Goal: Task Accomplishment & Management: Use online tool/utility

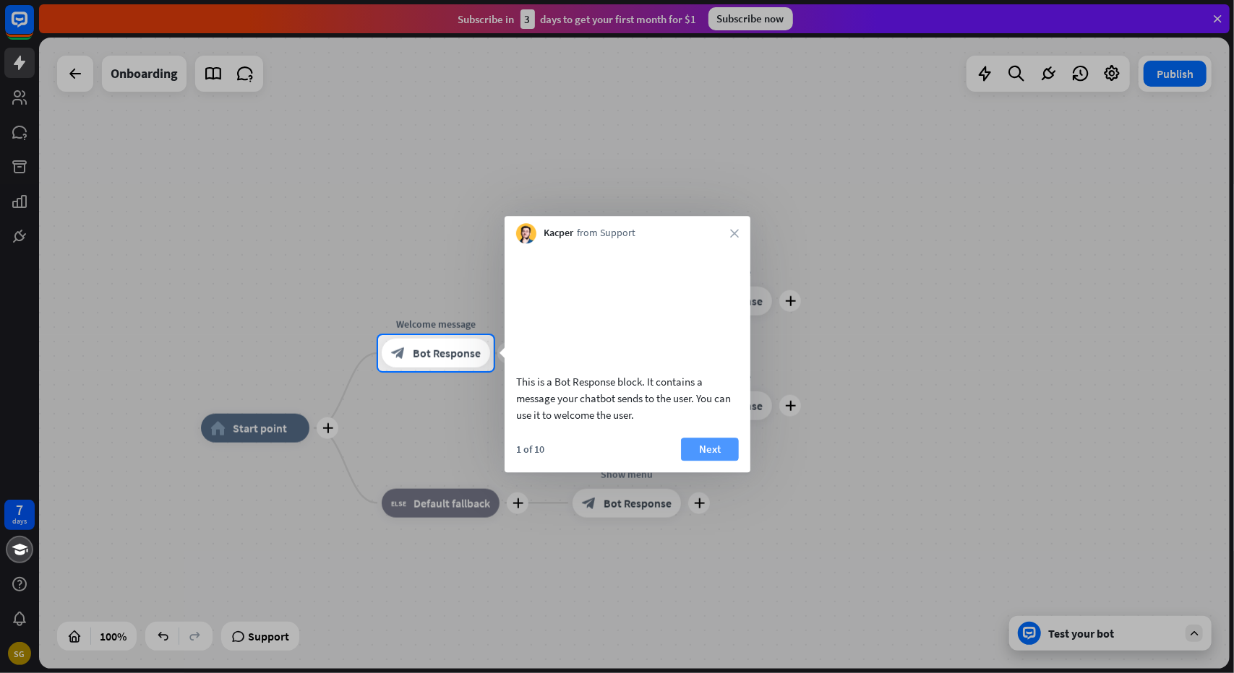
click at [722, 461] on button "Next" at bounding box center [710, 449] width 58 height 23
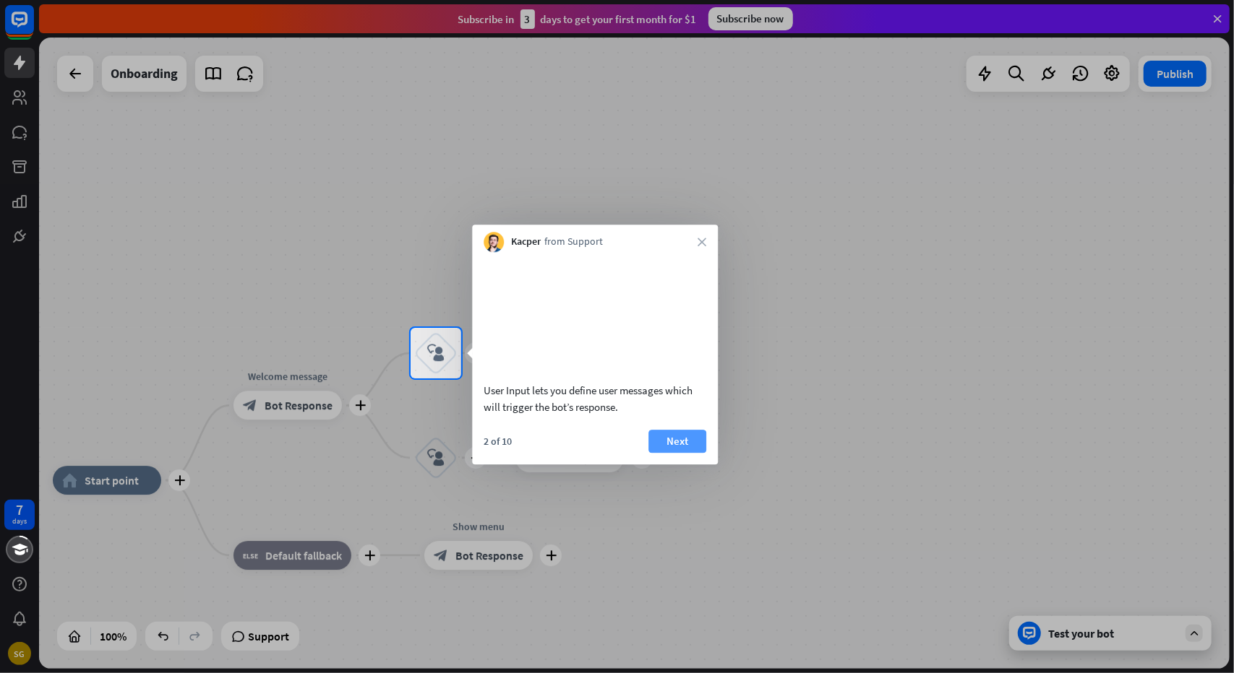
click at [681, 453] on button "Next" at bounding box center [677, 441] width 58 height 23
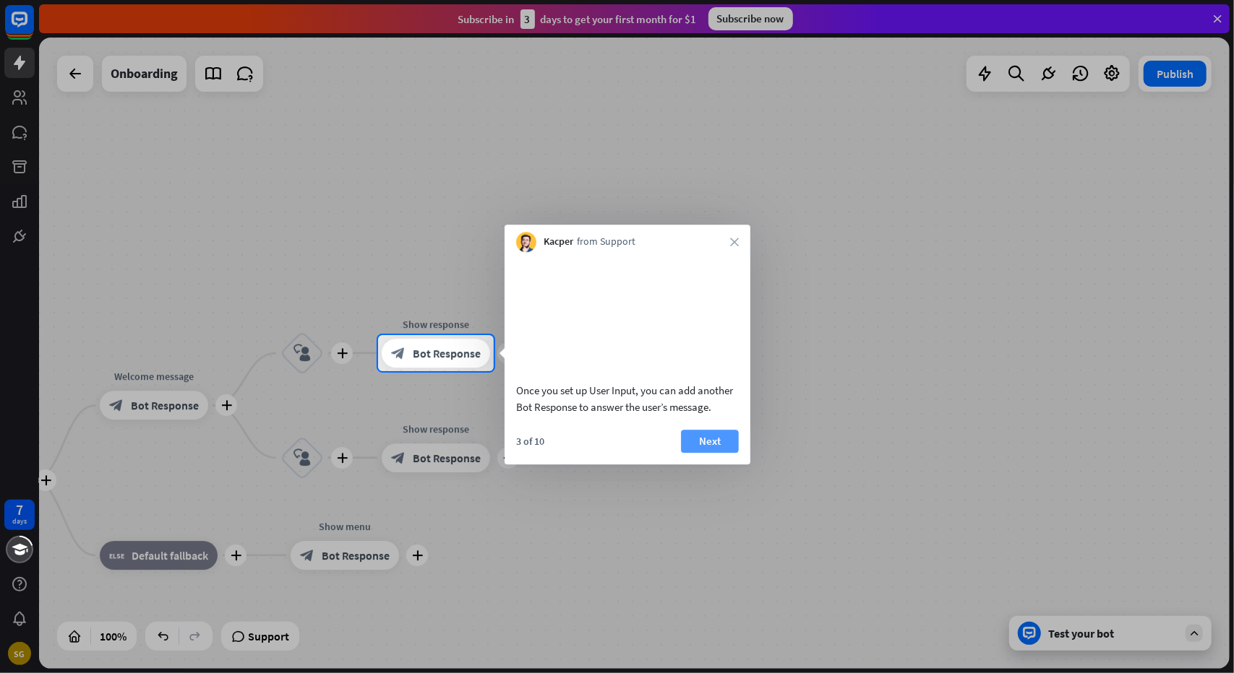
click at [697, 452] on button "Next" at bounding box center [710, 441] width 58 height 23
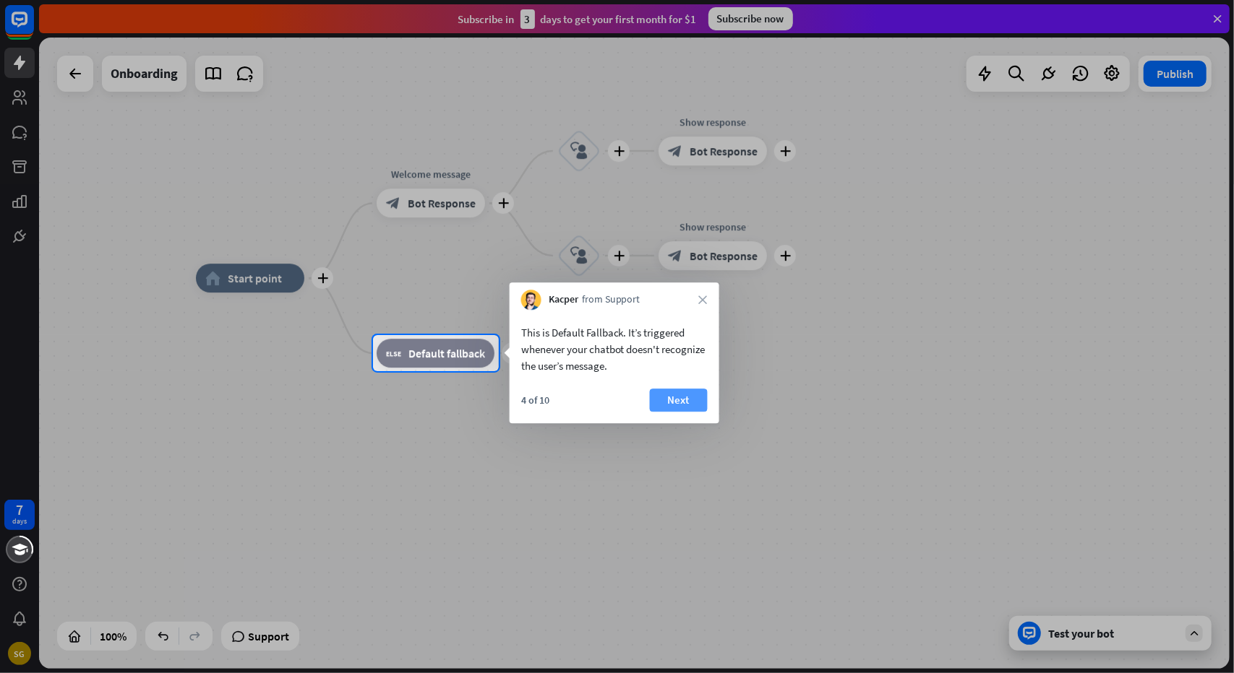
click at [694, 400] on button "Next" at bounding box center [679, 400] width 58 height 23
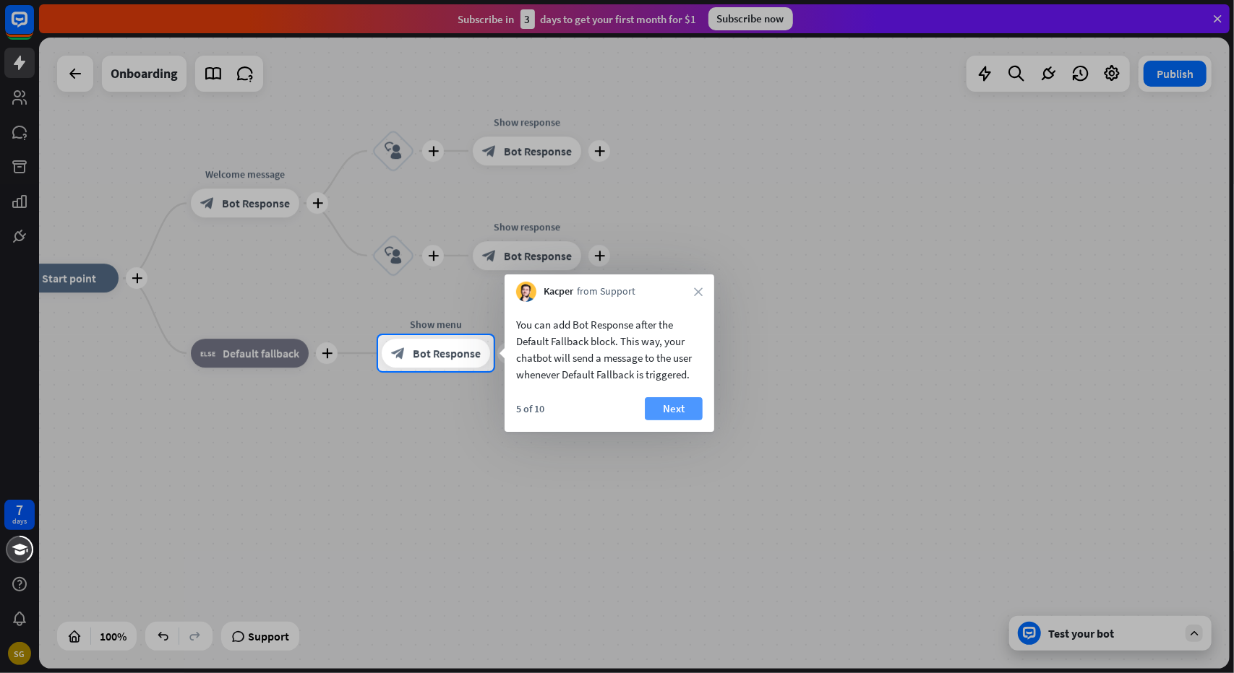
click at [689, 410] on button "Next" at bounding box center [674, 408] width 58 height 23
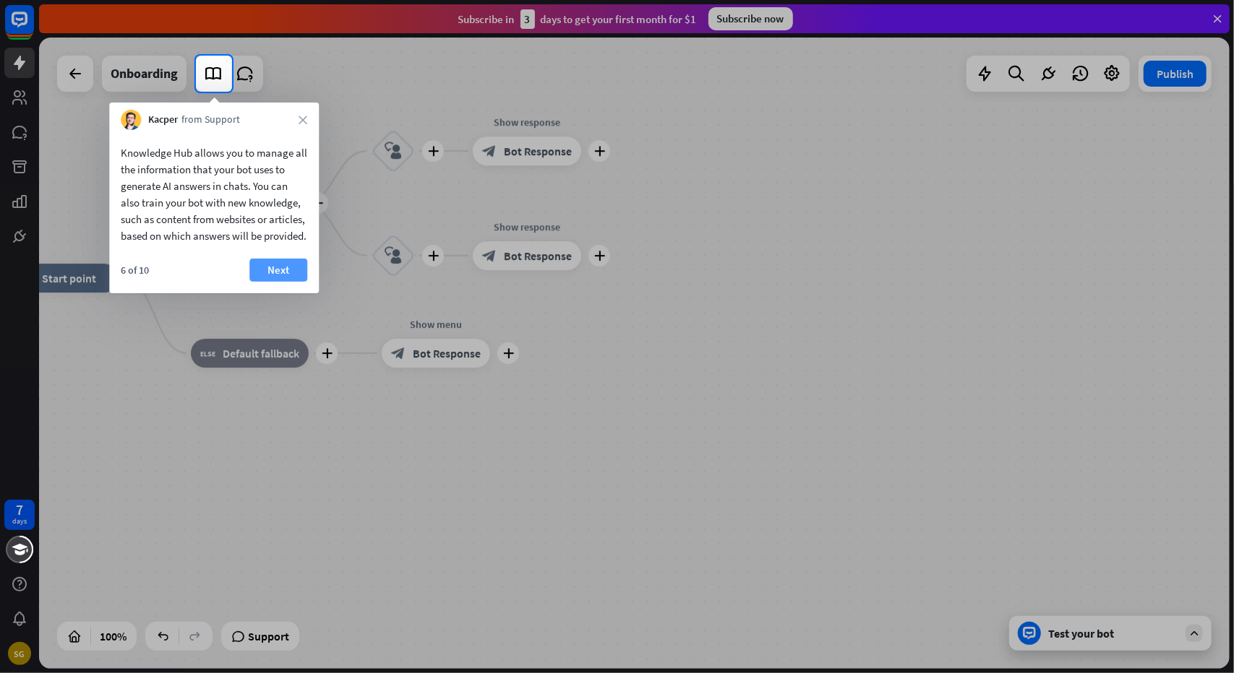
drag, startPoint x: 279, startPoint y: 271, endPoint x: 279, endPoint y: 287, distance: 15.9
click at [277, 277] on div "Knowledge Hub allows you to manage all the information that your bot uses to ge…" at bounding box center [214, 211] width 210 height 163
click at [280, 282] on button "Next" at bounding box center [278, 270] width 58 height 23
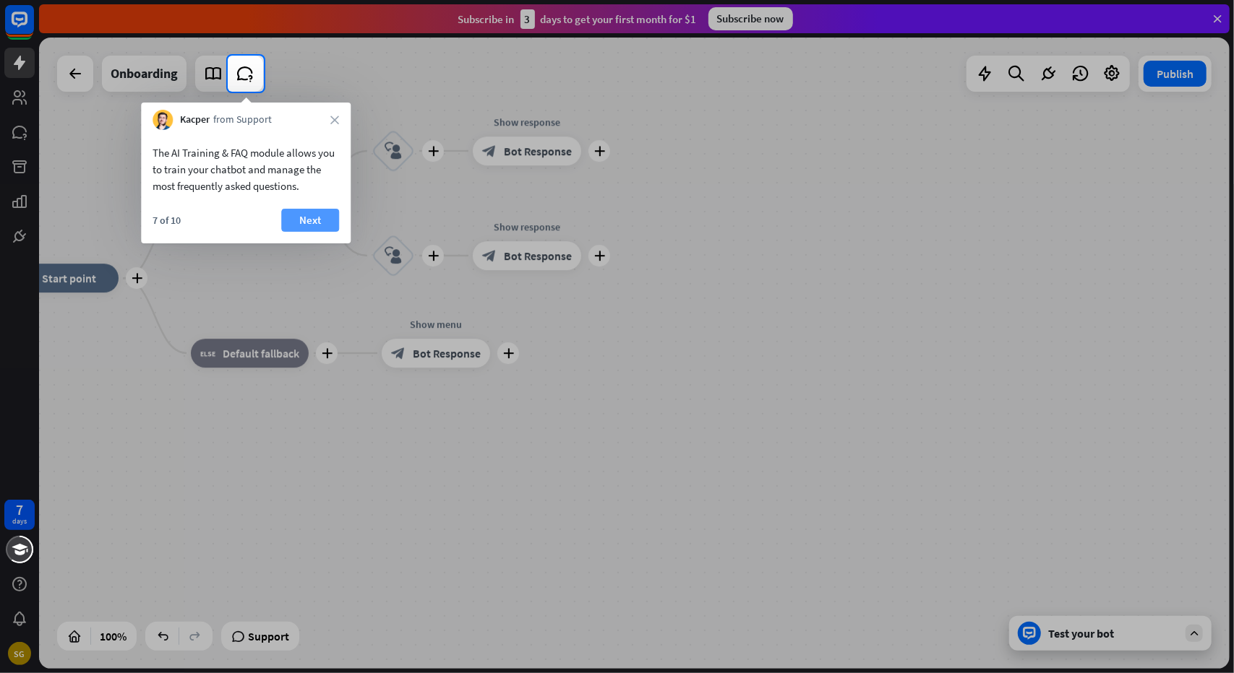
click at [319, 225] on button "Next" at bounding box center [310, 220] width 58 height 23
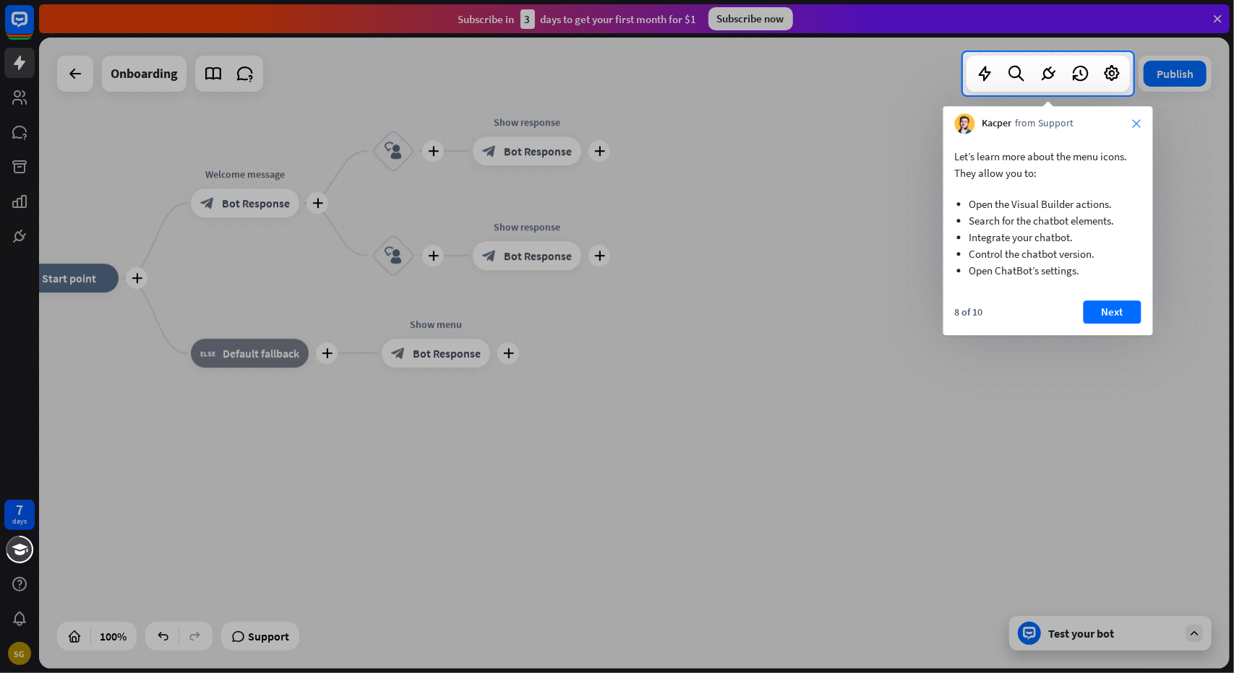
click at [1137, 121] on icon "close" at bounding box center [1136, 123] width 9 height 9
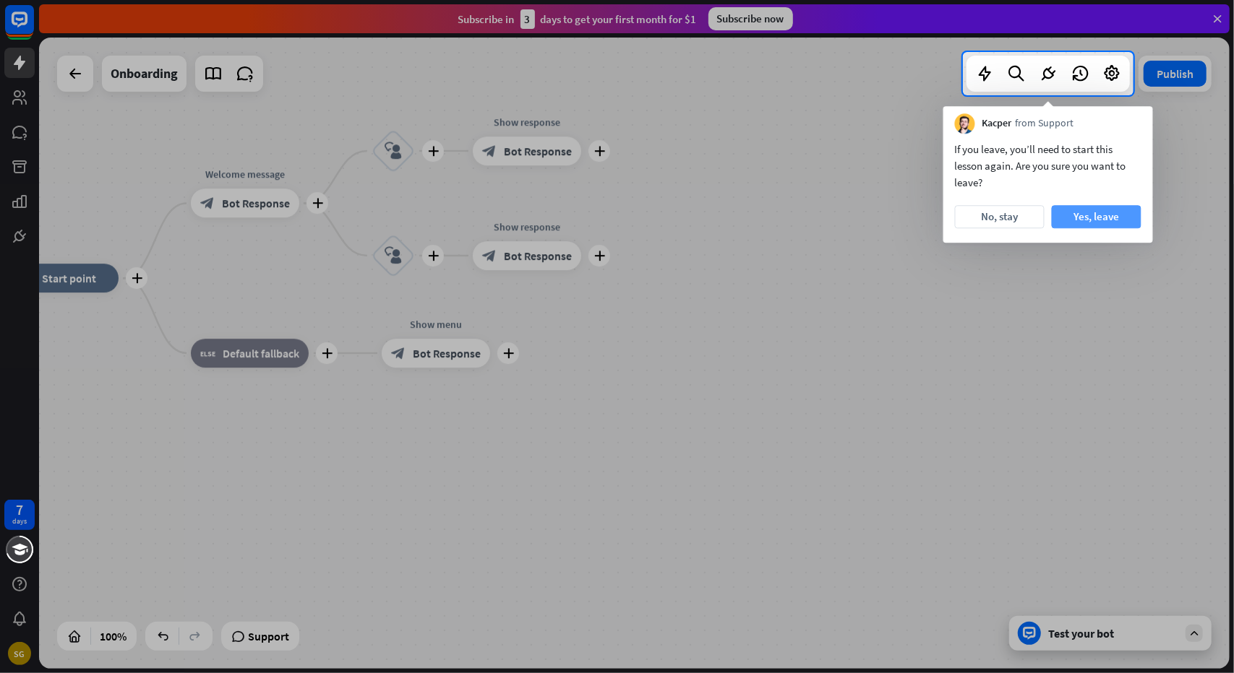
click at [1077, 218] on button "Yes, leave" at bounding box center [1096, 216] width 90 height 23
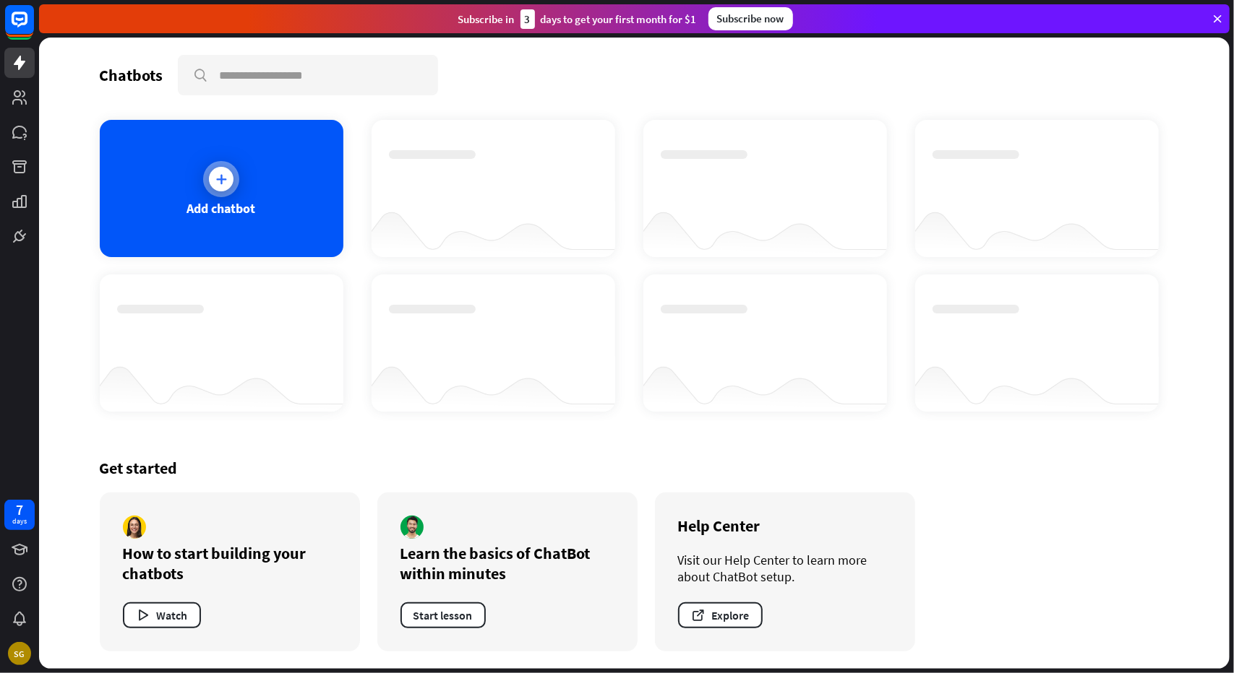
click at [288, 219] on div "Add chatbot" at bounding box center [222, 188] width 244 height 137
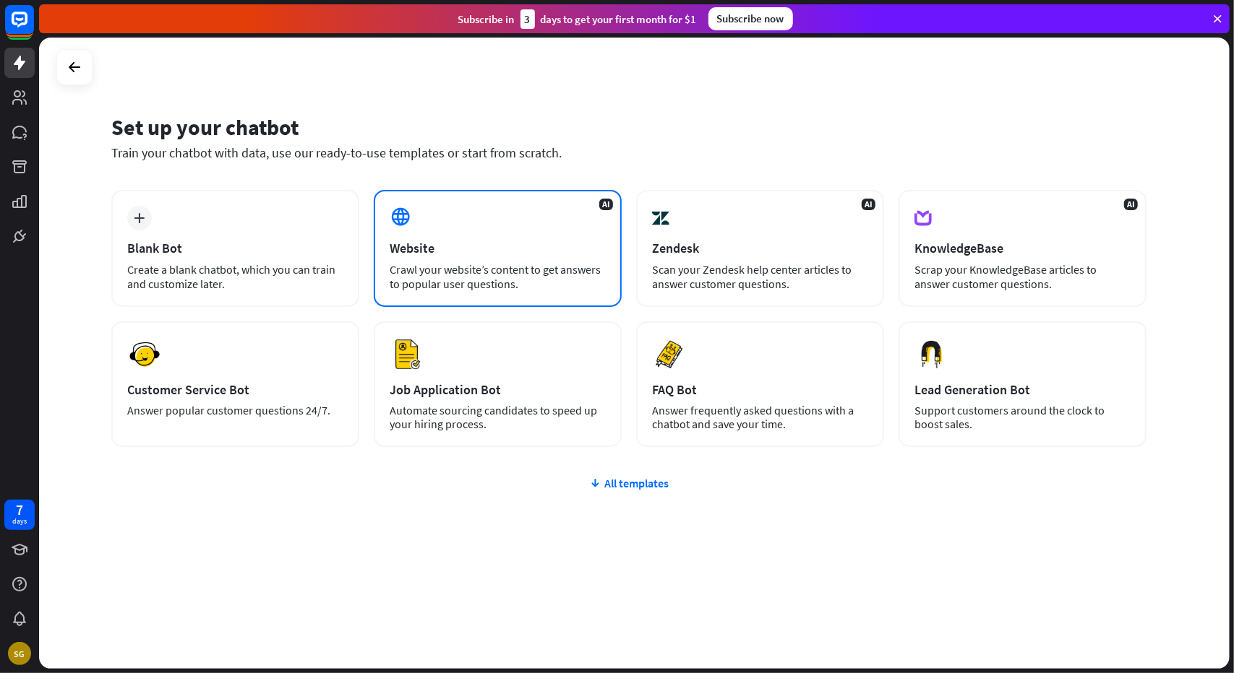
click at [438, 244] on div "Website" at bounding box center [497, 248] width 216 height 17
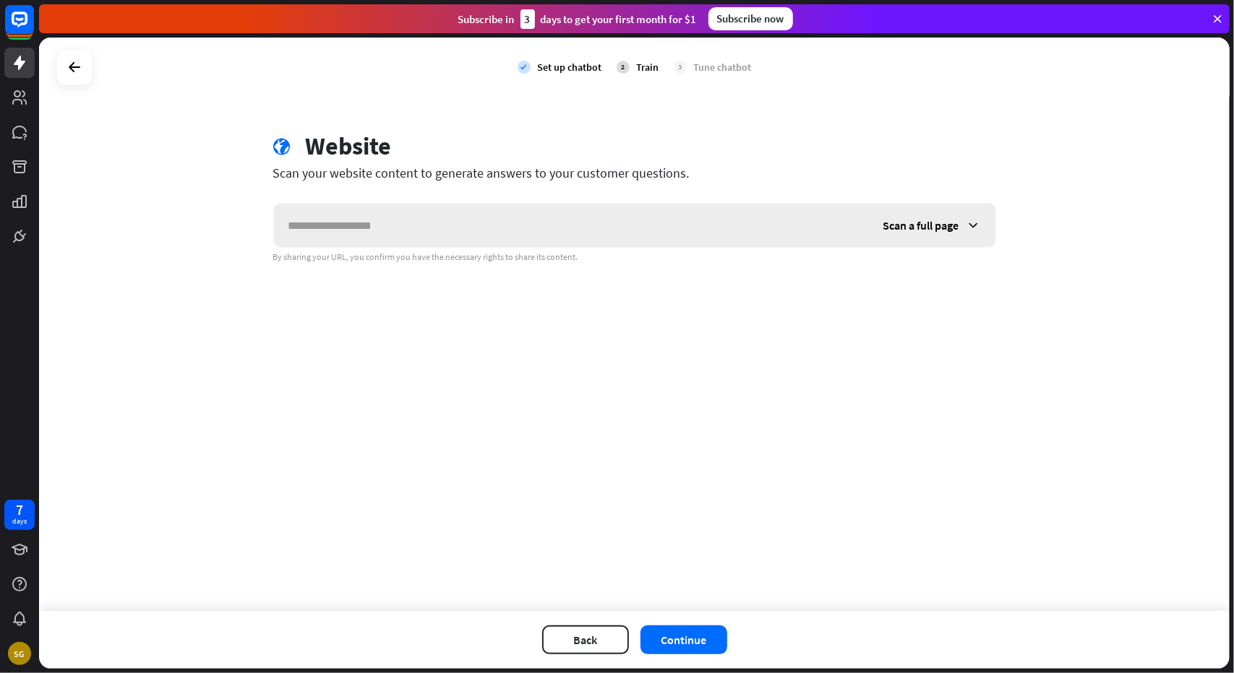
click at [414, 245] on input "text" at bounding box center [571, 225] width 595 height 43
type input "**********"
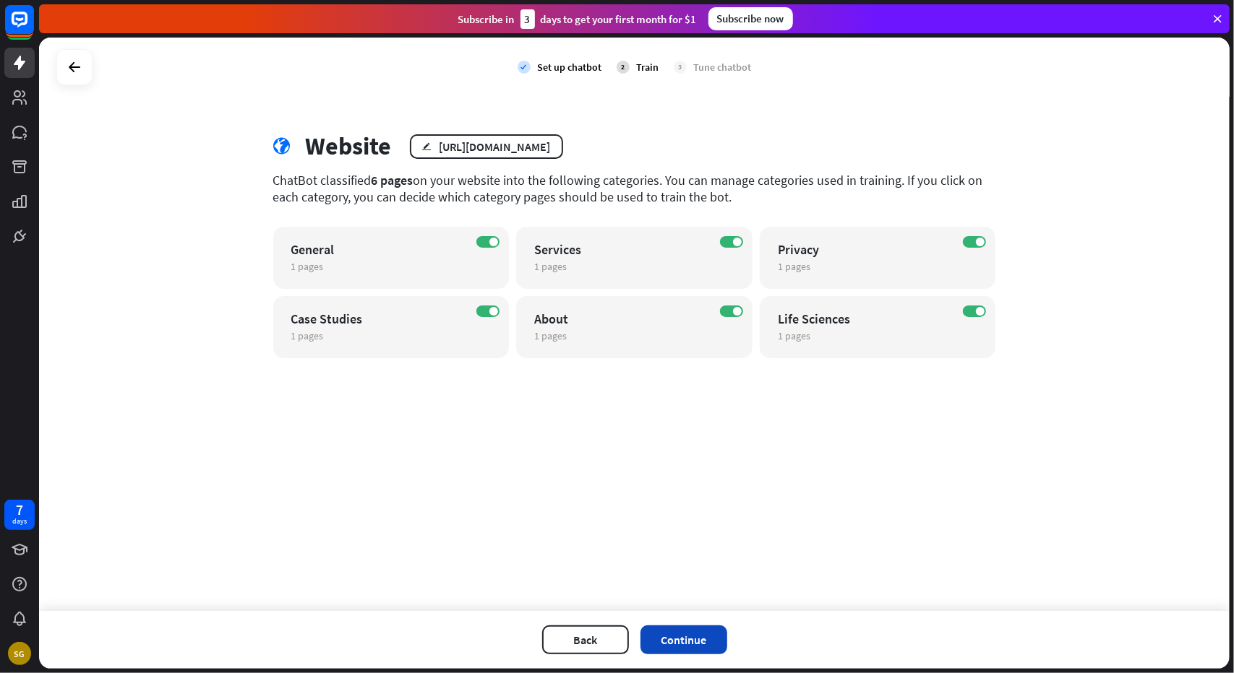
click at [708, 641] on button "Continue" at bounding box center [683, 640] width 87 height 29
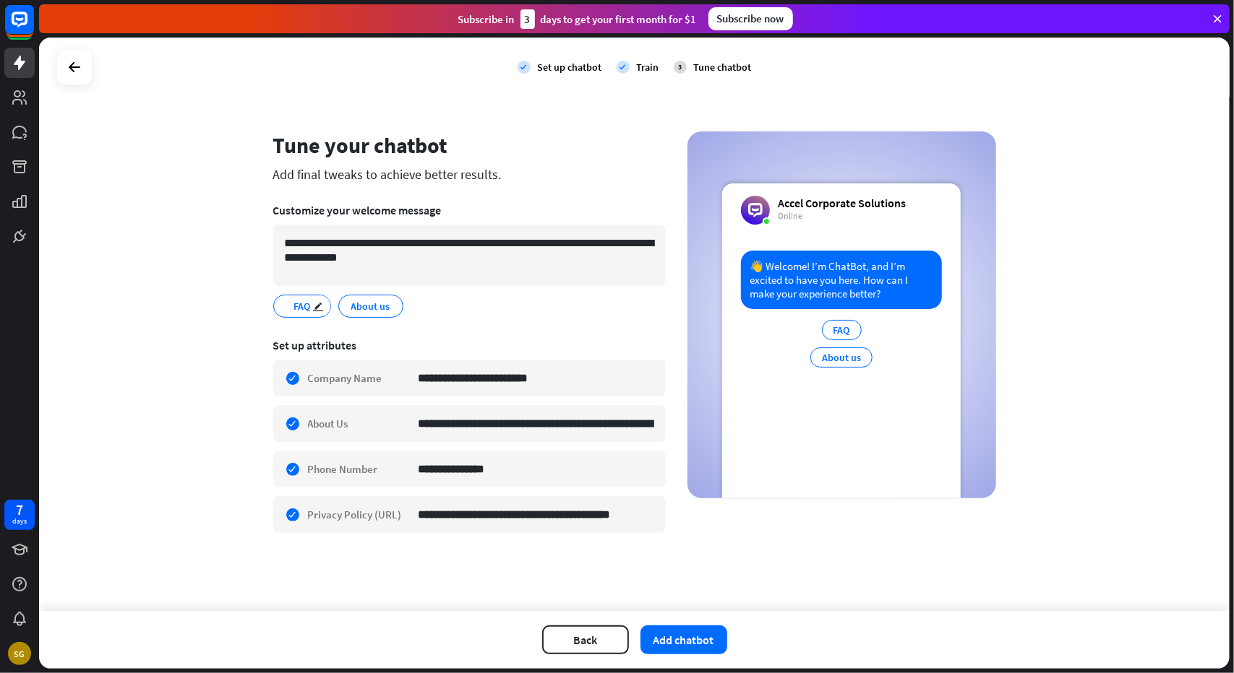
click at [298, 305] on span "FAQ" at bounding box center [302, 306] width 20 height 16
click at [318, 306] on icon "edit" at bounding box center [319, 306] width 12 height 11
click at [194, 311] on div "**********" at bounding box center [634, 325] width 1190 height 574
click at [491, 382] on input "**********" at bounding box center [536, 378] width 236 height 35
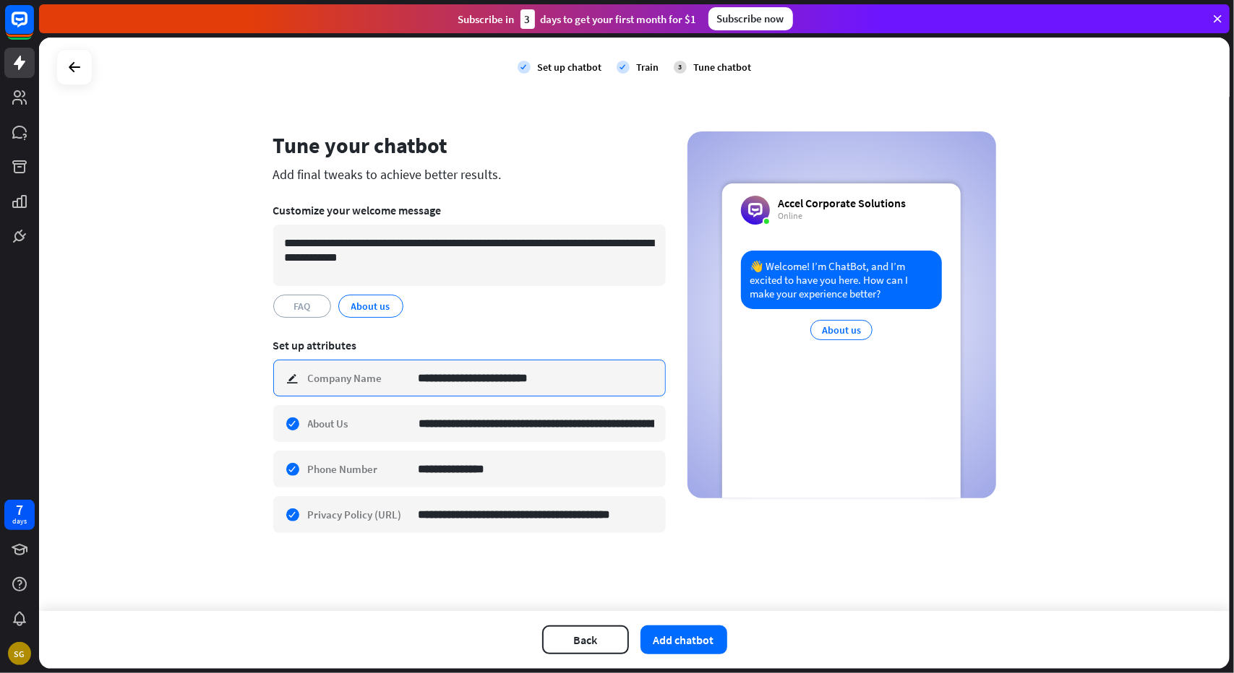
click at [491, 382] on input "**********" at bounding box center [536, 378] width 236 height 35
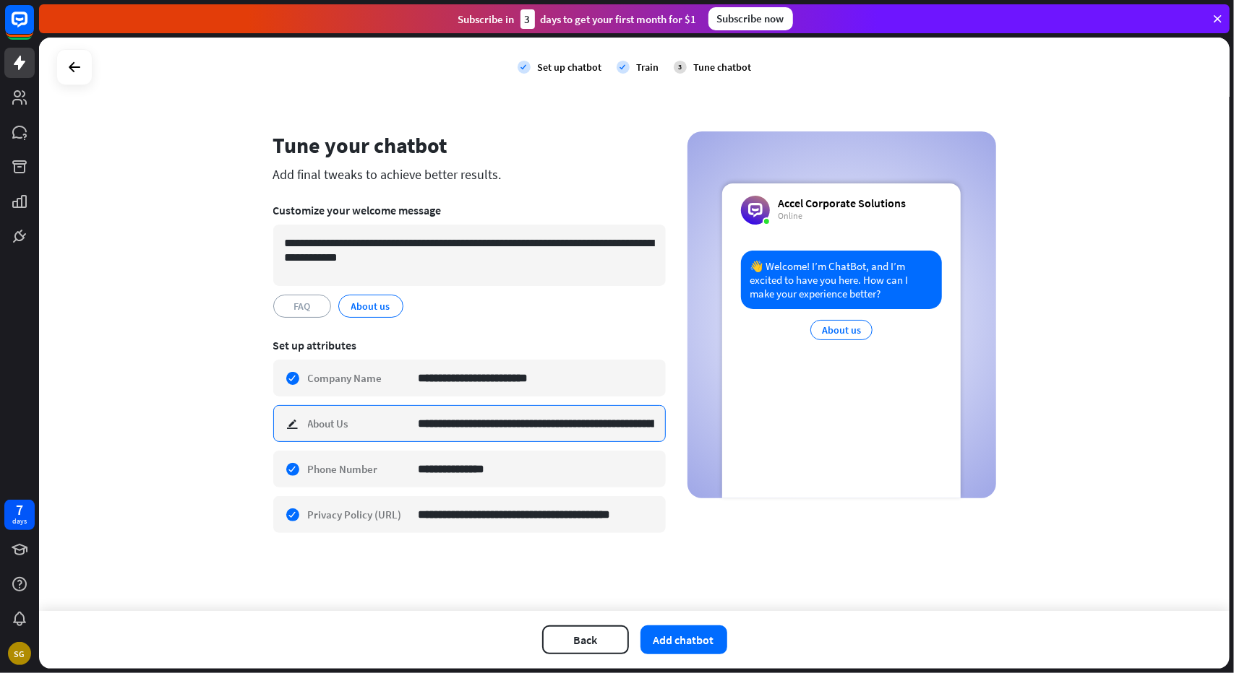
click at [512, 426] on input "**********" at bounding box center [536, 423] width 236 height 35
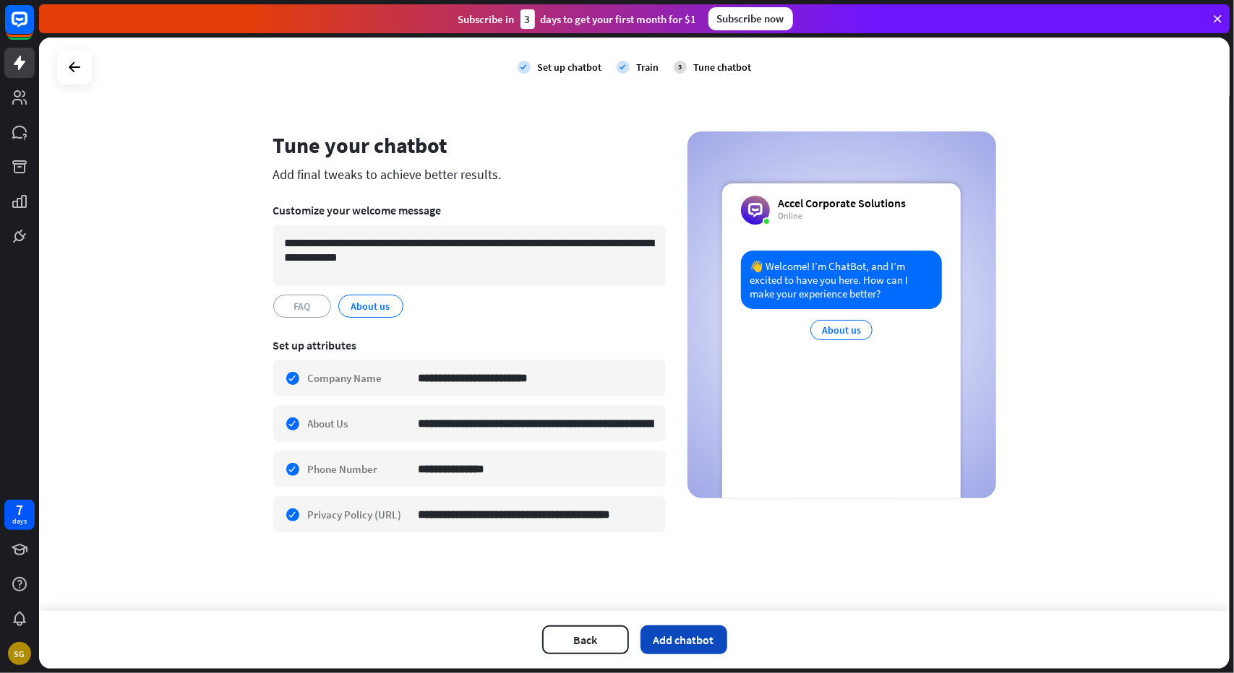
click at [686, 640] on button "Add chatbot" at bounding box center [683, 640] width 87 height 29
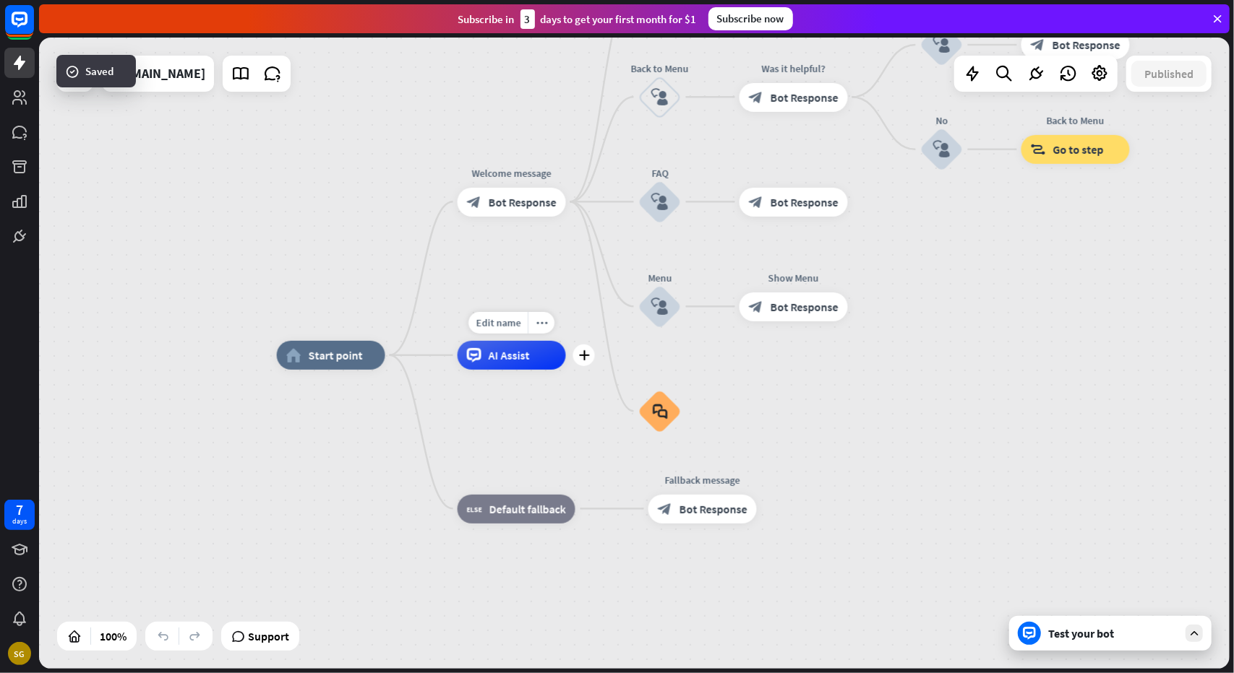
click at [513, 362] on span "AI Assist" at bounding box center [508, 355] width 41 height 14
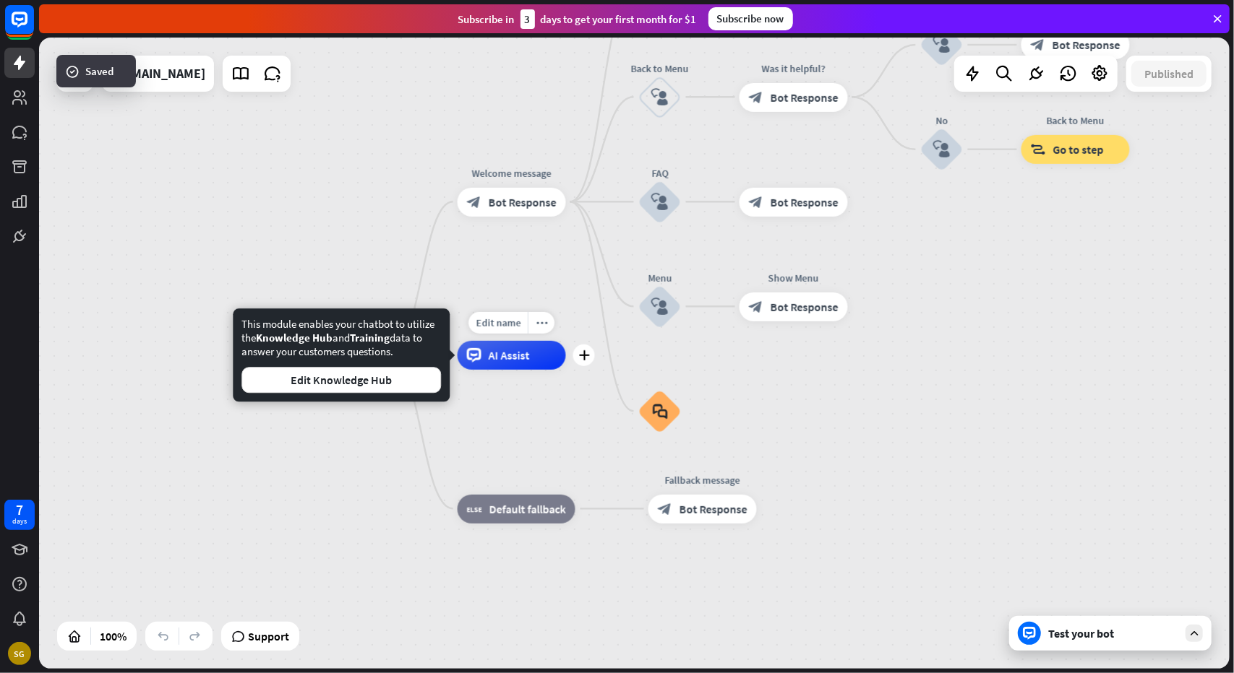
click at [513, 362] on span "AI Assist" at bounding box center [508, 355] width 41 height 14
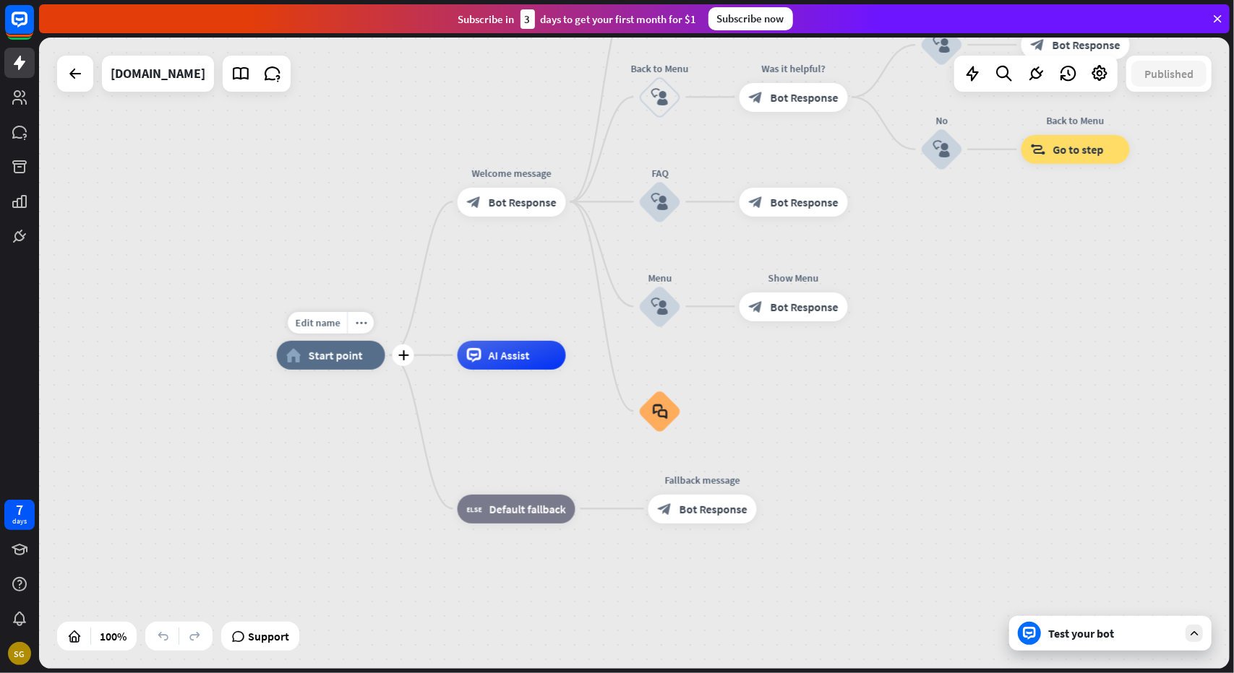
click at [348, 358] on span "Start point" at bounding box center [336, 355] width 54 height 14
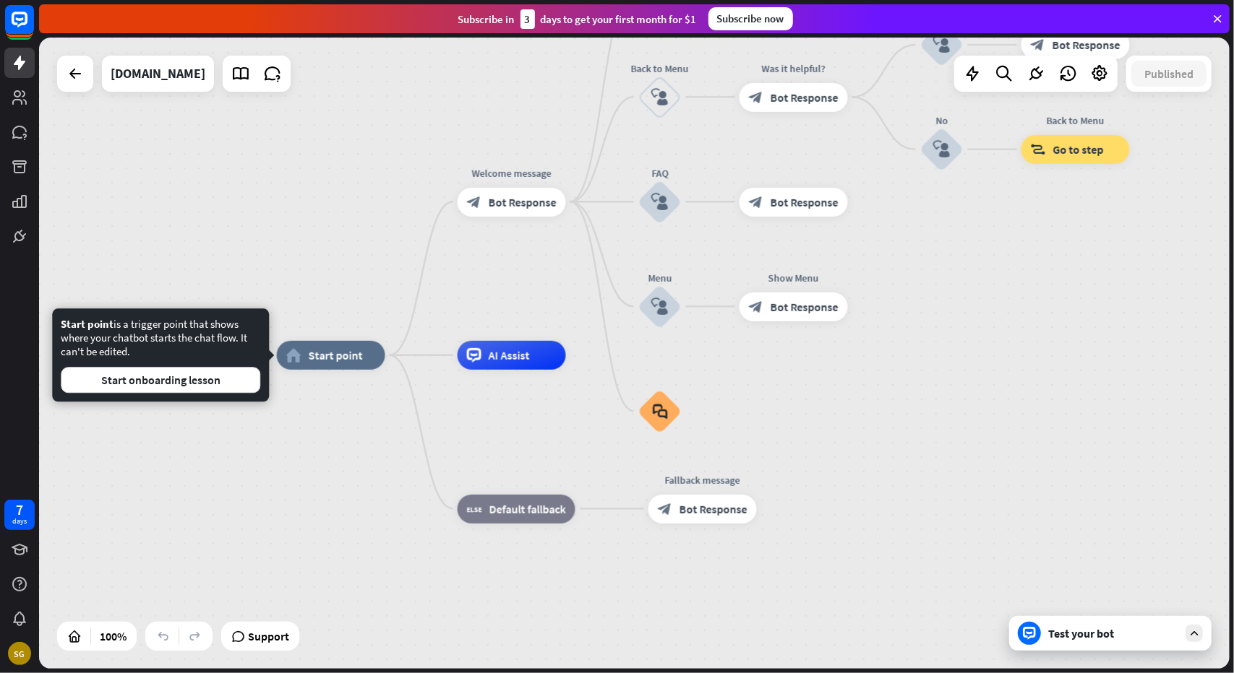
click at [272, 210] on div "home_2 Start point Welcome message block_bot_response Bot Response About us blo…" at bounding box center [634, 354] width 1190 height 632
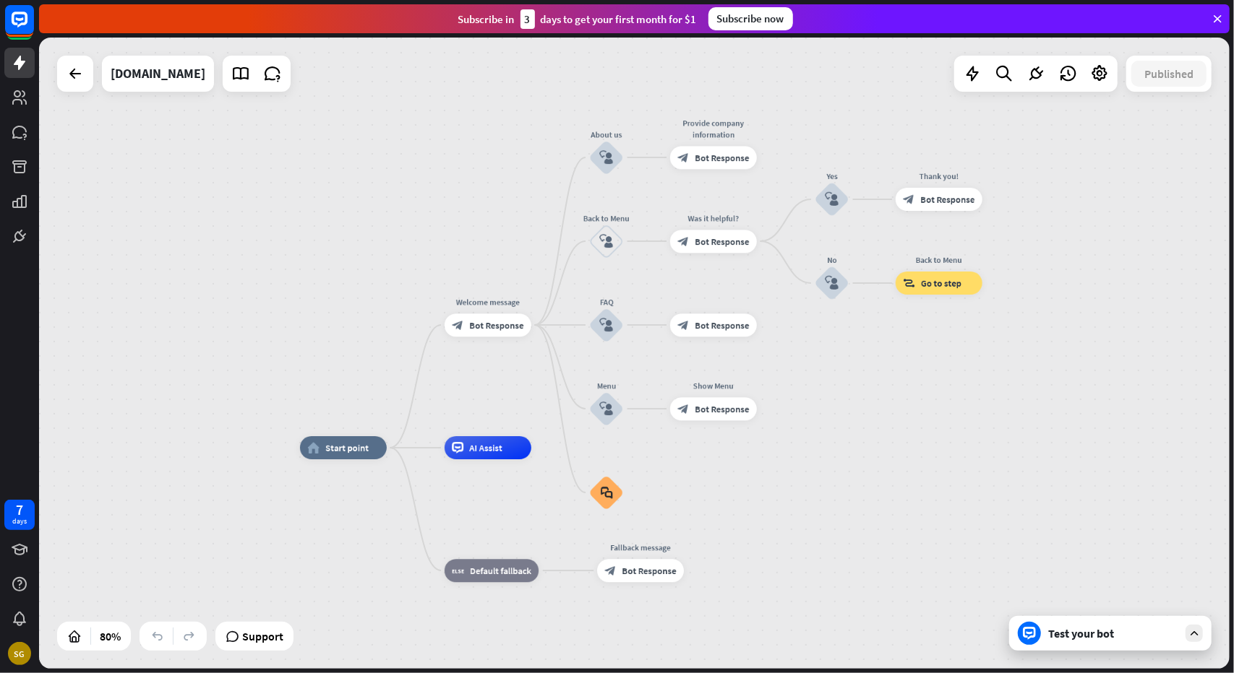
drag, startPoint x: 883, startPoint y: 221, endPoint x: 882, endPoint y: 337, distance: 116.3
click at [882, 337] on div "home_2 Start point Welcome message block_bot_response Bot Response About us blo…" at bounding box center [634, 354] width 1190 height 632
click at [711, 168] on div "block_bot_response Bot Response" at bounding box center [713, 157] width 87 height 23
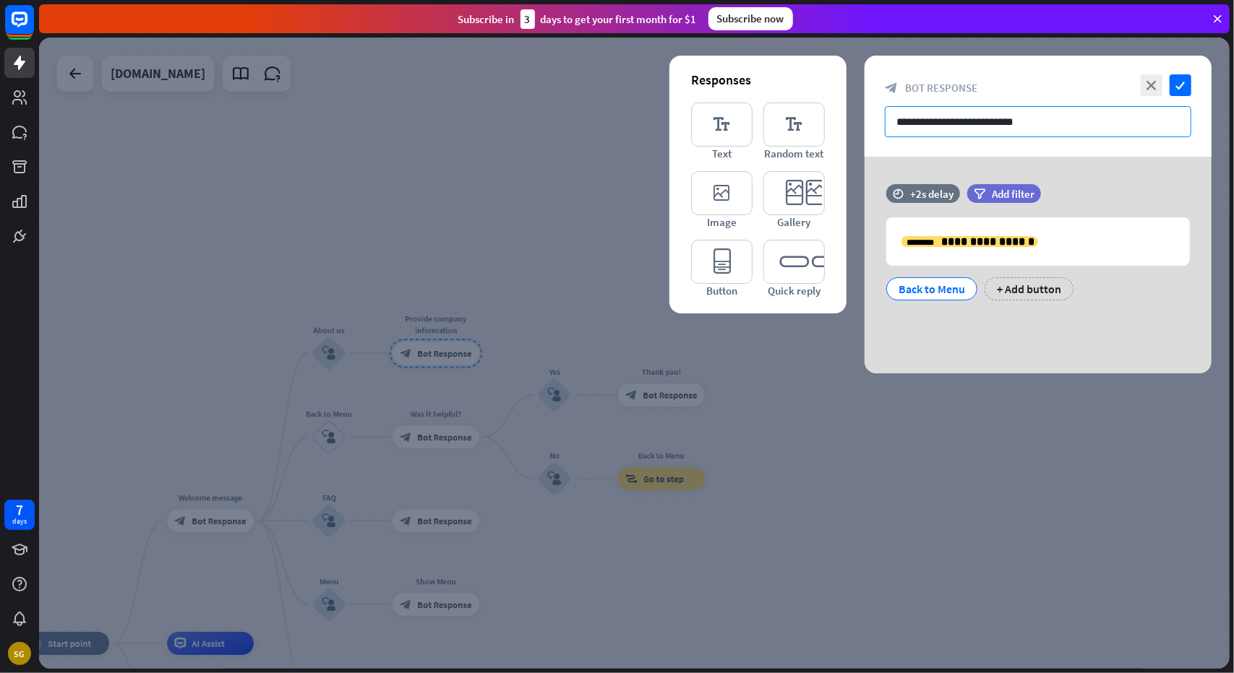
click at [1033, 120] on input "**********" at bounding box center [1037, 121] width 306 height 31
click at [570, 274] on div at bounding box center [634, 354] width 1190 height 632
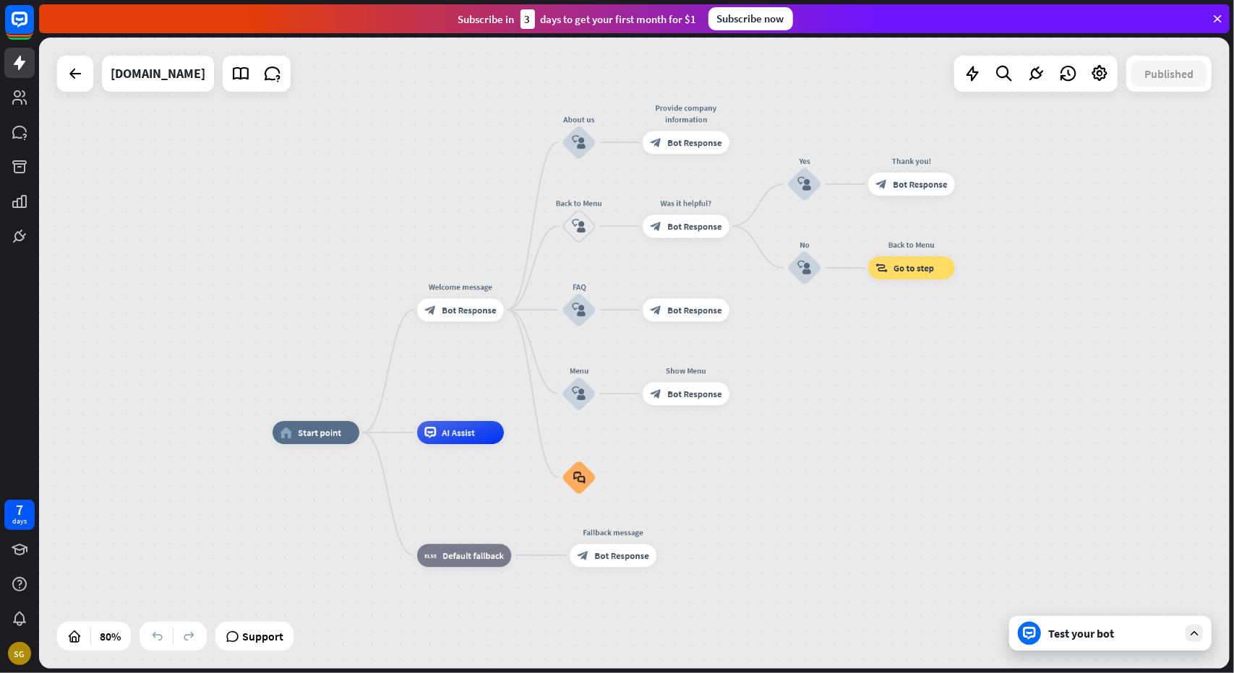
drag, startPoint x: 429, startPoint y: 252, endPoint x: 653, endPoint y: 67, distance: 290.5
click at [653, 67] on div "home_2 Start point Welcome message block_bot_response Bot Response About us blo…" at bounding box center [634, 354] width 1190 height 632
click at [241, 164] on div "home_2 Start point Welcome message block_bot_response Bot Response About us blo…" at bounding box center [634, 354] width 1190 height 632
click at [324, 441] on div "home_2 Start point" at bounding box center [315, 432] width 87 height 23
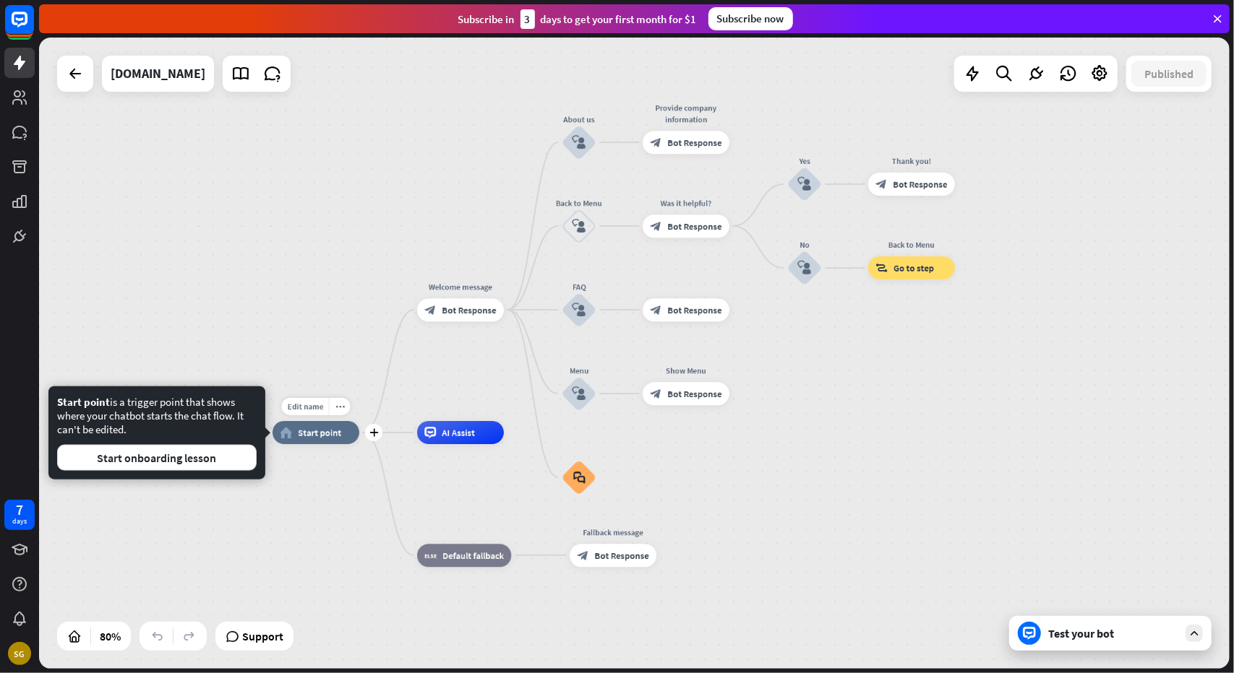
click at [324, 441] on div "home_2 Start point" at bounding box center [315, 432] width 87 height 23
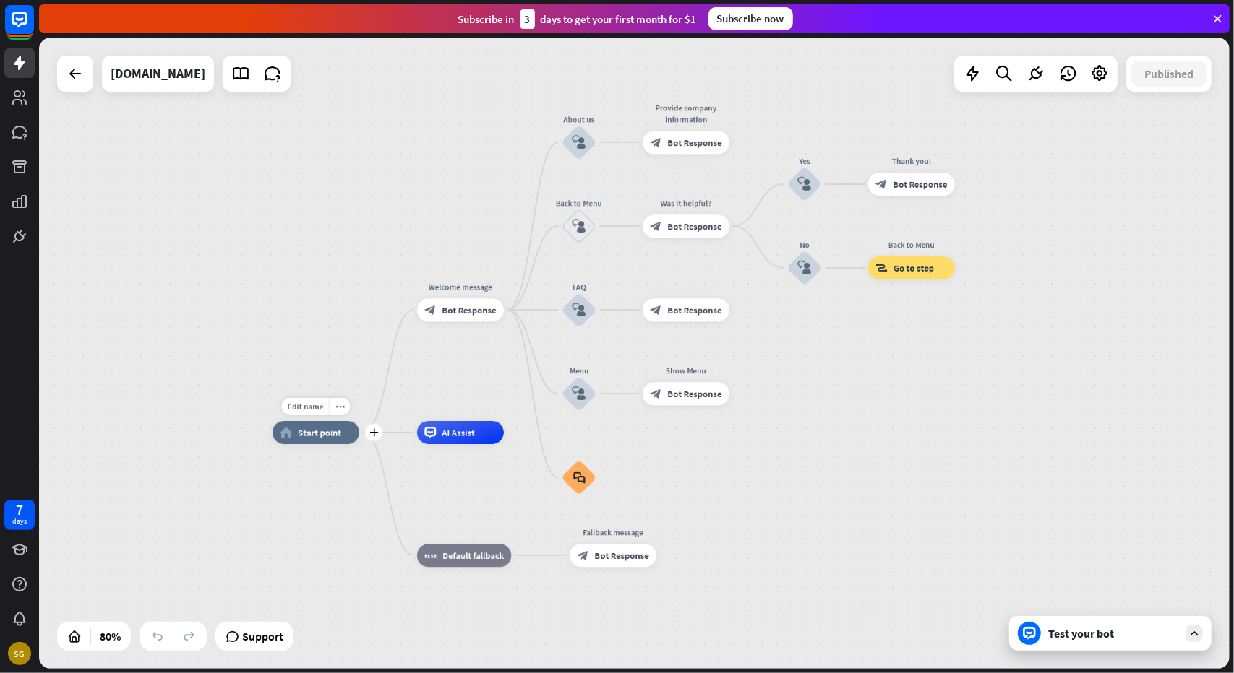
click at [324, 441] on div "home_2 Start point" at bounding box center [315, 432] width 87 height 23
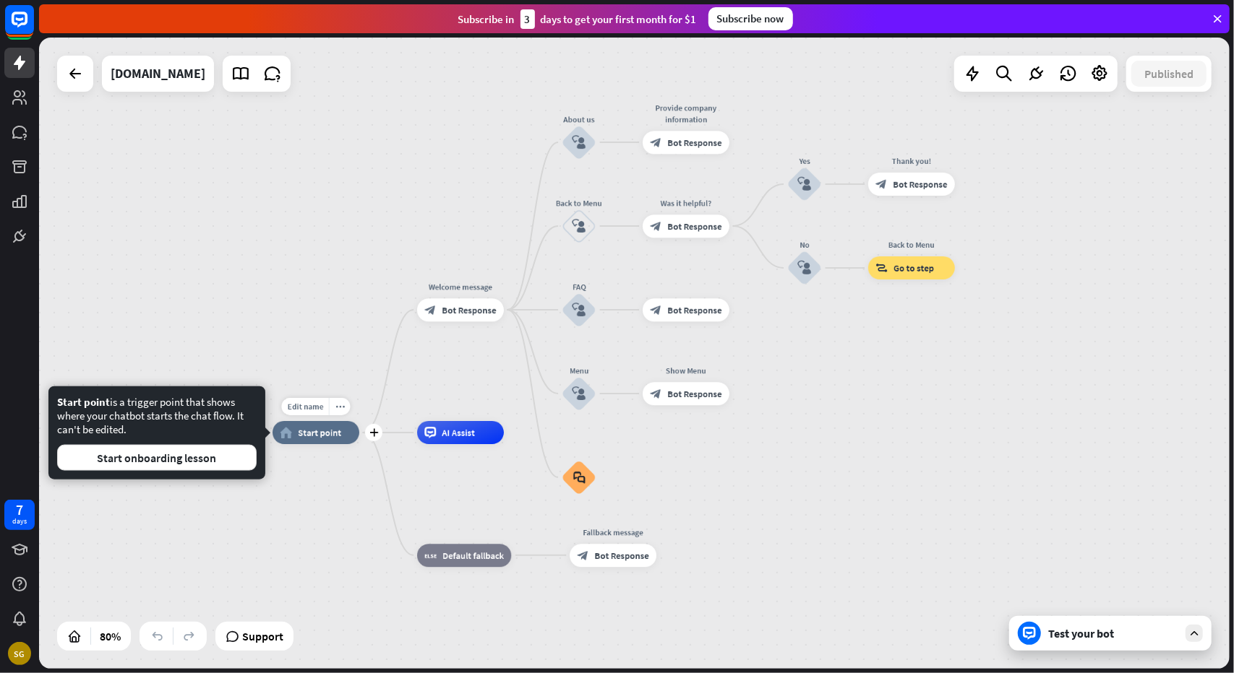
click at [324, 441] on div "home_2 Start point" at bounding box center [315, 432] width 87 height 23
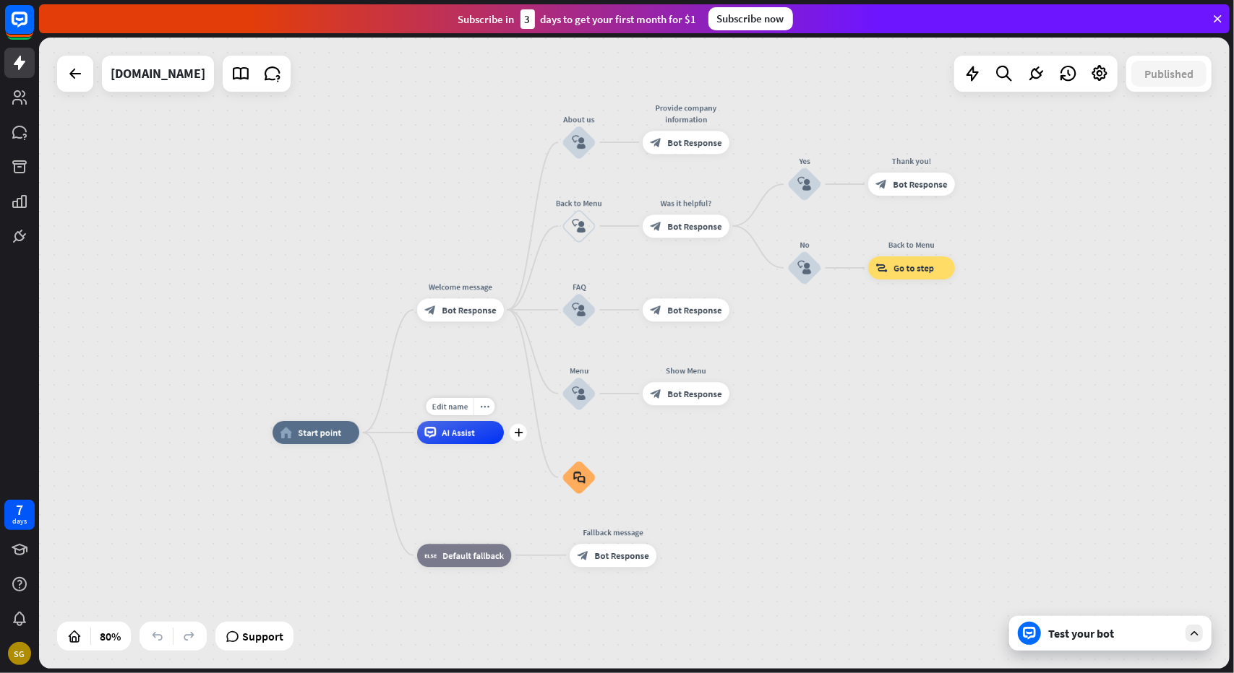
click at [452, 437] on span "AI Assist" at bounding box center [458, 433] width 33 height 12
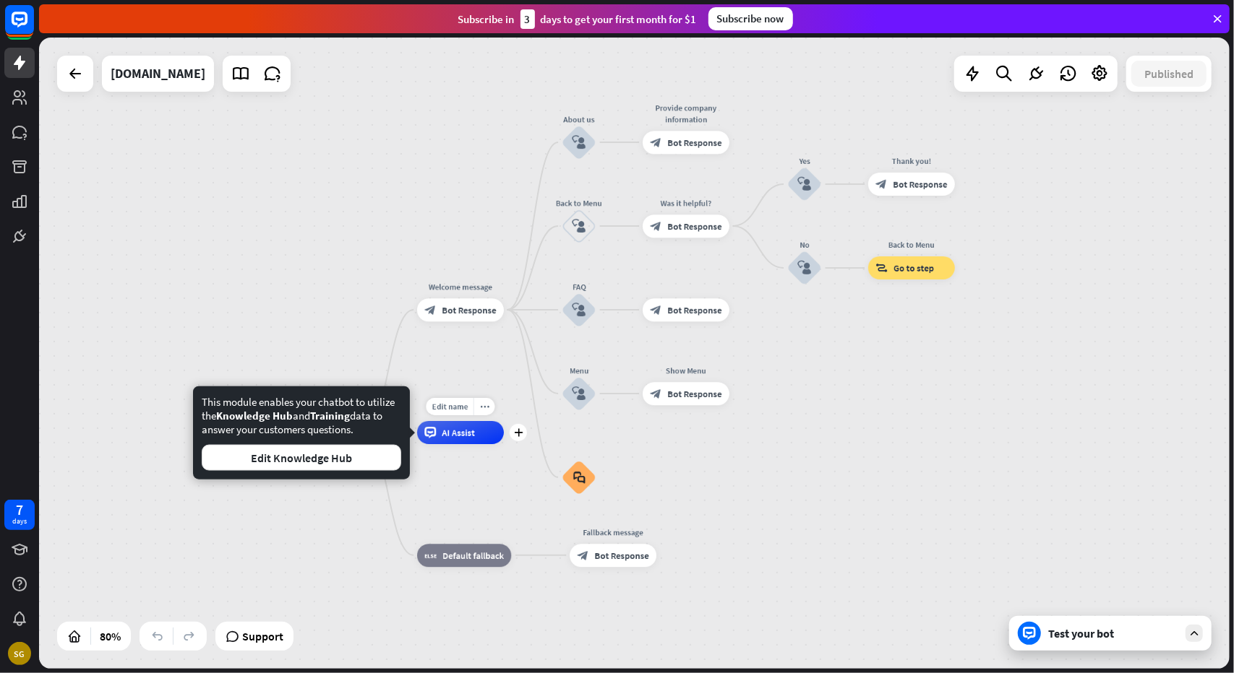
click at [452, 437] on span "AI Assist" at bounding box center [458, 433] width 33 height 12
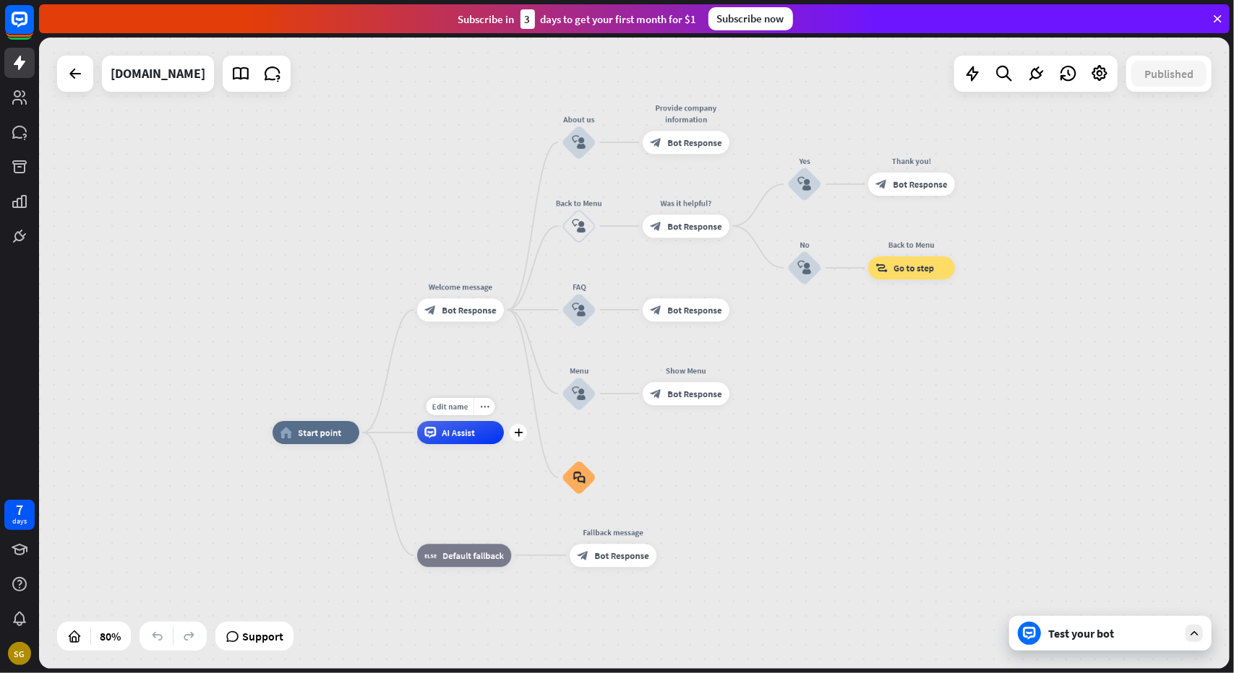
click at [452, 437] on span "AI Assist" at bounding box center [458, 433] width 33 height 12
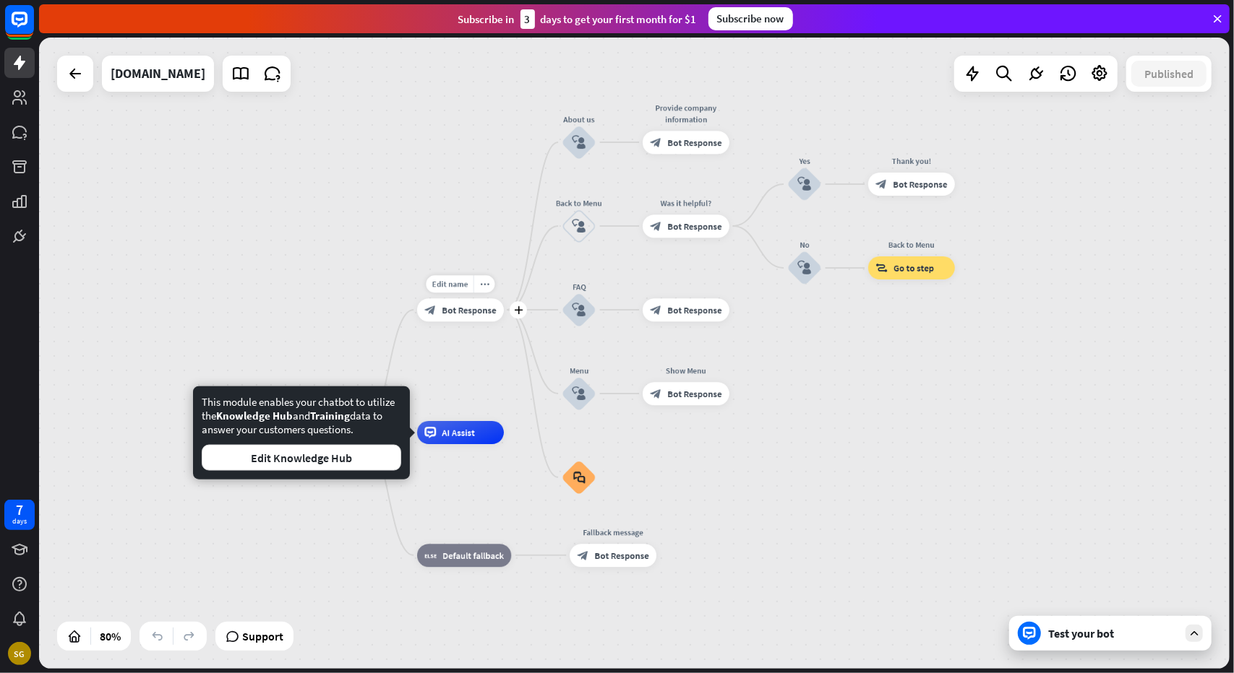
click at [457, 309] on span "Bot Response" at bounding box center [469, 310] width 54 height 12
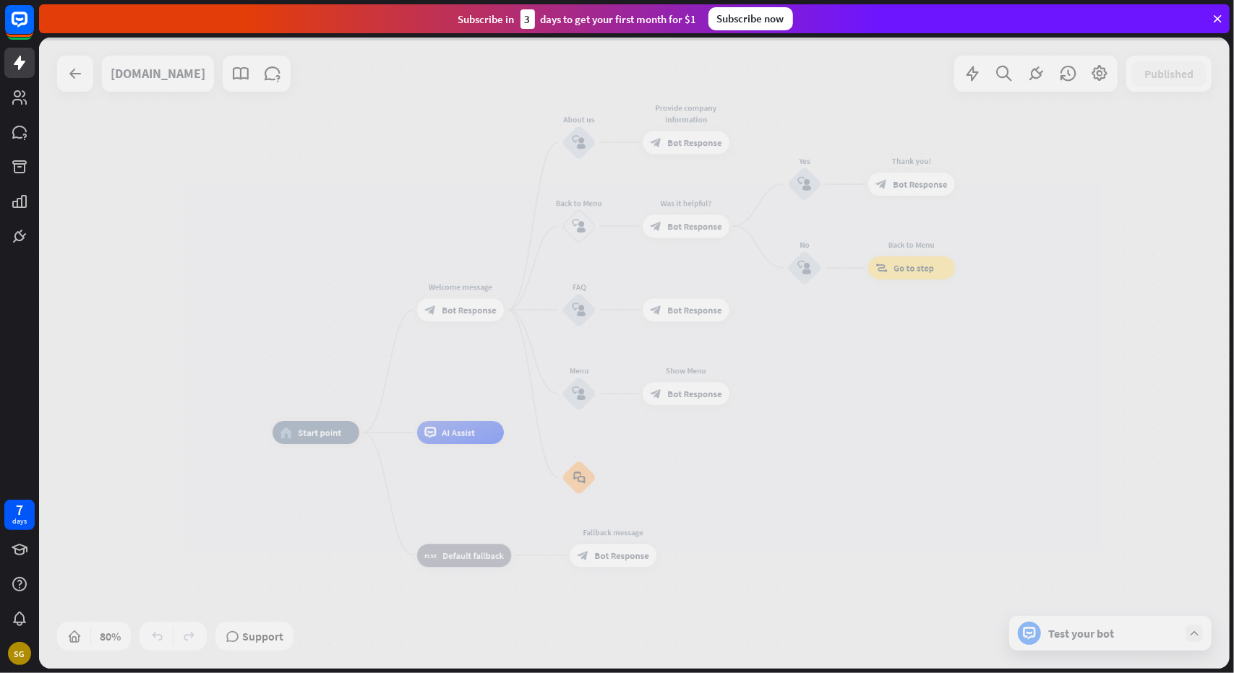
click at [457, 309] on div at bounding box center [634, 354] width 1190 height 632
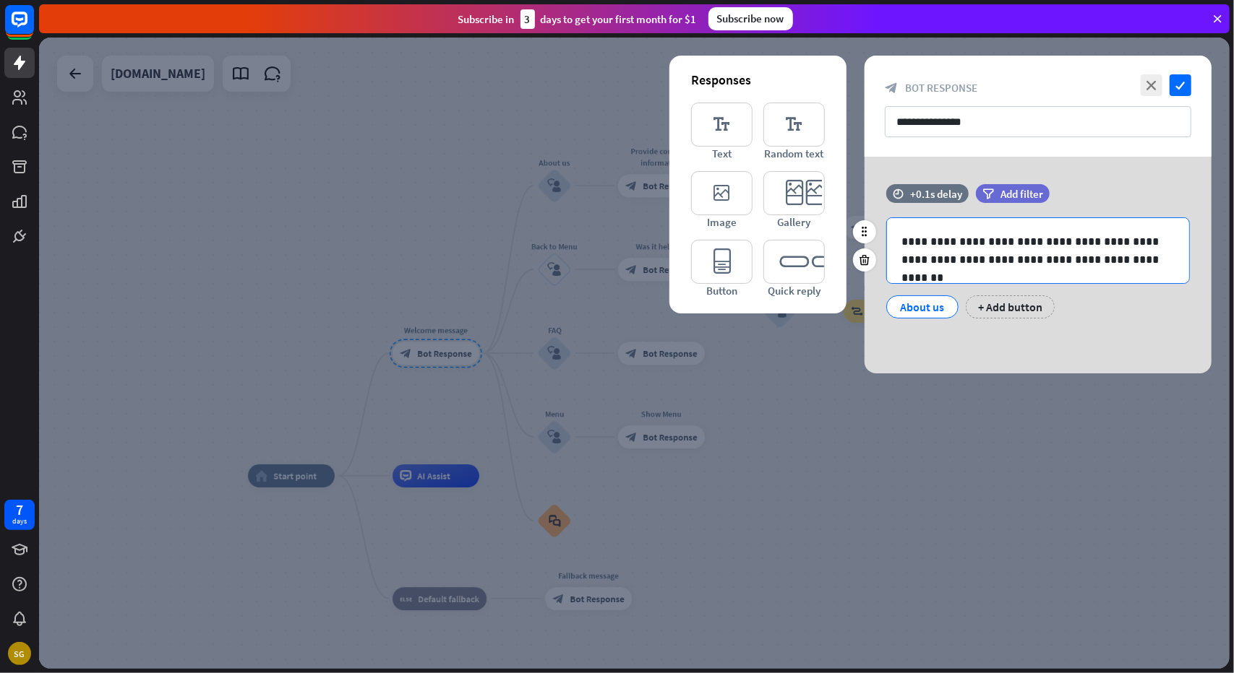
click at [1073, 249] on p "**********" at bounding box center [1038, 251] width 274 height 36
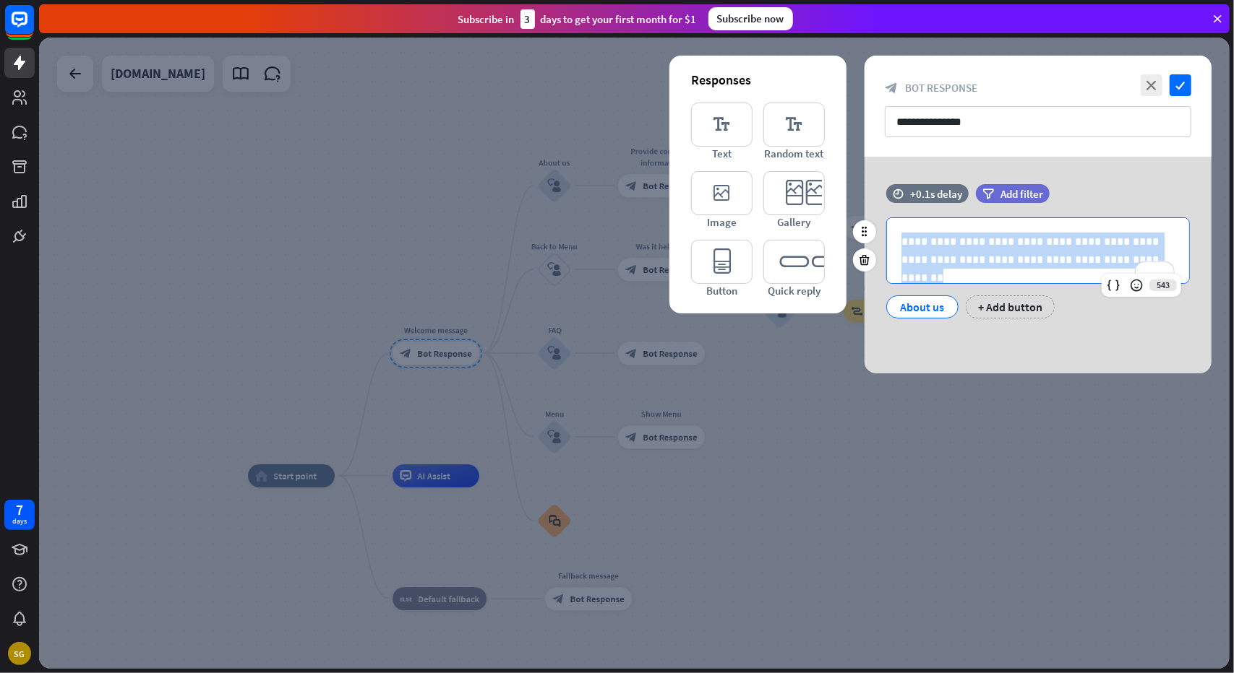
click at [994, 253] on p "**********" at bounding box center [1038, 251] width 274 height 36
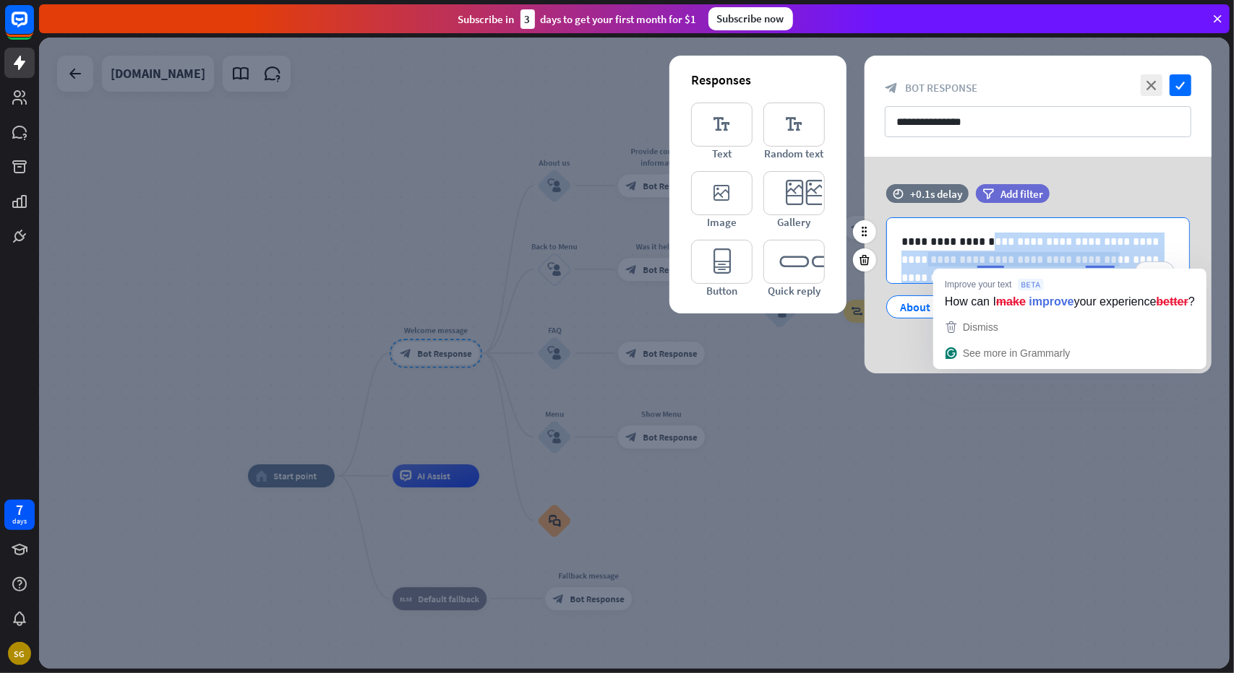
drag, startPoint x: 987, startPoint y: 242, endPoint x: 1126, endPoint y: 262, distance: 140.2
click at [1126, 262] on p "**********" at bounding box center [1038, 251] width 274 height 36
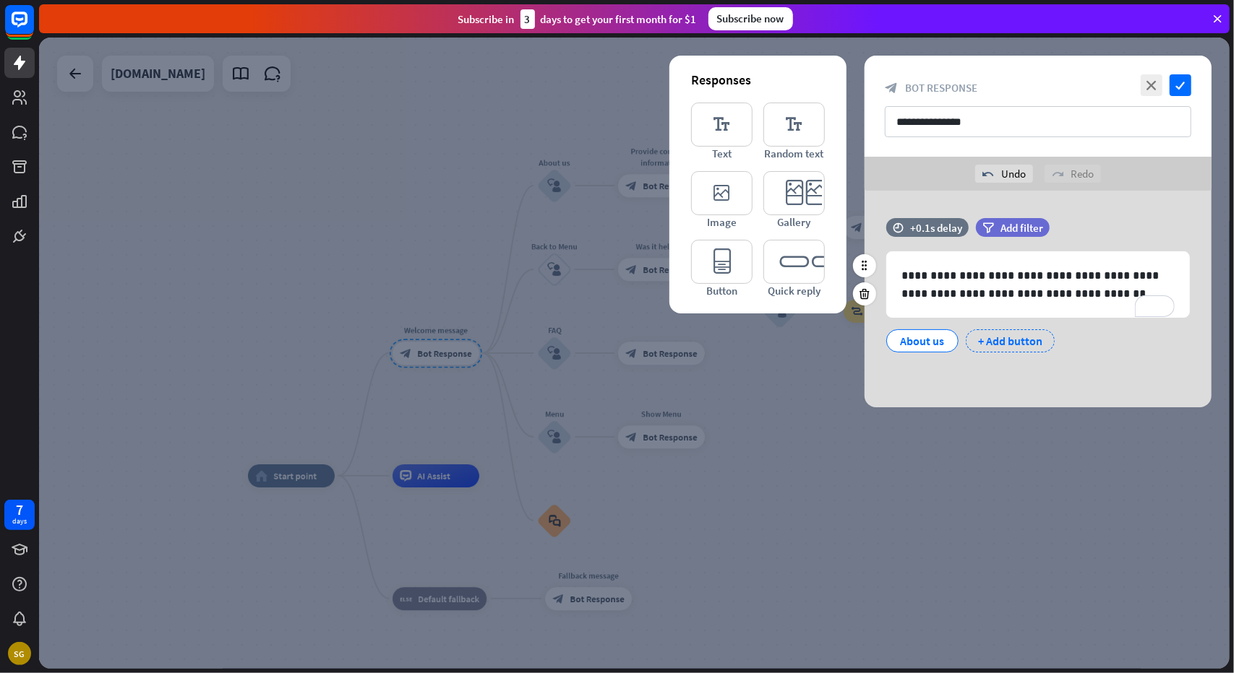
click at [1014, 348] on div "+ Add button" at bounding box center [1009, 341] width 89 height 23
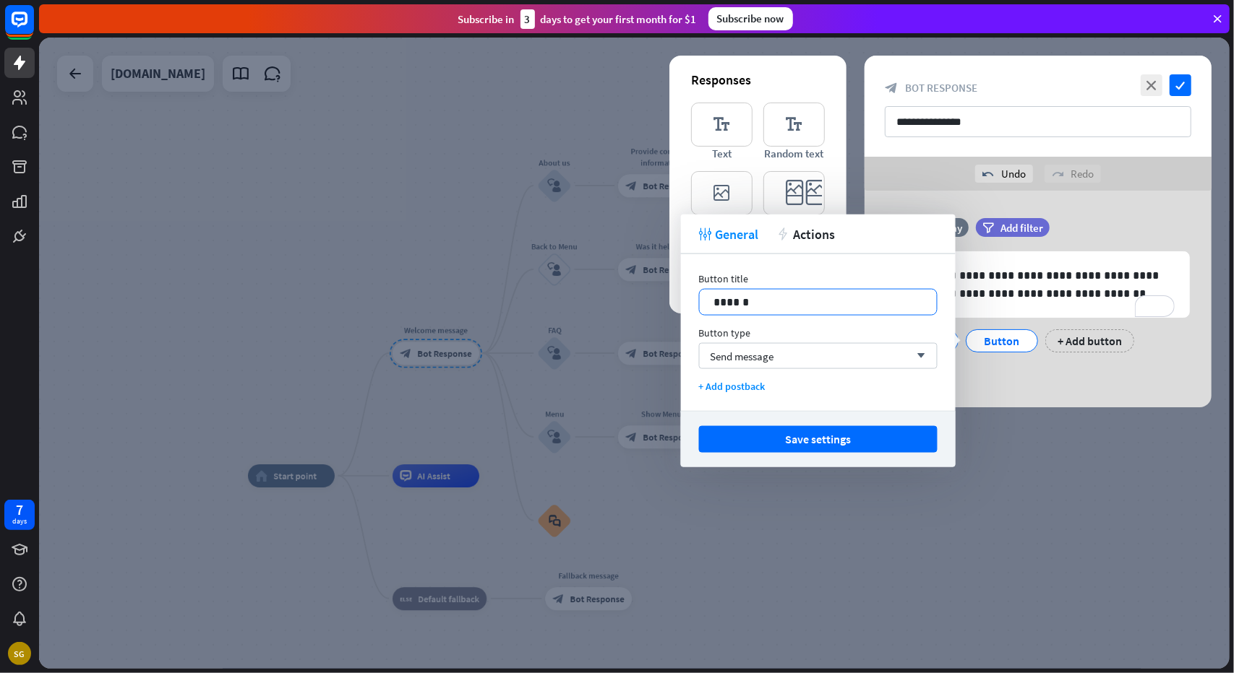
click at [783, 300] on p "******" at bounding box center [818, 302] width 209 height 18
click at [782, 299] on p "******" at bounding box center [818, 302] width 209 height 18
click at [780, 298] on p "******" at bounding box center [818, 302] width 209 height 18
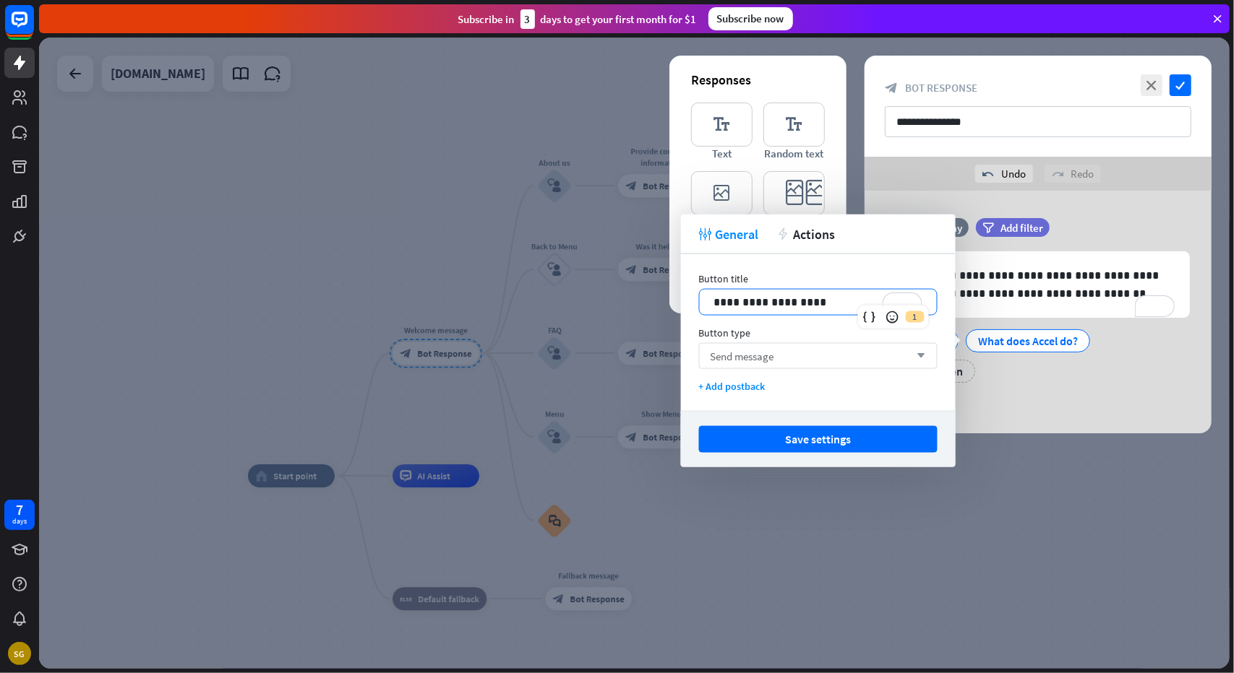
click at [786, 356] on div "Send message arrow_down" at bounding box center [818, 356] width 238 height 26
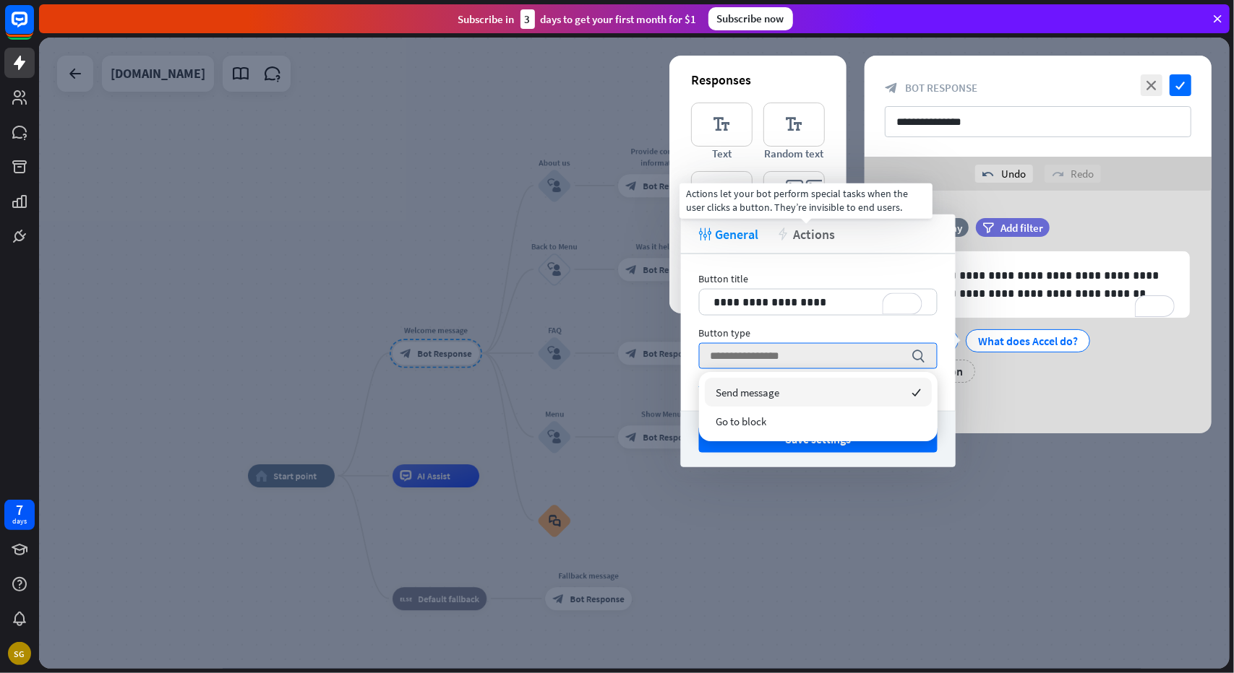
click at [788, 241] on div "action Actions" at bounding box center [806, 233] width 59 height 17
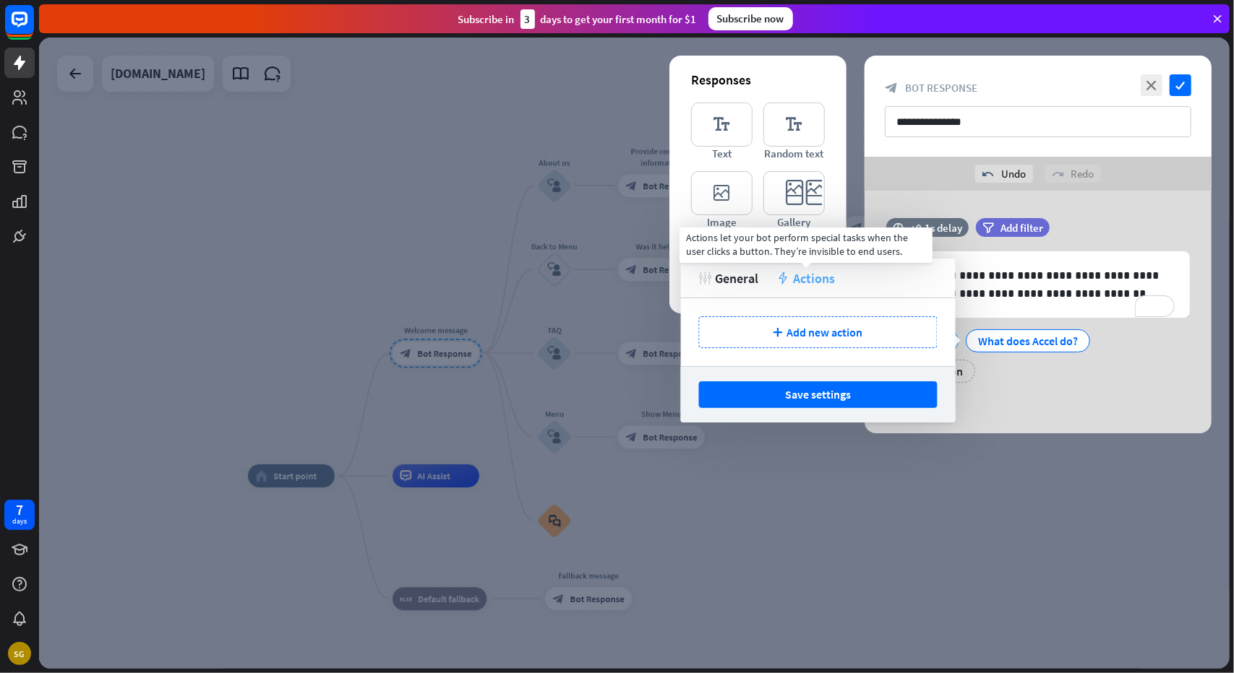
click at [806, 281] on span "Actions" at bounding box center [814, 278] width 42 height 17
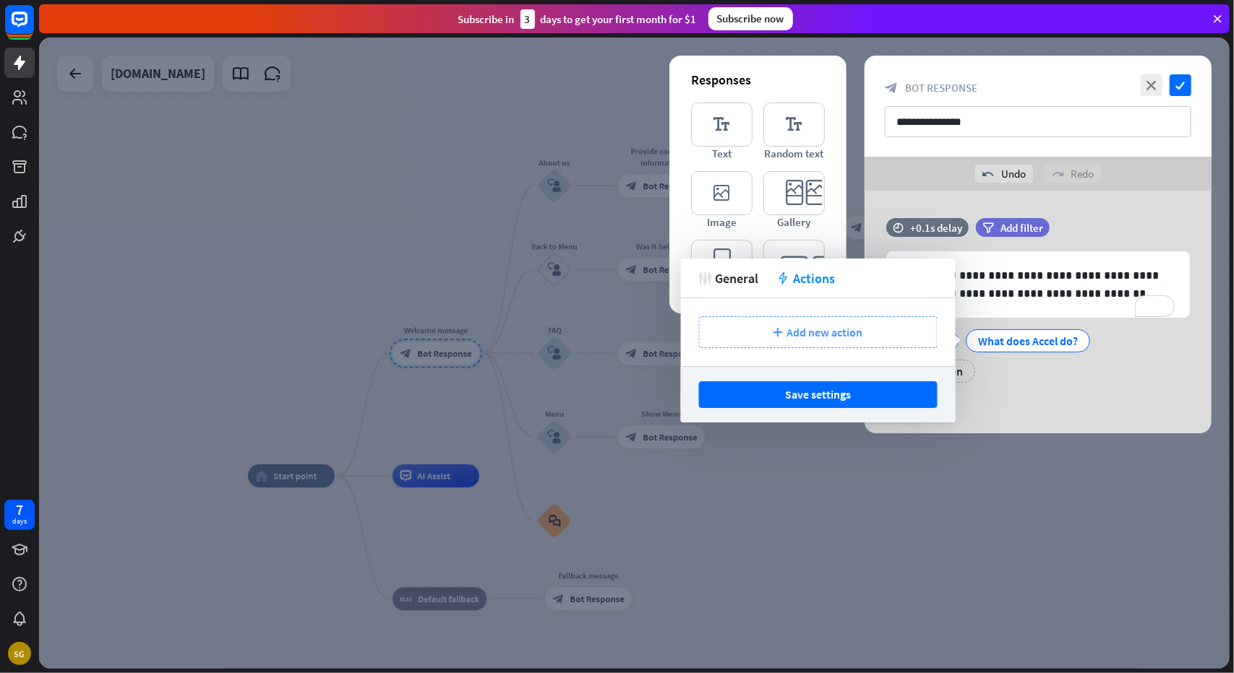
click at [800, 317] on div "plus Add new action" at bounding box center [818, 333] width 238 height 32
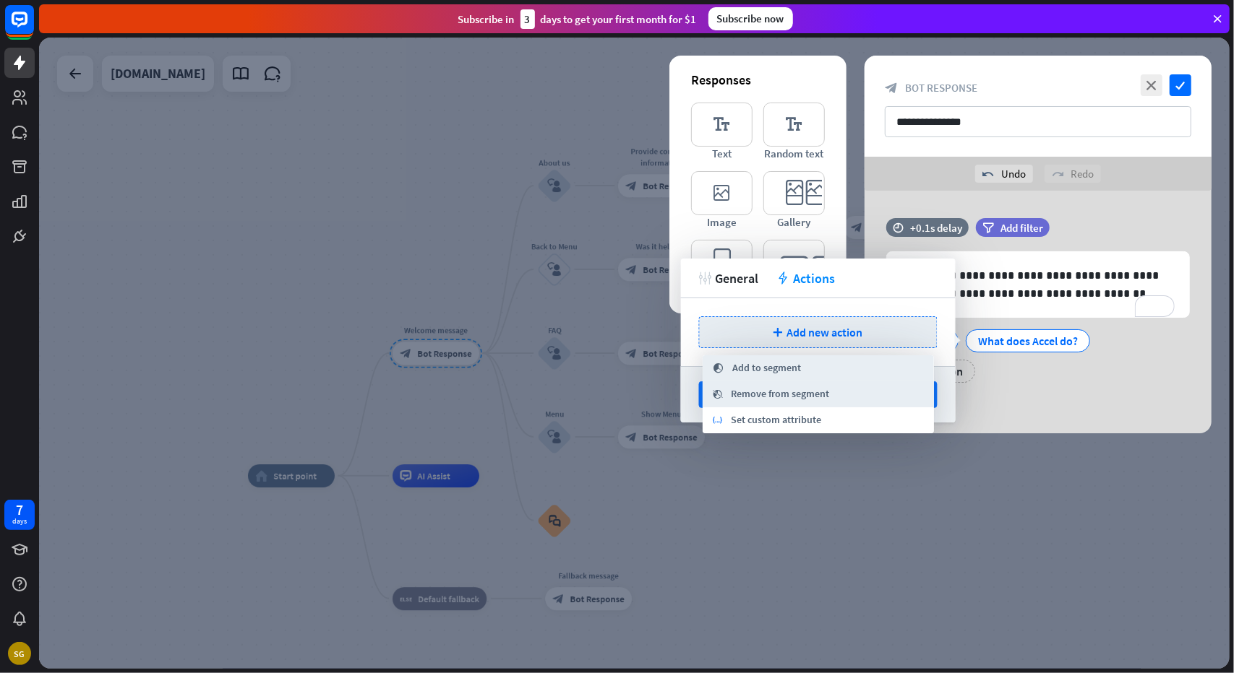
click at [798, 292] on div "tweak General action Actions" at bounding box center [818, 279] width 275 height 40
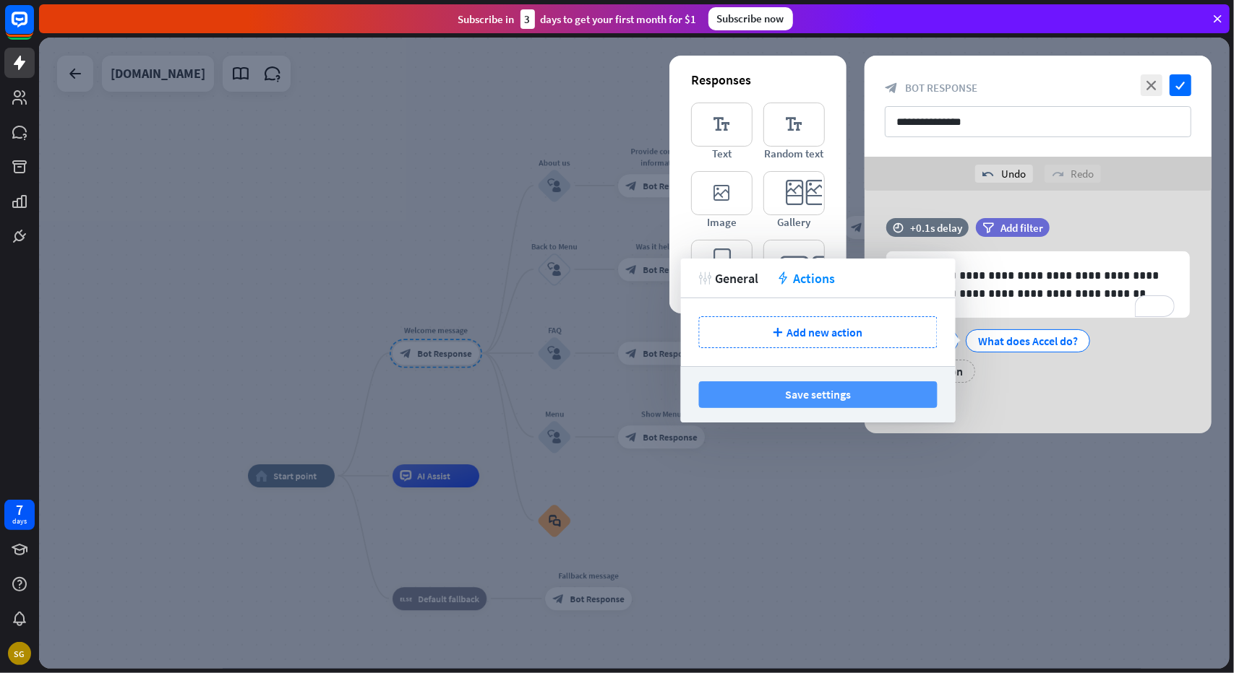
click at [801, 393] on button "Save settings" at bounding box center [818, 395] width 238 height 27
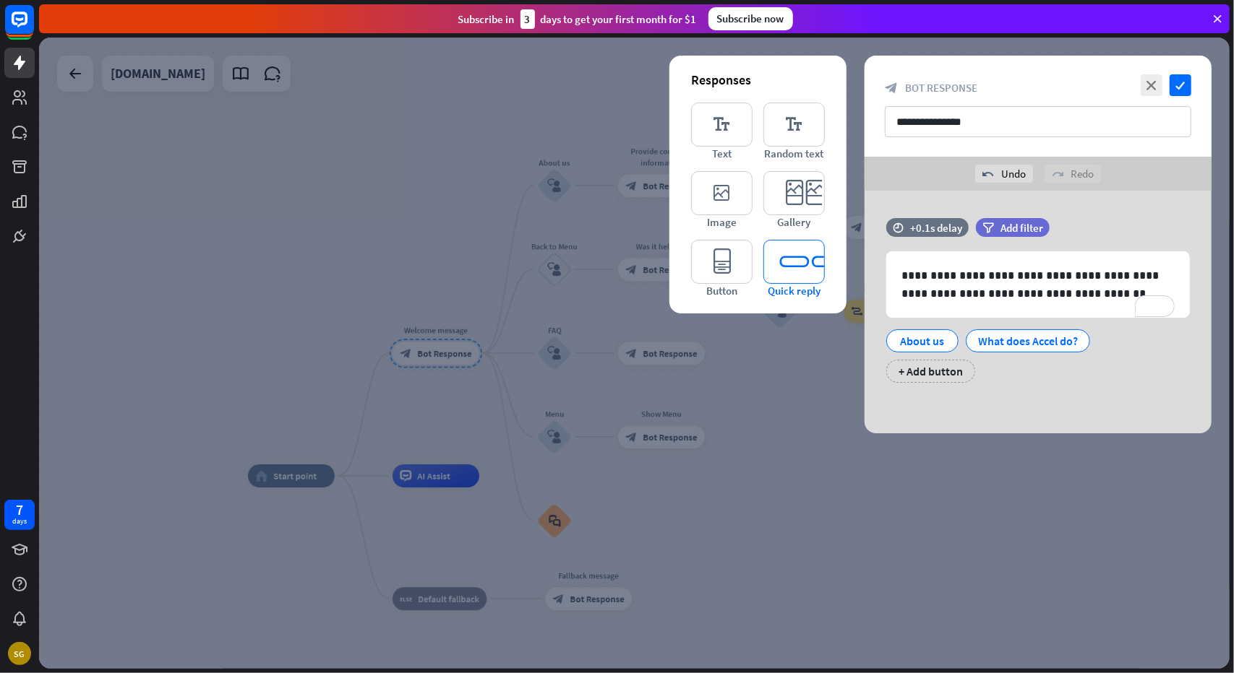
click at [797, 268] on icon "editor_quick_replies" at bounding box center [793, 262] width 61 height 44
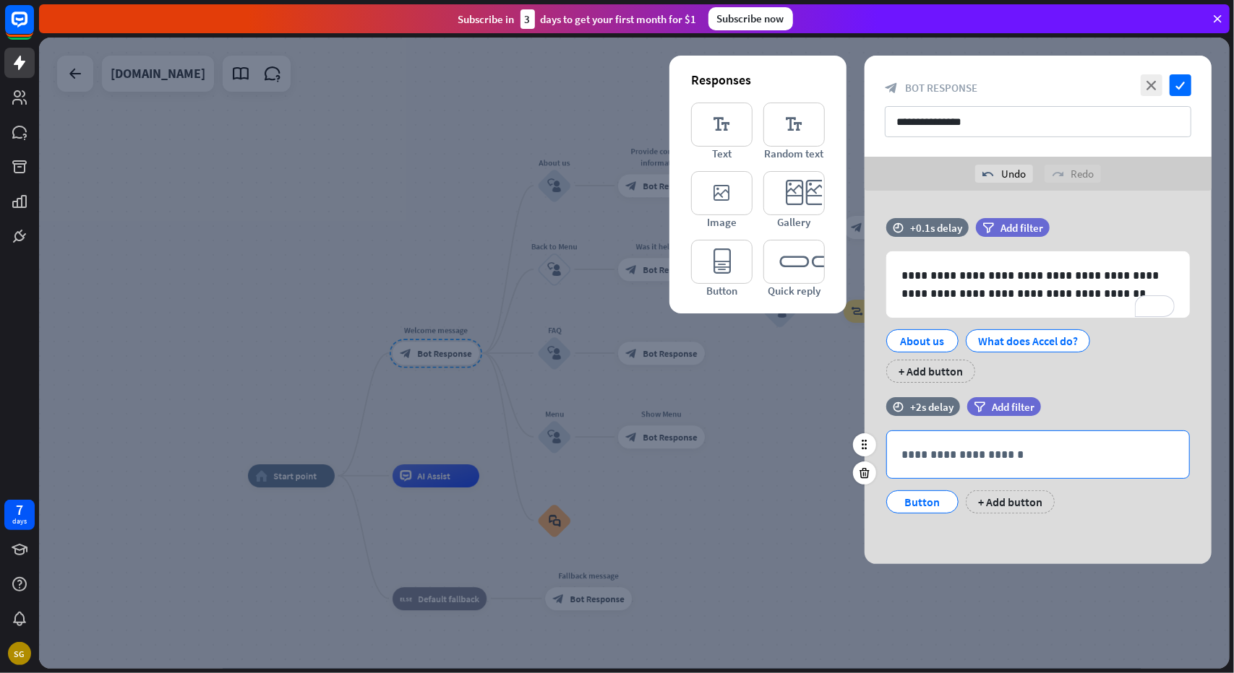
click at [965, 466] on div "**********" at bounding box center [1038, 454] width 302 height 47
click at [1037, 341] on div "What does Accel do?" at bounding box center [1028, 341] width 100 height 22
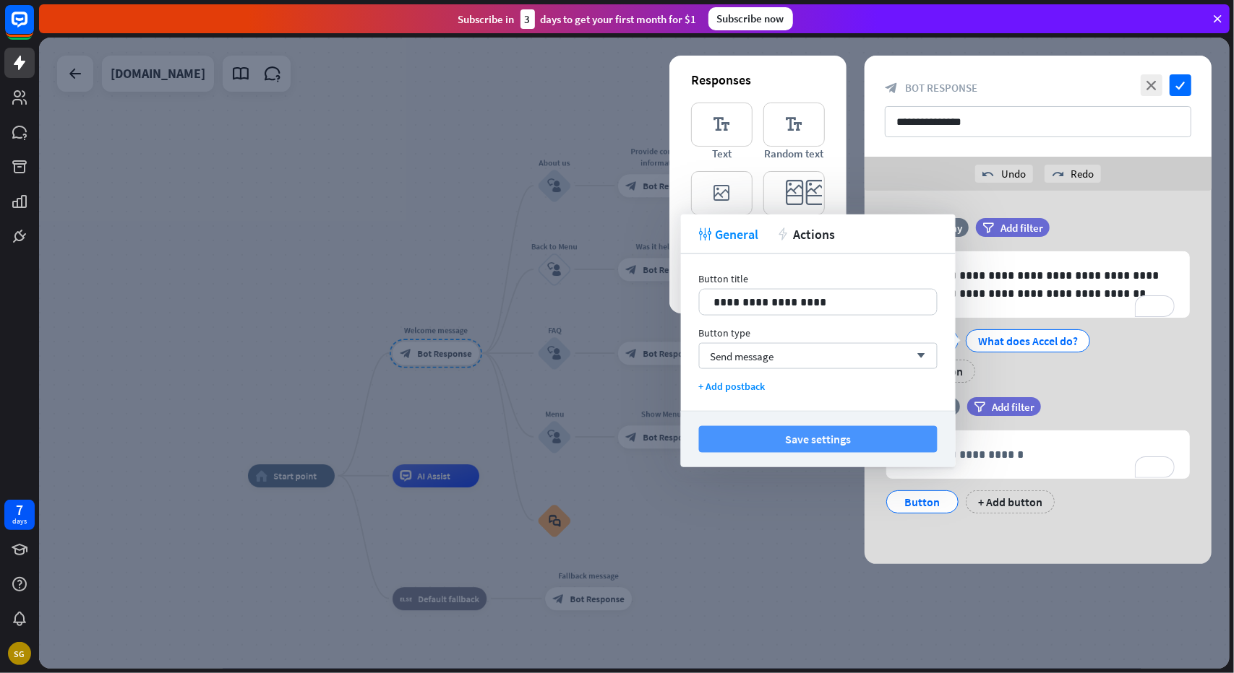
click at [809, 429] on button "Save settings" at bounding box center [818, 439] width 238 height 27
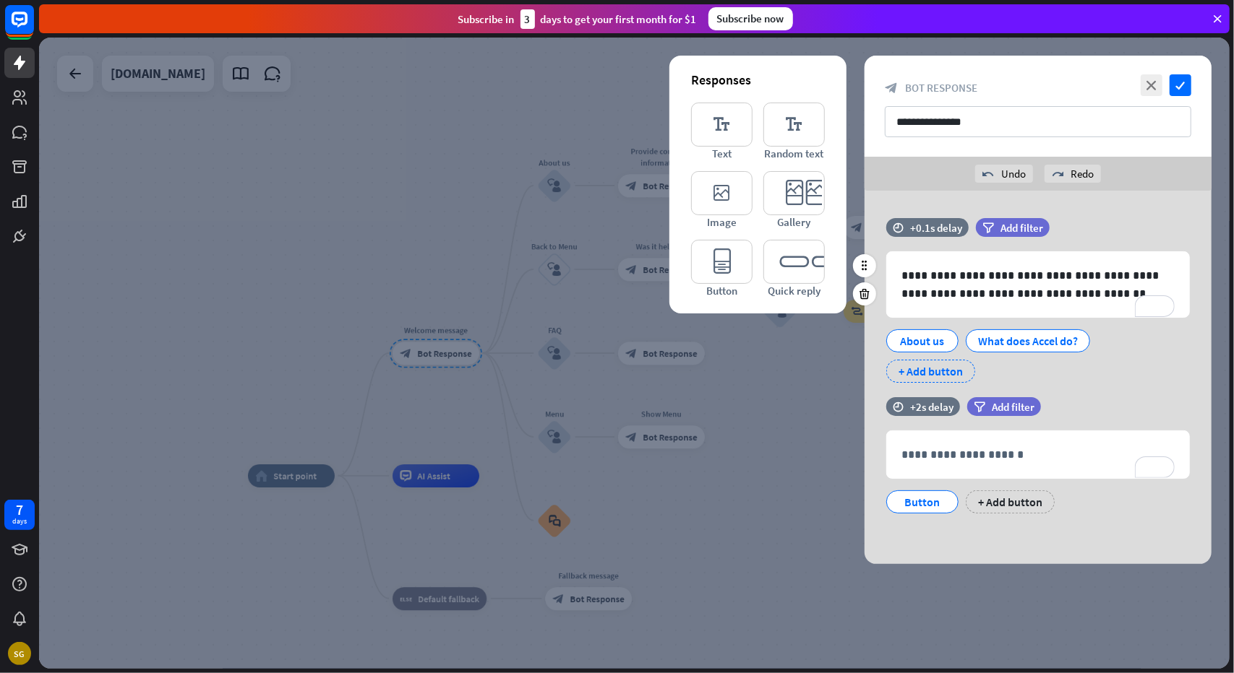
click at [942, 371] on div "+ Add button" at bounding box center [930, 371] width 89 height 23
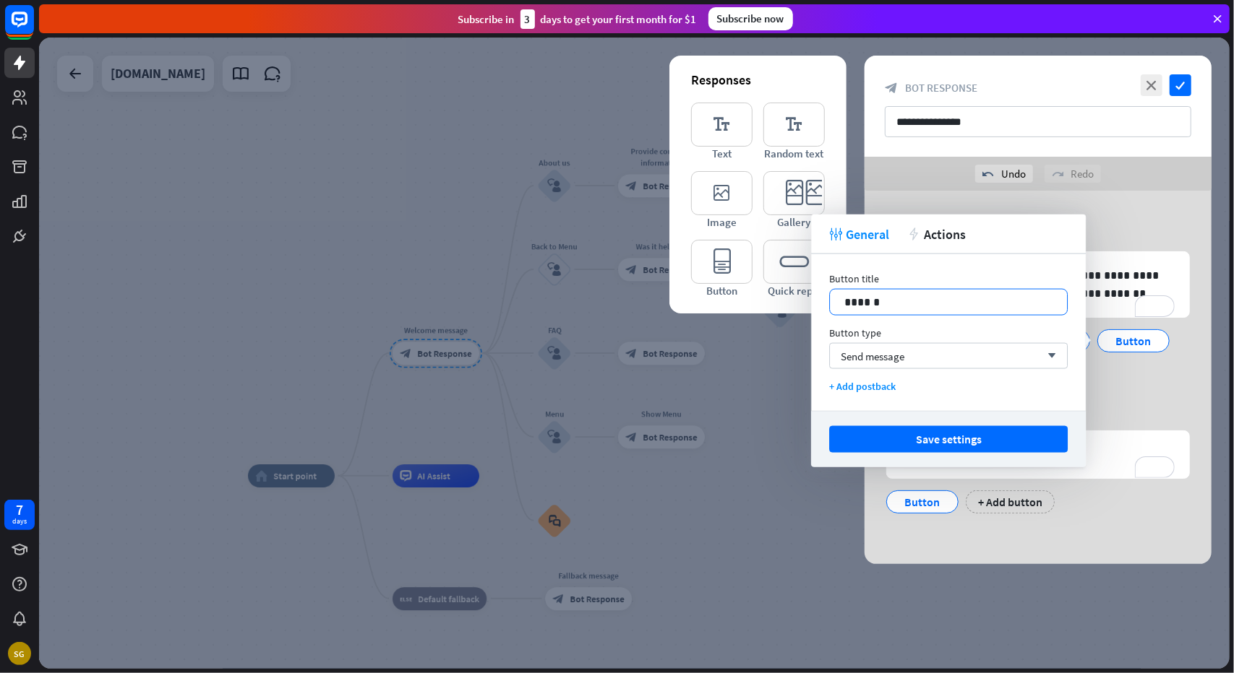
click at [905, 306] on p "******" at bounding box center [948, 302] width 209 height 18
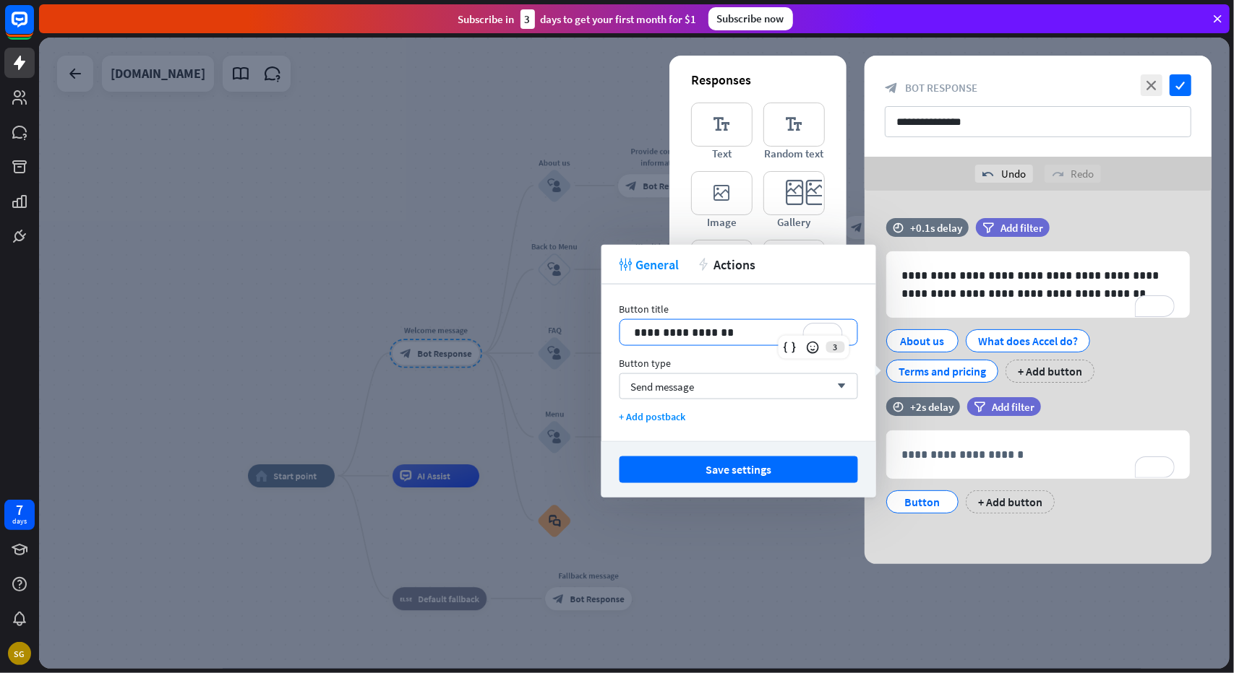
click at [691, 332] on p "**********" at bounding box center [738, 333] width 209 height 18
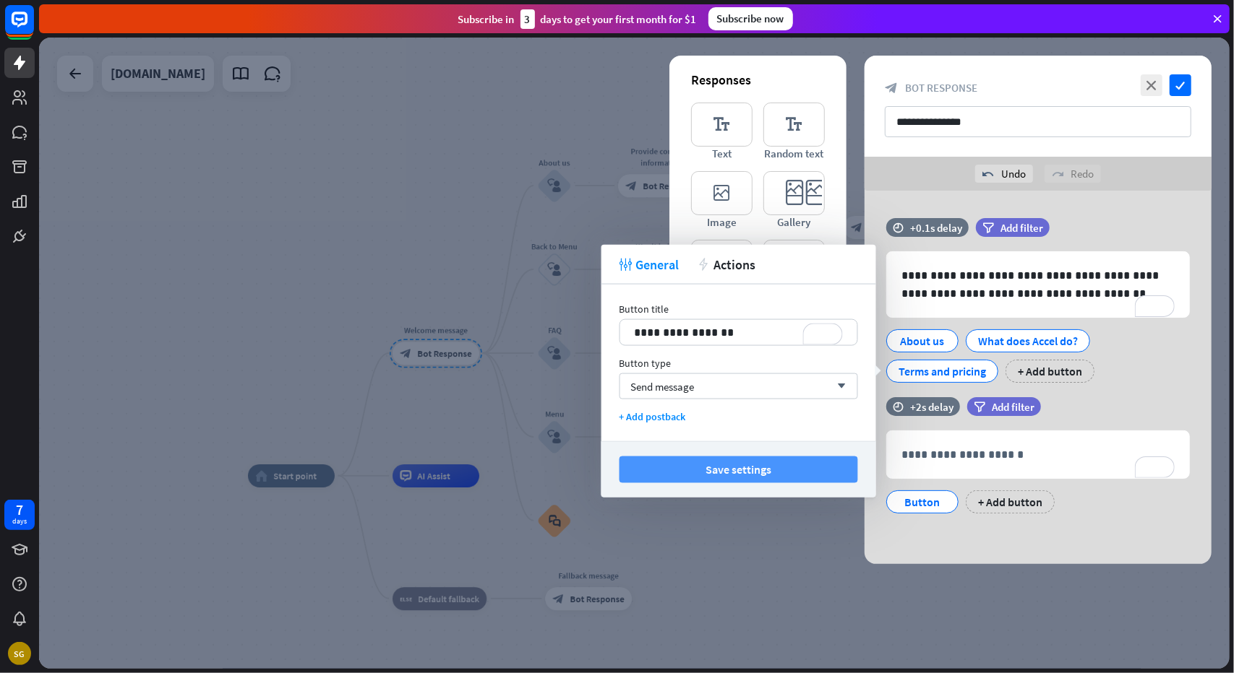
click at [757, 472] on button "Save settings" at bounding box center [738, 470] width 238 height 27
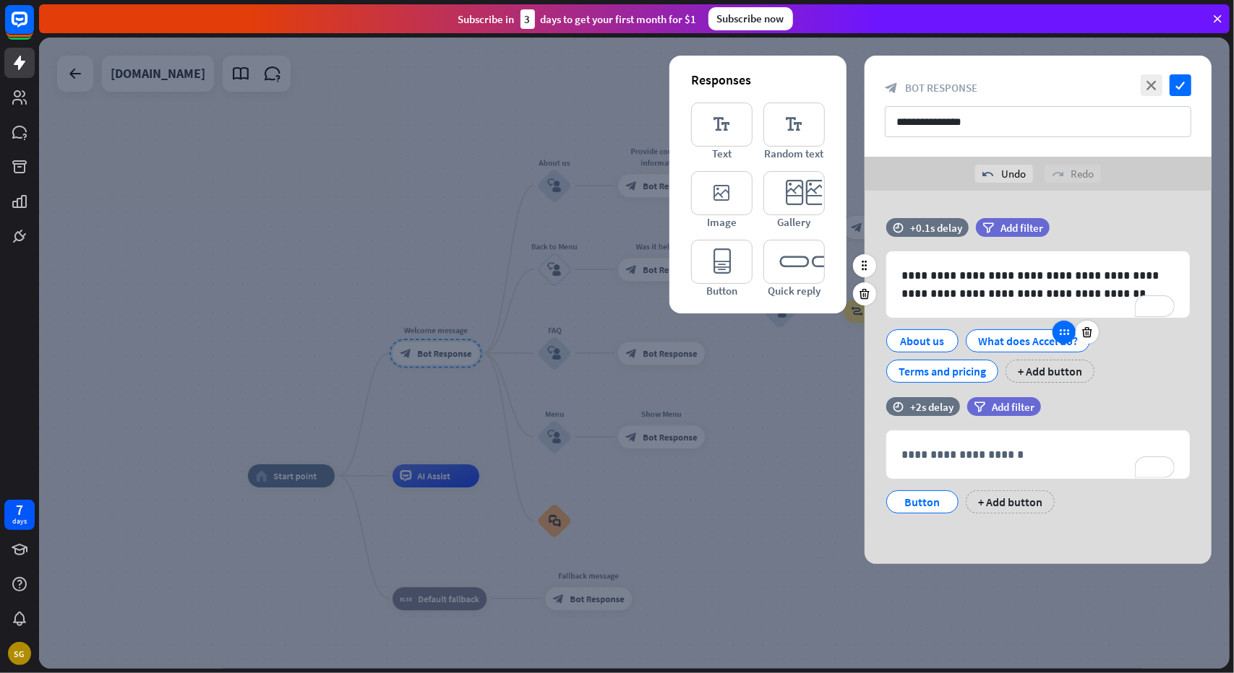
click at [1065, 333] on icon at bounding box center [1063, 332] width 13 height 13
click at [1030, 369] on div "+ Add button" at bounding box center [1049, 371] width 89 height 23
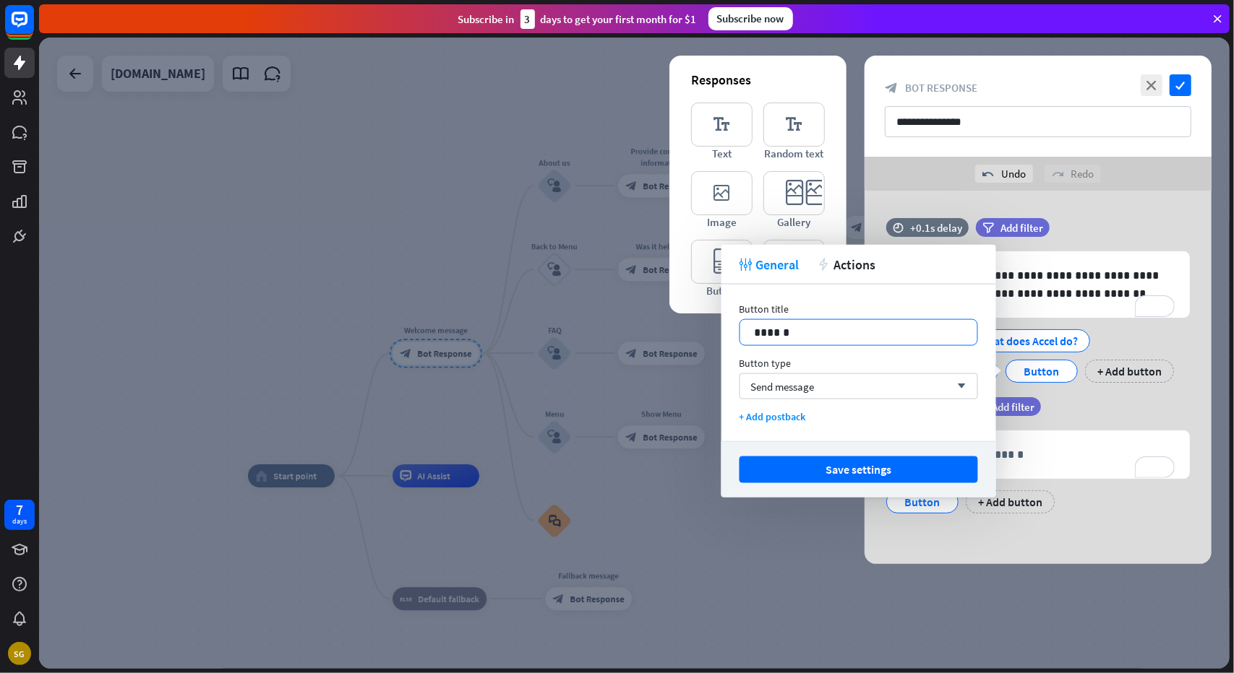
click at [863, 333] on p "******" at bounding box center [858, 333] width 209 height 18
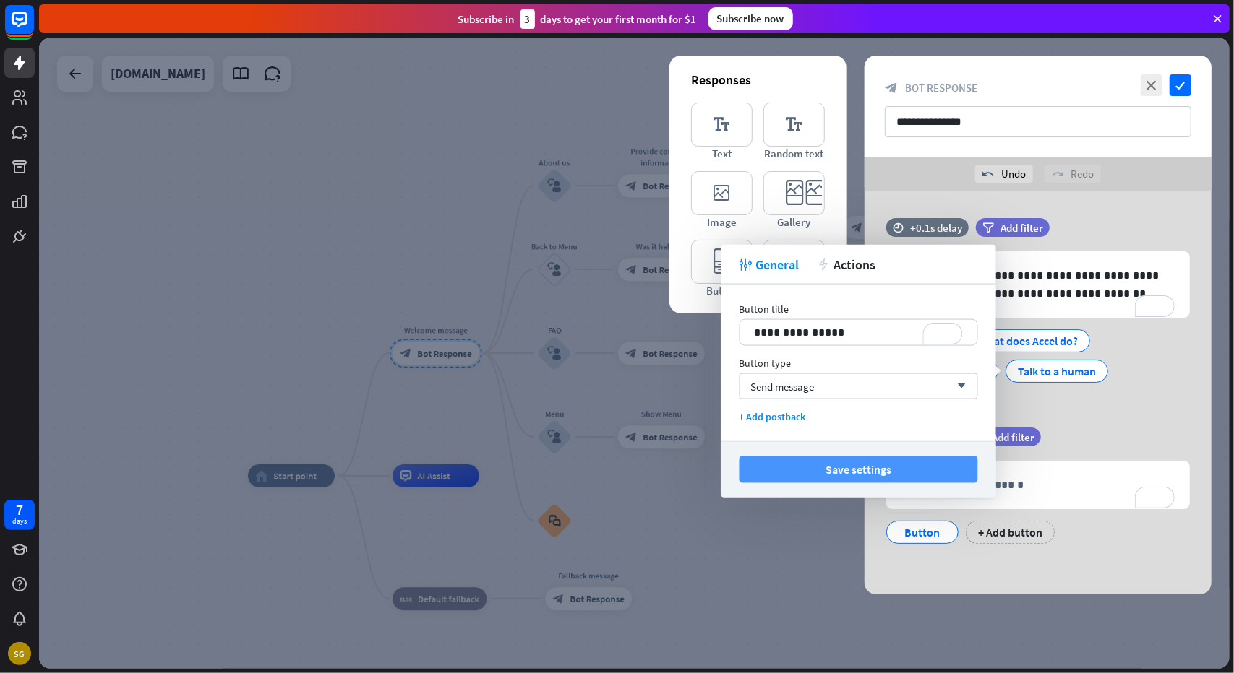
click at [840, 465] on button "Save settings" at bounding box center [858, 470] width 238 height 27
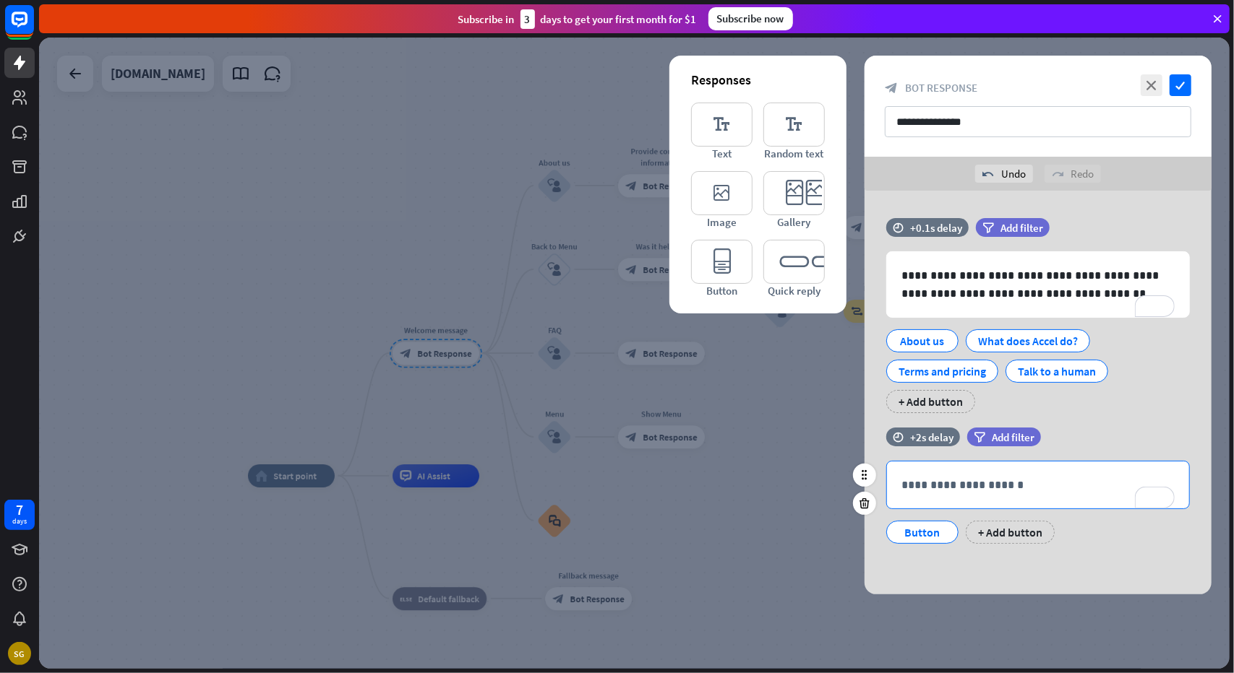
click at [984, 490] on p "**********" at bounding box center [1038, 485] width 274 height 18
click at [1100, 407] on div "About us What does Accel do? Terms and pricing Talk to a human + Add button" at bounding box center [1033, 367] width 303 height 91
click at [1101, 412] on div "About us What does Accel do? Terms and pricing Talk to a human + Add button" at bounding box center [1033, 367] width 303 height 91
click at [1025, 483] on p "**********" at bounding box center [1038, 485] width 274 height 18
click at [1031, 347] on div "What does Accel do?" at bounding box center [1028, 341] width 100 height 22
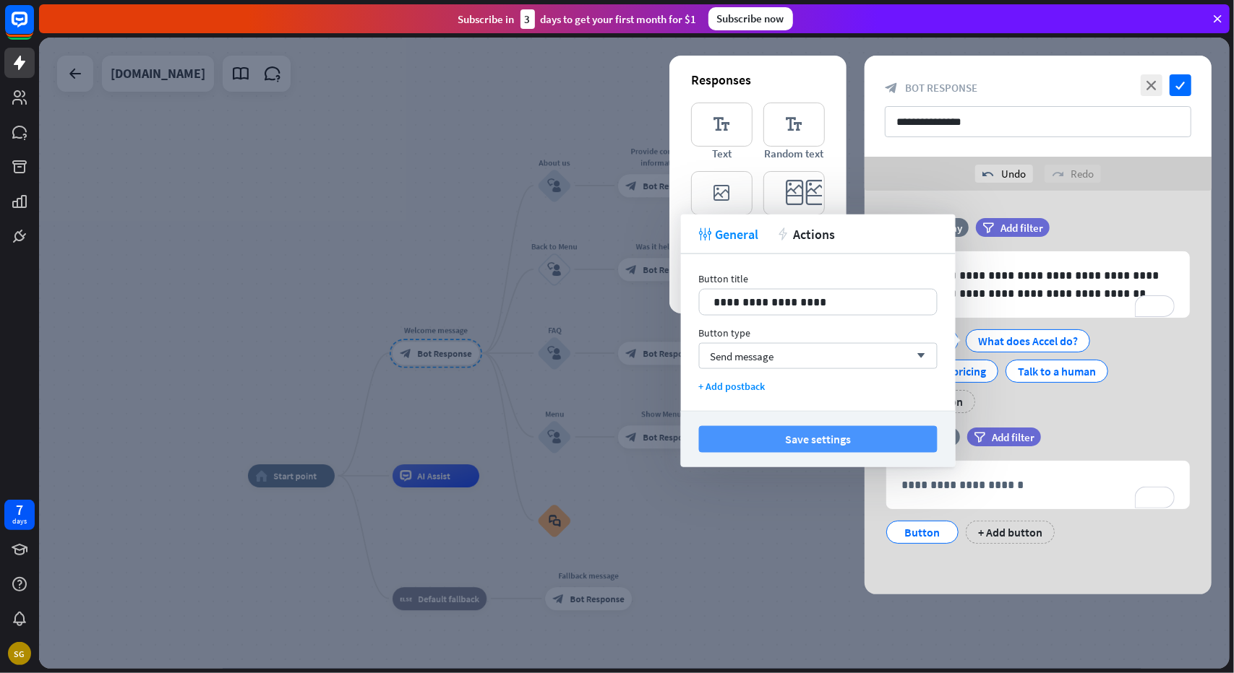
click at [793, 431] on button "Save settings" at bounding box center [818, 439] width 238 height 27
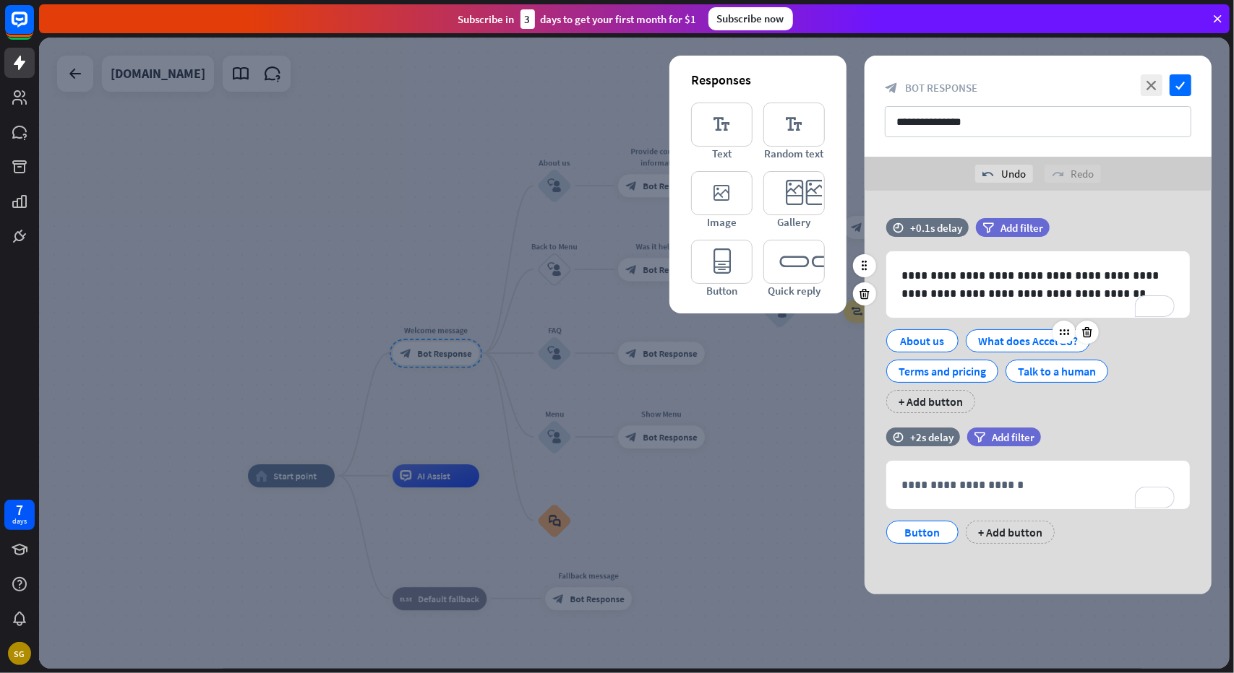
click at [992, 332] on div "What does Accel do?" at bounding box center [1028, 341] width 100 height 22
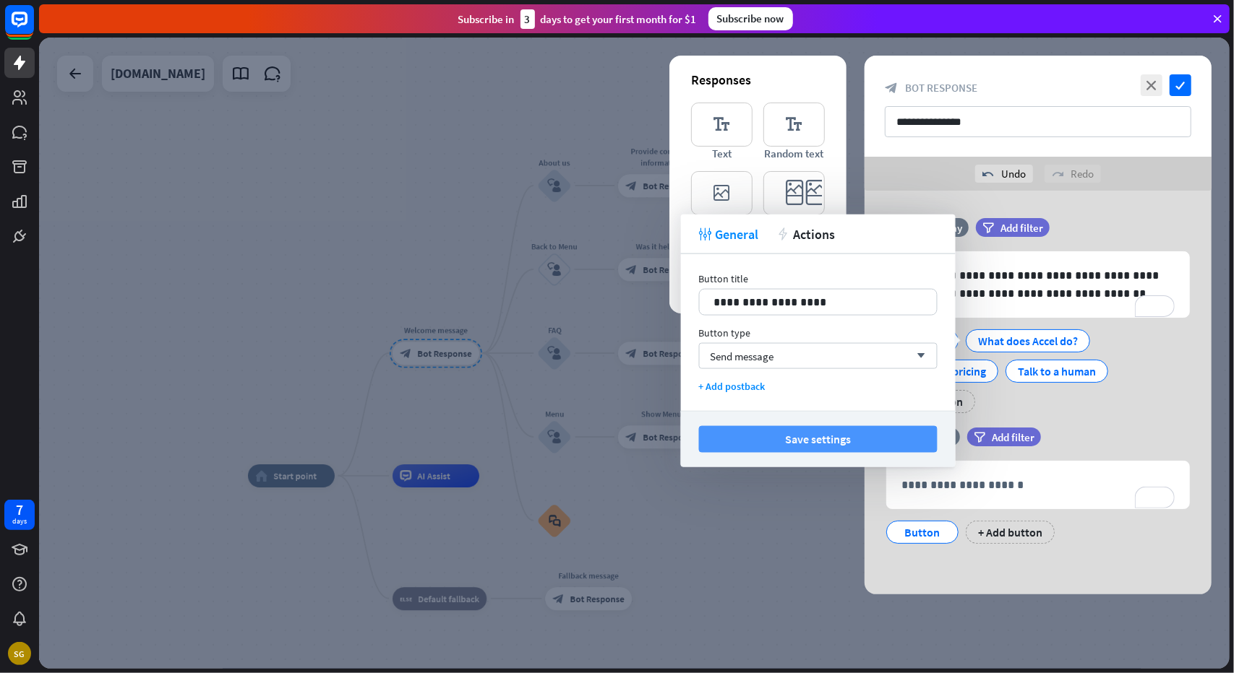
click at [856, 447] on button "Save settings" at bounding box center [818, 439] width 238 height 27
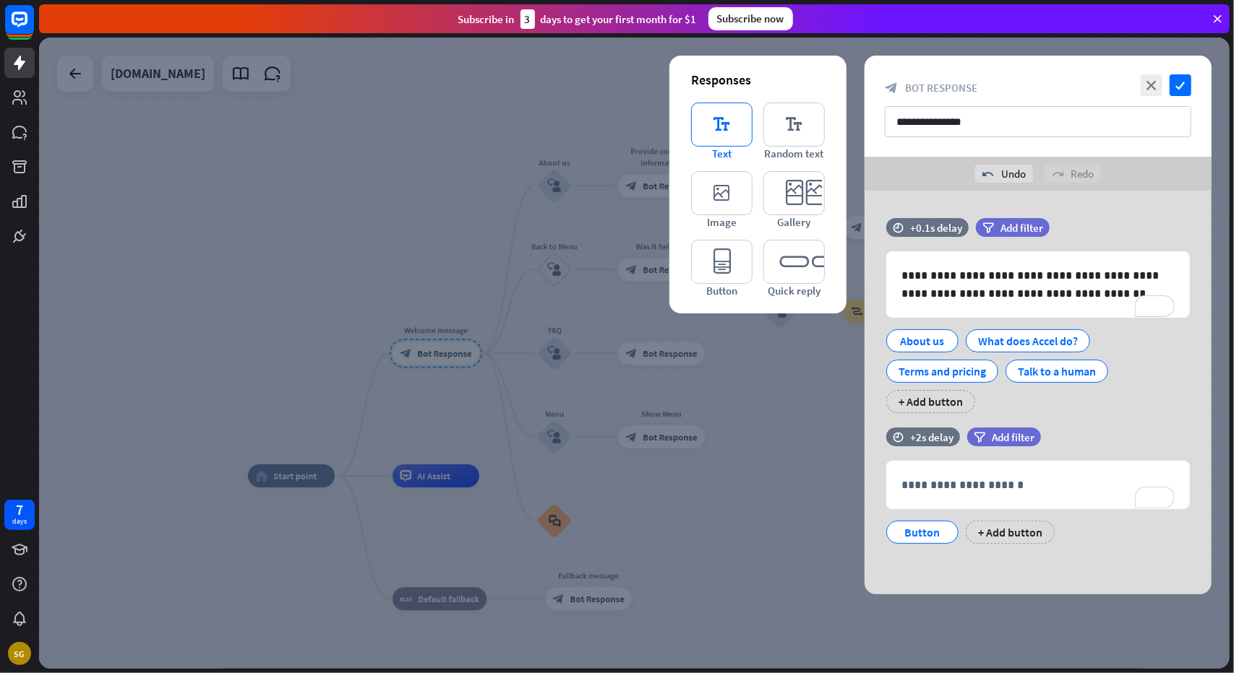
click at [728, 139] on icon "editor_text" at bounding box center [721, 125] width 61 height 44
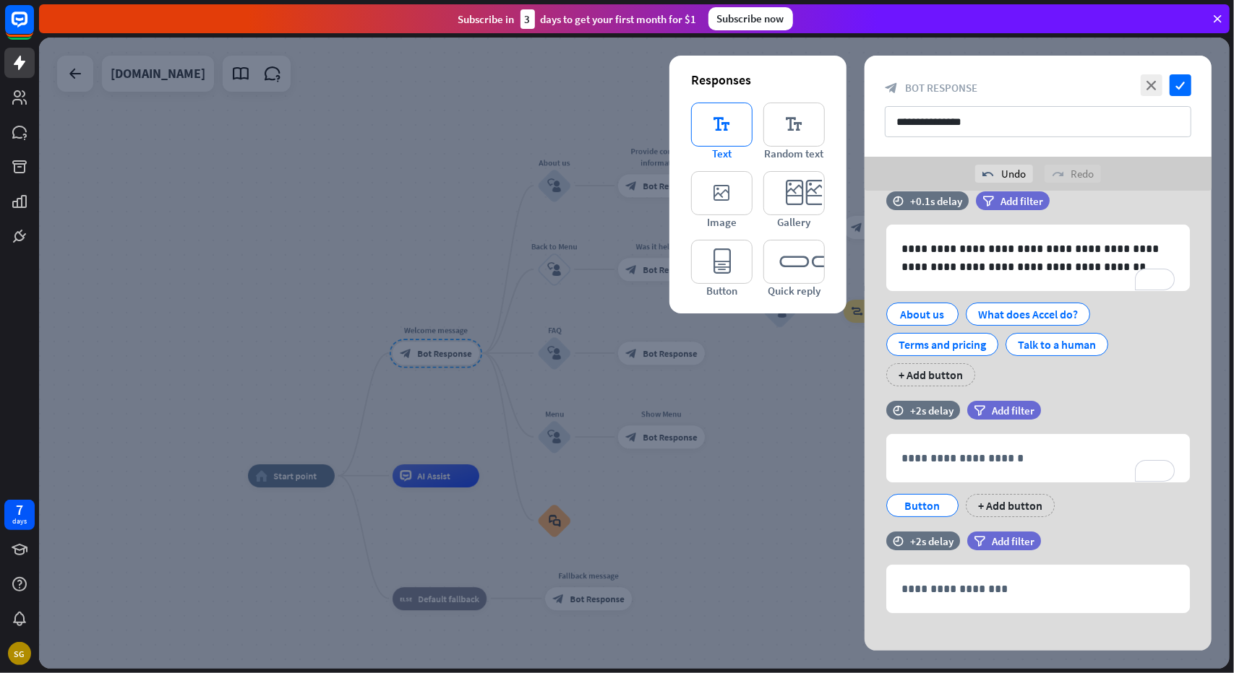
scroll to position [38, 0]
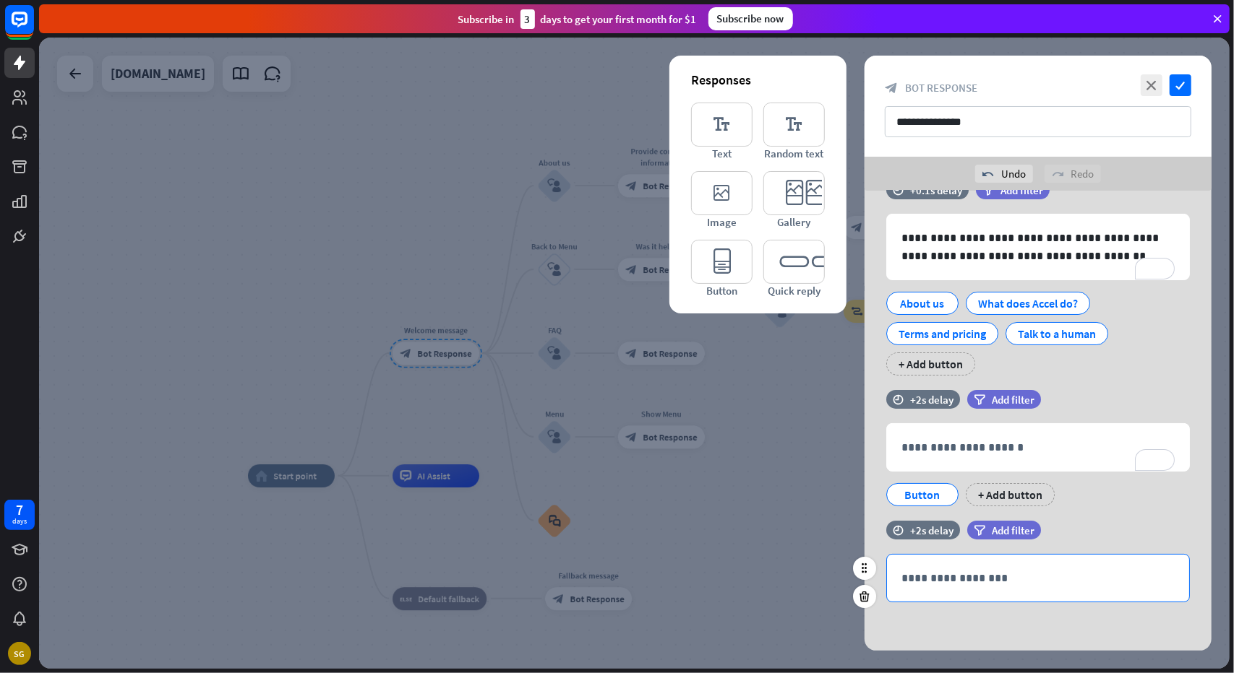
click at [951, 577] on p "**********" at bounding box center [1037, 578] width 273 height 18
click at [896, 301] on div "About us" at bounding box center [922, 303] width 72 height 23
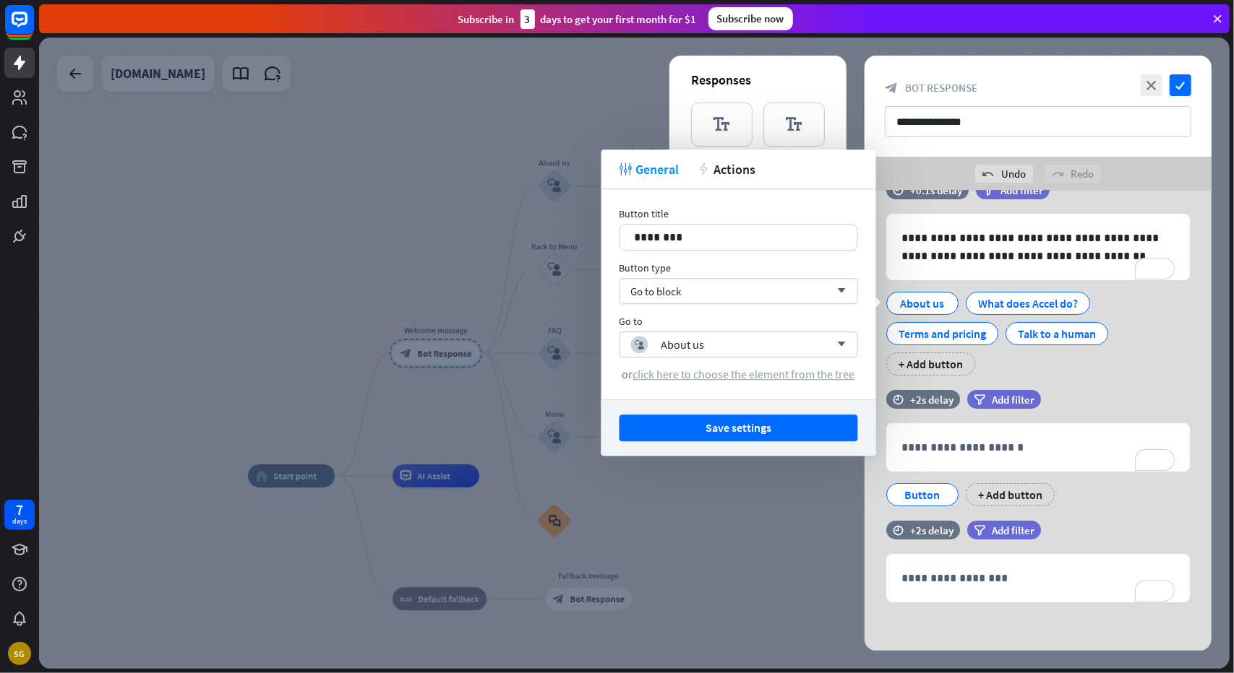
drag, startPoint x: 763, startPoint y: 436, endPoint x: 777, endPoint y: 374, distance: 63.6
click at [777, 374] on div "tweak General action Actions Button title 12 ******** Button type Go to block a…" at bounding box center [738, 303] width 275 height 306
click at [765, 432] on button "Save settings" at bounding box center [738, 428] width 238 height 27
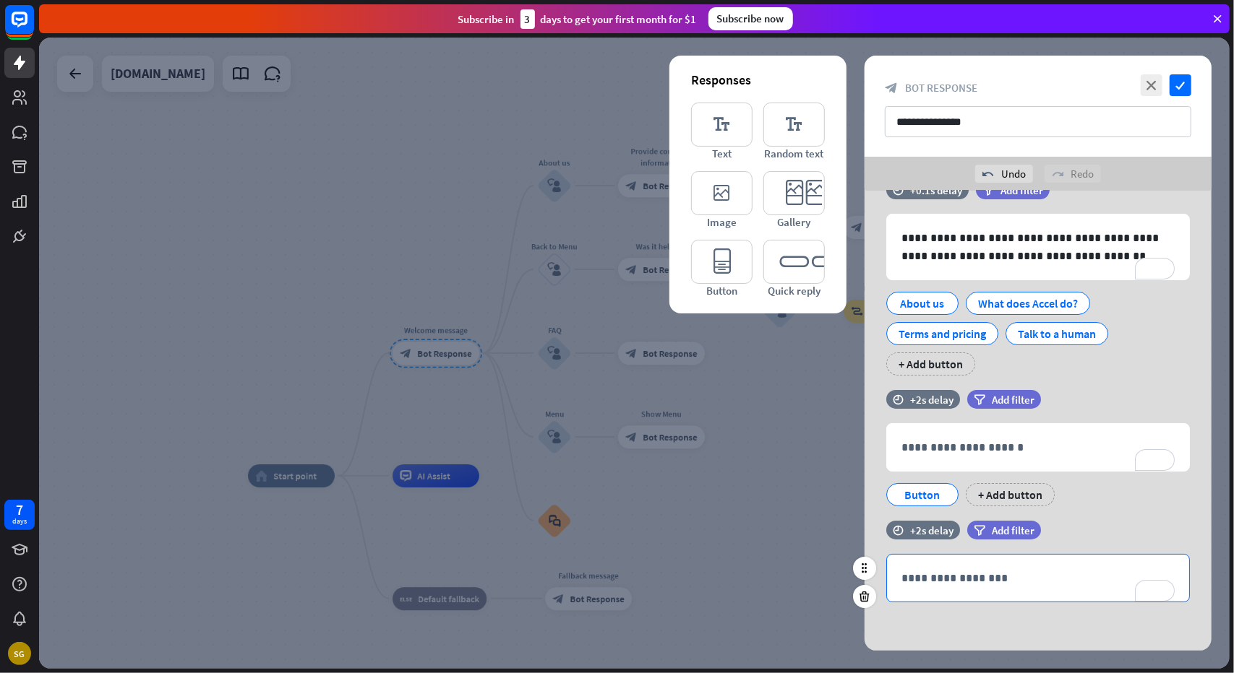
click at [1017, 595] on div "**********" at bounding box center [1038, 578] width 302 height 47
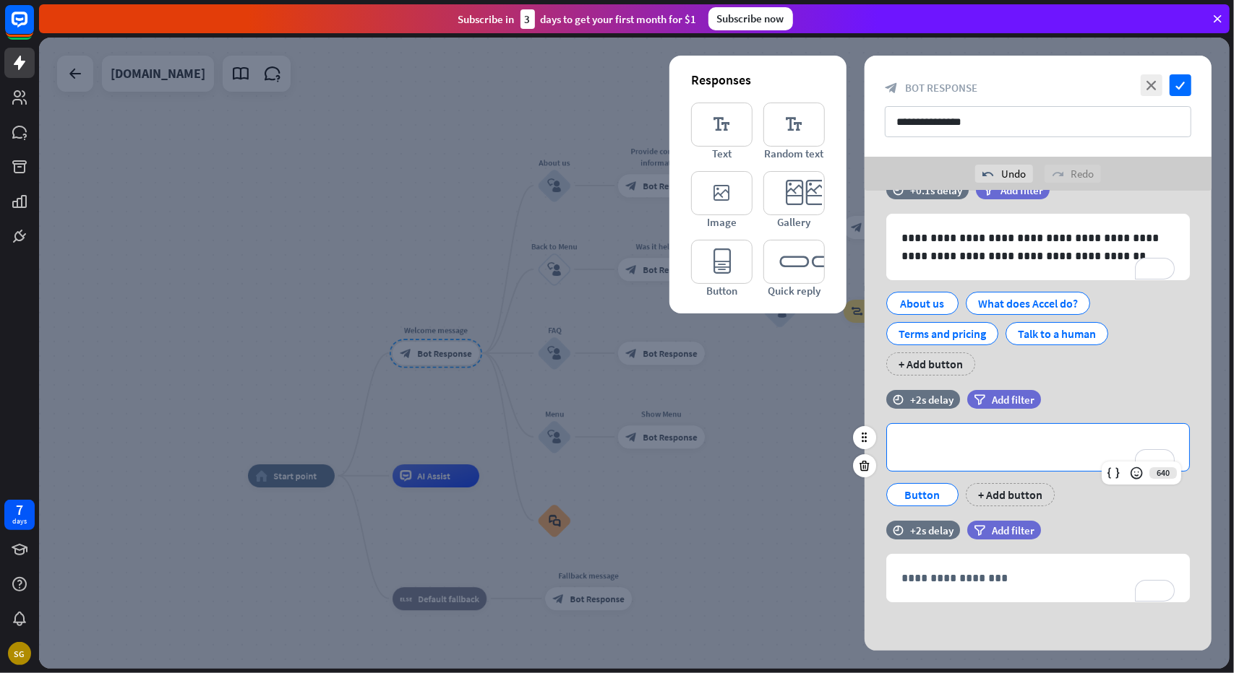
click at [931, 444] on p "**********" at bounding box center [1038, 448] width 274 height 18
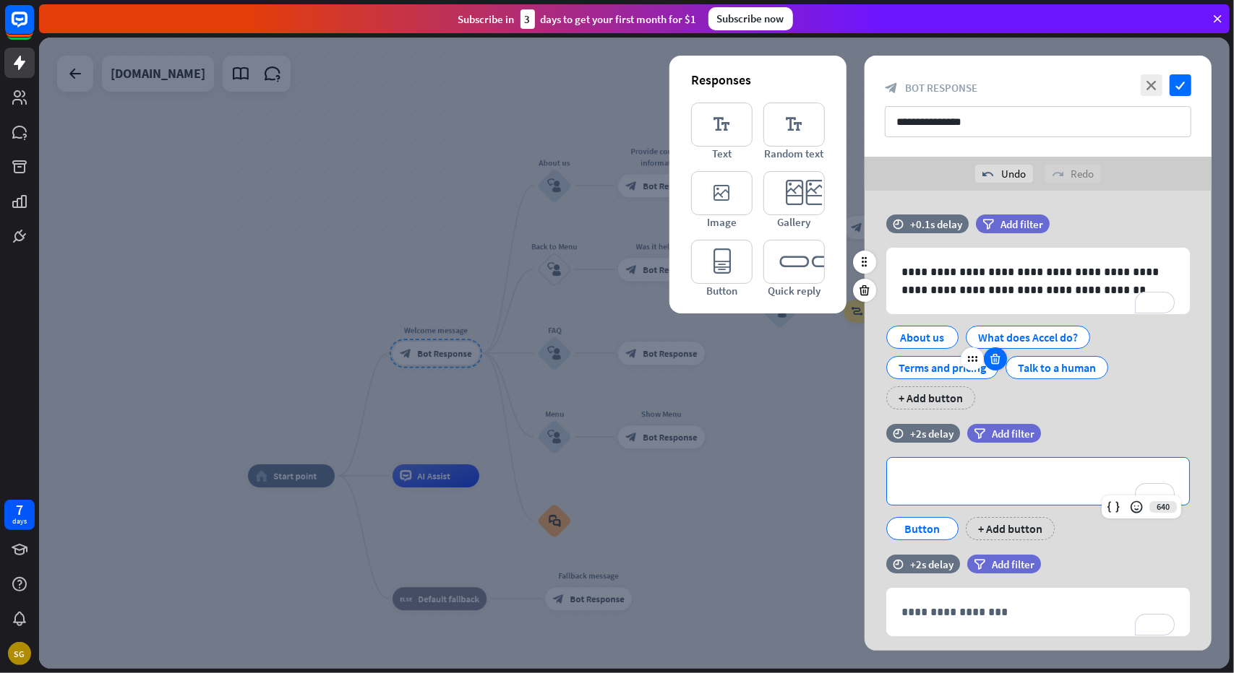
scroll to position [0, 0]
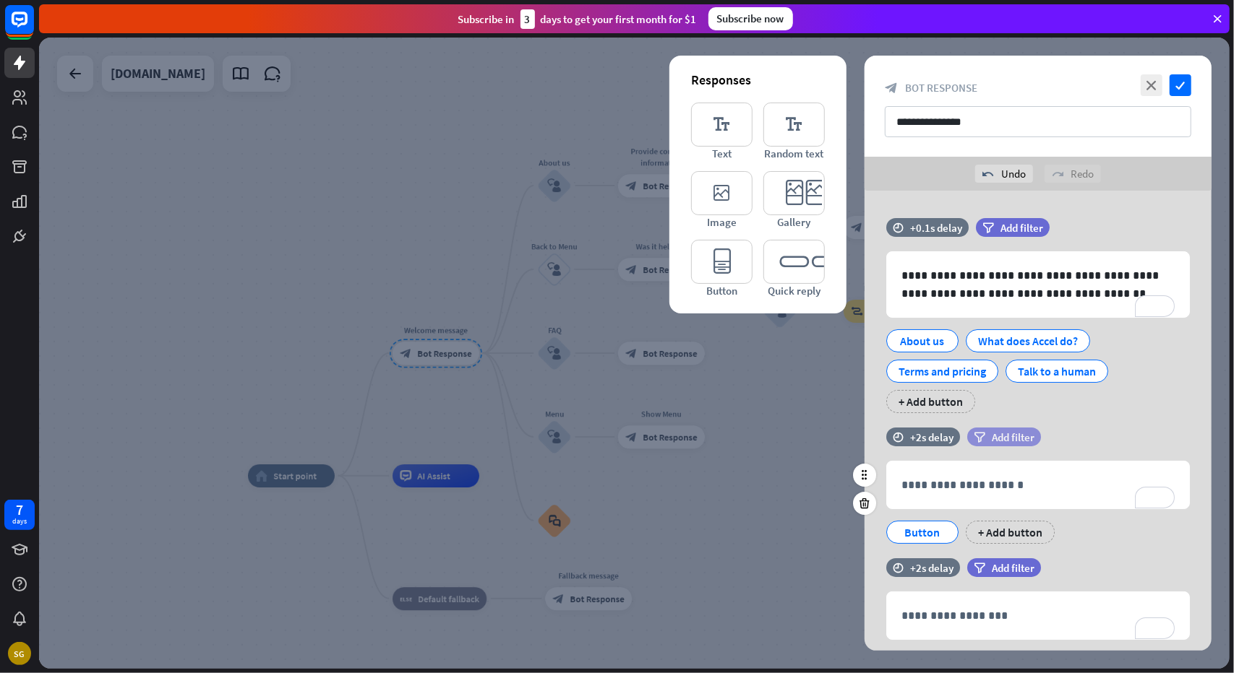
click at [995, 440] on span "Add filter" at bounding box center [1012, 438] width 43 height 14
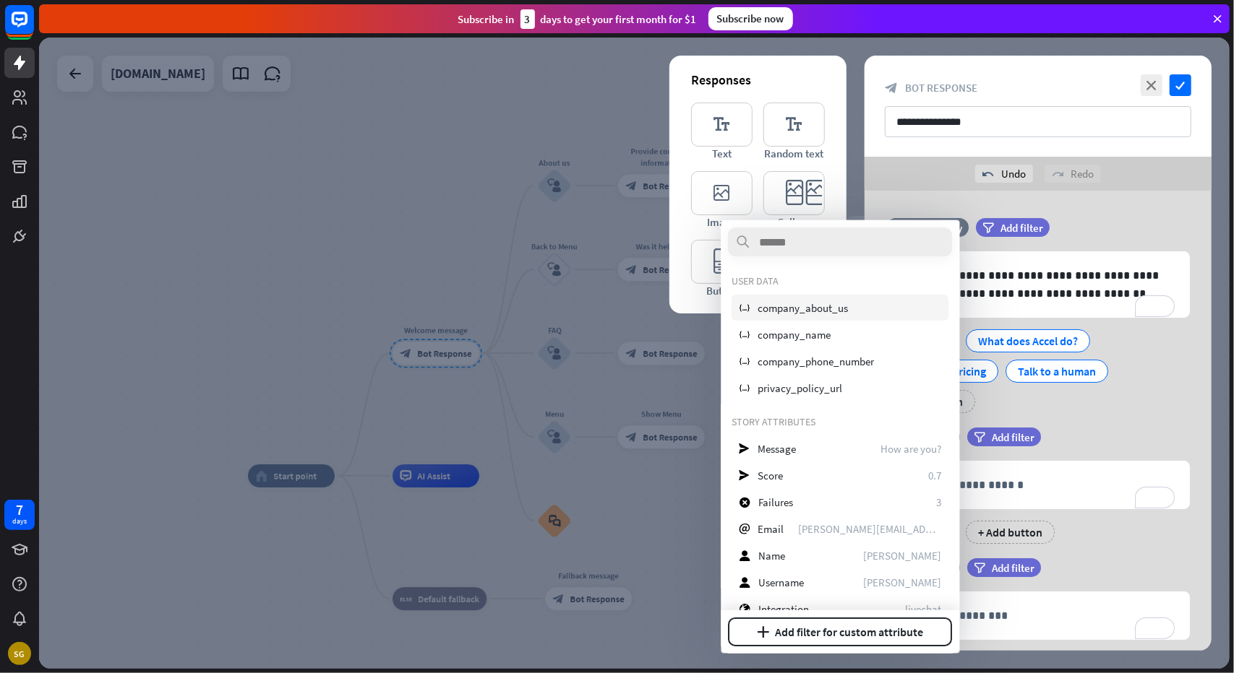
click at [821, 309] on span "company_about_us" at bounding box center [803, 308] width 90 height 14
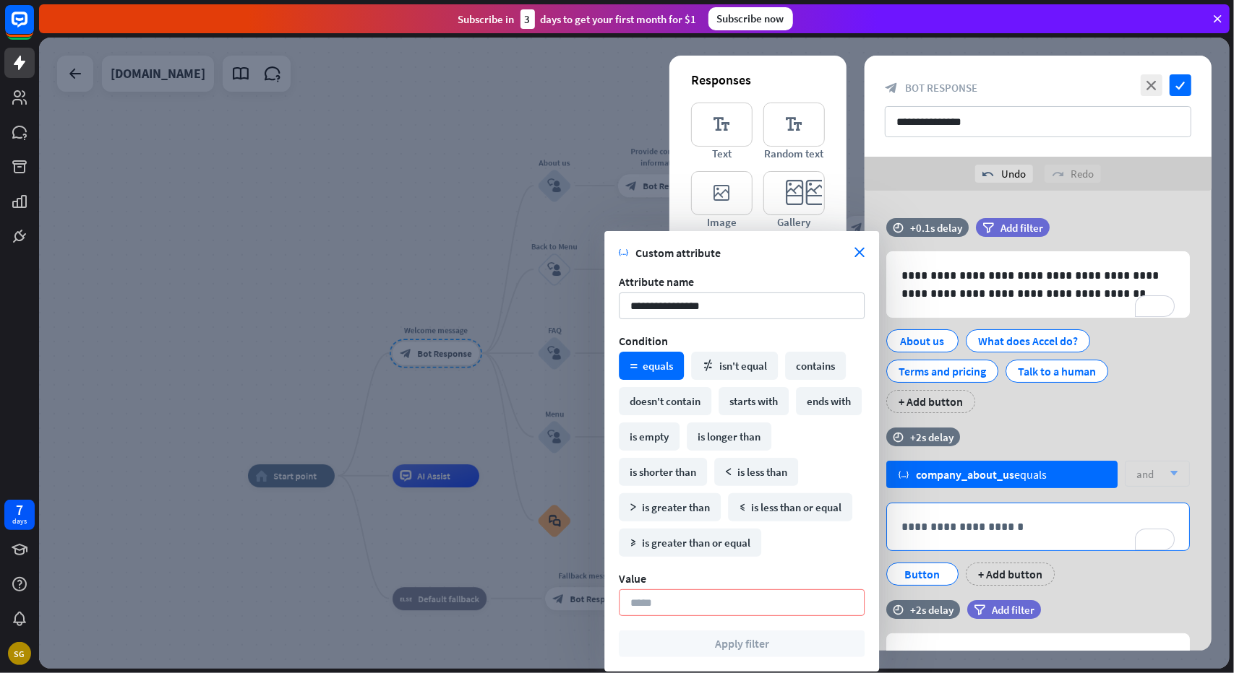
click at [973, 535] on div "**********" at bounding box center [1038, 527] width 302 height 47
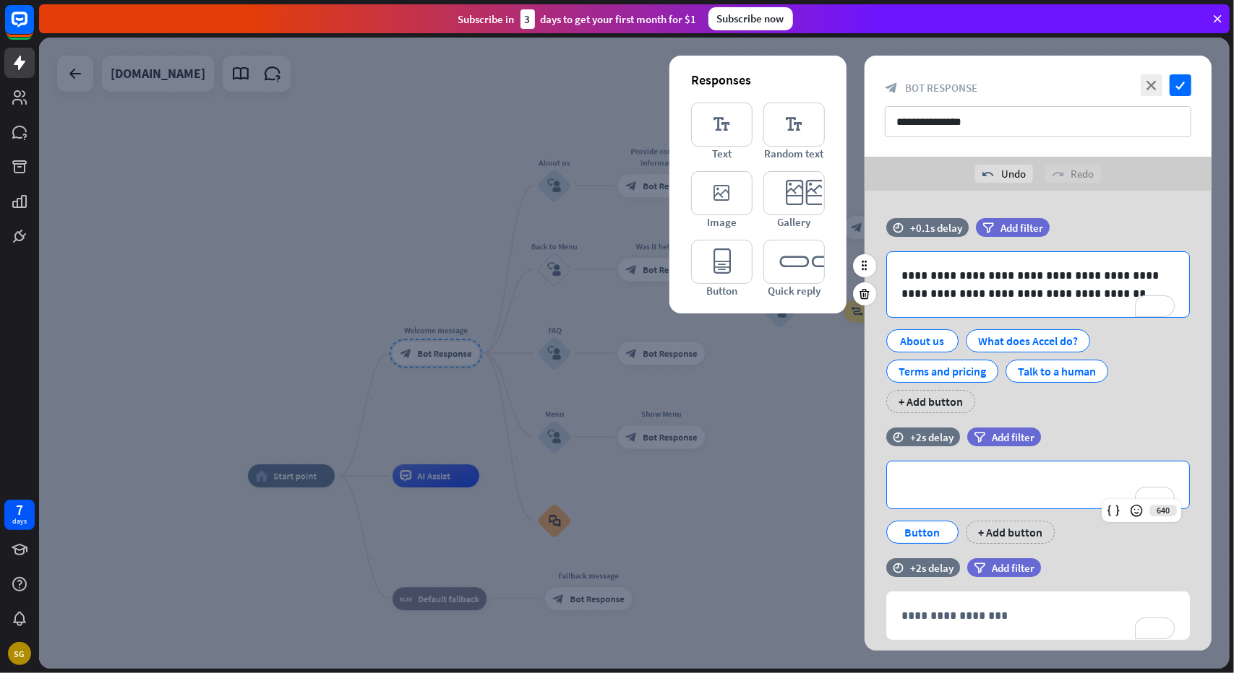
click at [1056, 278] on p "**********" at bounding box center [1038, 285] width 274 height 36
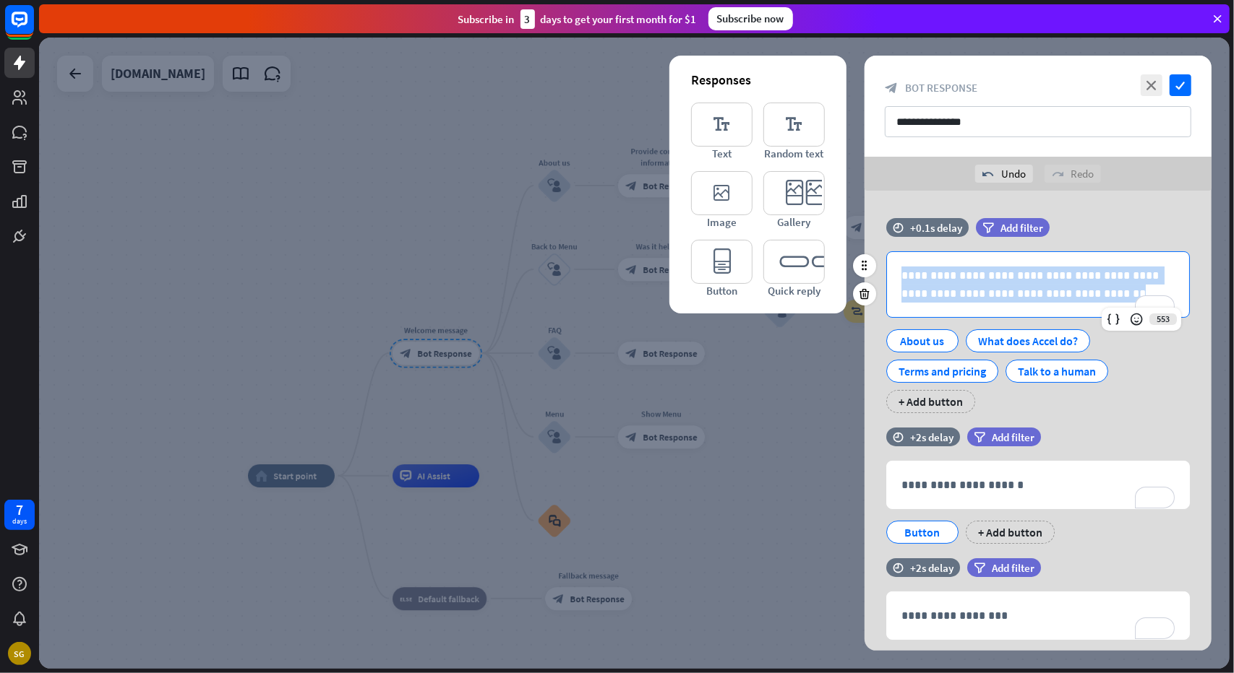
click at [1056, 278] on p "**********" at bounding box center [1038, 285] width 274 height 36
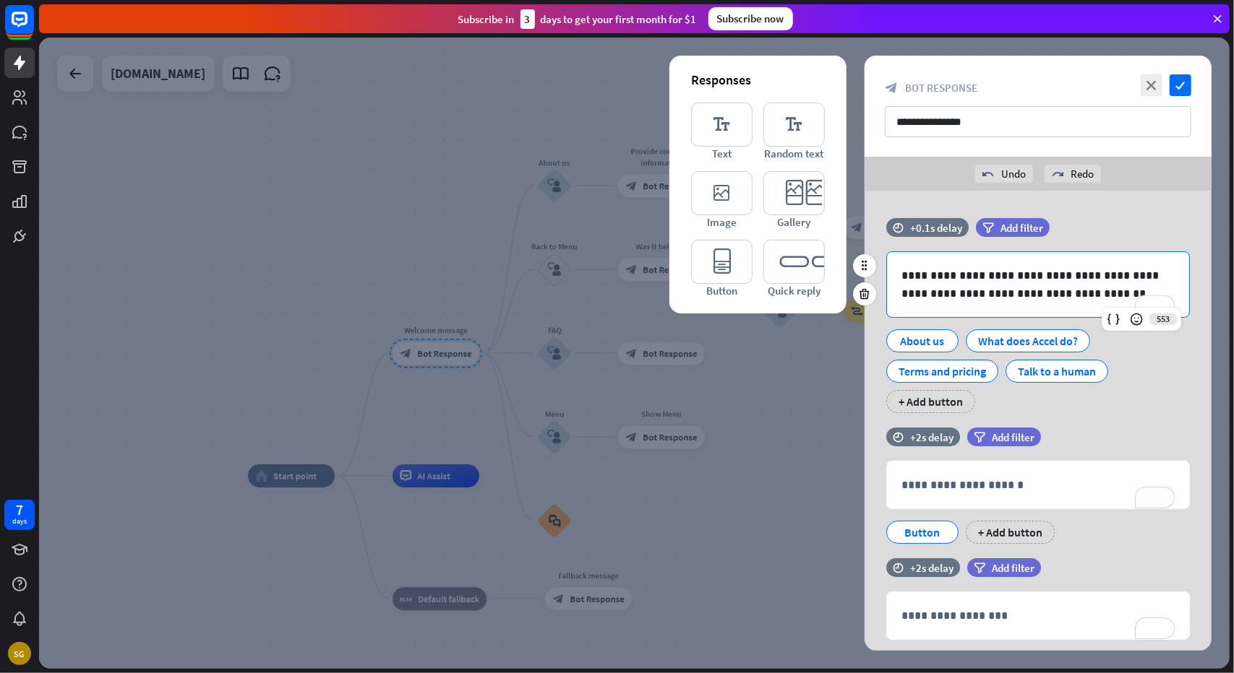
click at [1045, 282] on p "**********" at bounding box center [1038, 285] width 274 height 36
drag, startPoint x: 1077, startPoint y: 296, endPoint x: 1049, endPoint y: 274, distance: 35.6
click at [1049, 274] on p "**********" at bounding box center [1038, 285] width 274 height 36
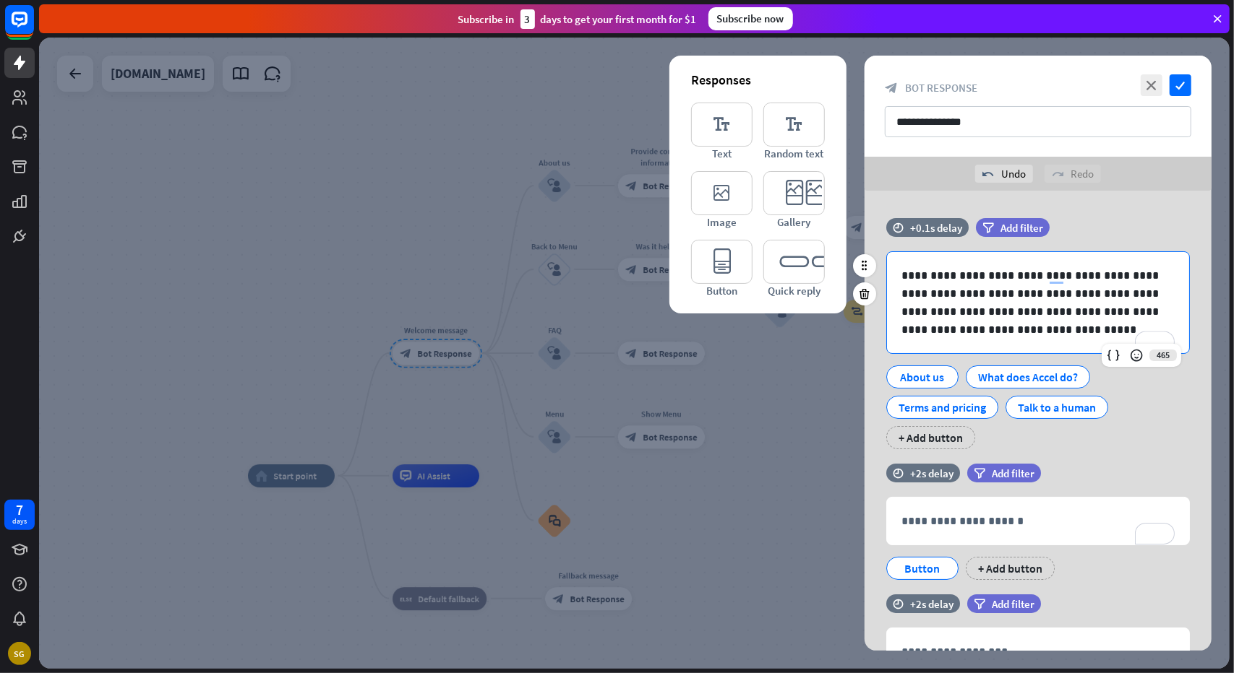
click at [1064, 272] on p "**********" at bounding box center [1038, 303] width 274 height 72
click at [977, 119] on input "**********" at bounding box center [1037, 121] width 306 height 31
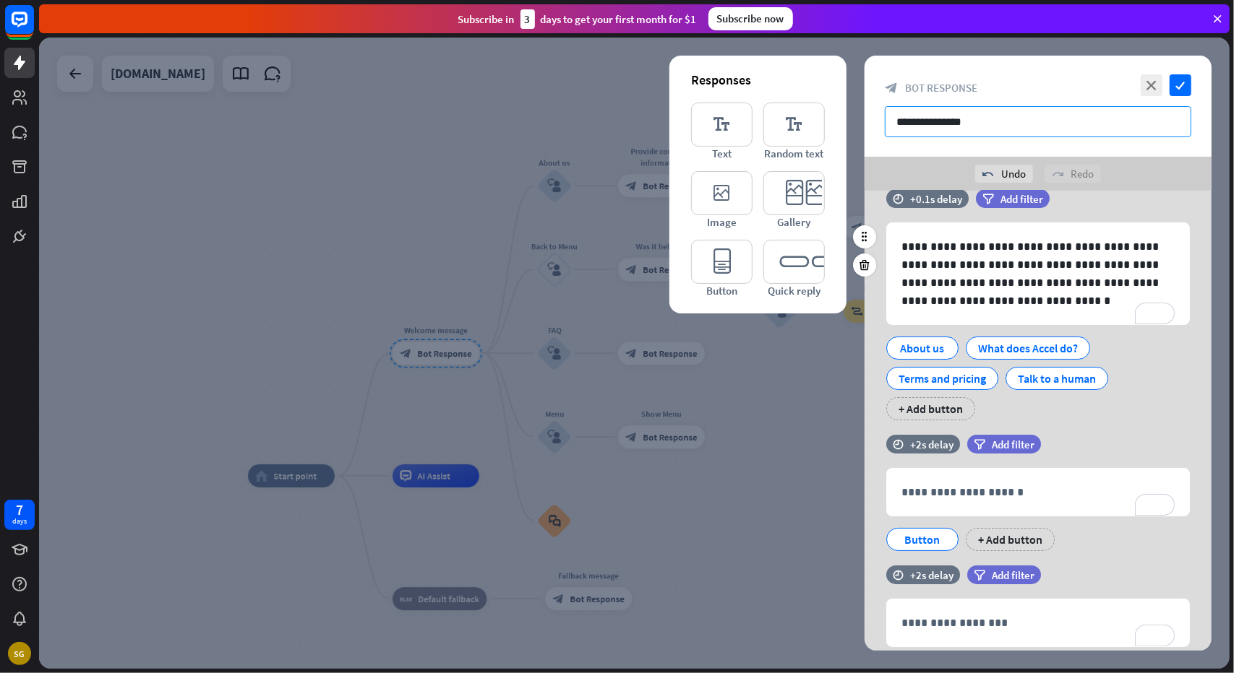
scroll to position [74, 0]
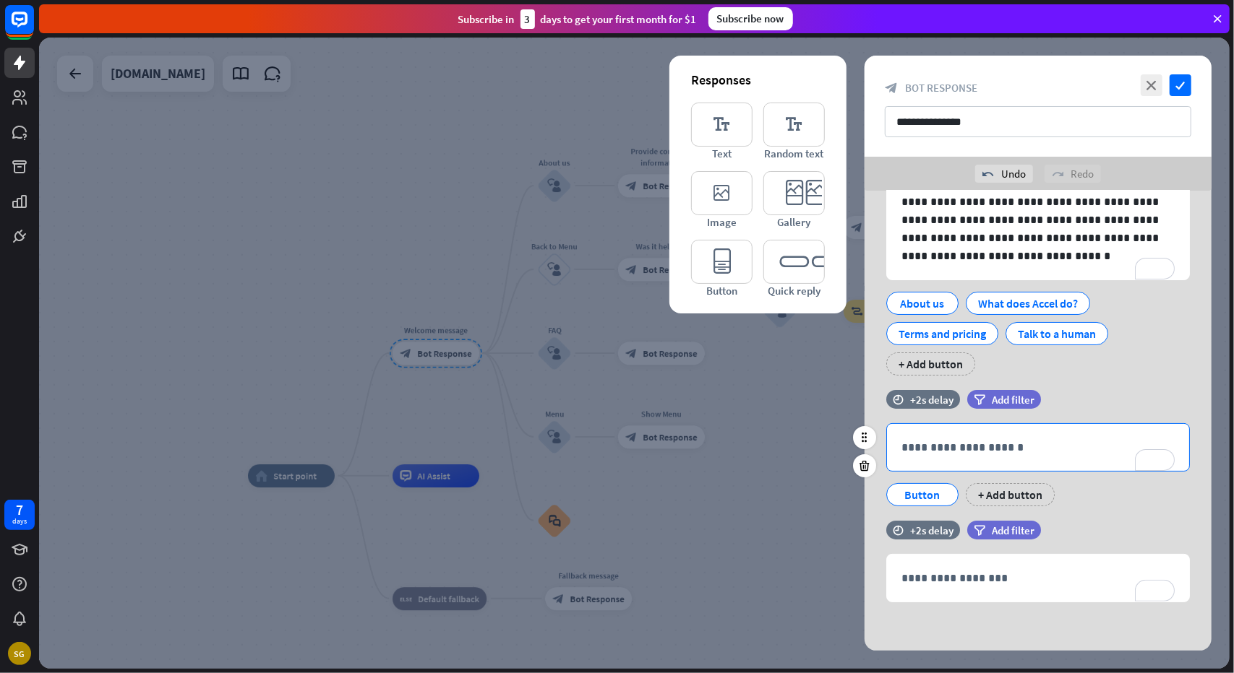
click at [983, 450] on p "**********" at bounding box center [1038, 448] width 274 height 18
click at [1035, 454] on p "**********" at bounding box center [1038, 448] width 274 height 18
click at [1123, 404] on div "time +2s delay filter Add filter" at bounding box center [1037, 406] width 347 height 33
click at [868, 464] on icon at bounding box center [865, 466] width 14 height 13
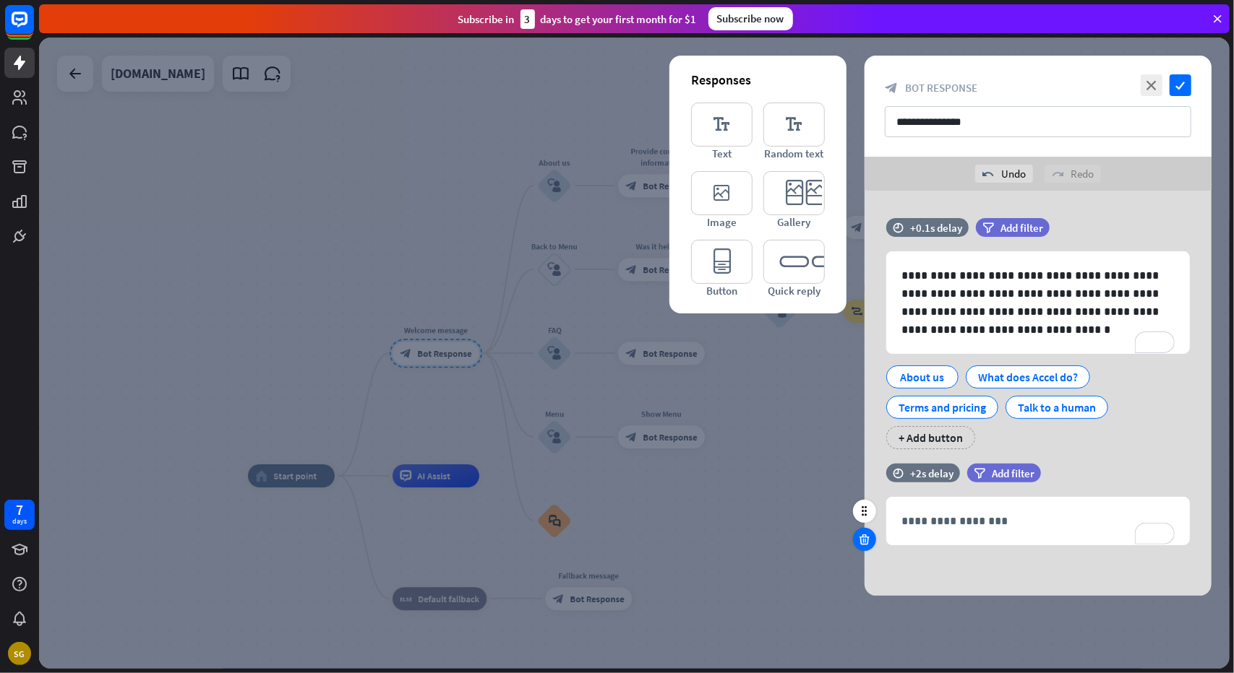
click at [866, 542] on icon at bounding box center [865, 539] width 14 height 13
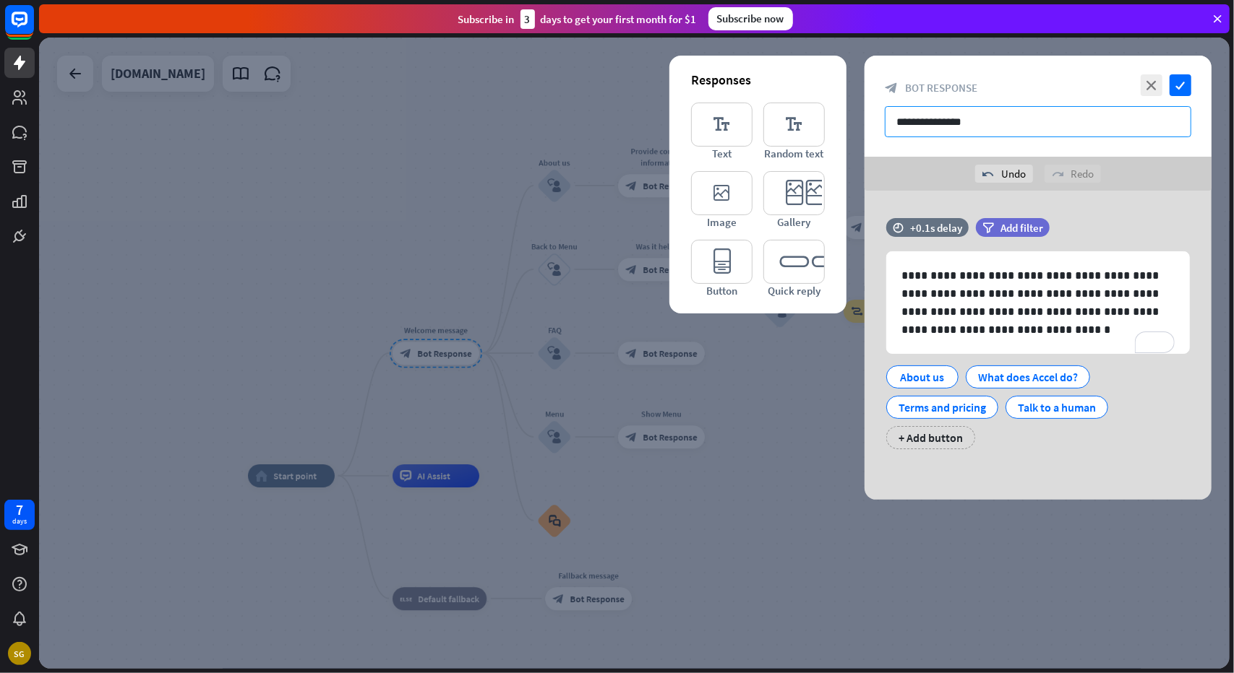
click at [991, 122] on input "**********" at bounding box center [1037, 121] width 306 height 31
click at [709, 126] on icon "editor_text" at bounding box center [721, 125] width 61 height 44
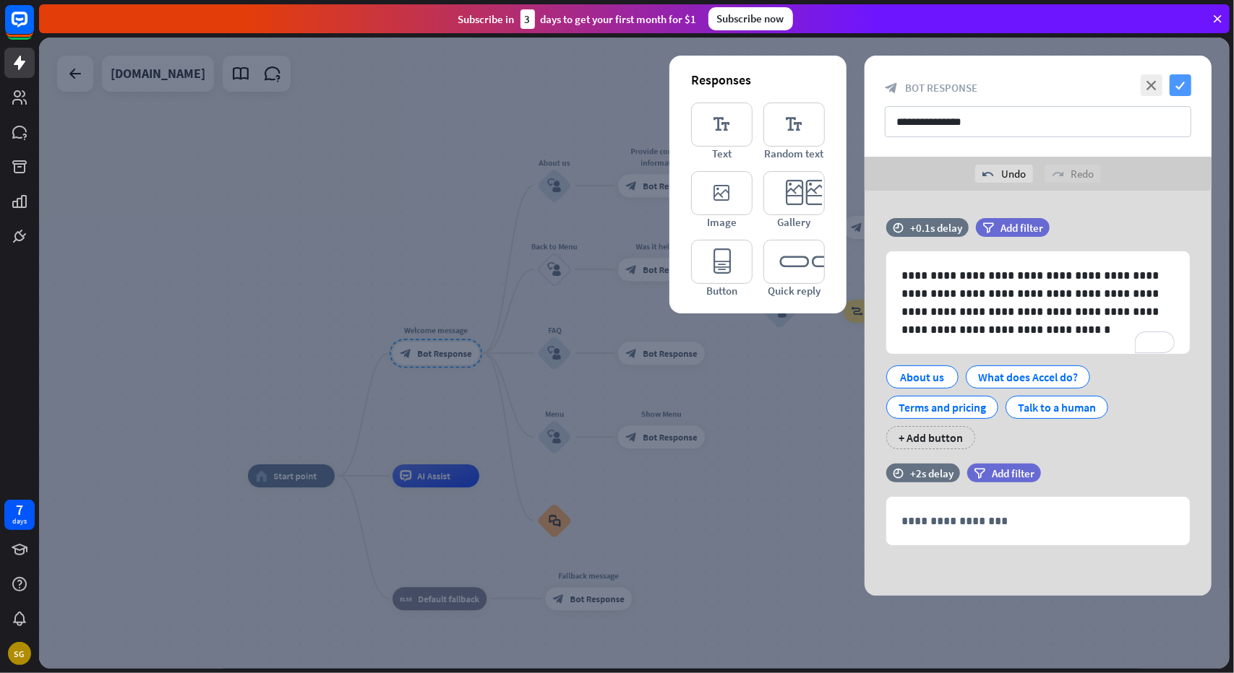
click at [1181, 83] on icon "check" at bounding box center [1180, 85] width 22 height 22
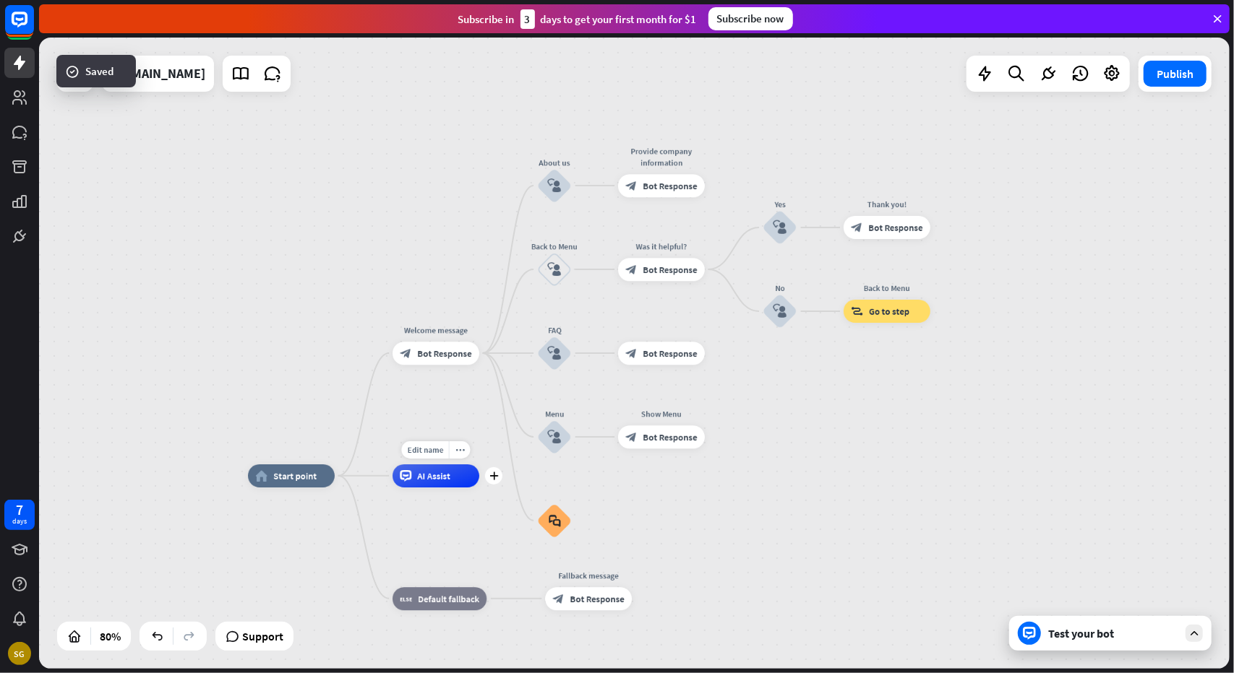
click at [420, 482] on div "AI Assist" at bounding box center [435, 476] width 87 height 23
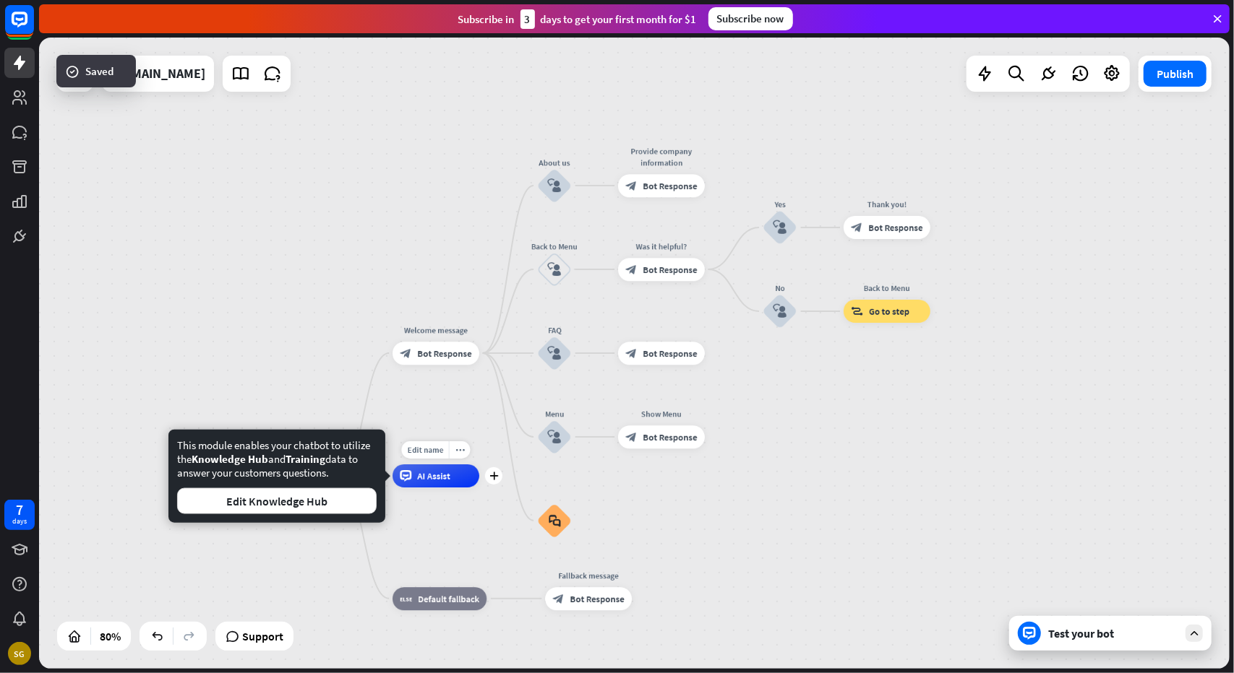
click at [420, 482] on div "AI Assist" at bounding box center [435, 476] width 87 height 23
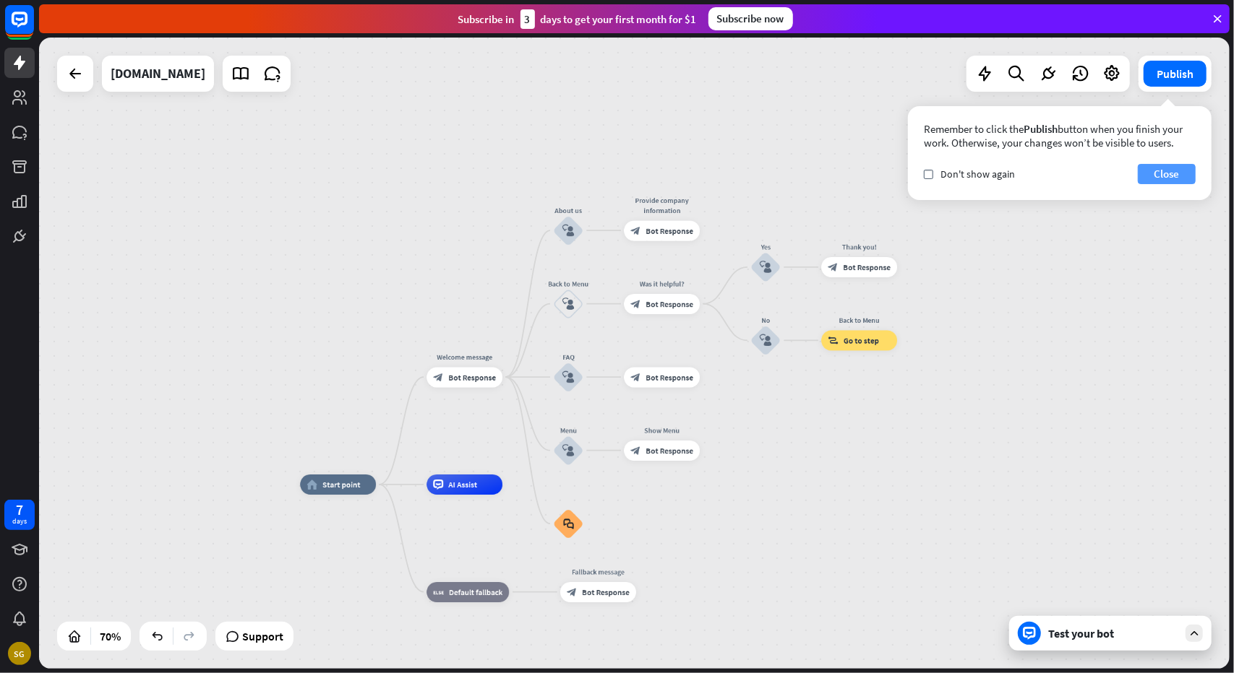
click at [1190, 178] on button "Close" at bounding box center [1166, 174] width 58 height 20
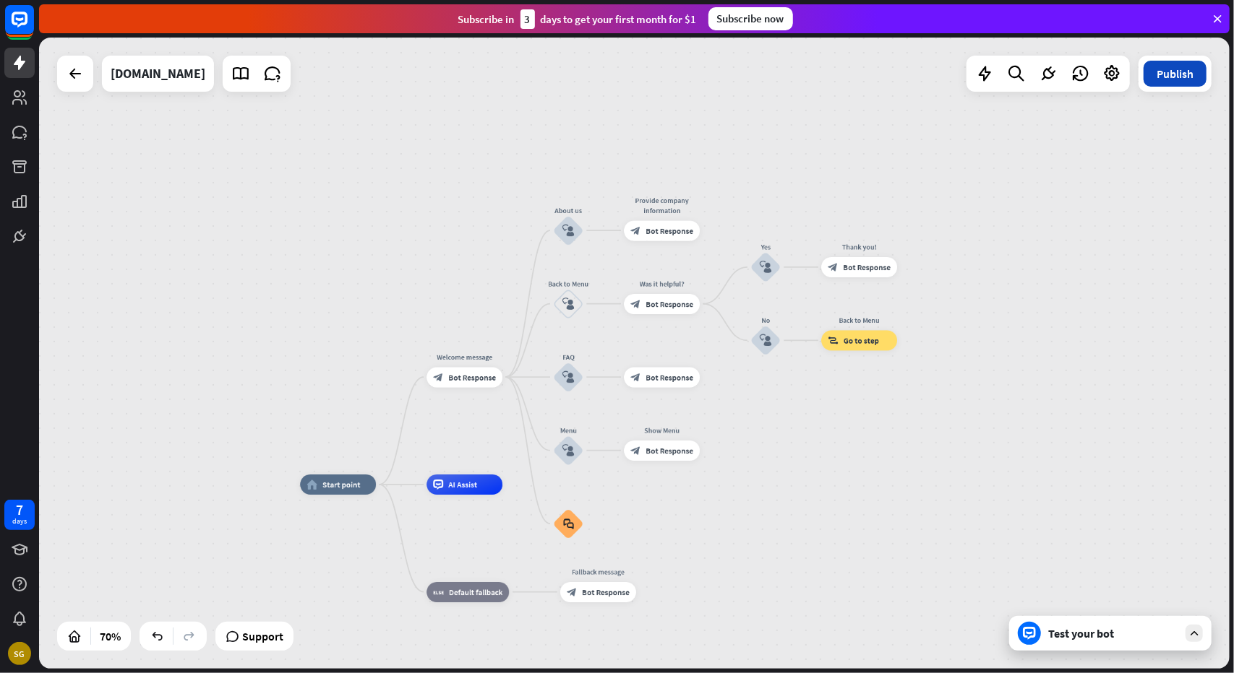
click at [1200, 80] on button "Publish" at bounding box center [1174, 74] width 63 height 26
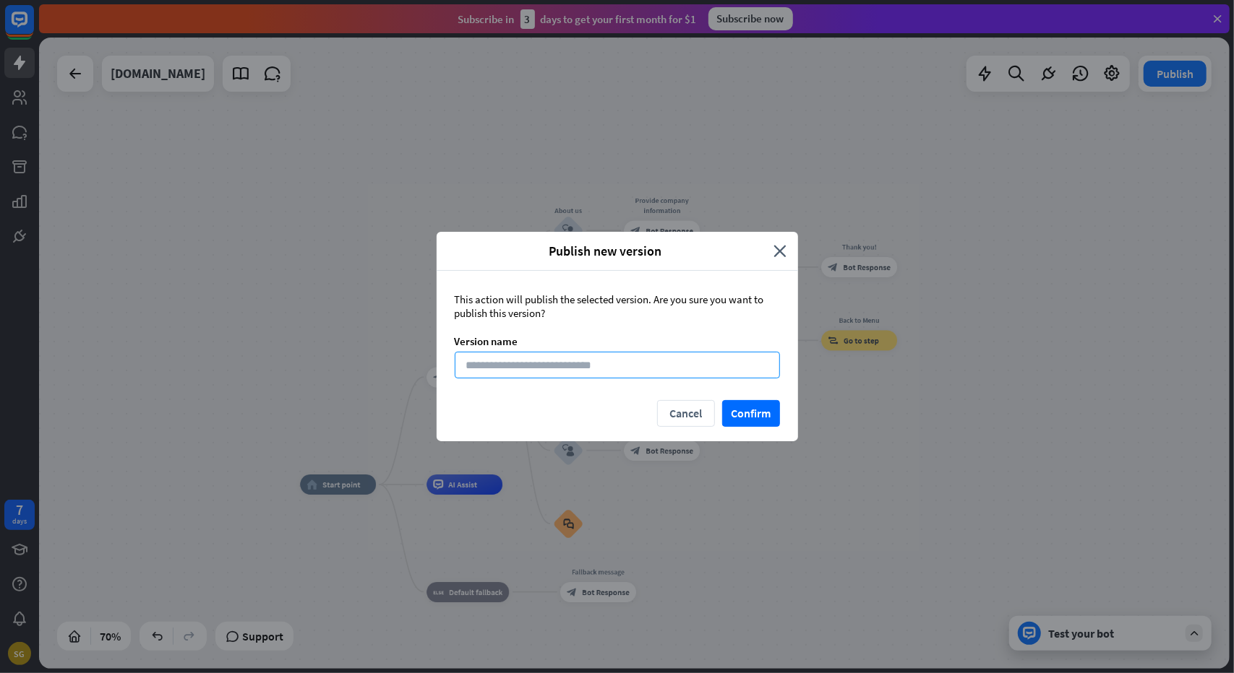
click at [588, 376] on input at bounding box center [617, 365] width 325 height 27
type input "****"
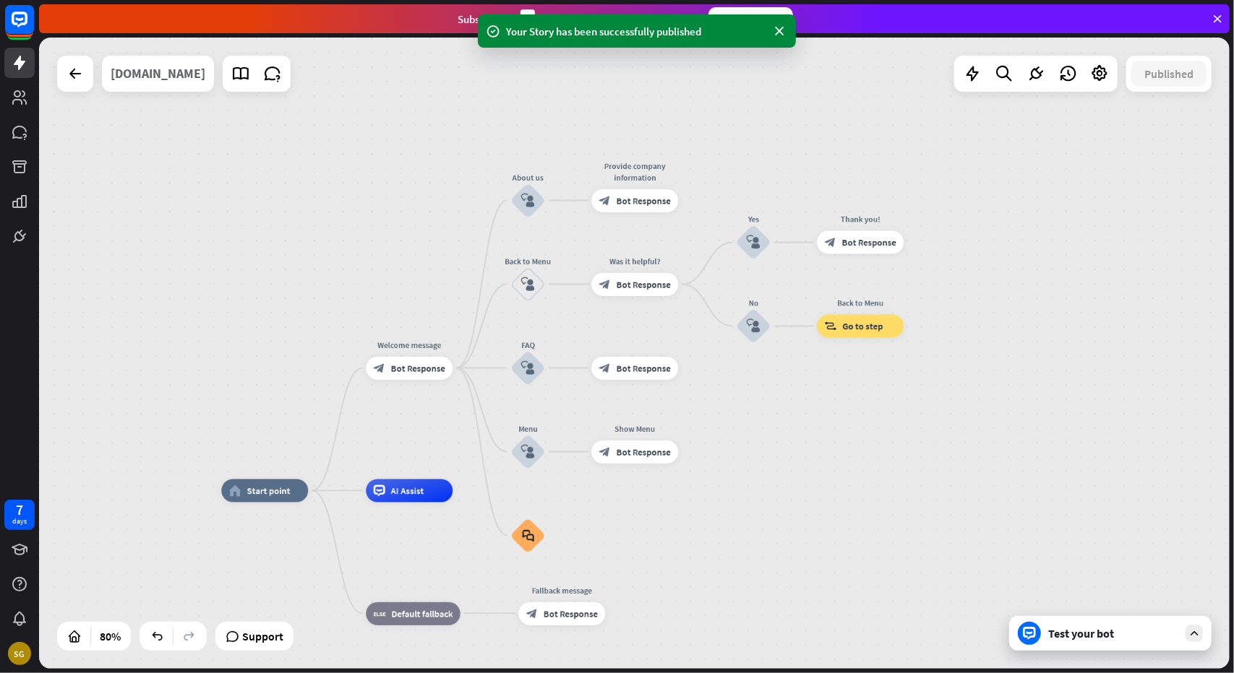
drag, startPoint x: 207, startPoint y: 71, endPoint x: 131, endPoint y: 76, distance: 76.8
click at [131, 76] on div "[DOMAIN_NAME]" at bounding box center [158, 74] width 95 height 36
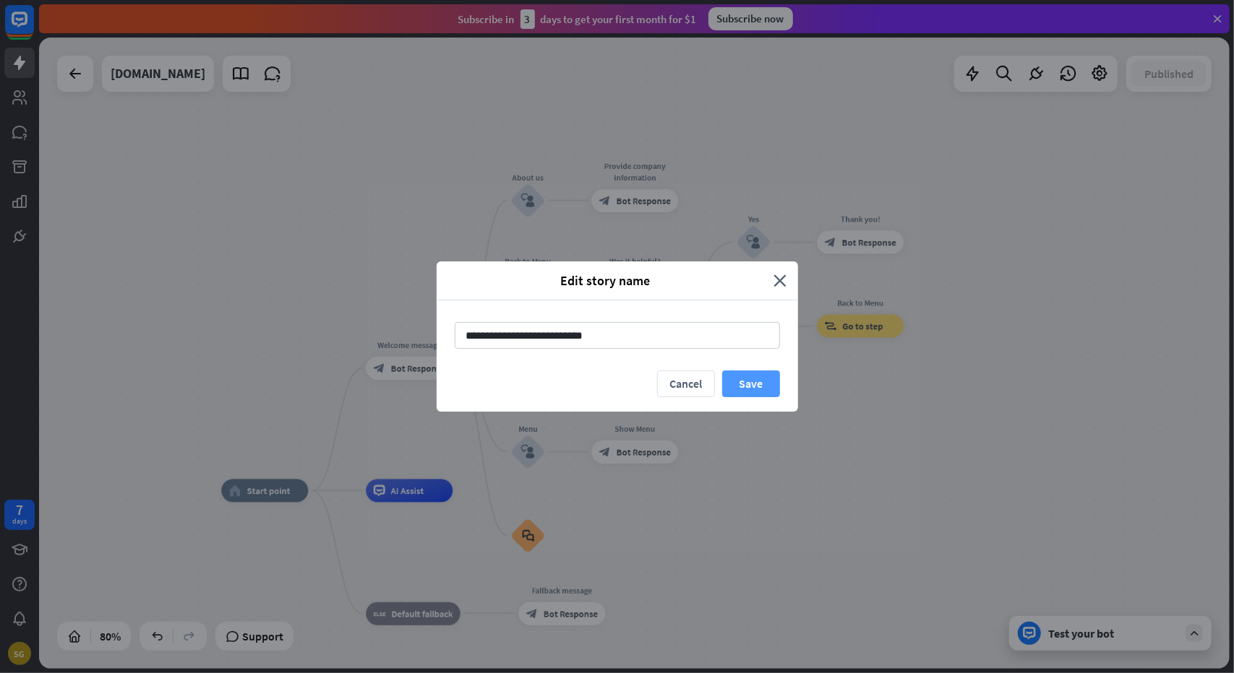
click at [758, 378] on button "Save" at bounding box center [751, 384] width 58 height 27
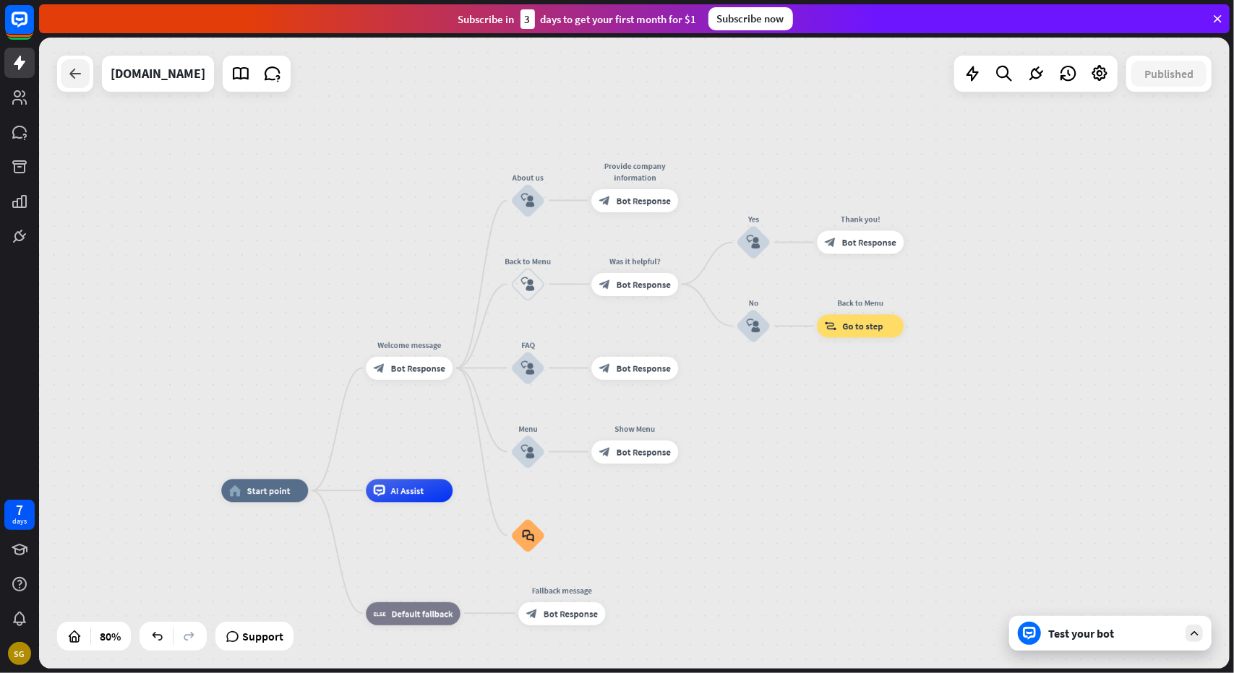
click at [78, 79] on icon at bounding box center [74, 73] width 17 height 17
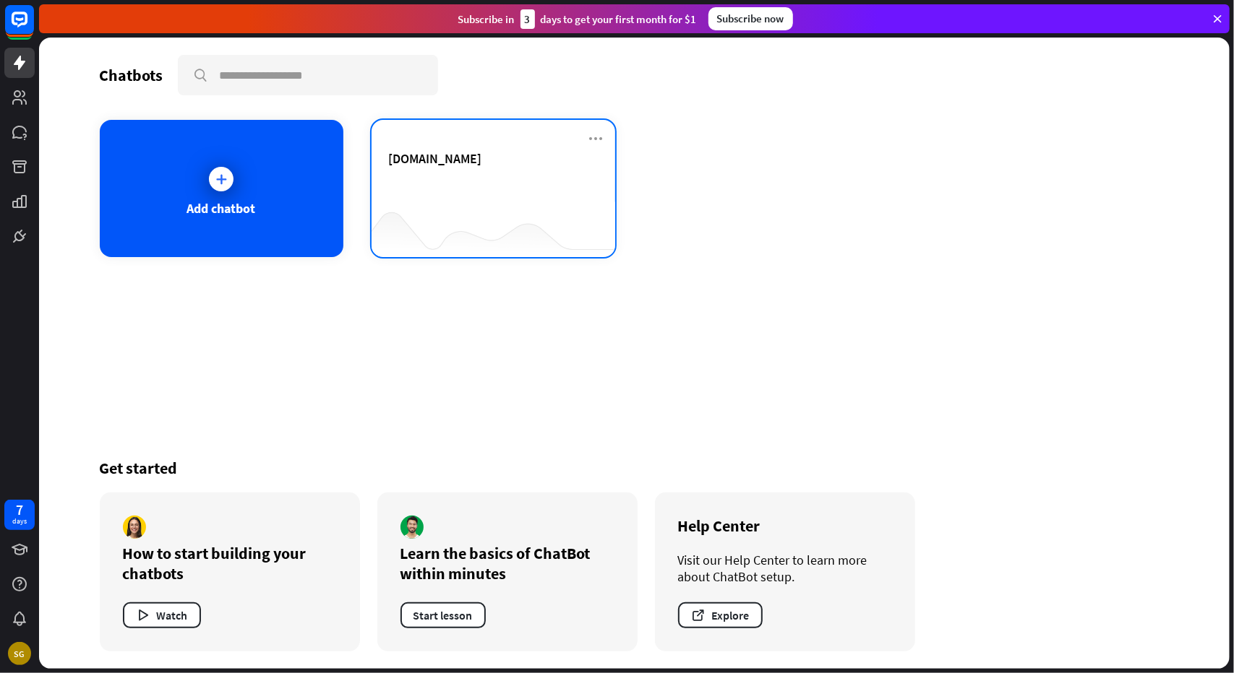
click at [524, 189] on div "[DOMAIN_NAME]" at bounding box center [493, 175] width 209 height 51
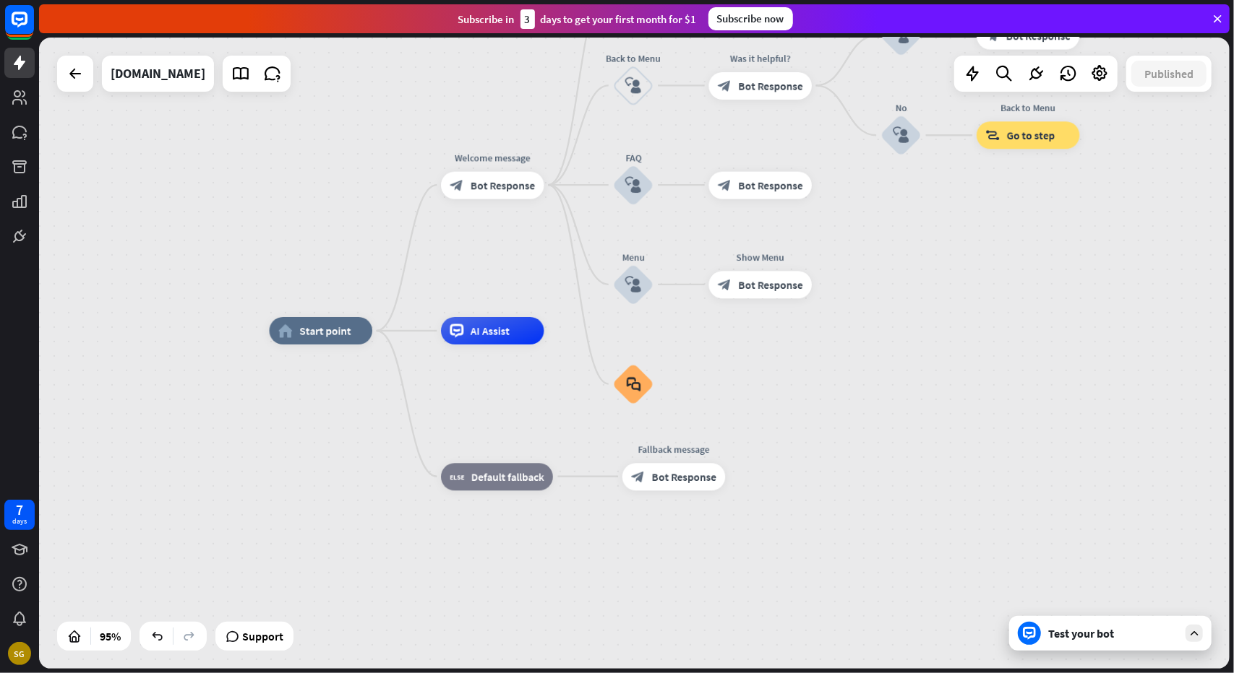
click at [1060, 640] on div "Test your bot" at bounding box center [1113, 634] width 130 height 14
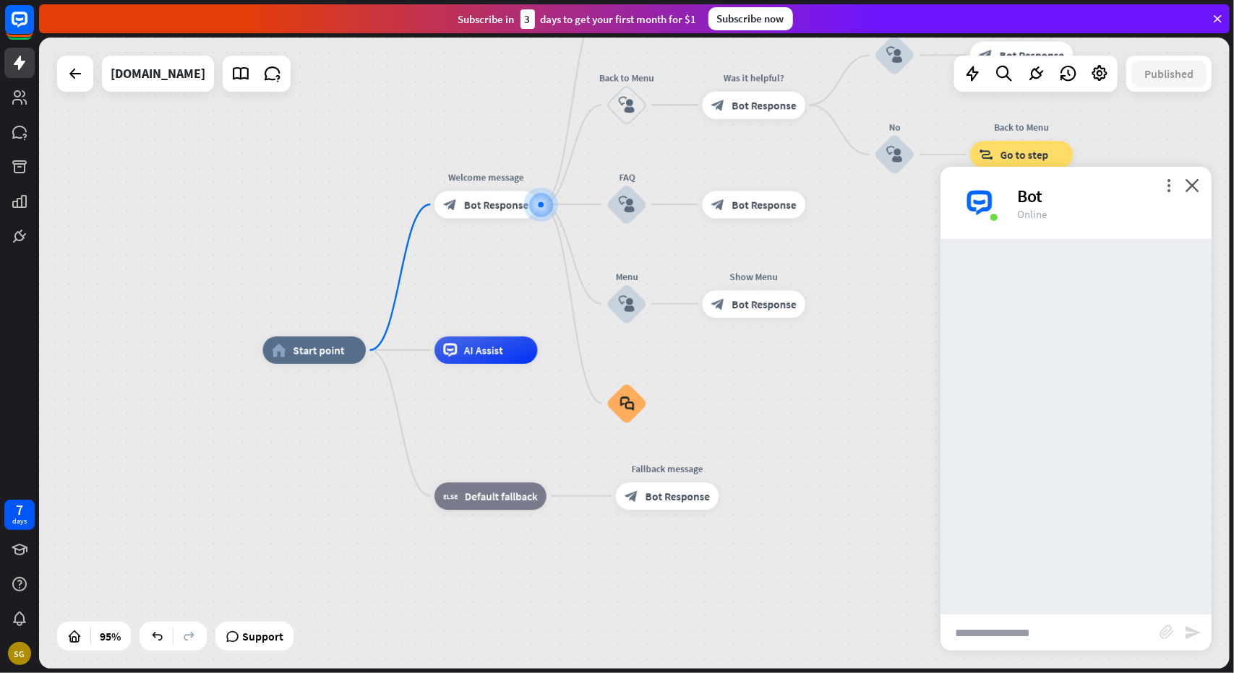
click at [1013, 642] on input "text" at bounding box center [1049, 633] width 219 height 36
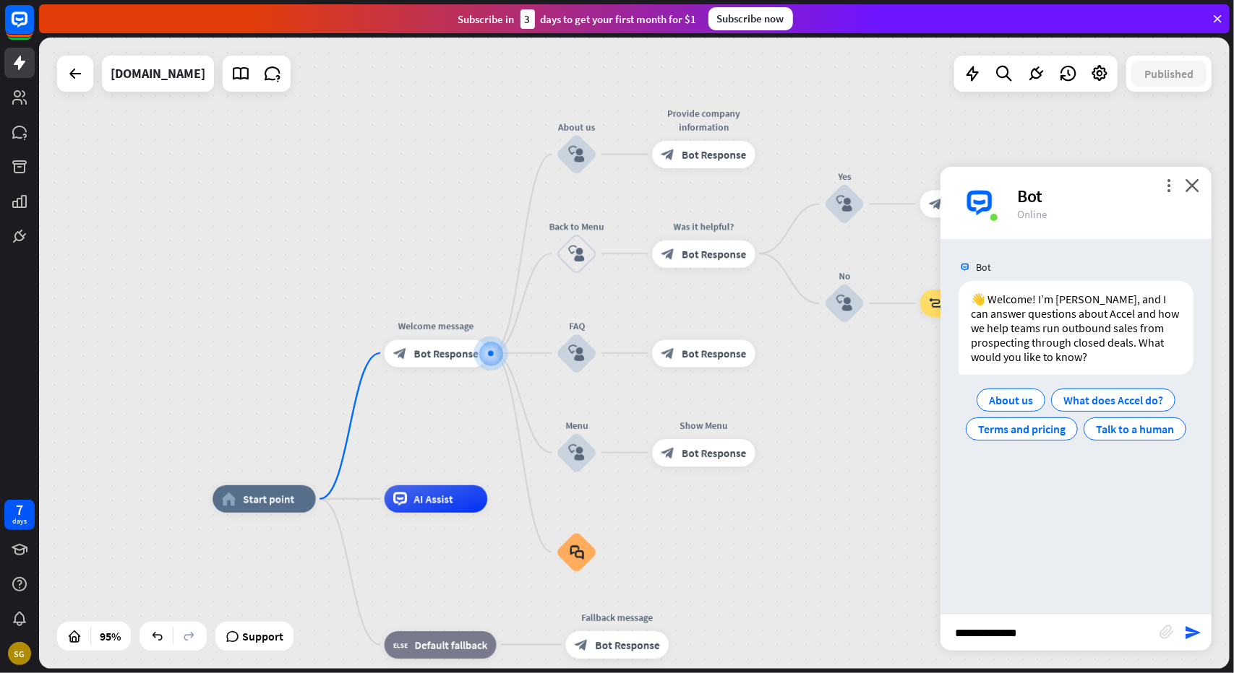
type input "**********"
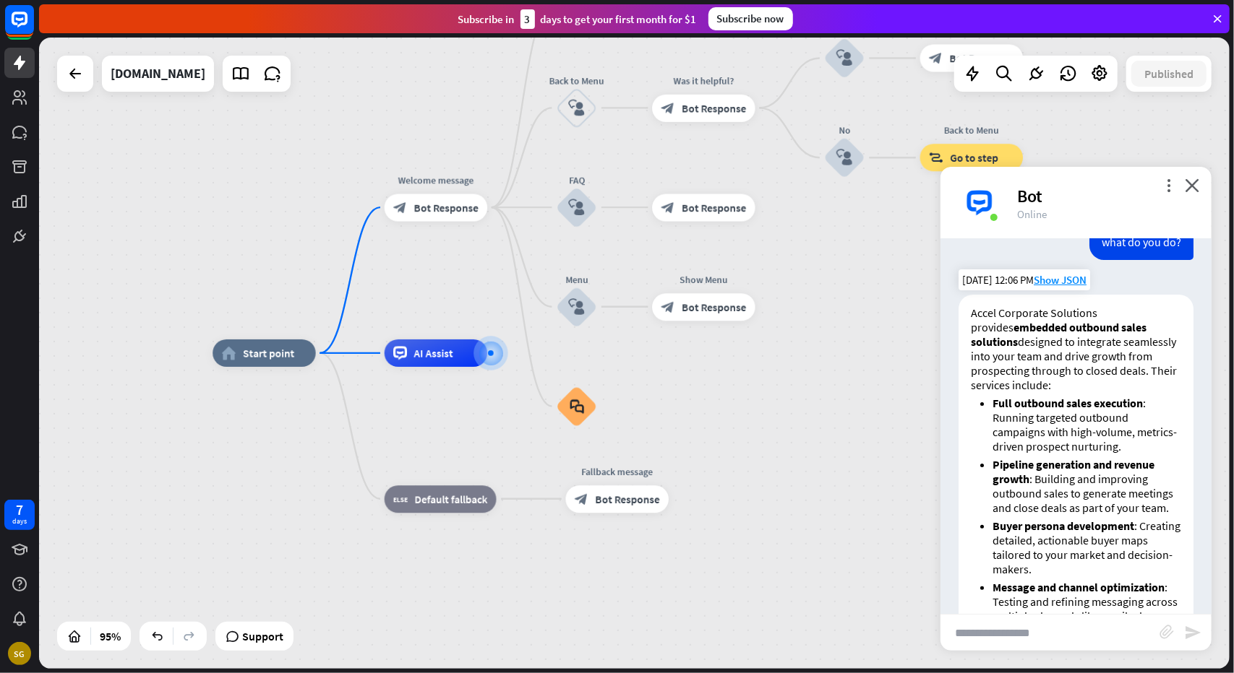
scroll to position [137, 0]
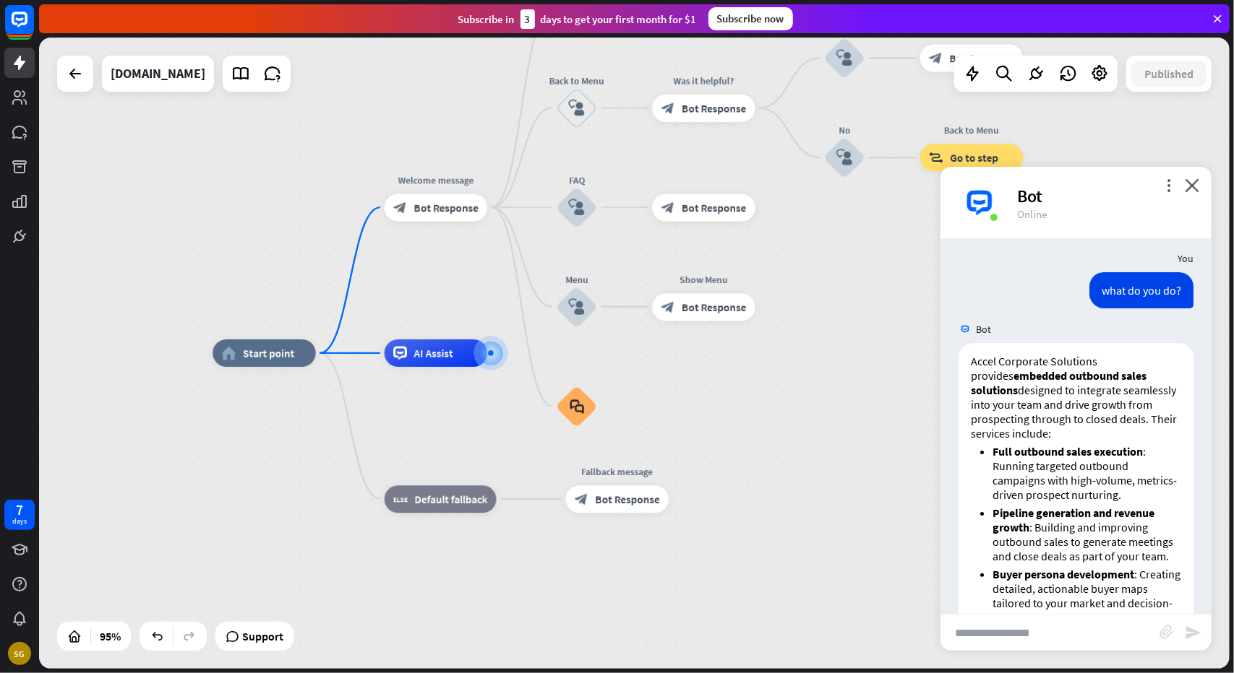
click at [1077, 624] on input "text" at bounding box center [1049, 633] width 219 height 36
type input "**********"
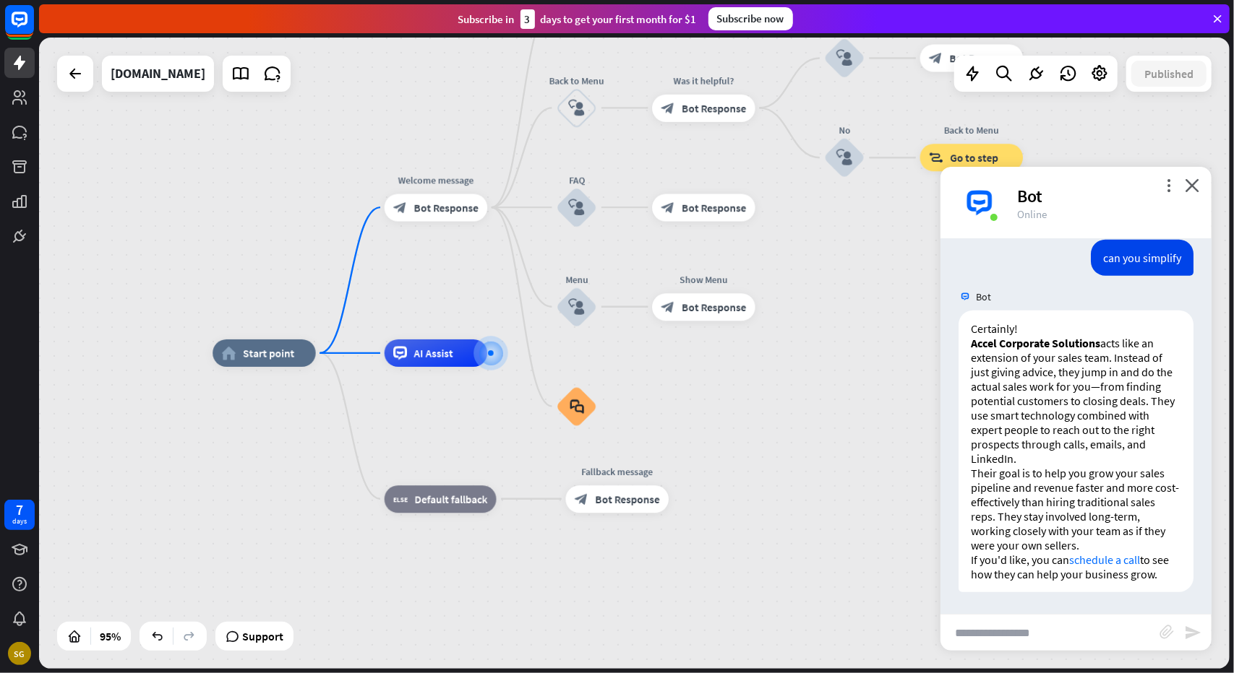
scroll to position [973, 0]
click at [994, 644] on input "text" at bounding box center [1049, 633] width 219 height 36
type input "**********"
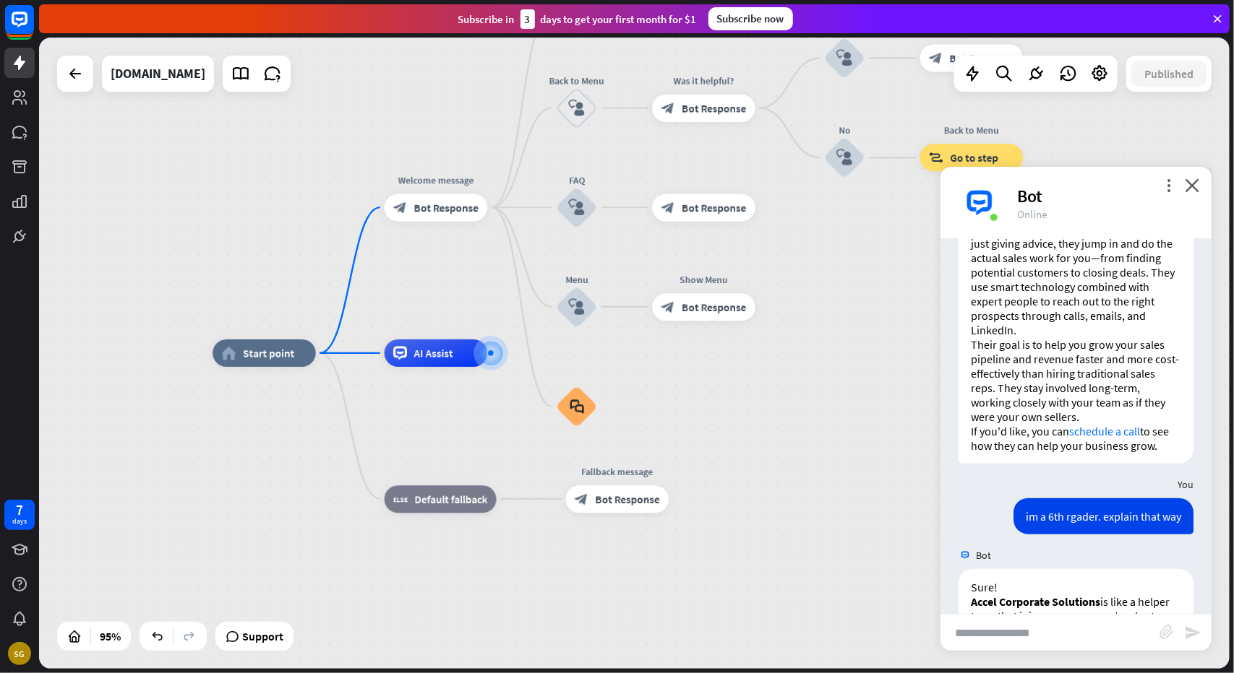
scroll to position [1317, 0]
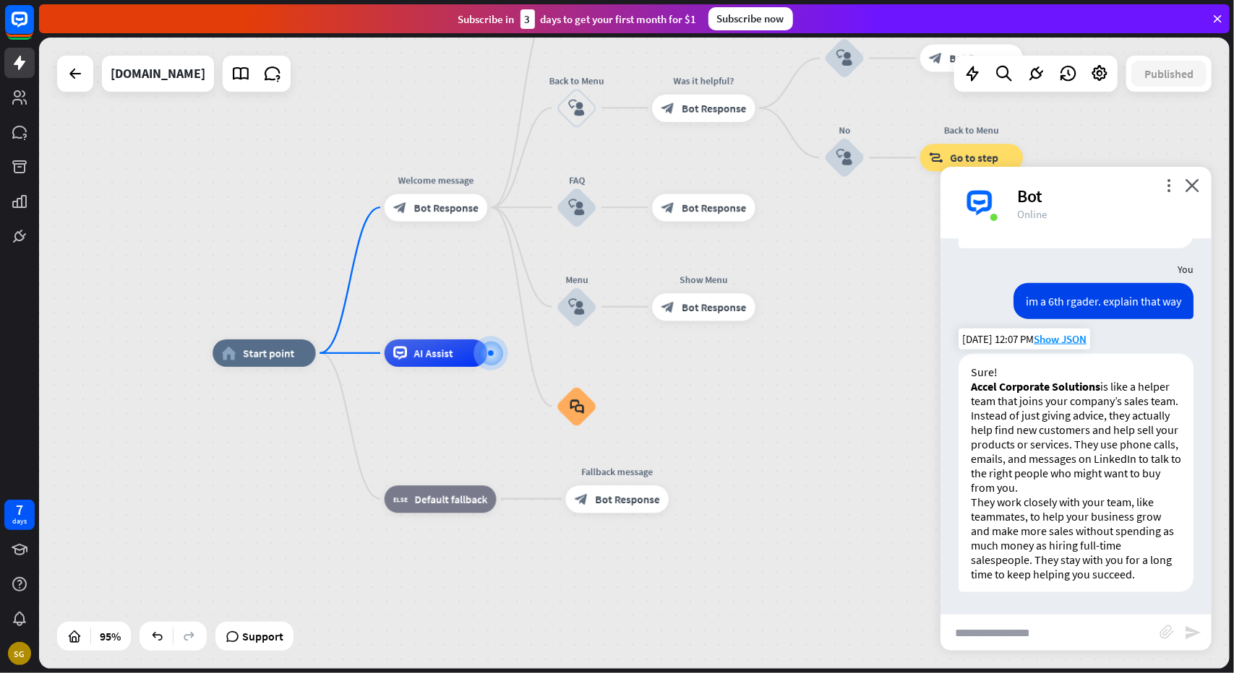
click at [1088, 488] on p "Accel Corporate Solutions is like a helper team that joins your company’s sales…" at bounding box center [1075, 437] width 210 height 116
click at [1198, 185] on icon "close" at bounding box center [1191, 185] width 14 height 14
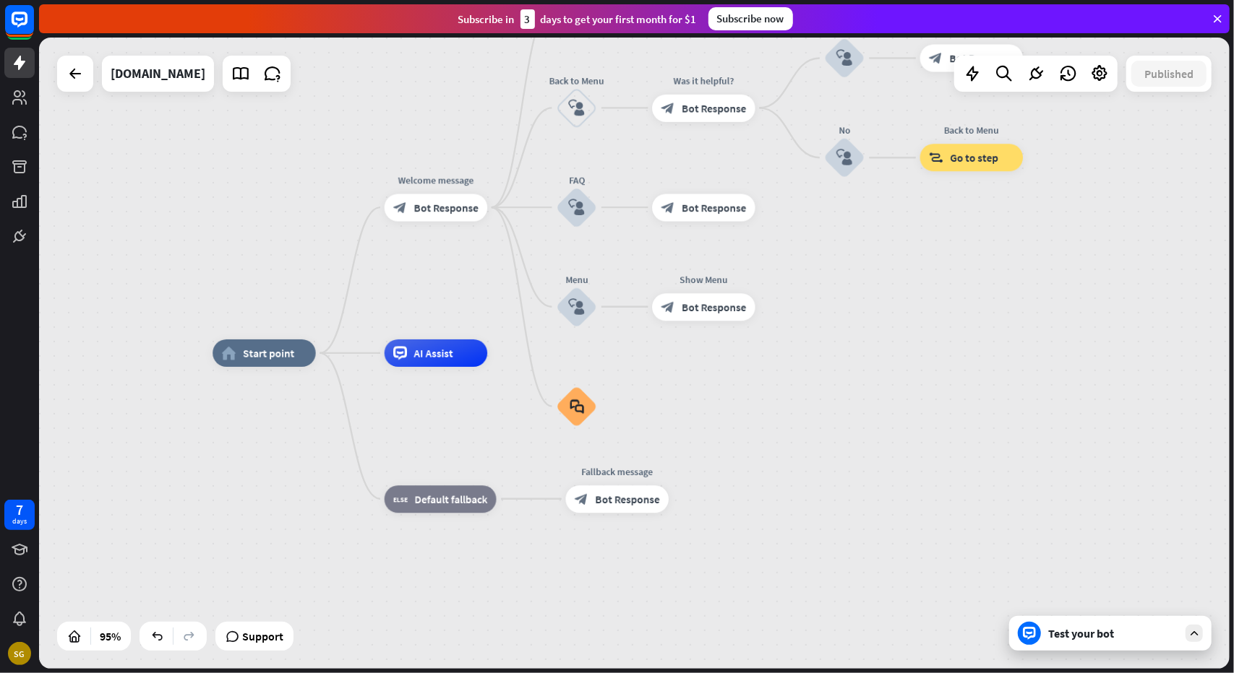
click at [1117, 635] on div "Test your bot" at bounding box center [1113, 634] width 130 height 14
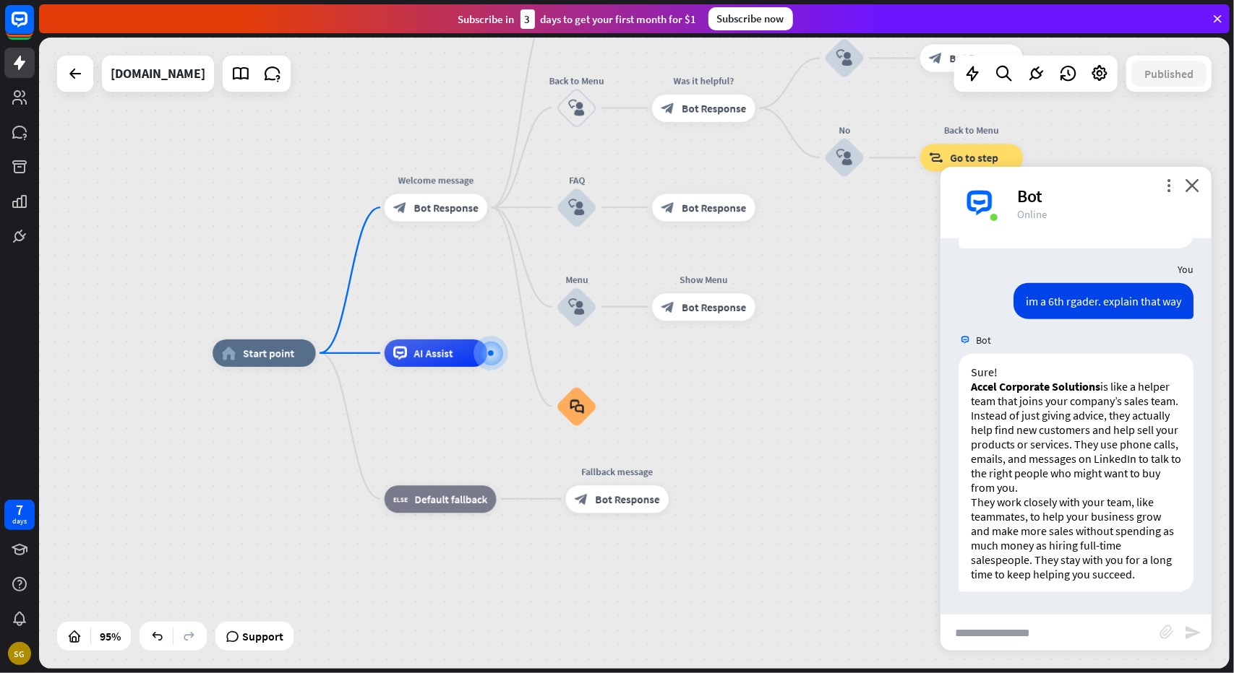
scroll to position [1317, 0]
click at [1053, 479] on p "Accel Corporate Solutions is like a helper team that joins your company’s sales…" at bounding box center [1075, 437] width 210 height 116
click at [1065, 634] on input "text" at bounding box center [1049, 633] width 219 height 36
click at [1056, 624] on input "text" at bounding box center [1049, 633] width 219 height 36
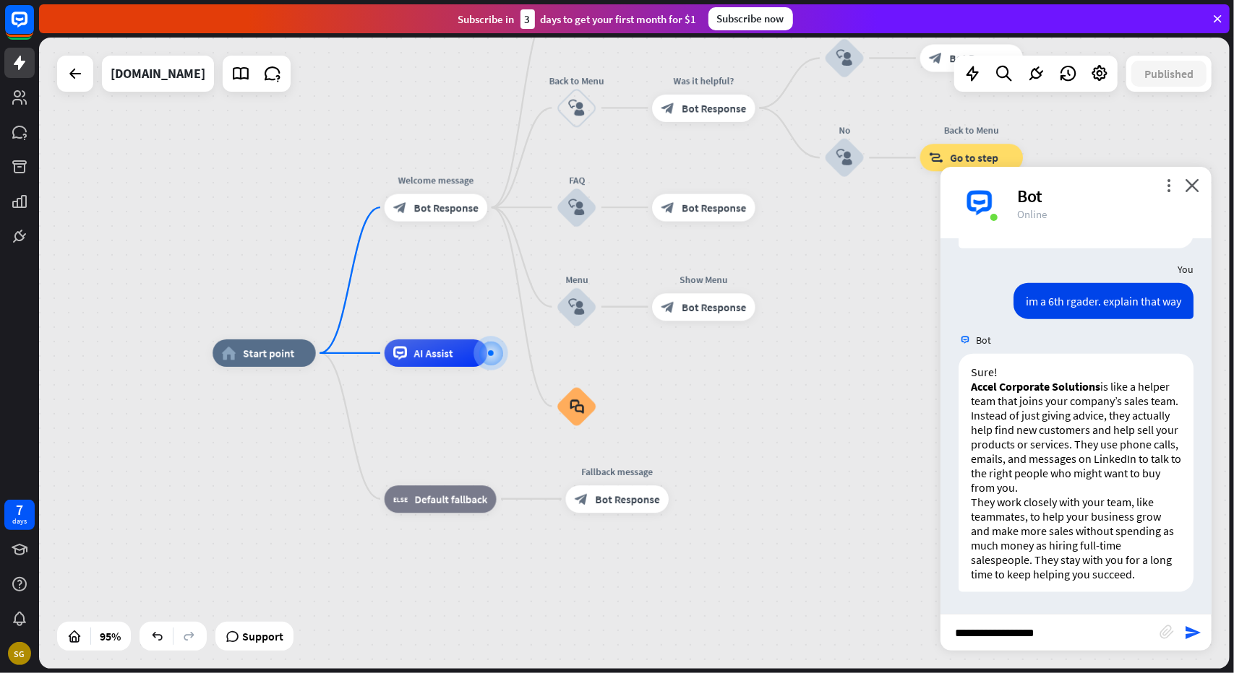
type input "**********"
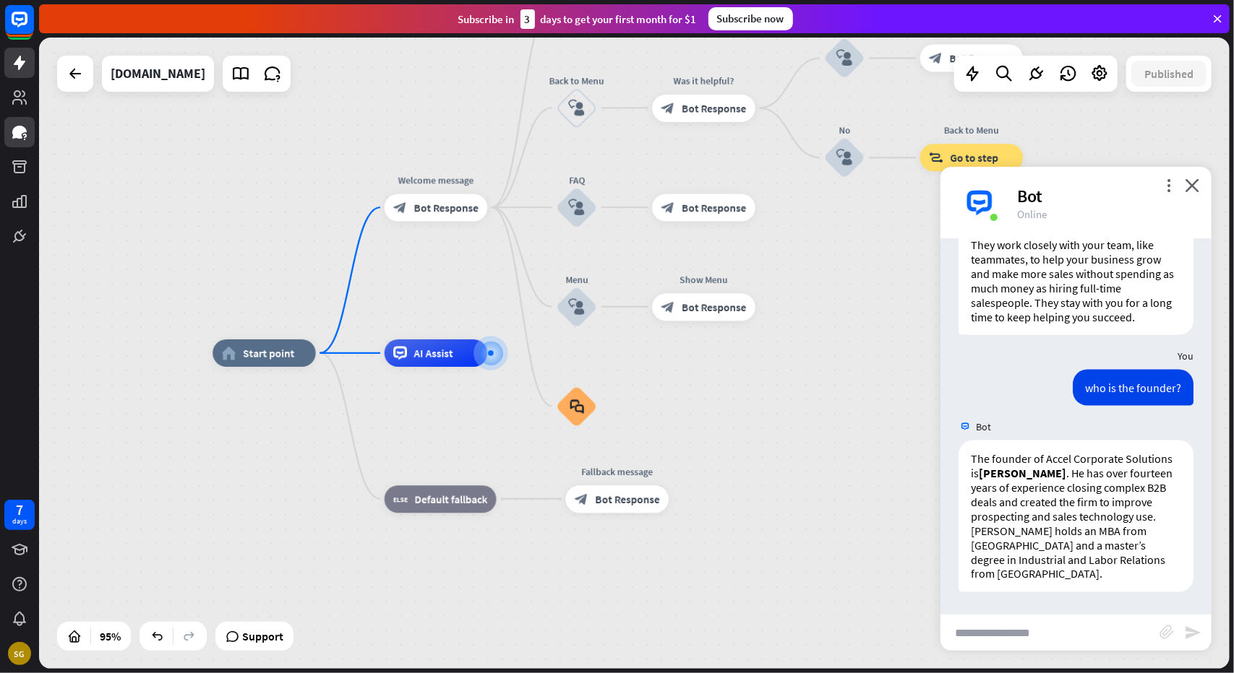
scroll to position [1559, 0]
click at [1088, 634] on input "text" at bounding box center [1049, 633] width 219 height 36
type input "*"
type input "**********"
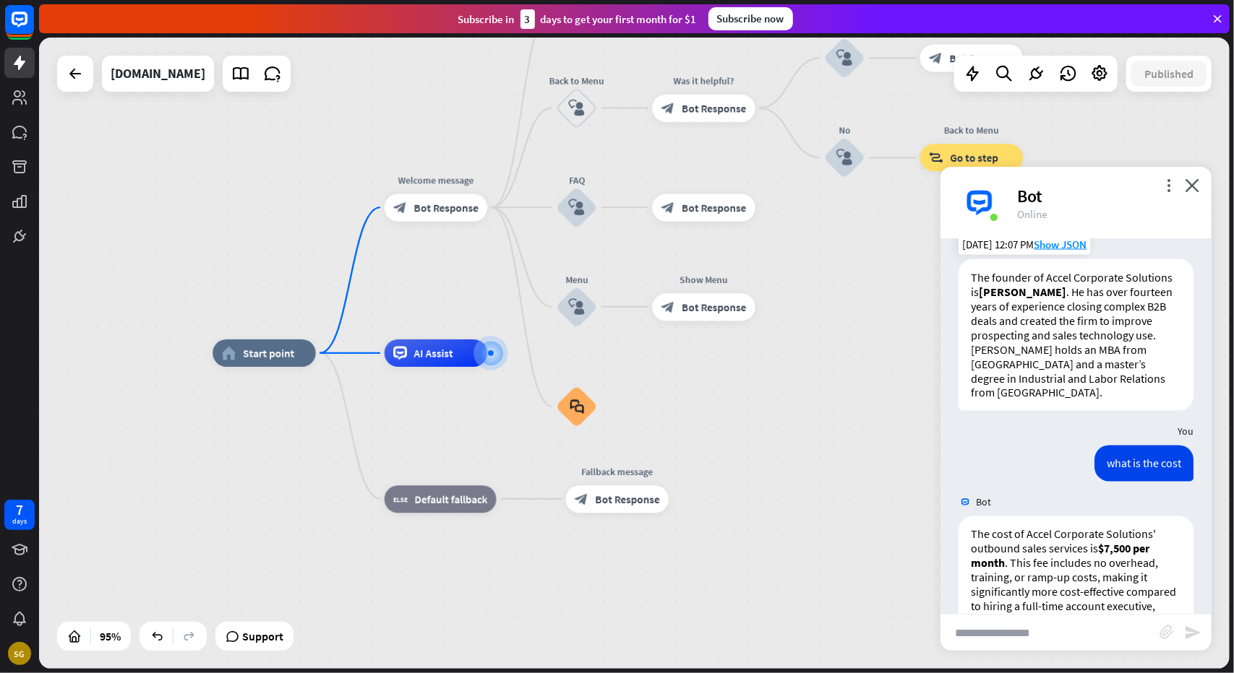
scroll to position [1817, 0]
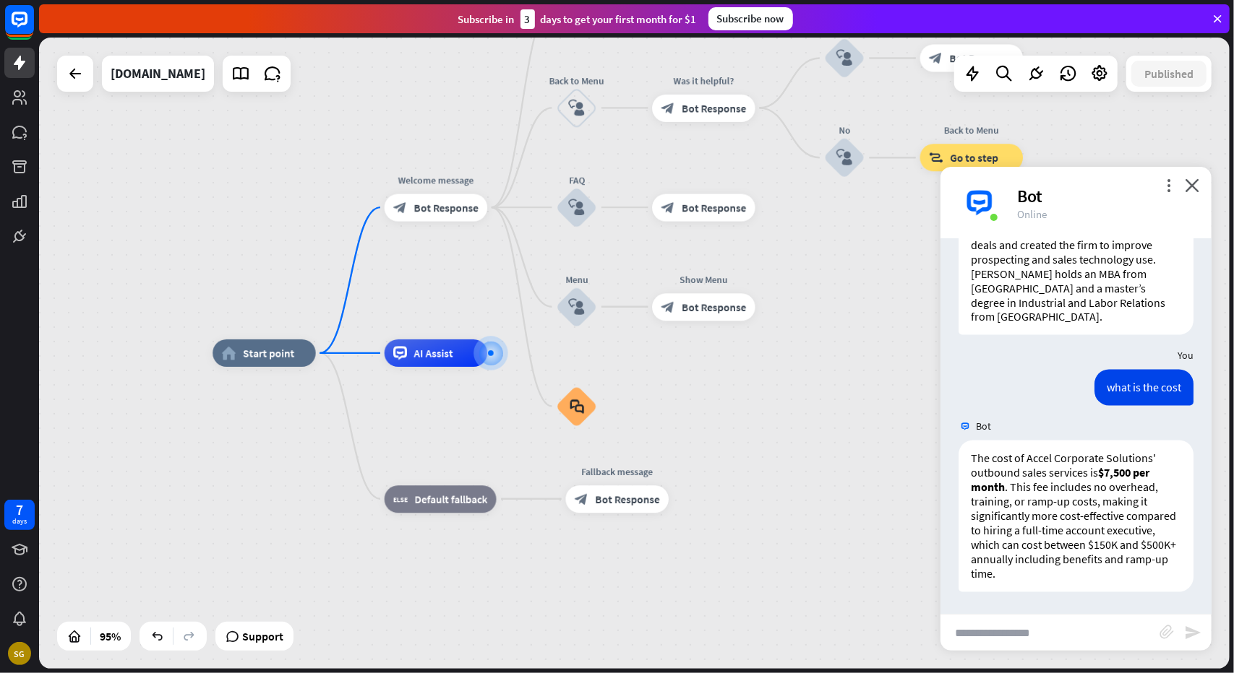
click at [1091, 632] on input "text" at bounding box center [1049, 633] width 219 height 36
type input "**********"
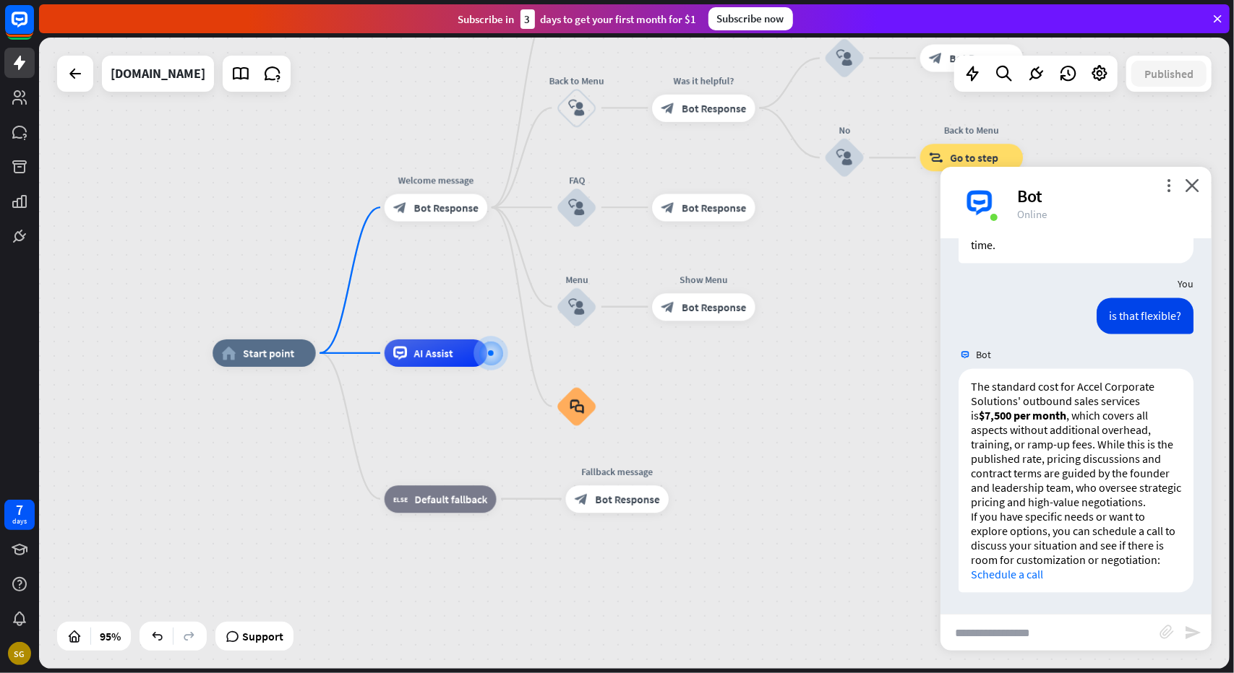
scroll to position [2161, 0]
click at [1092, 448] on p "The standard cost for Accel Corporate Solutions' outbound sales services is $7,…" at bounding box center [1075, 444] width 210 height 130
click at [1088, 499] on p "The standard cost for Accel Corporate Solutions' outbound sales services is $7,…" at bounding box center [1075, 444] width 210 height 130
click at [1064, 501] on p "The standard cost for Accel Corporate Solutions' outbound sales services is $7,…" at bounding box center [1075, 444] width 210 height 130
click at [1022, 571] on link "Schedule a call" at bounding box center [1006, 574] width 72 height 14
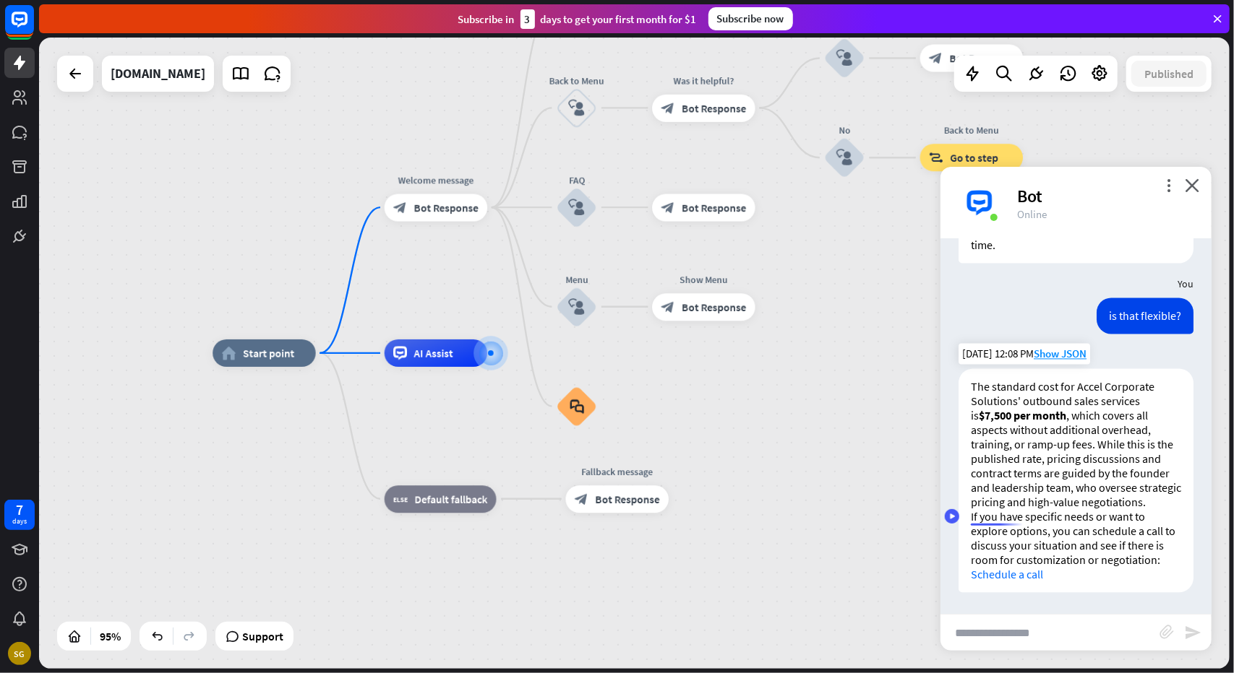
click at [1015, 520] on p "If you have specific needs or want to explore options, you can schedule a call …" at bounding box center [1075, 545] width 210 height 72
click at [1023, 509] on p "If you have specific needs or want to explore options, you can schedule a call …" at bounding box center [1075, 545] width 210 height 72
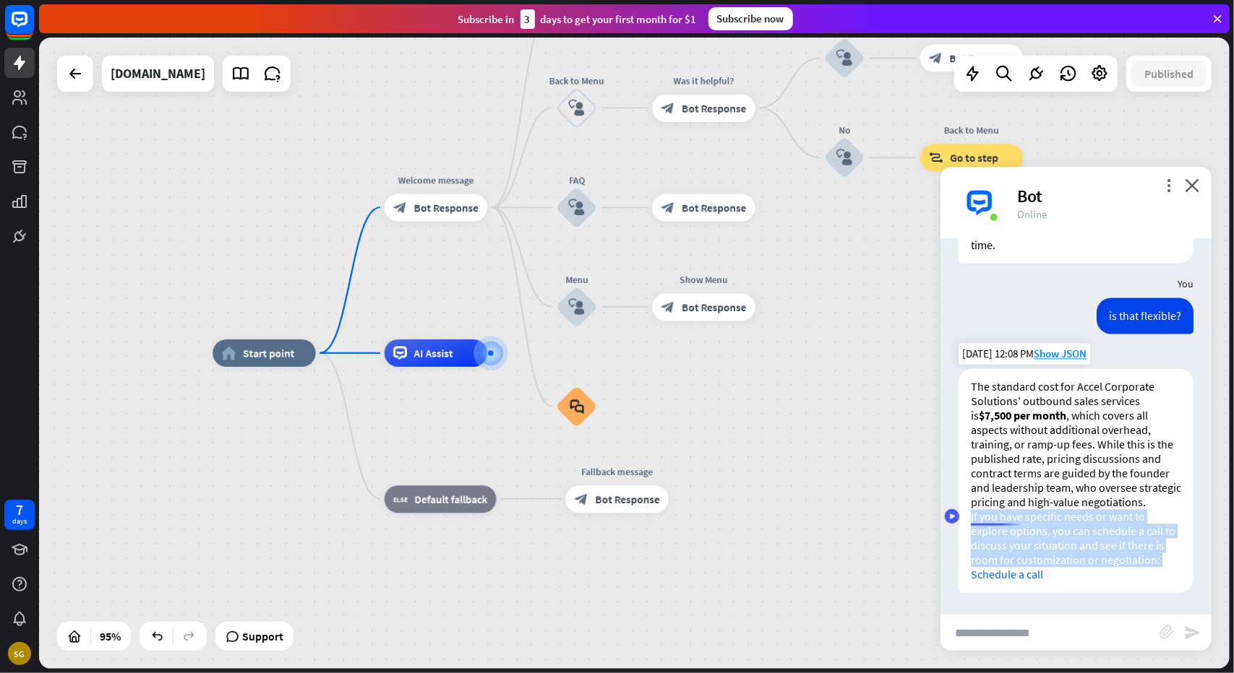
click at [1023, 509] on p "If you have specific needs or want to explore options, you can schedule a call …" at bounding box center [1075, 545] width 210 height 72
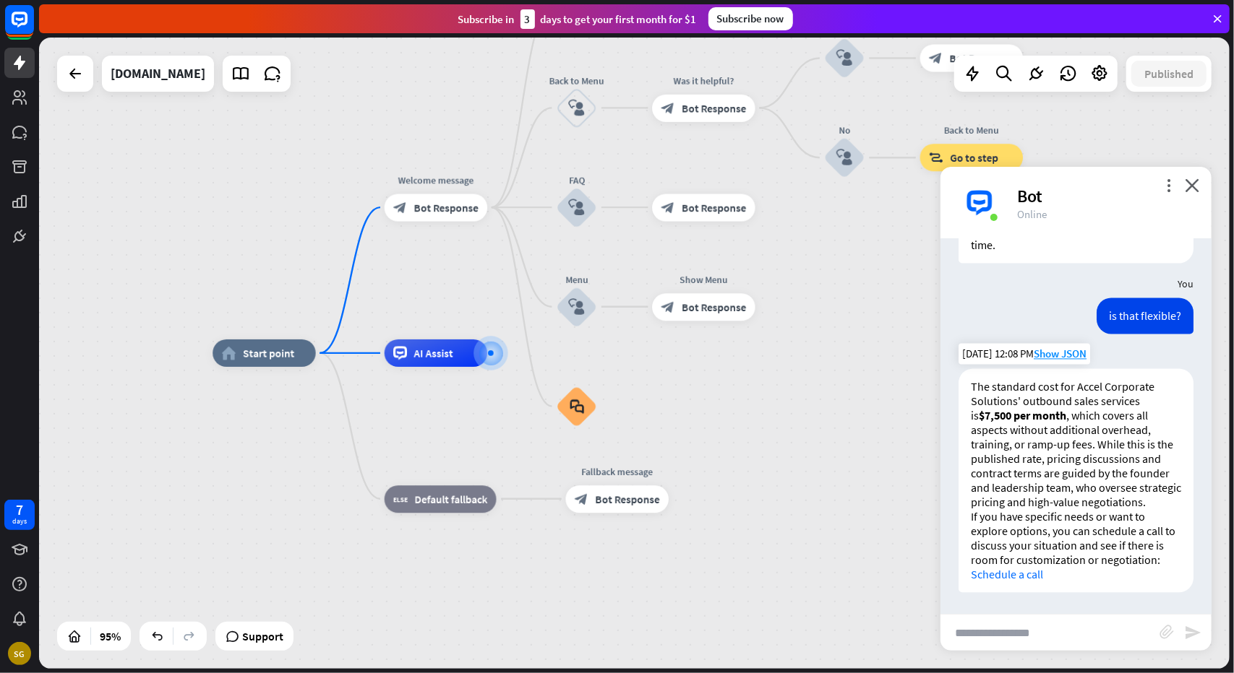
drag, startPoint x: 1029, startPoint y: 494, endPoint x: 1050, endPoint y: 505, distance: 23.9
click at [1029, 494] on p "The standard cost for Accel Corporate Solutions' outbound sales services is $7,…" at bounding box center [1075, 444] width 210 height 130
click at [1051, 505] on p "The standard cost for Accel Corporate Solutions' outbound sales services is $7,…" at bounding box center [1075, 444] width 210 height 130
click at [1051, 504] on p "The standard cost for Accel Corporate Solutions' outbound sales services is $7,…" at bounding box center [1075, 444] width 210 height 130
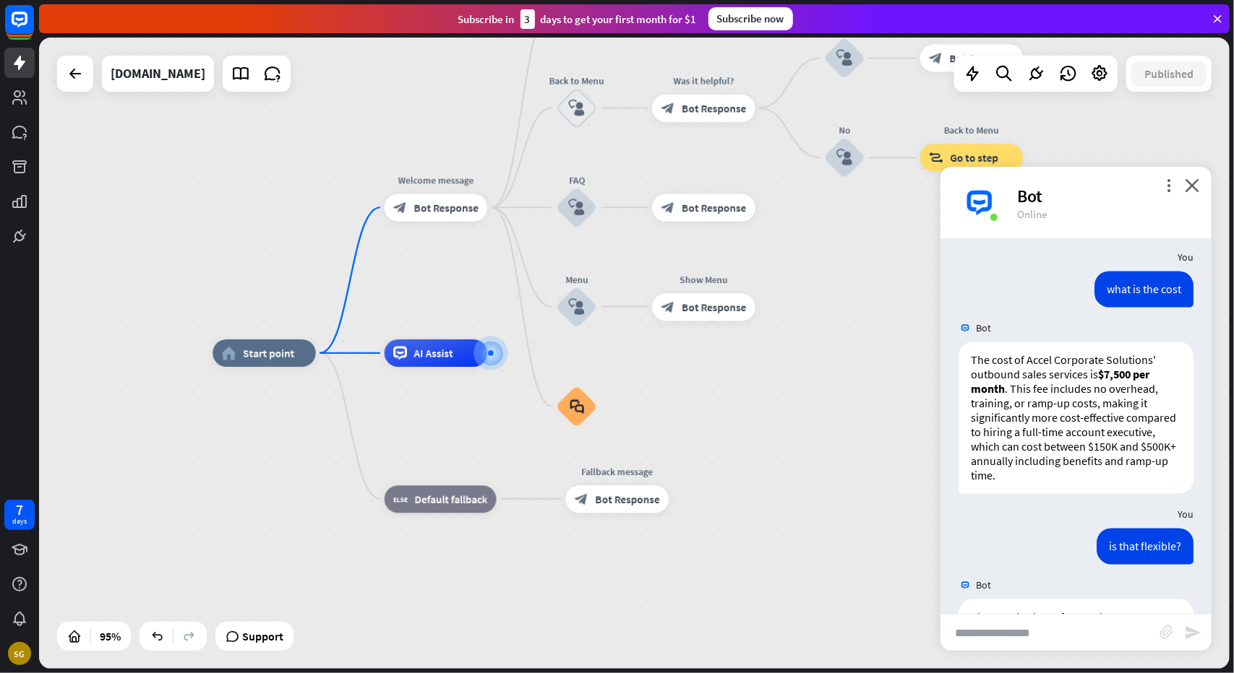
scroll to position [2160, 0]
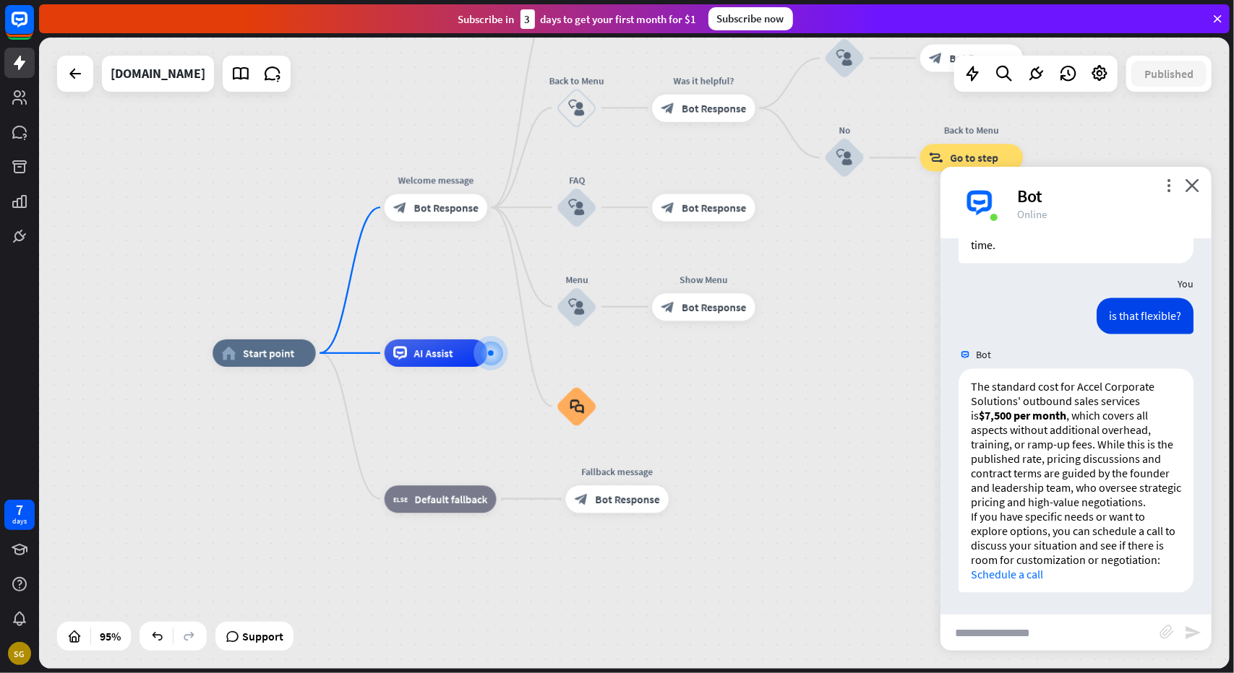
click at [1028, 629] on input "text" at bounding box center [1049, 633] width 219 height 36
type input "**********"
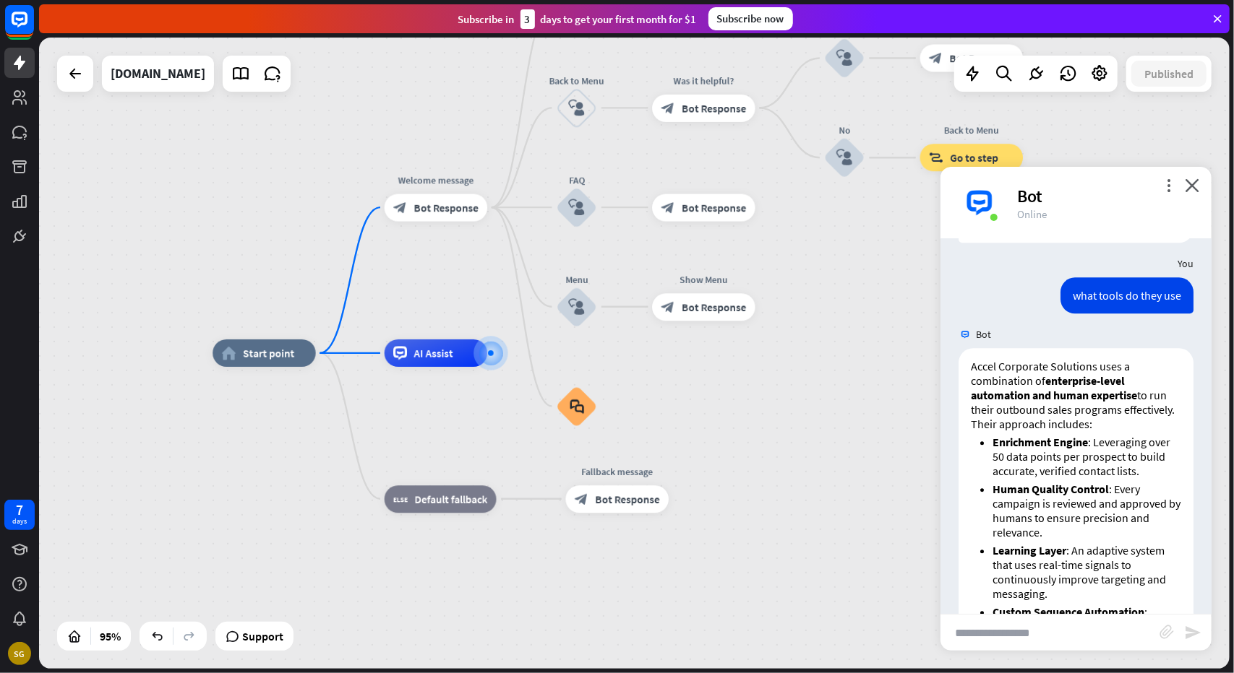
scroll to position [2442, 0]
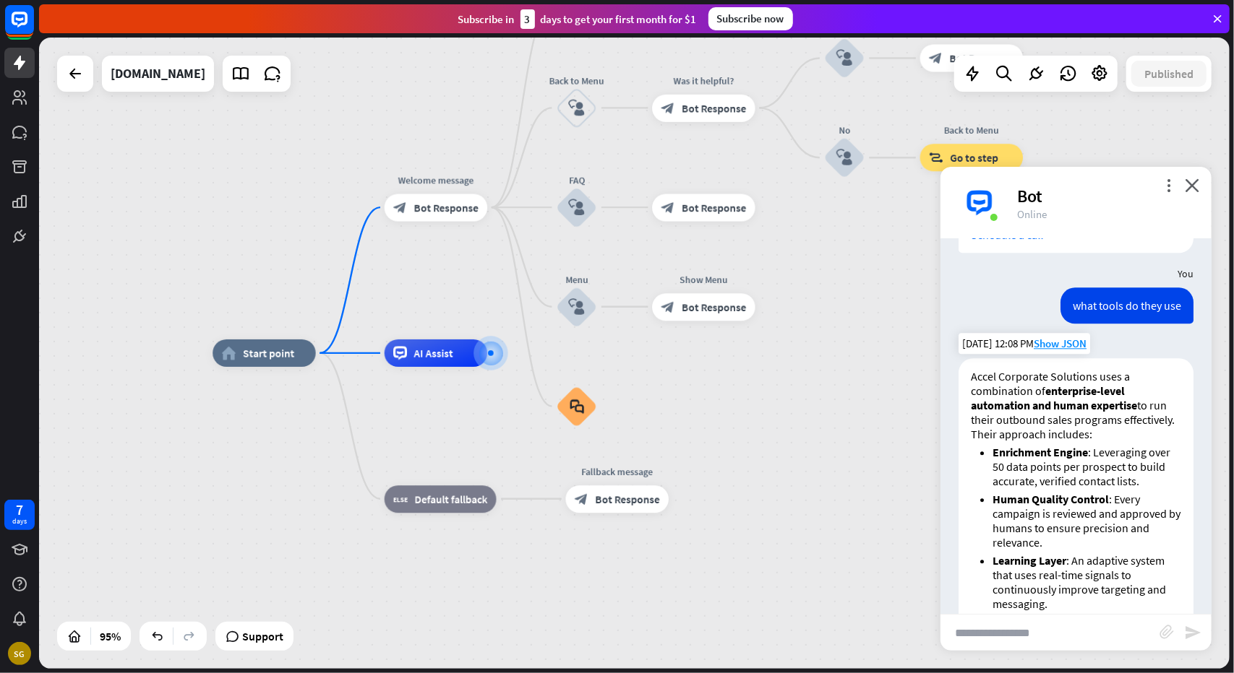
click at [1136, 442] on p "Accel Corporate Solutions uses a combination of enterprise-level automation and…" at bounding box center [1075, 405] width 210 height 72
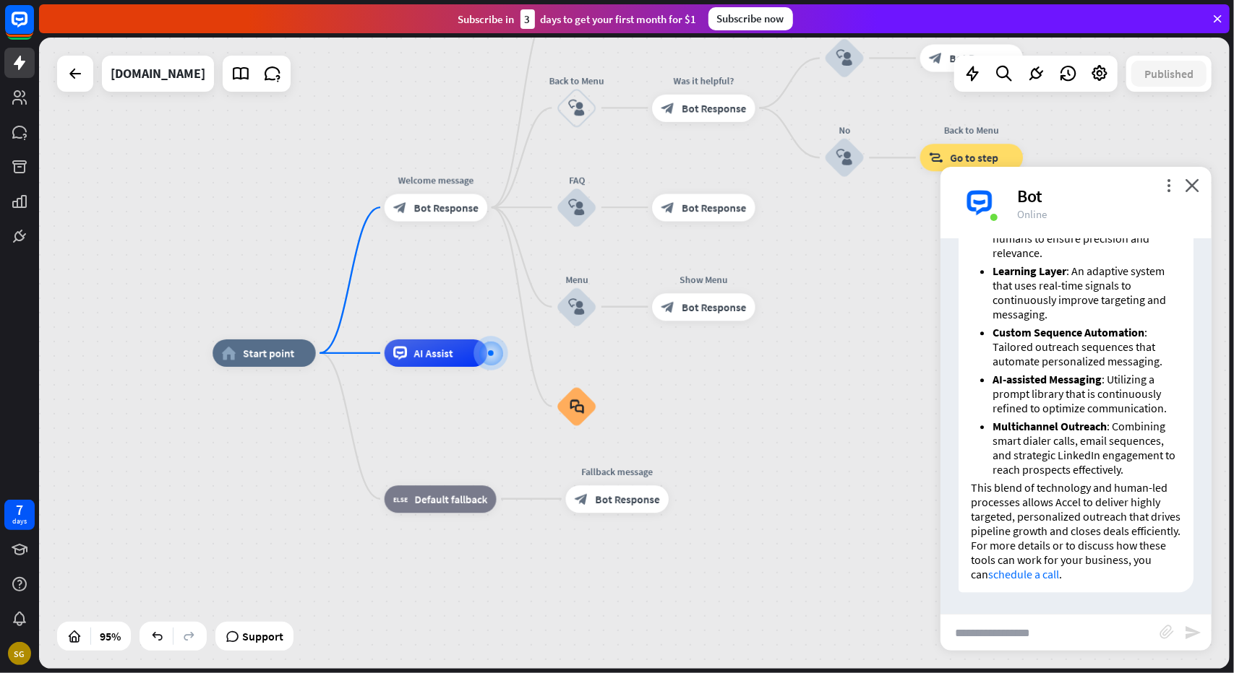
scroll to position [2804, 0]
click at [1202, 182] on div "more_vert close Bot Online" at bounding box center [1075, 203] width 271 height 72
click at [447, 358] on span "AI Assist" at bounding box center [433, 354] width 39 height 14
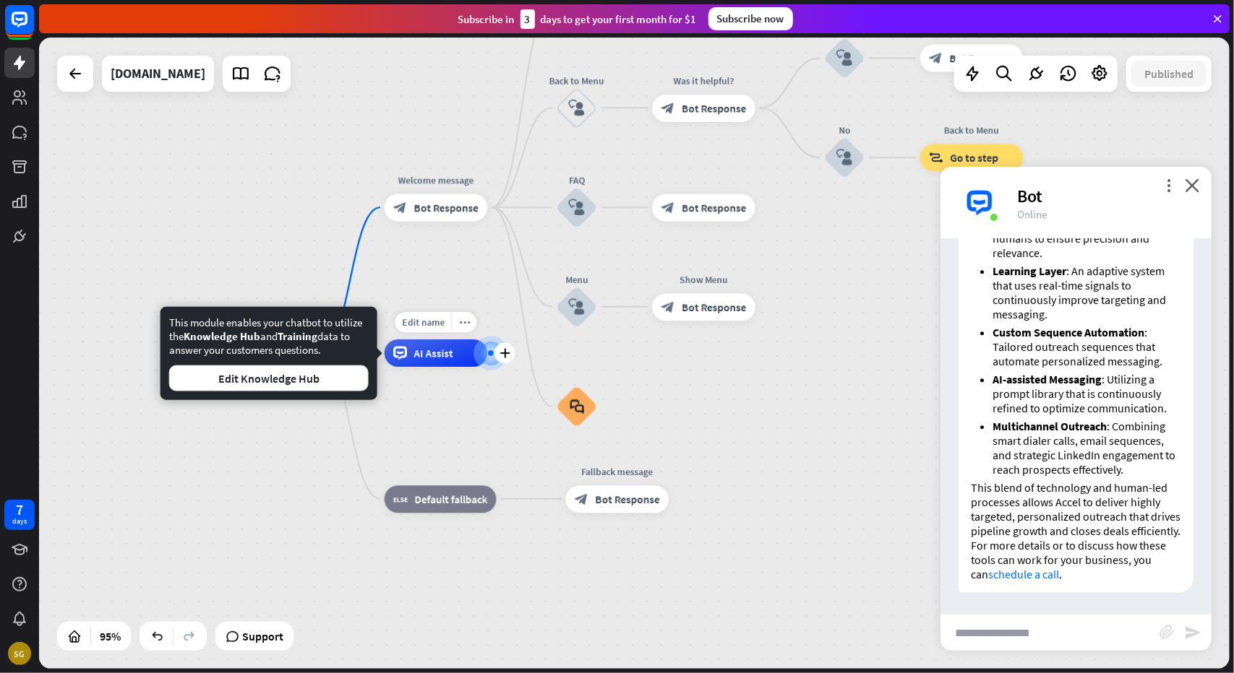
click at [447, 358] on span "AI Assist" at bounding box center [433, 354] width 39 height 14
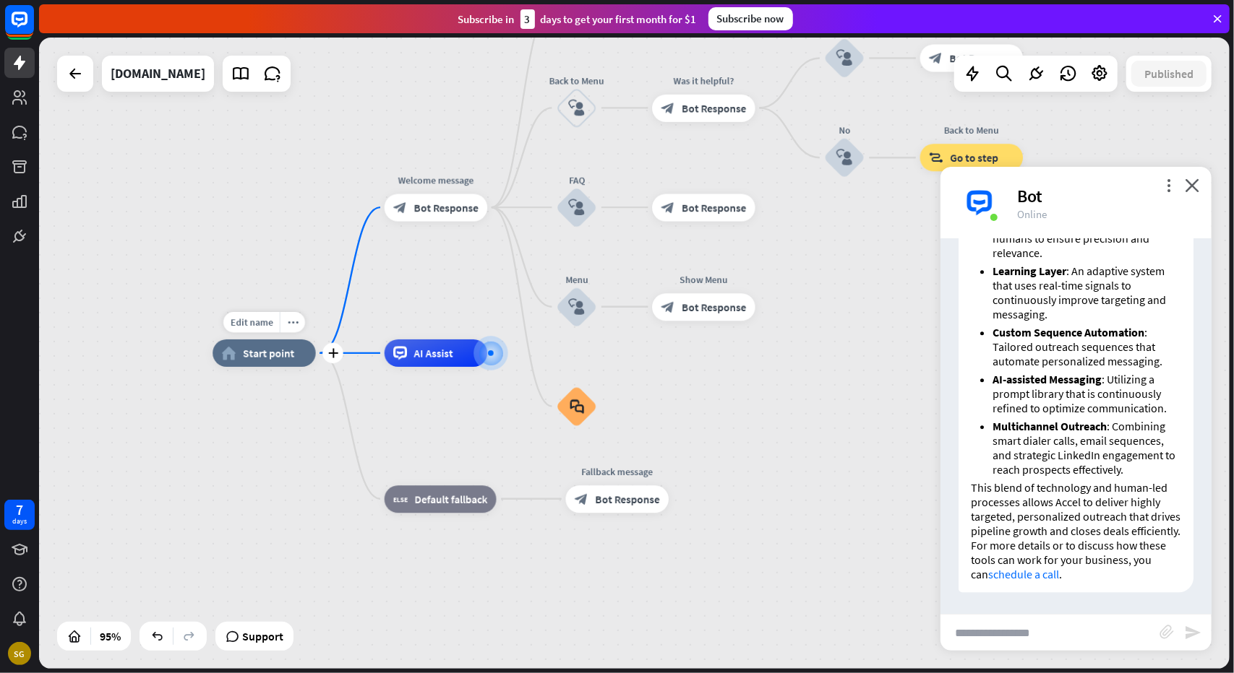
click at [281, 345] on div "home_2 Start point" at bounding box center [263, 353] width 103 height 27
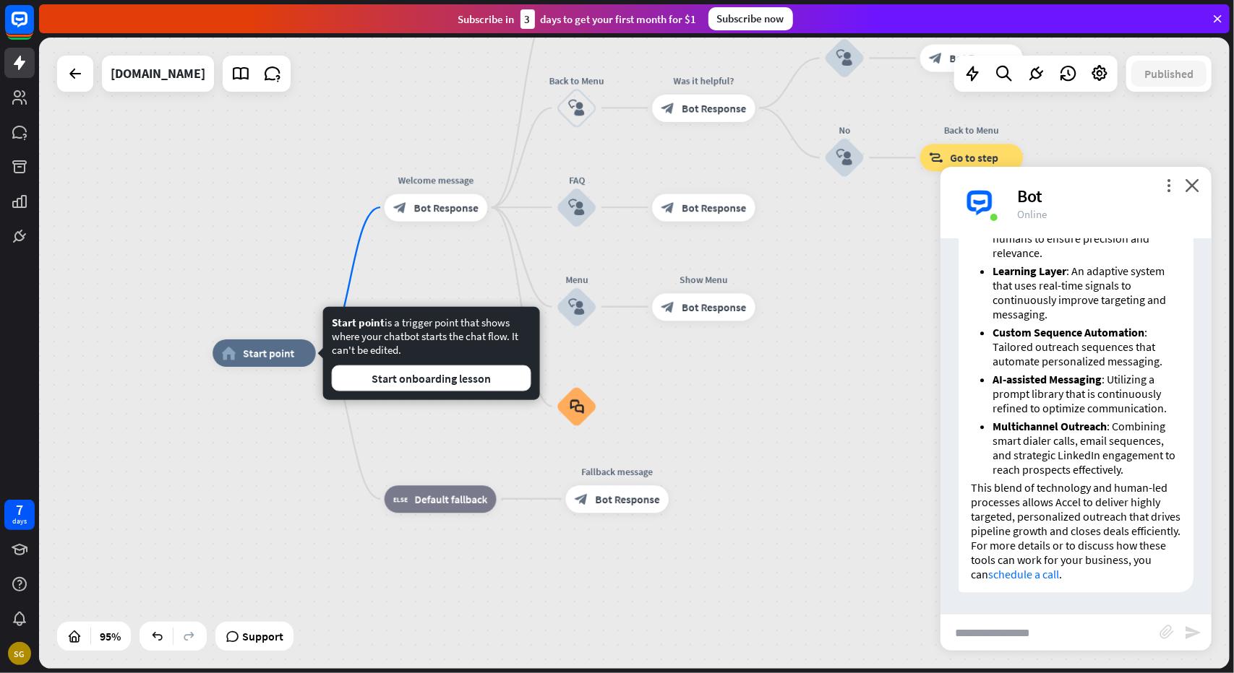
click at [315, 459] on div "home_2 Start point Welcome message block_bot_response Bot Response About us blo…" at bounding box center [777, 653] width 1131 height 600
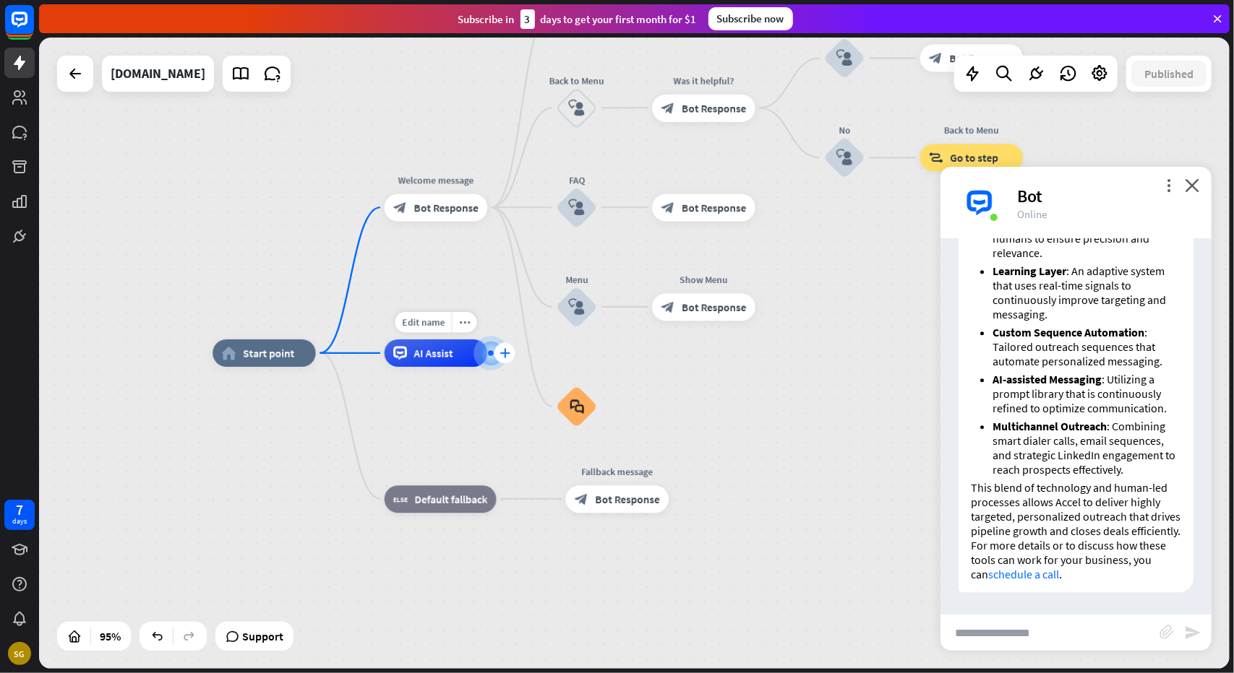
click at [501, 356] on icon "plus" at bounding box center [504, 352] width 10 height 9
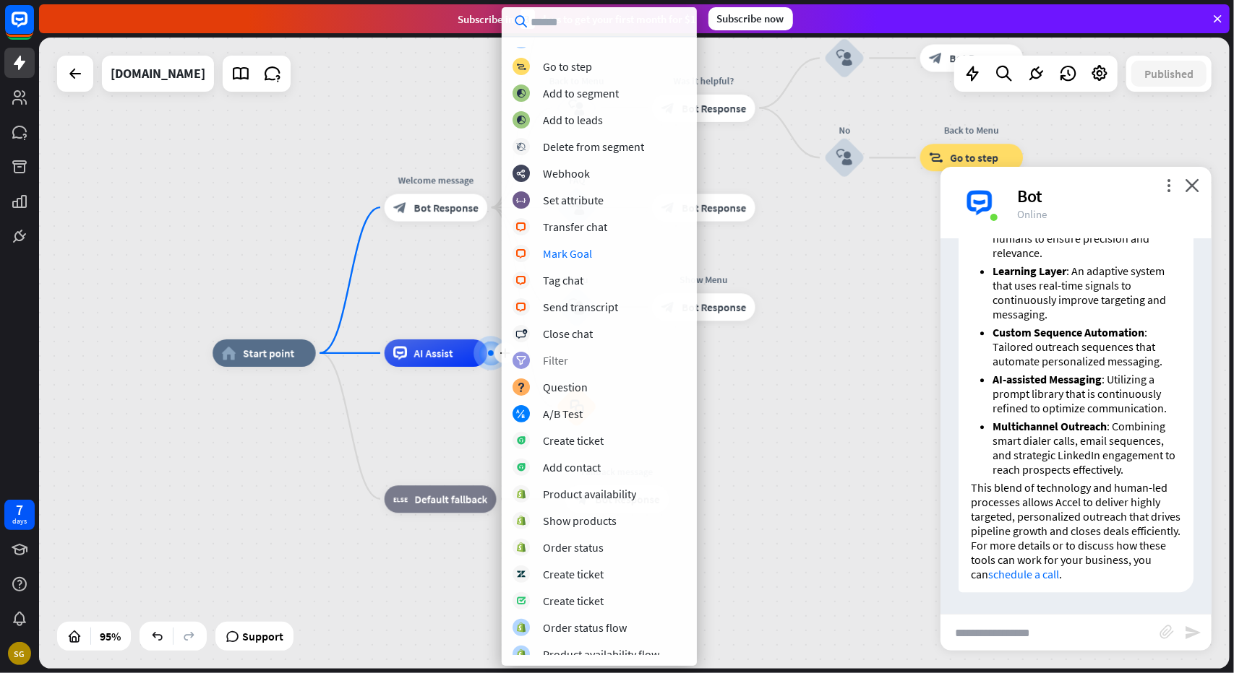
scroll to position [104, 0]
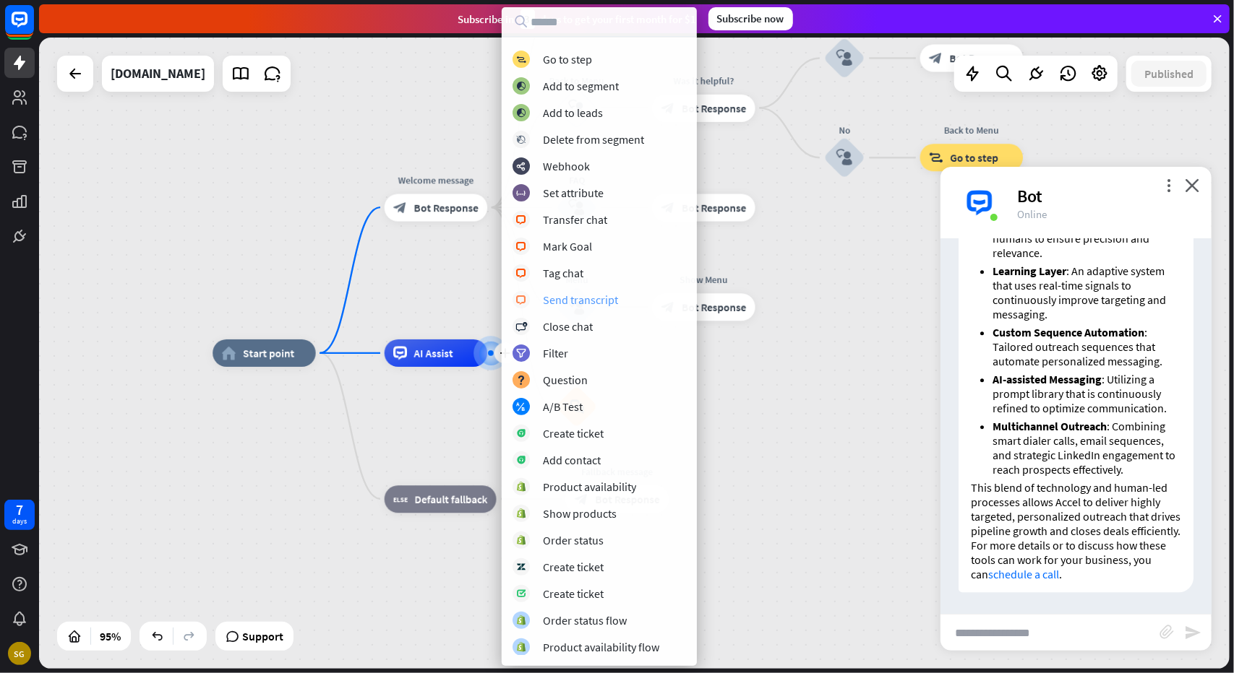
click at [599, 294] on div "Send transcript" at bounding box center [580, 300] width 75 height 14
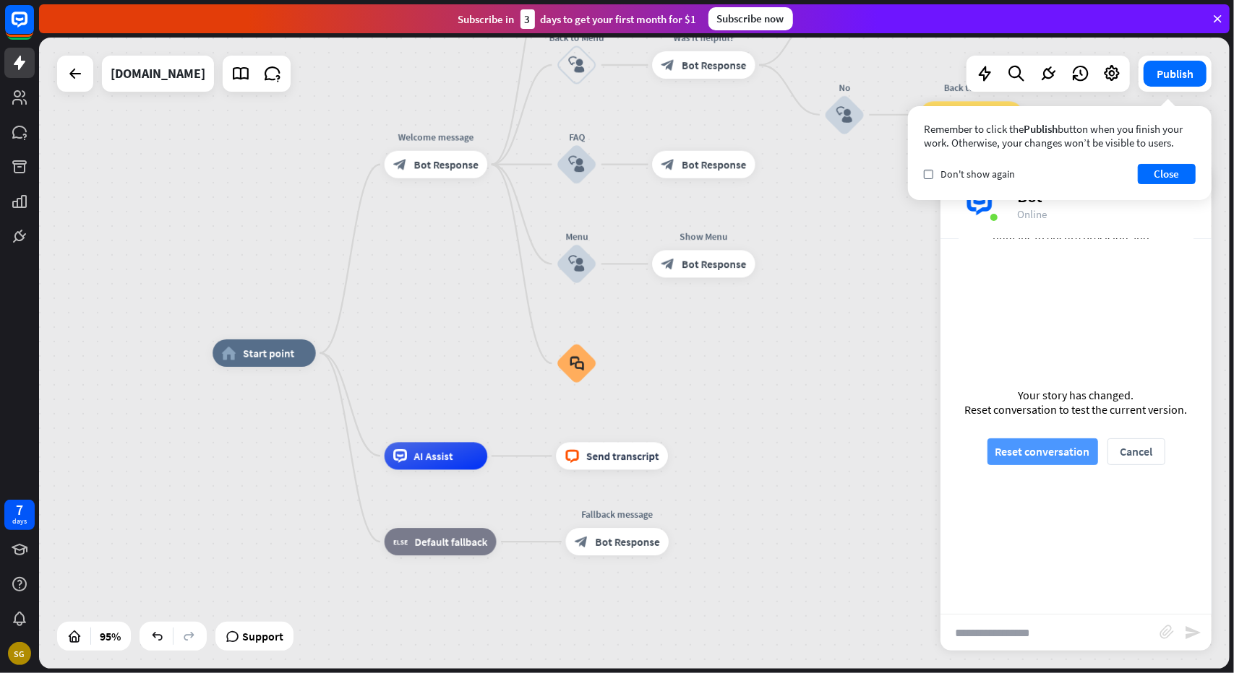
click at [1041, 450] on button "Reset conversation" at bounding box center [1042, 452] width 111 height 27
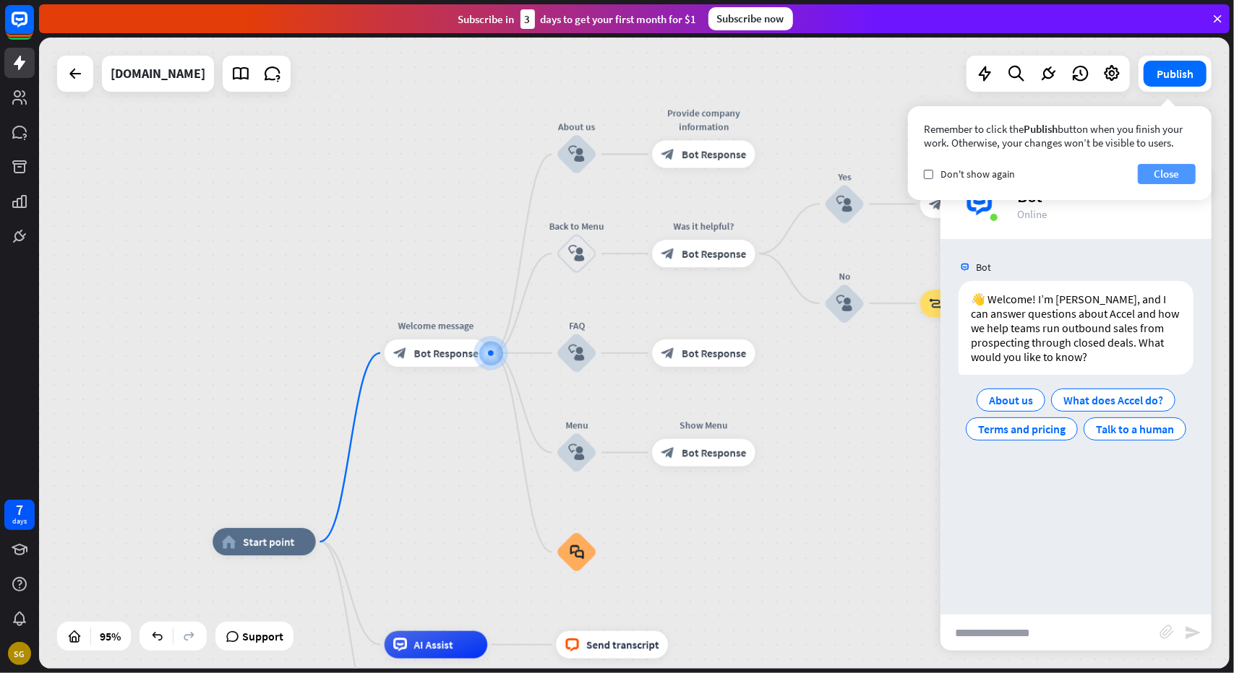
click at [1156, 177] on button "Close" at bounding box center [1166, 174] width 58 height 20
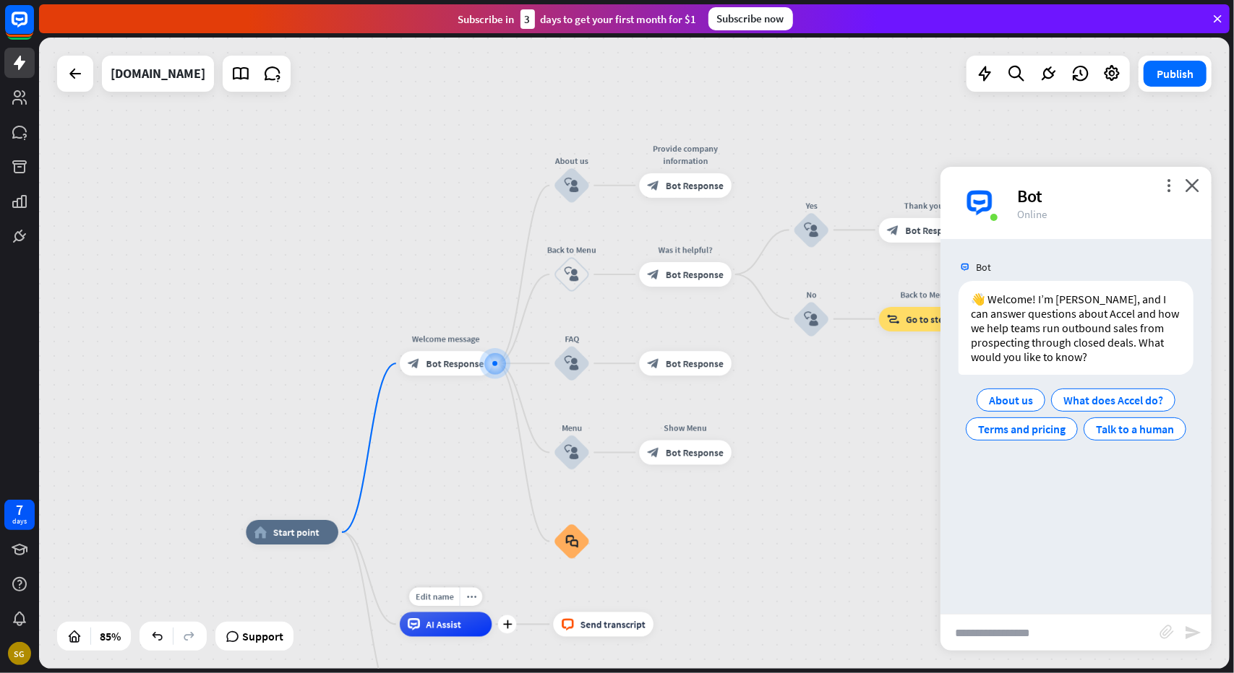
click at [445, 632] on div "AI Assist" at bounding box center [446, 625] width 92 height 25
click at [610, 629] on span "Send transcript" at bounding box center [612, 625] width 65 height 12
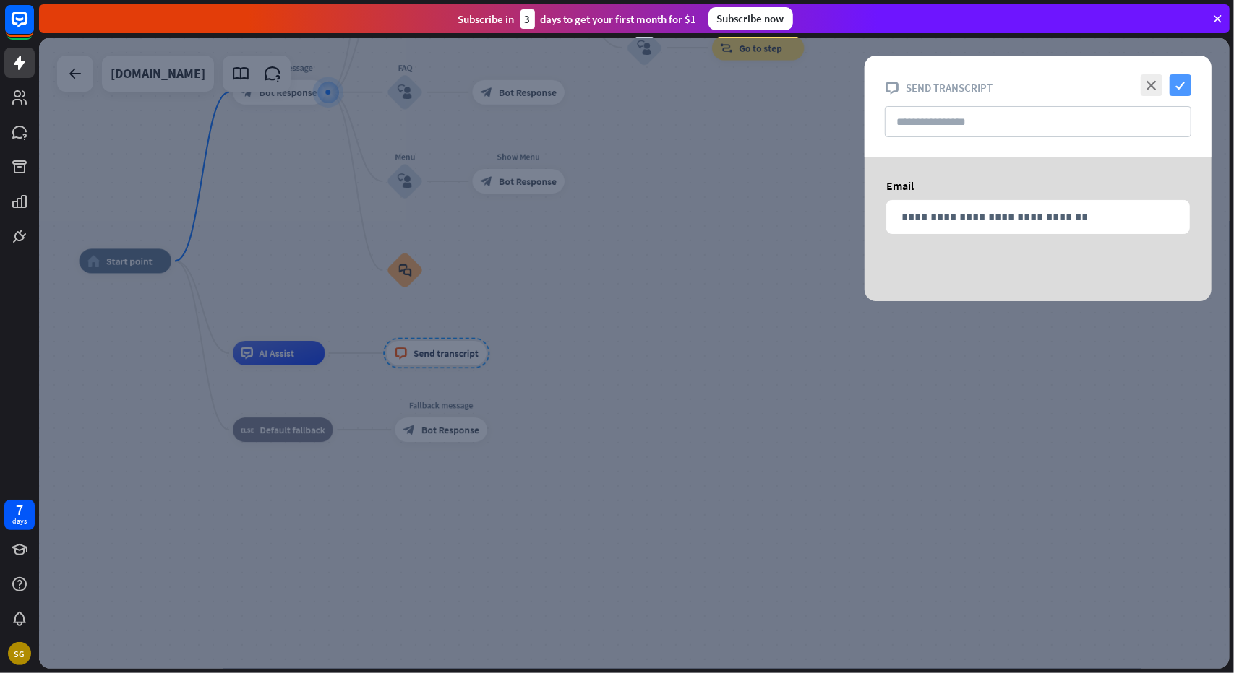
click at [1187, 79] on icon "check" at bounding box center [1180, 85] width 22 height 22
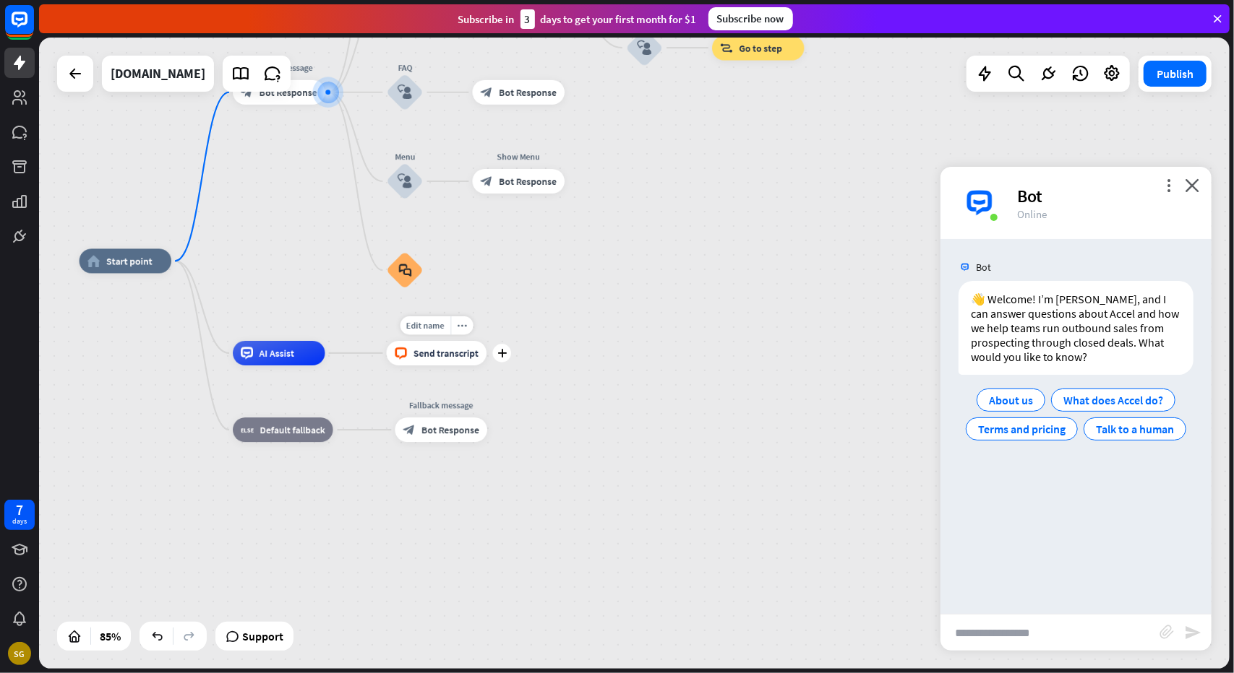
click at [487, 366] on div "Edit name more_horiz plus block_livechat Send transcript" at bounding box center [437, 353] width 100 height 25
click at [501, 358] on div "plus" at bounding box center [502, 353] width 19 height 19
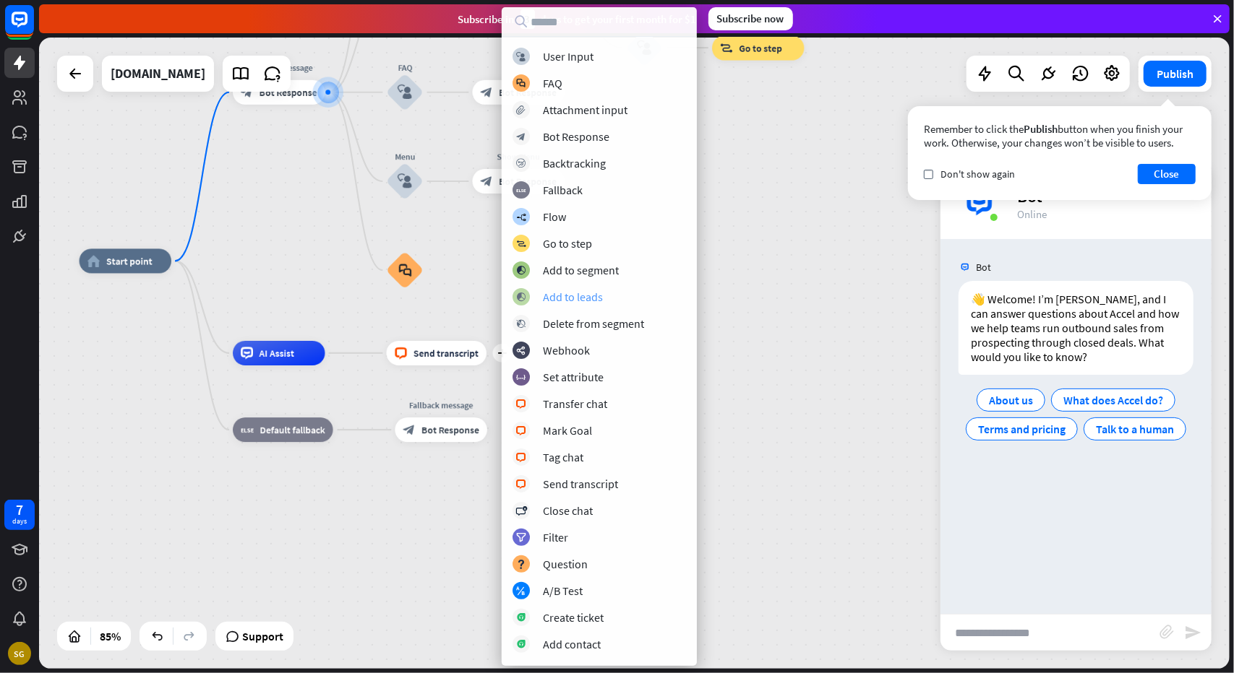
click at [582, 298] on div "Add to leads" at bounding box center [573, 297] width 60 height 14
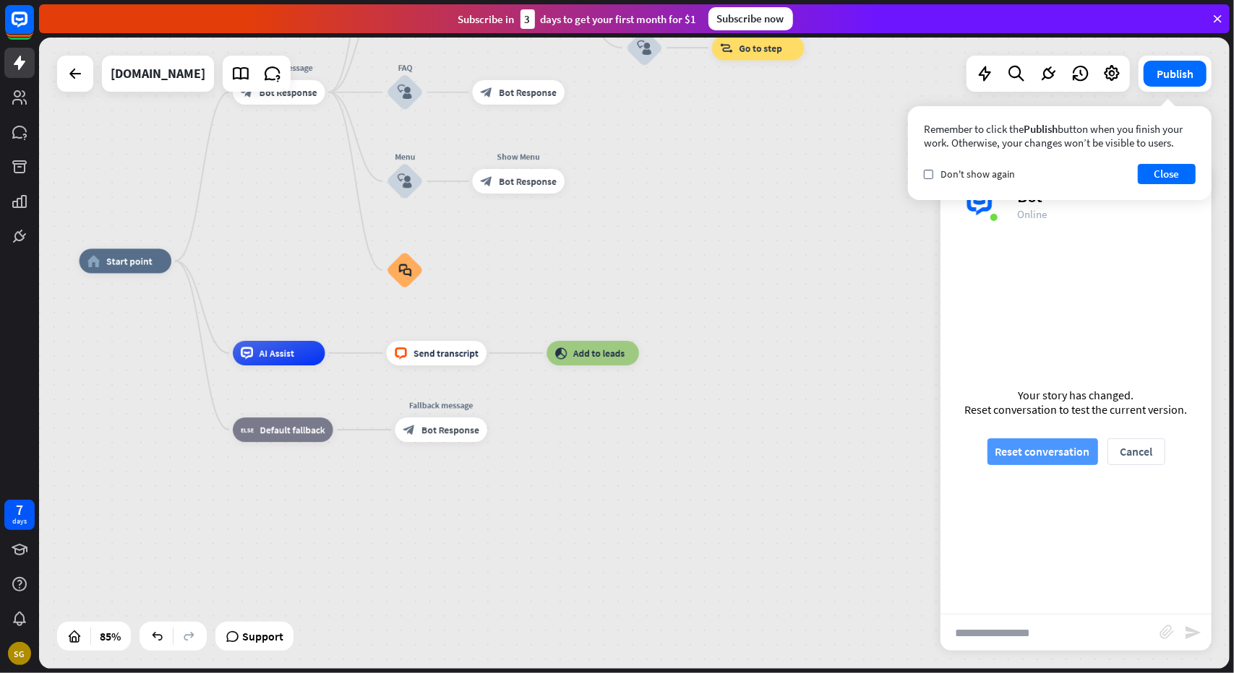
click at [1022, 456] on button "Reset conversation" at bounding box center [1042, 452] width 111 height 27
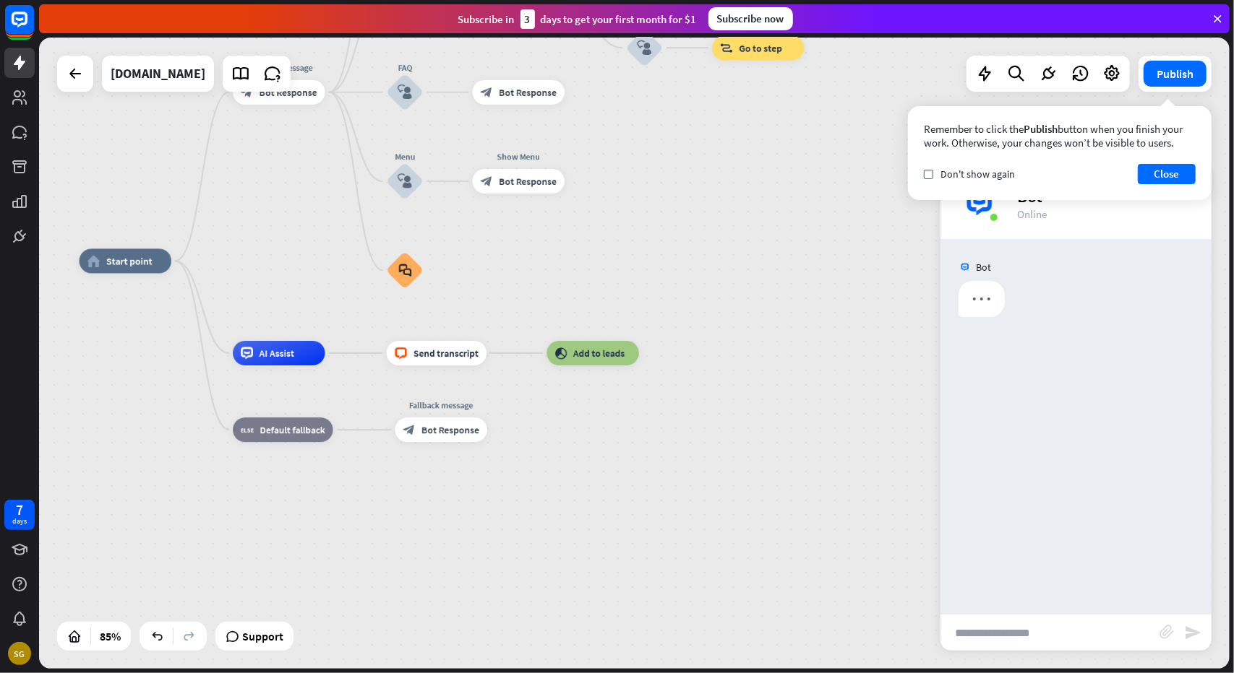
click at [759, 482] on div "home_2 Start point Welcome message block_bot_response Bot Response About us blo…" at bounding box center [585, 530] width 1012 height 537
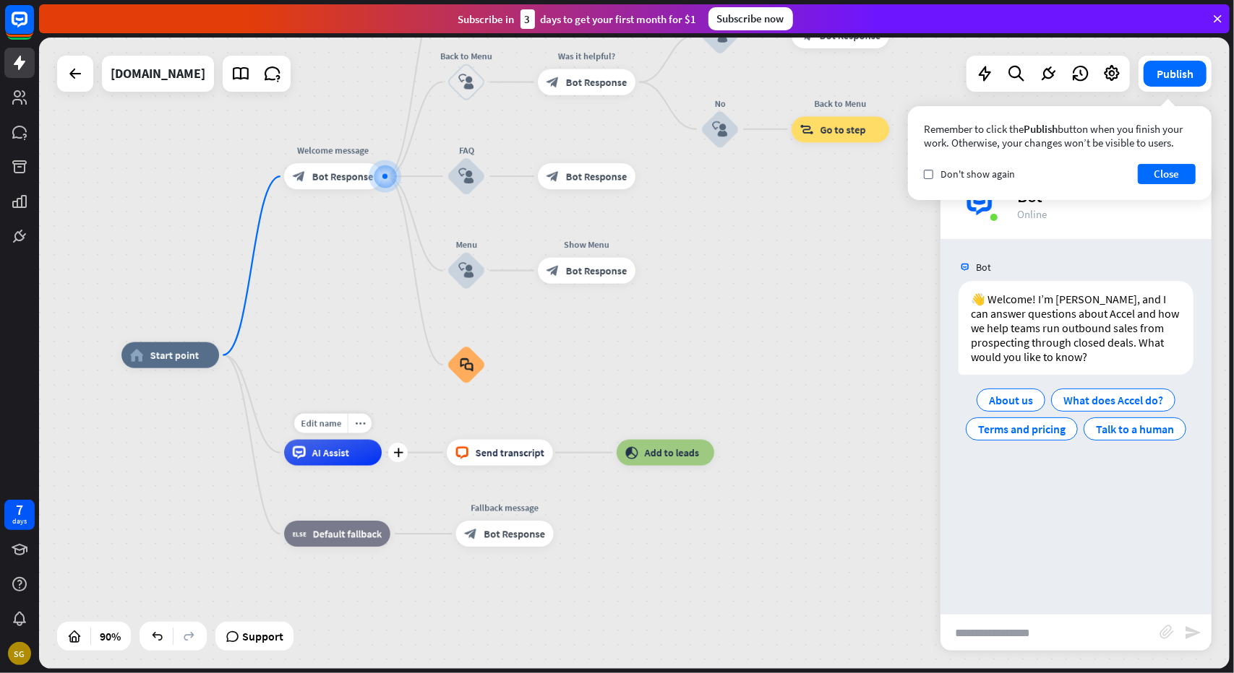
click at [340, 463] on div "AI Assist" at bounding box center [333, 453] width 98 height 26
click at [303, 457] on icon at bounding box center [299, 453] width 13 height 13
click at [327, 426] on span "Edit name" at bounding box center [321, 424] width 40 height 12
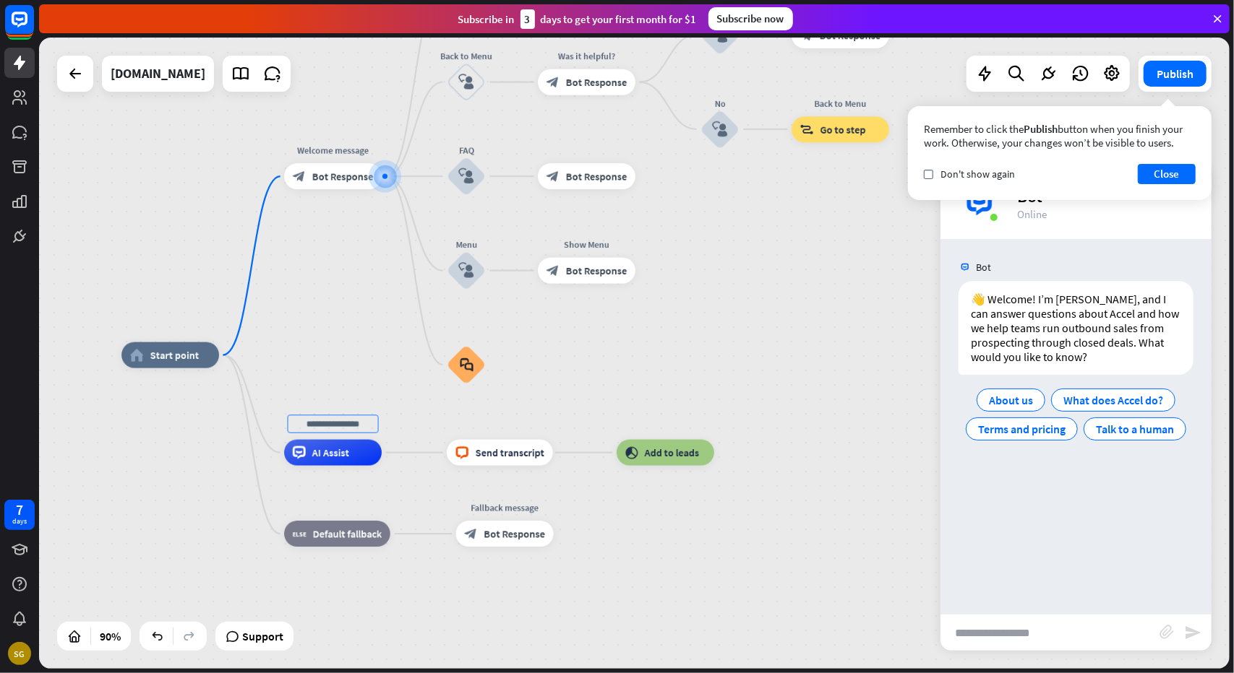
click at [185, 477] on div "home_2 Start point Welcome message block_bot_response Bot Response About us blo…" at bounding box center [656, 640] width 1071 height 569
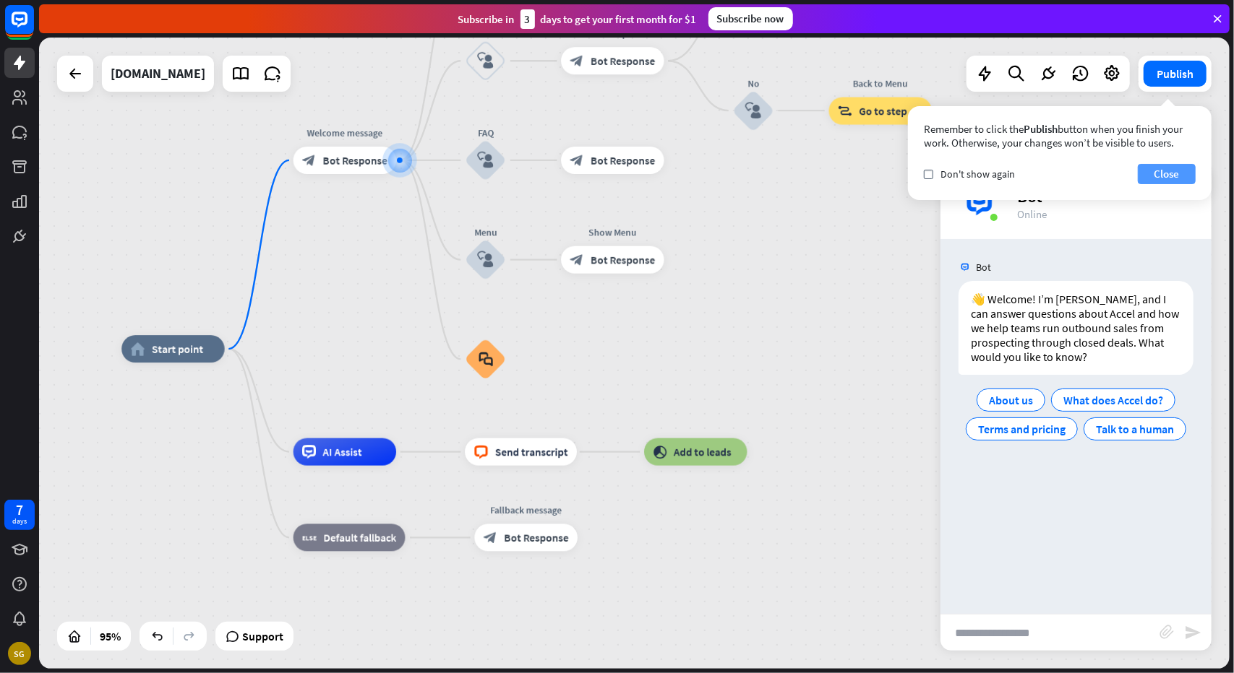
click at [1166, 173] on button "Close" at bounding box center [1166, 174] width 58 height 20
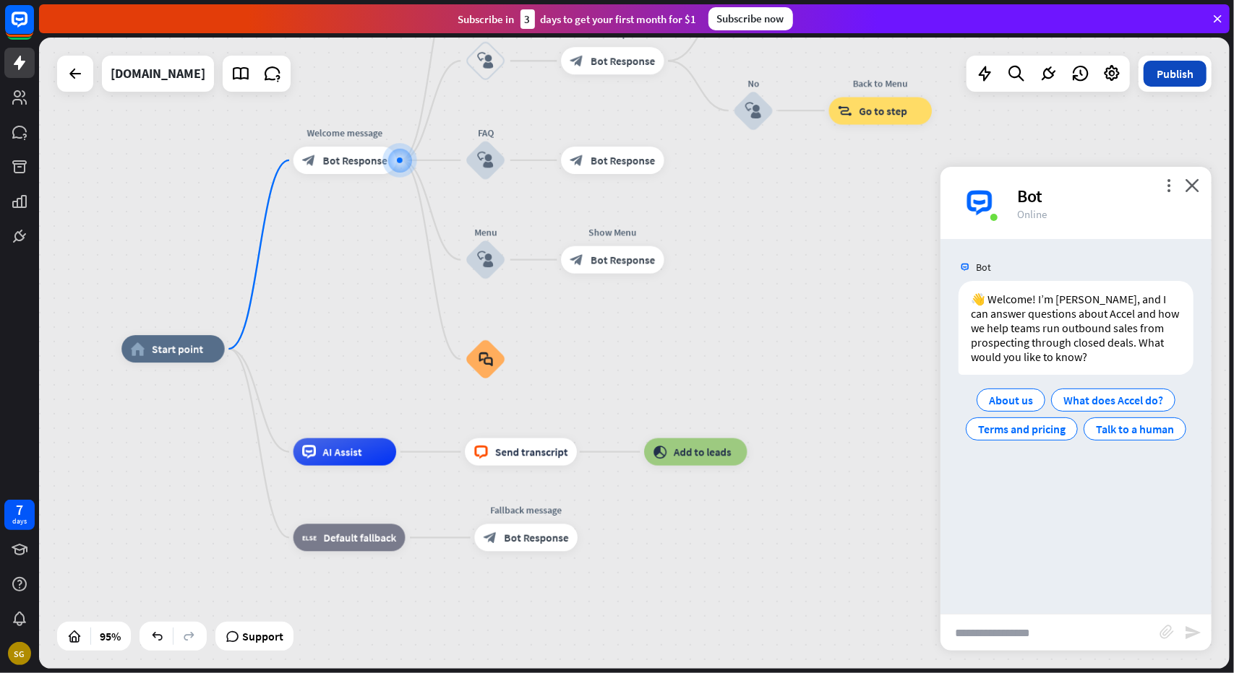
click at [1172, 82] on button "Publish" at bounding box center [1174, 74] width 63 height 26
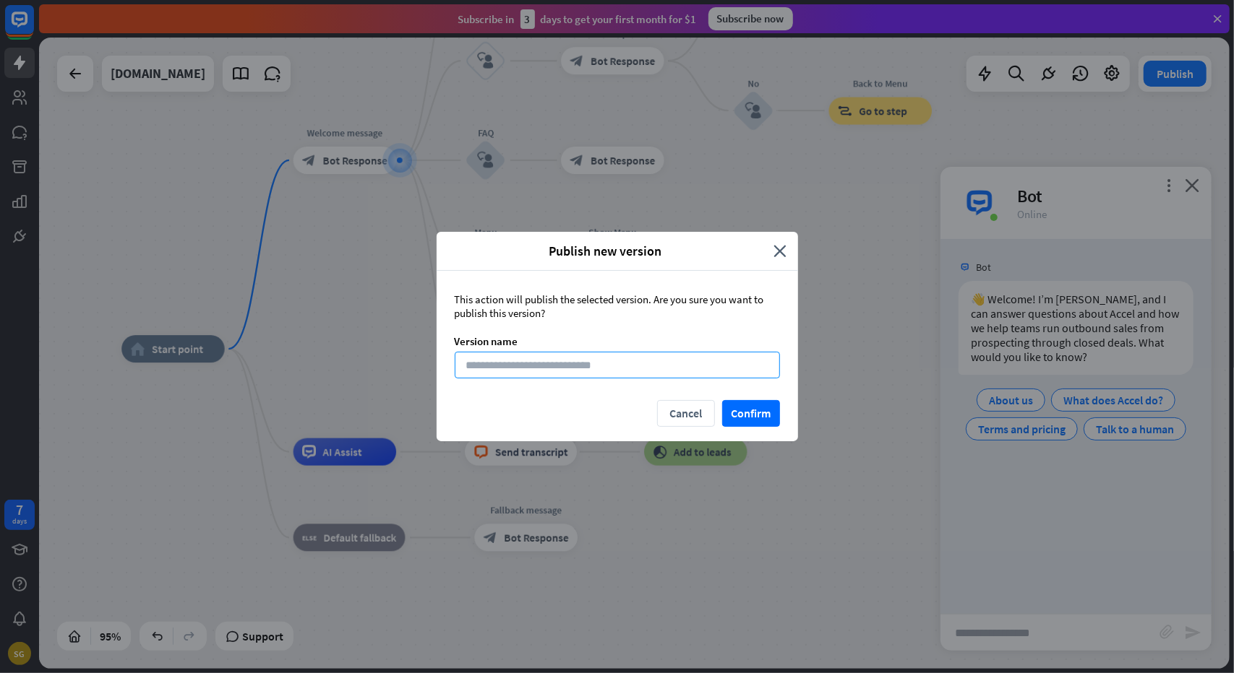
click at [645, 366] on input at bounding box center [617, 365] width 325 height 27
type input "**********"
click at [718, 425] on div "Cancel Confirm" at bounding box center [616, 420] width 361 height 41
click at [740, 417] on button "Confirm" at bounding box center [751, 413] width 58 height 27
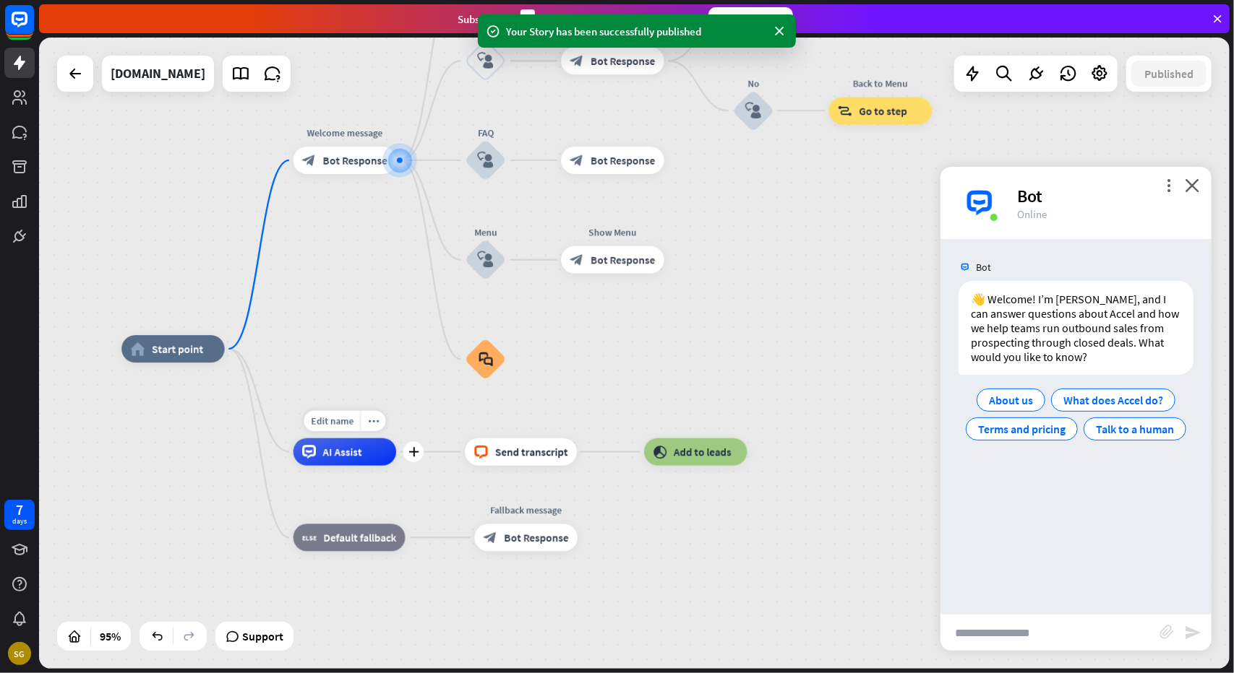
click at [363, 462] on div "AI Assist" at bounding box center [344, 452] width 103 height 27
click at [373, 420] on icon "more_horiz" at bounding box center [373, 421] width 11 height 10
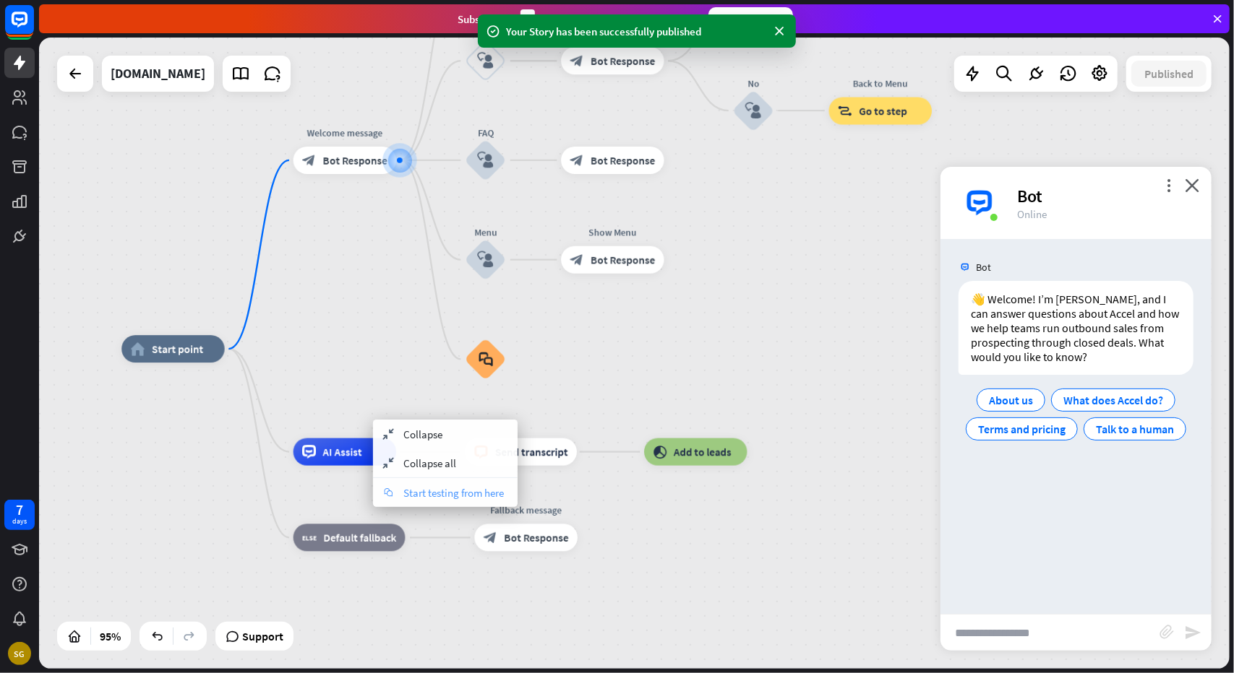
click at [436, 492] on span "Start testing from here" at bounding box center [453, 493] width 100 height 14
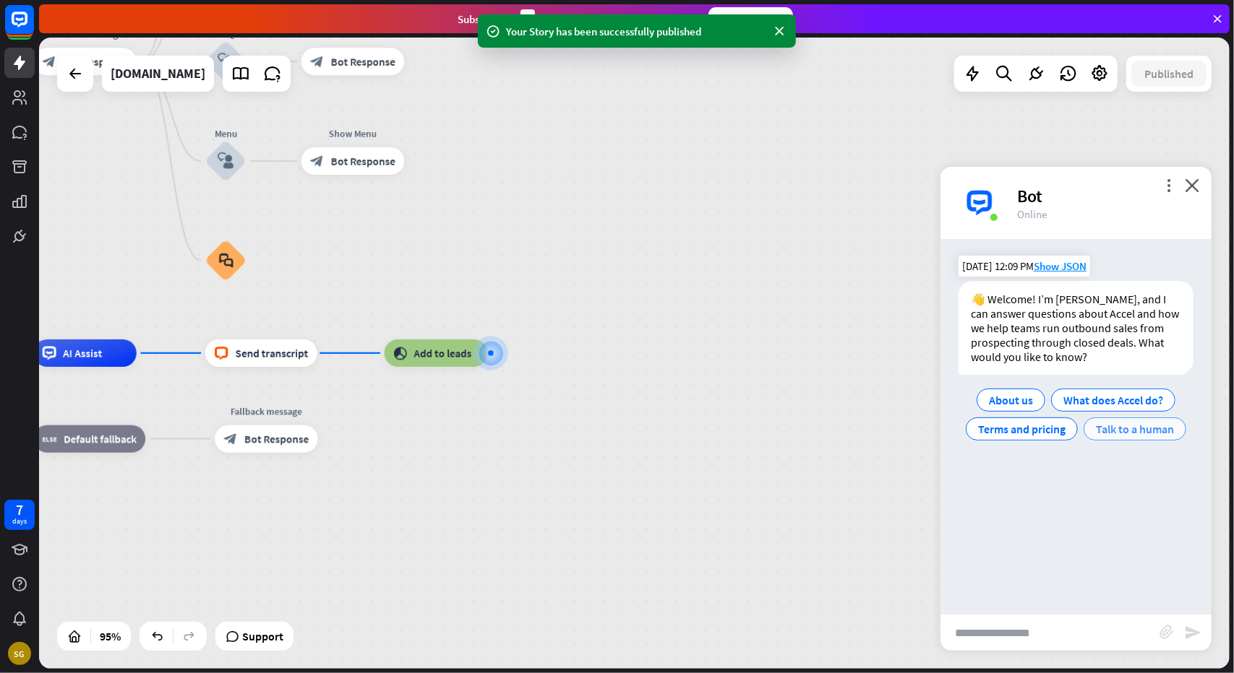
click at [1119, 430] on span "Talk to a human" at bounding box center [1134, 429] width 78 height 14
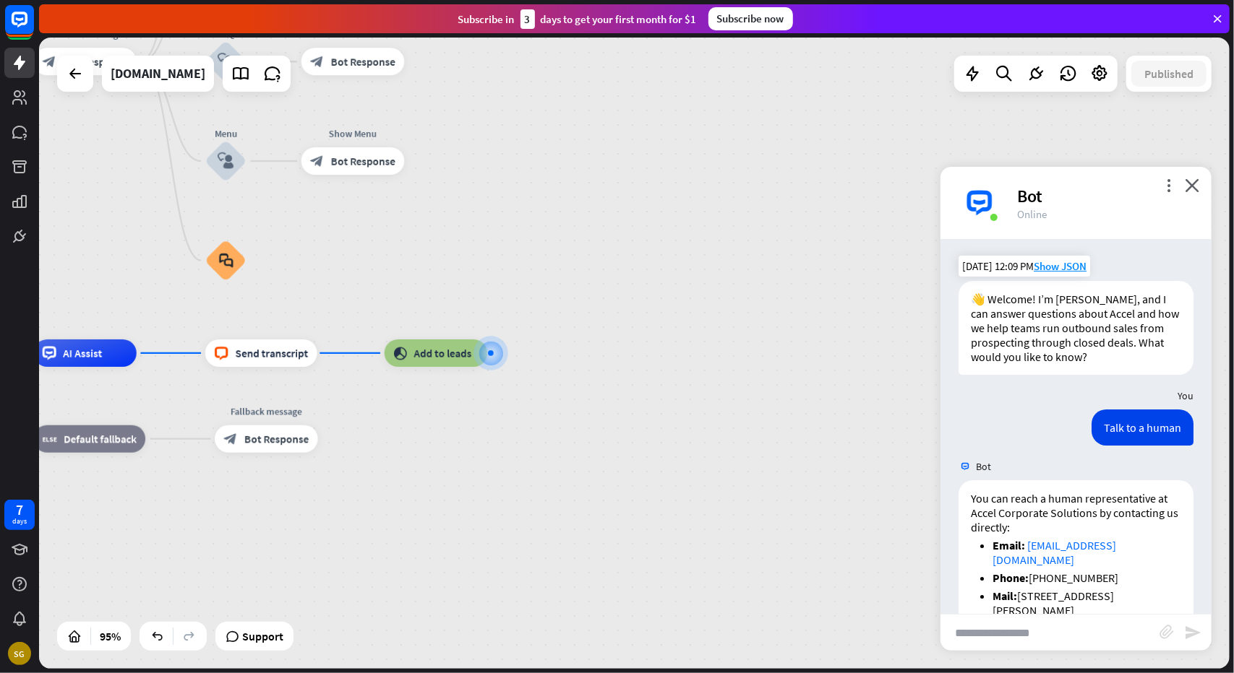
click at [1037, 319] on div "👋 Welcome! I’m [PERSON_NAME], and I can answer questions about Accel and how we…" at bounding box center [1075, 328] width 235 height 94
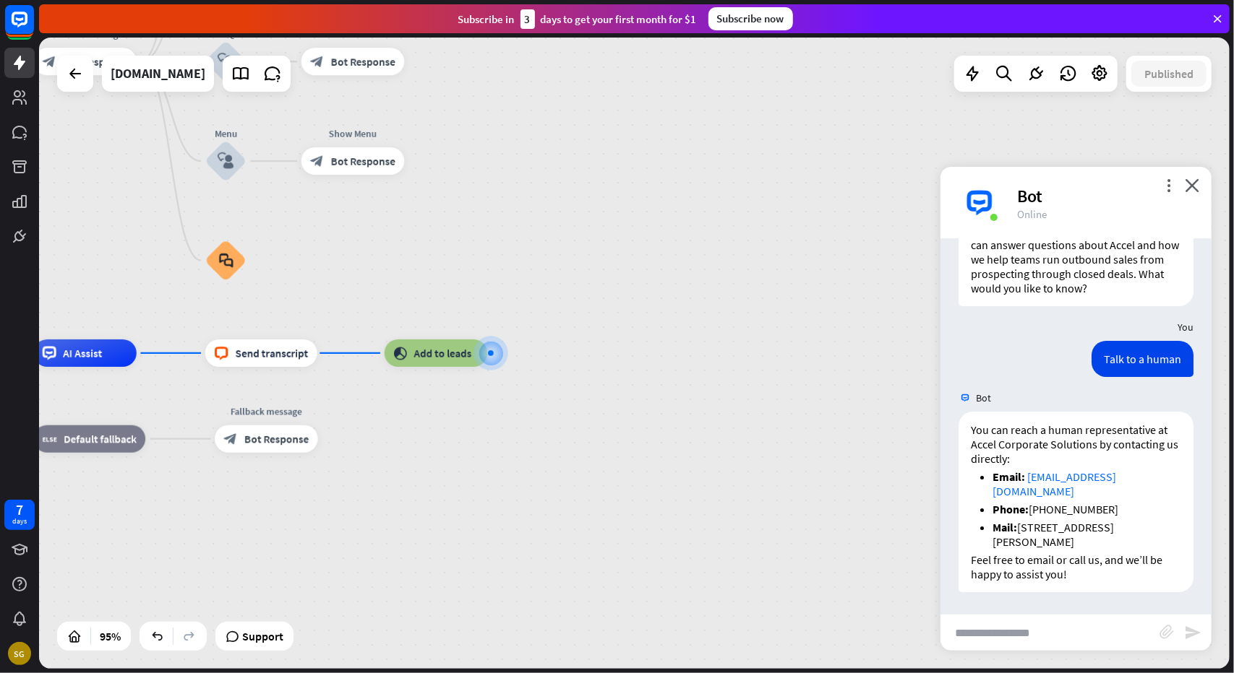
scroll to position [82, 0]
click at [1024, 631] on input "text" at bounding box center [1049, 633] width 219 height 36
type input "**********"
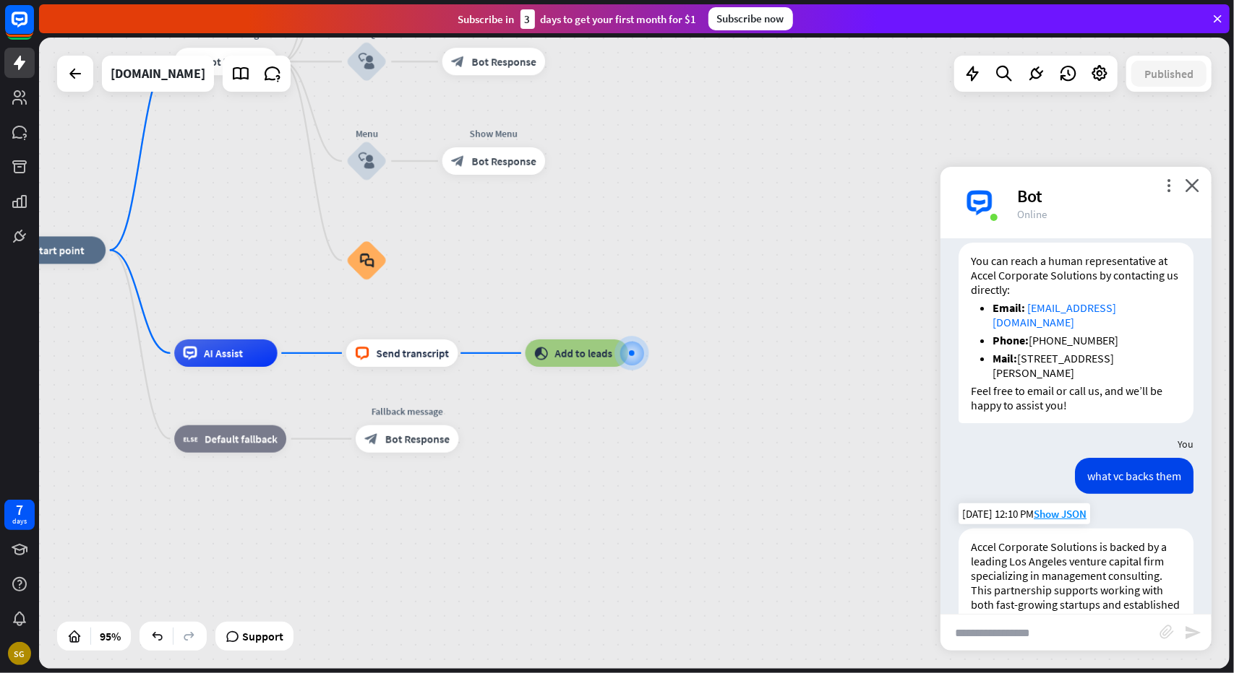
scroll to position [397, 0]
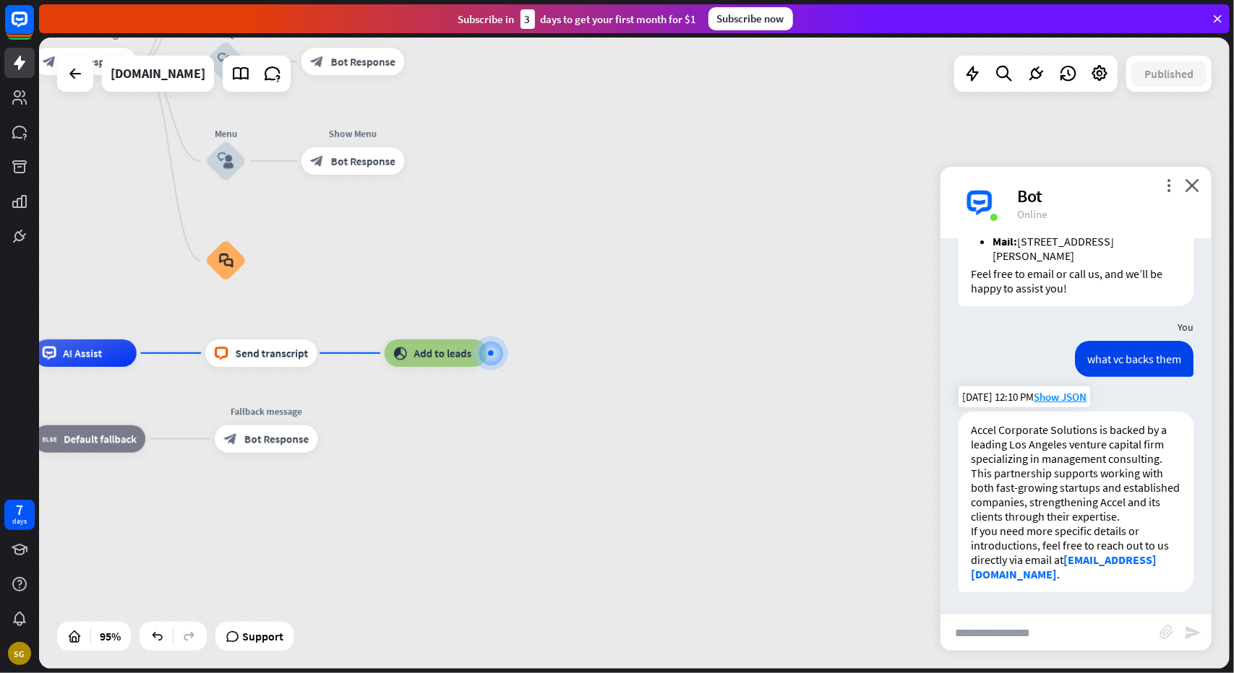
click at [1072, 457] on p "Accel Corporate Solutions is backed by a leading Los Angeles venture capital fi…" at bounding box center [1075, 473] width 210 height 101
click at [1057, 496] on p "Accel Corporate Solutions is backed by a leading Los Angeles venture capital fi…" at bounding box center [1075, 473] width 210 height 101
click at [1191, 179] on icon "close" at bounding box center [1191, 185] width 14 height 14
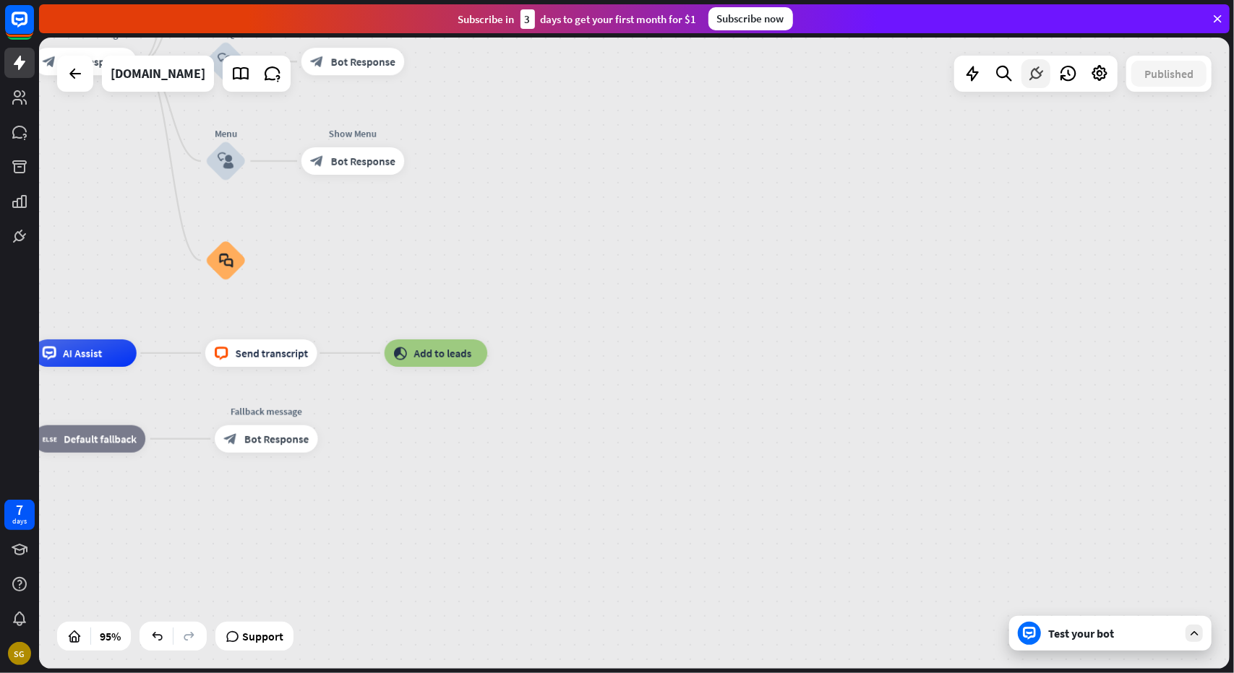
click at [1036, 78] on icon at bounding box center [1035, 73] width 19 height 19
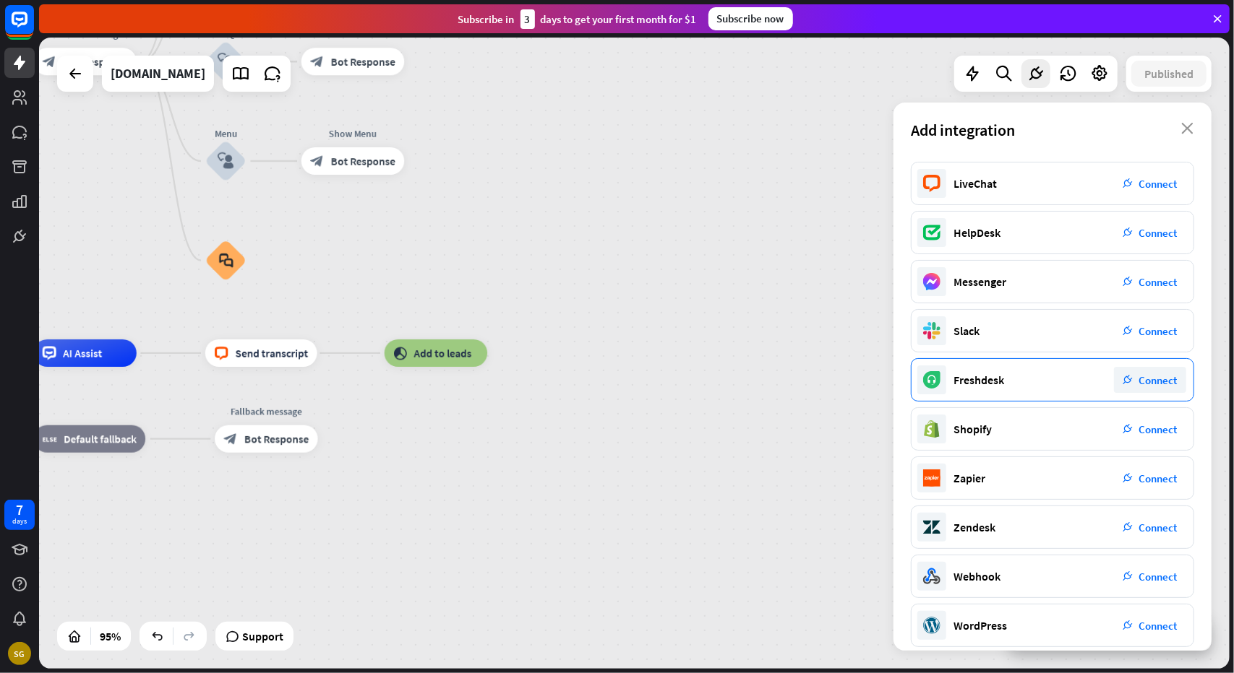
scroll to position [58, 0]
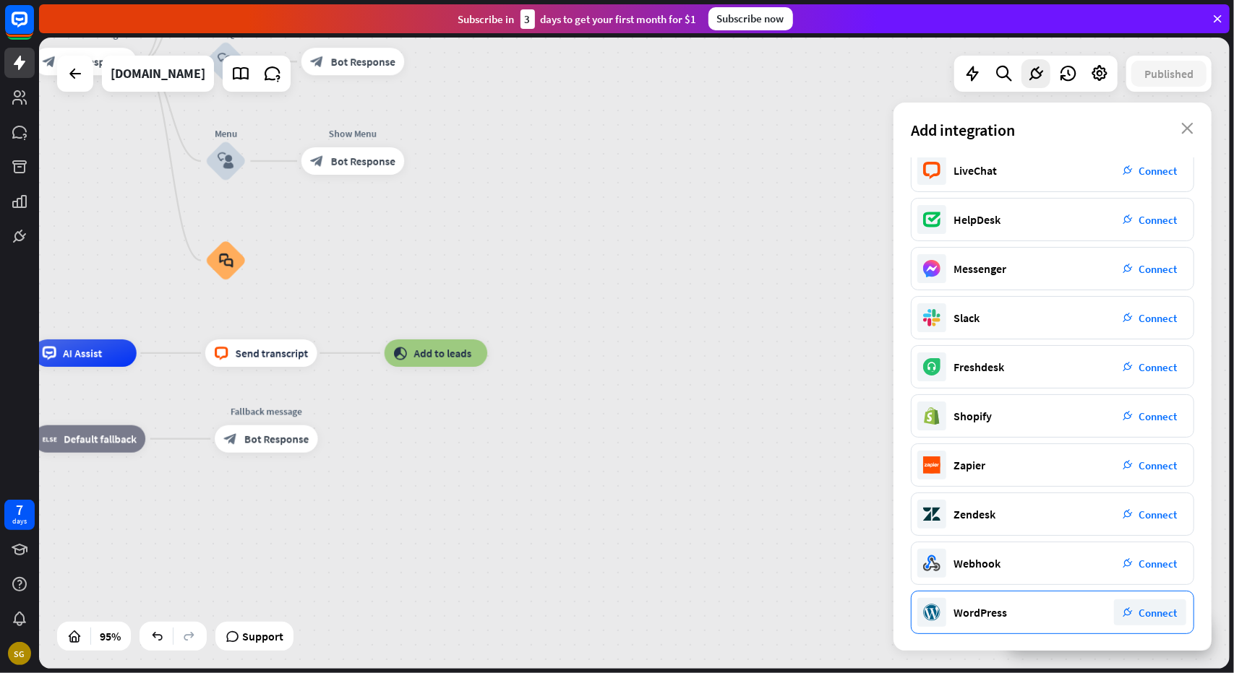
click at [1149, 611] on span "Connect" at bounding box center [1158, 613] width 38 height 14
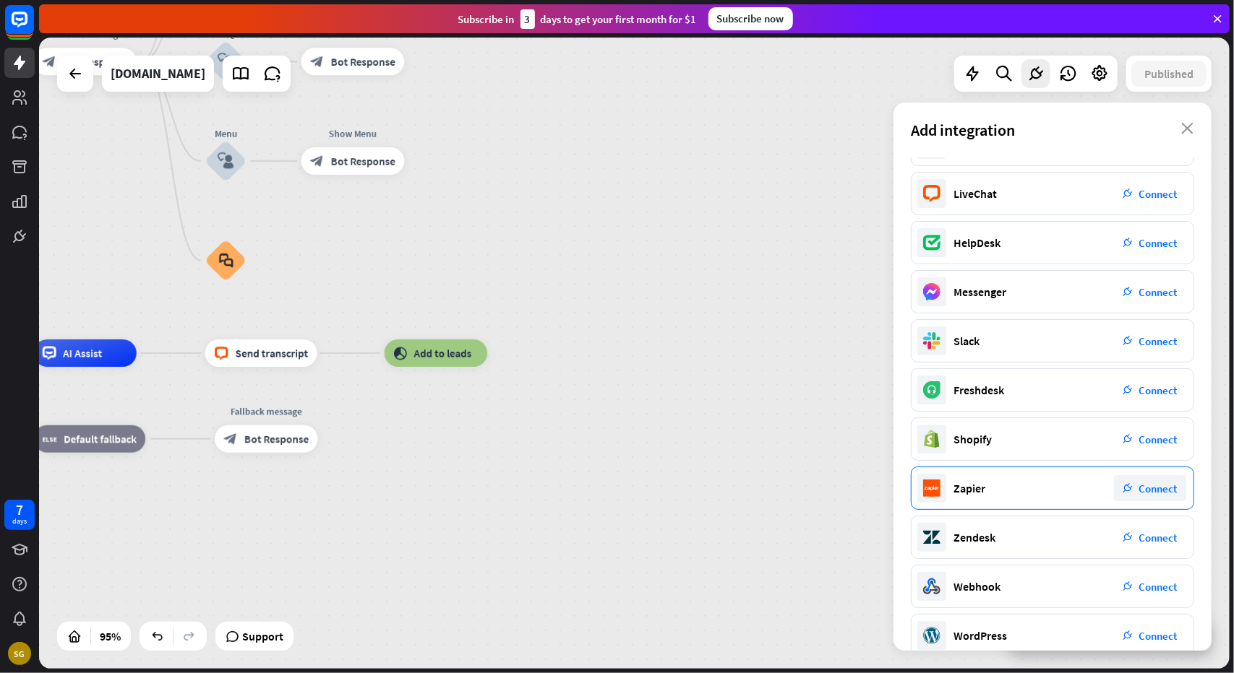
scroll to position [0, 0]
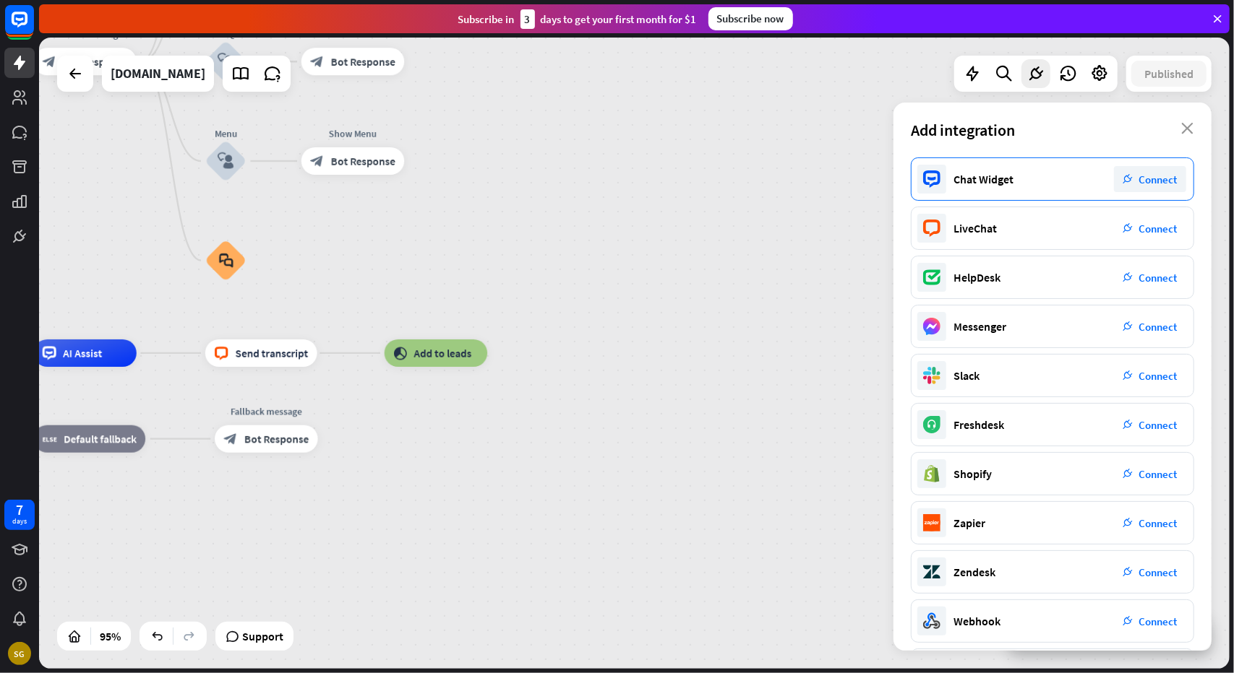
click at [1163, 174] on span "Connect" at bounding box center [1158, 180] width 38 height 14
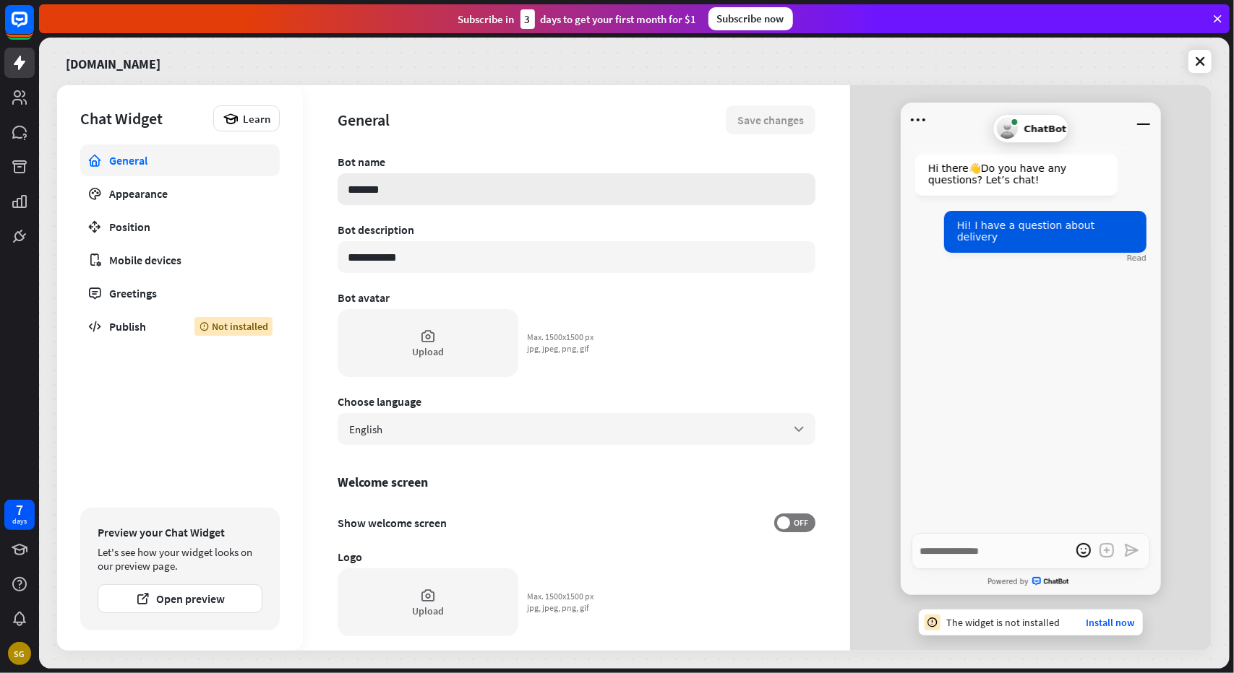
click at [439, 184] on input "*******" at bounding box center [576, 189] width 478 height 32
click at [437, 186] on input "*******" at bounding box center [576, 189] width 478 height 32
click at [428, 240] on div "**********" at bounding box center [576, 403] width 478 height 496
click at [444, 584] on div "Upload" at bounding box center [427, 603] width 181 height 68
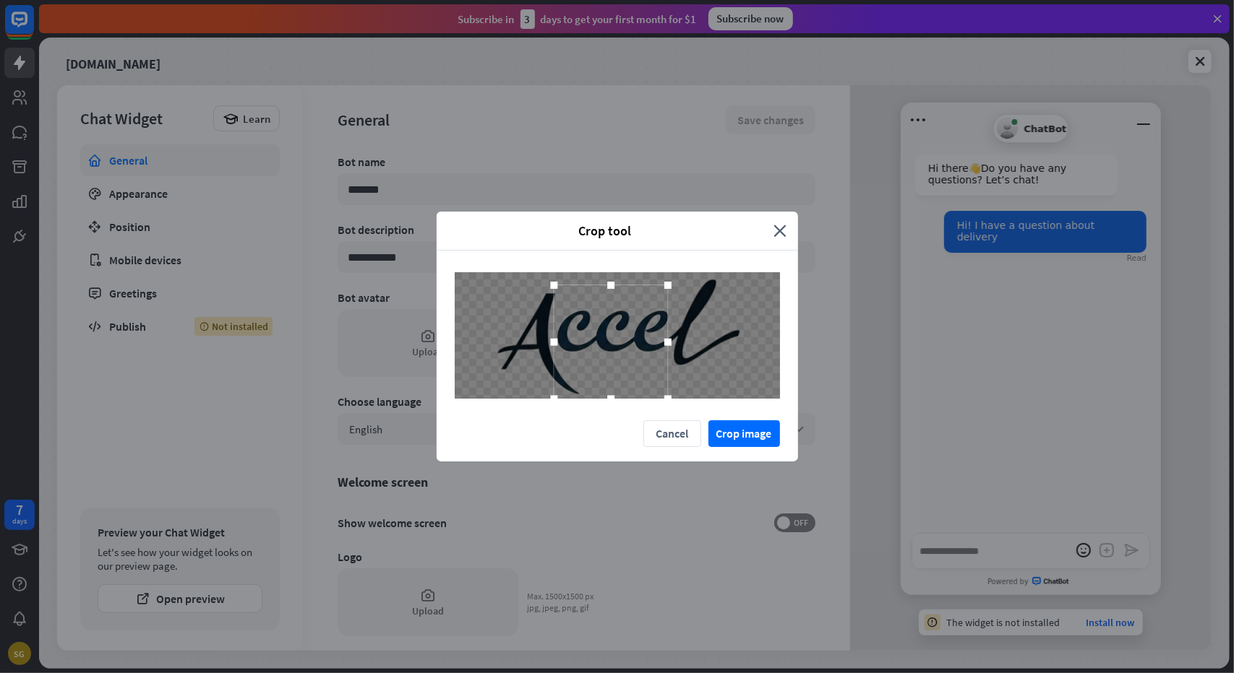
drag, startPoint x: 567, startPoint y: 388, endPoint x: 468, endPoint y: 381, distance: 98.5
click at [468, 381] on div at bounding box center [617, 335] width 325 height 126
drag, startPoint x: 613, startPoint y: 344, endPoint x: 729, endPoint y: 257, distance: 145.5
click at [566, 337] on div at bounding box center [558, 337] width 114 height 114
click at [780, 224] on icon "close" at bounding box center [780, 231] width 13 height 17
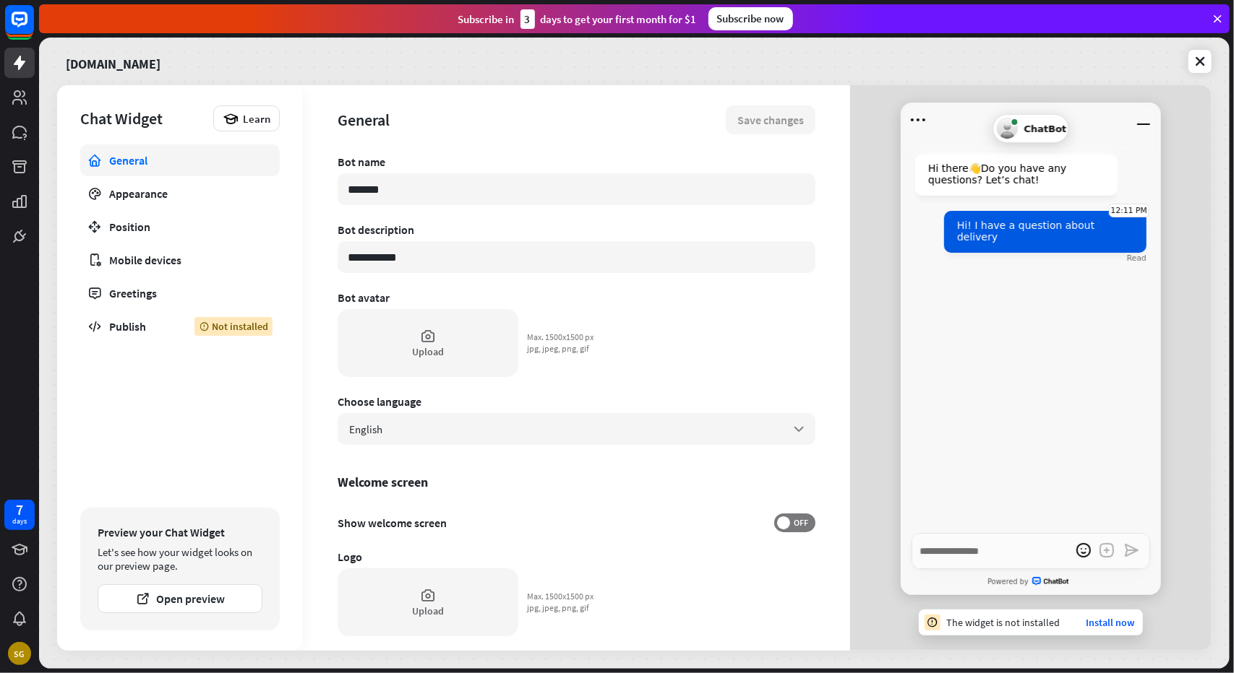
click at [1028, 330] on div "Hi there 👋 Do you have any questions? Let’s chat! 12:11 PM Hi! I have a questio…" at bounding box center [1030, 335] width 260 height 396
click at [1025, 126] on span "ChatBot" at bounding box center [1044, 129] width 43 height 11
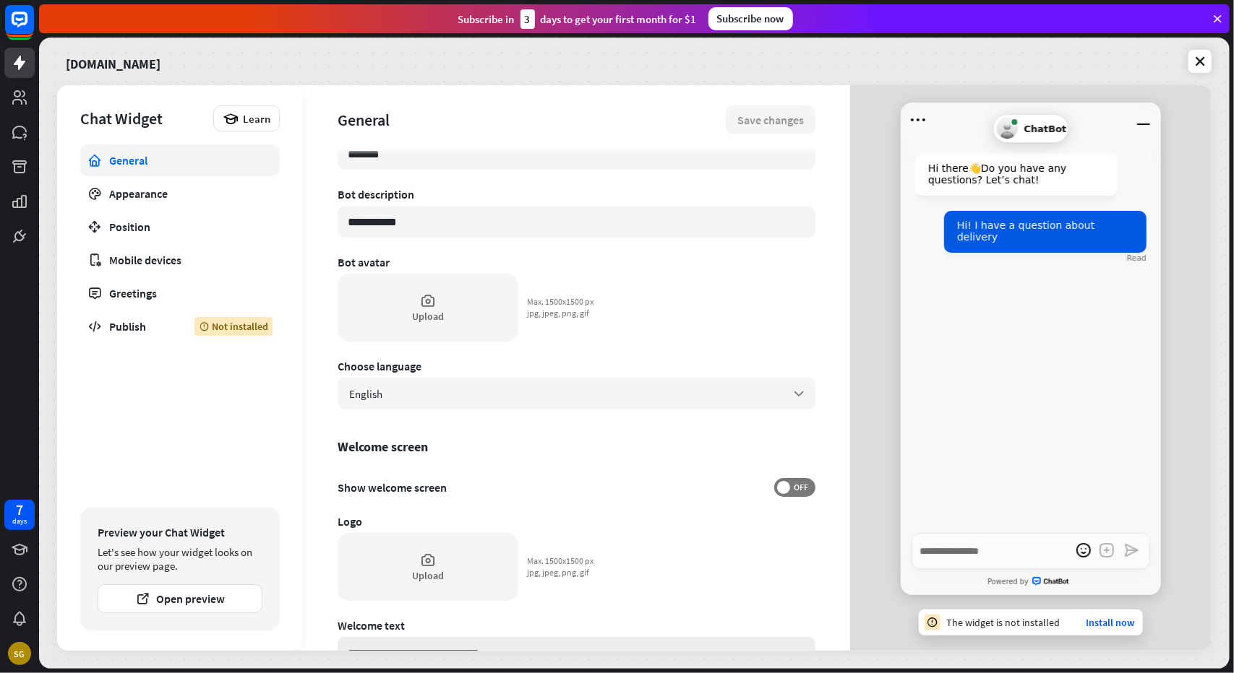
scroll to position [145, 0]
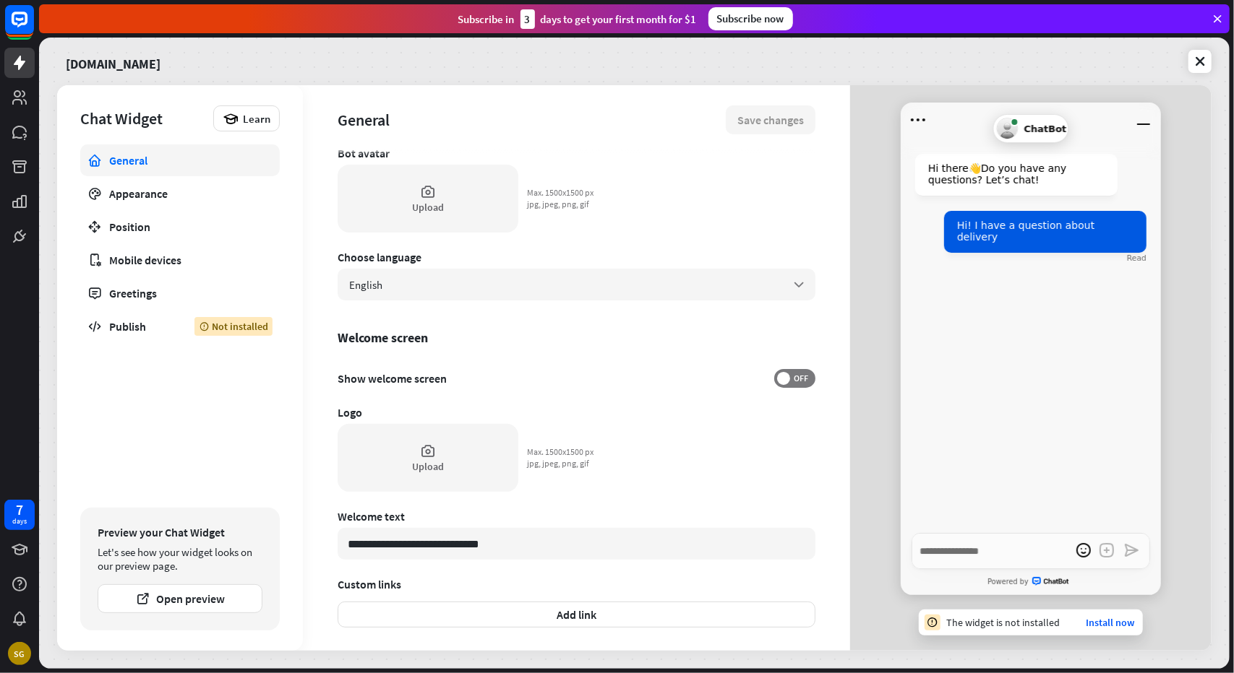
drag, startPoint x: 431, startPoint y: 476, endPoint x: 626, endPoint y: 402, distance: 208.8
click at [608, 429] on div "**********" at bounding box center [576, 258] width 478 height 496
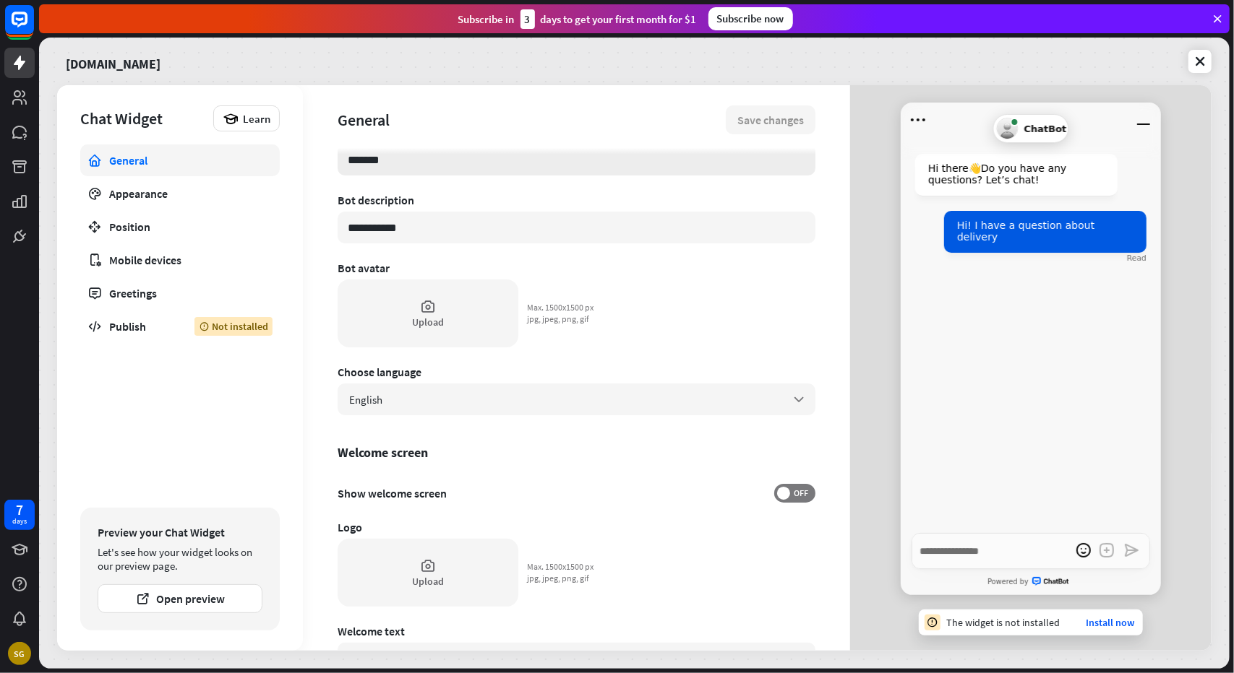
scroll to position [0, 0]
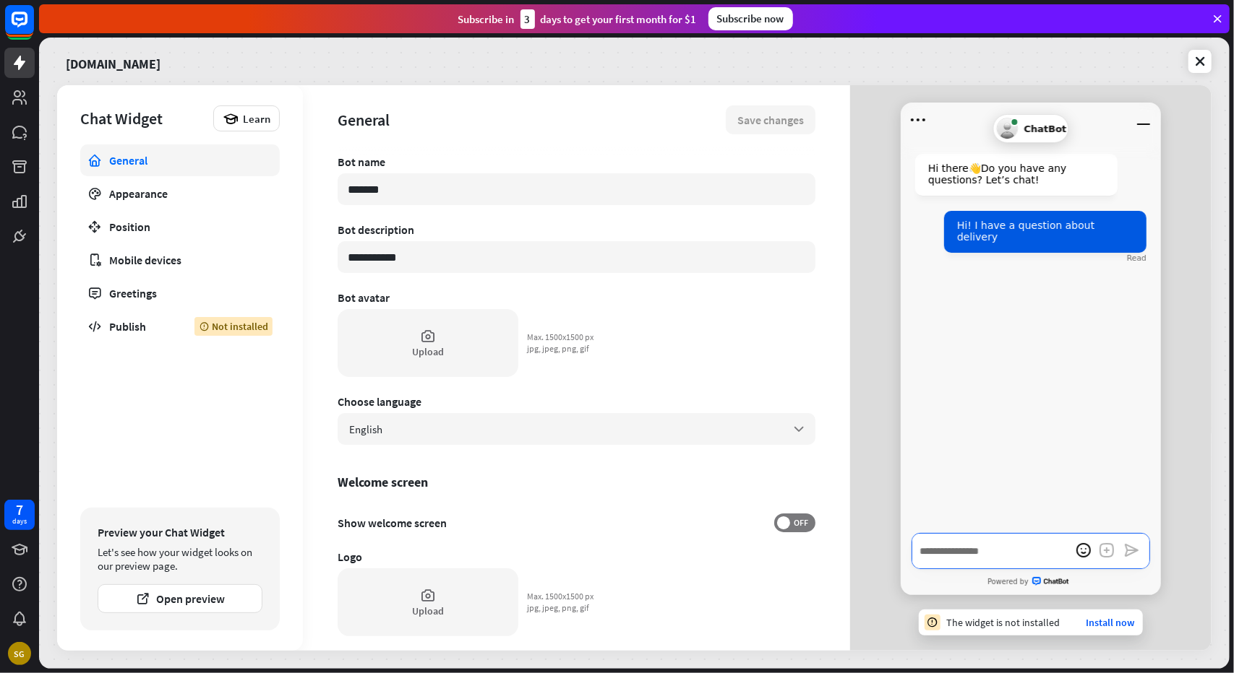
click at [997, 555] on textarea "Write a message…" at bounding box center [1030, 551] width 238 height 36
click at [1101, 625] on link "Install now" at bounding box center [1109, 622] width 48 height 13
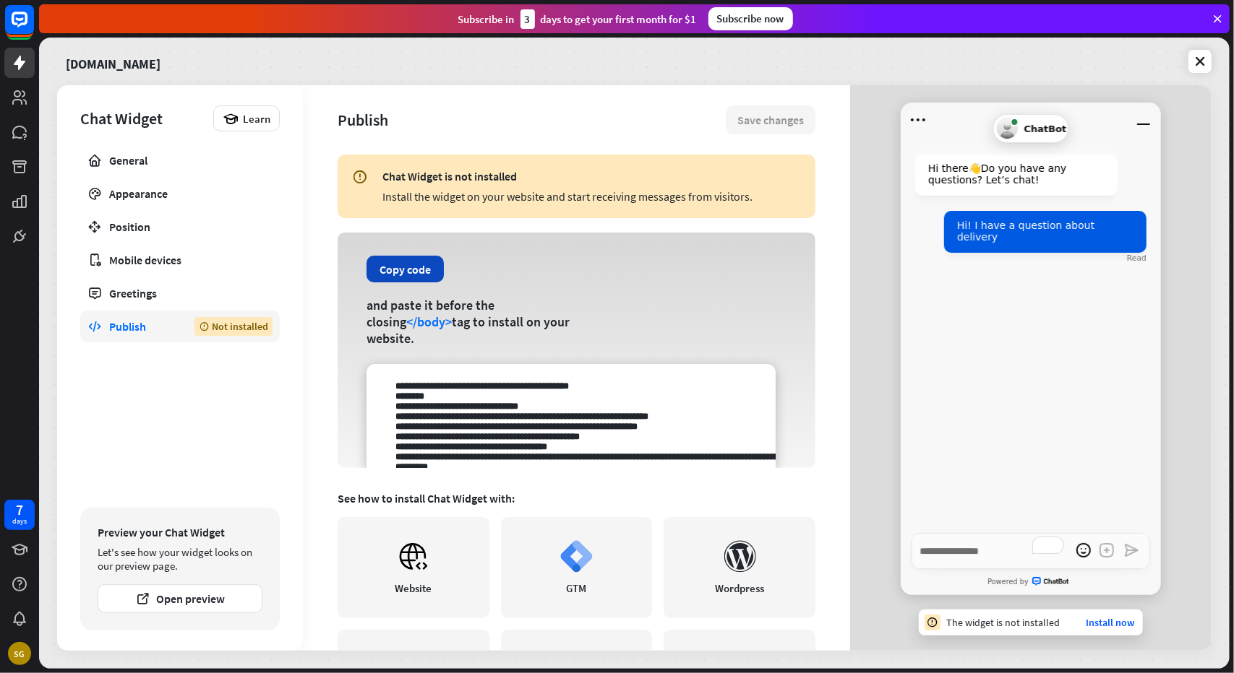
click at [403, 283] on button "Copy code" at bounding box center [404, 269] width 77 height 27
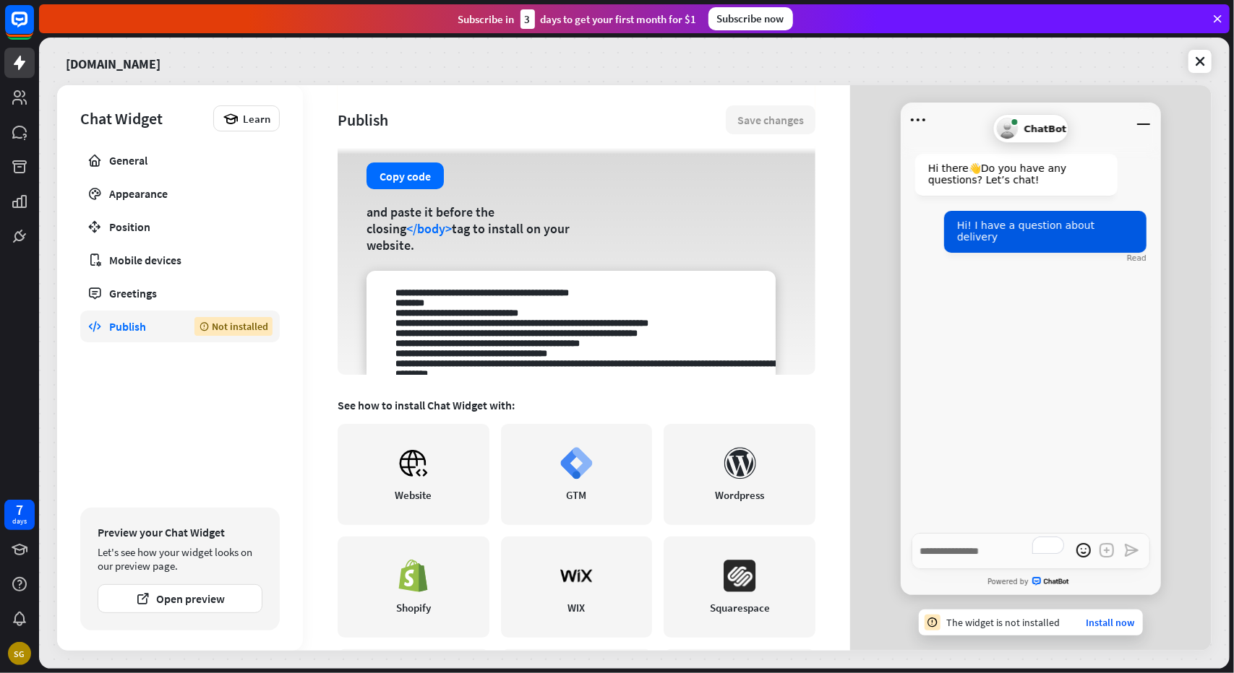
scroll to position [217, 0]
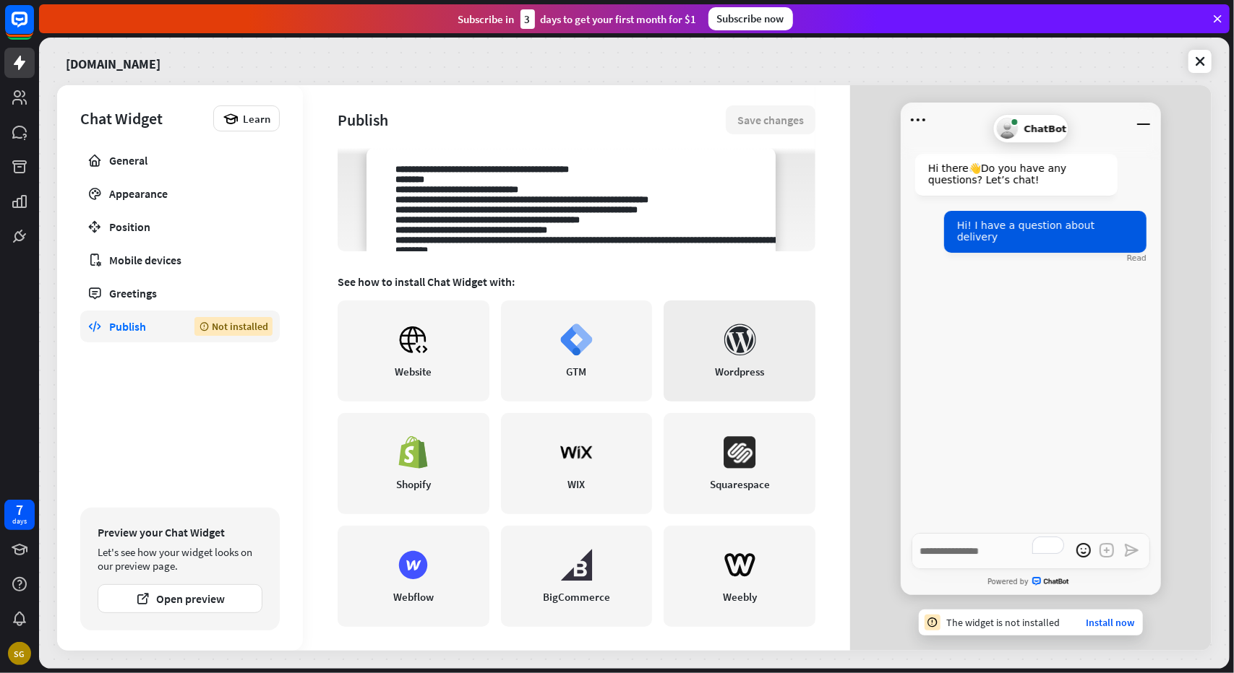
click at [769, 342] on link "Wordpress" at bounding box center [739, 351] width 152 height 101
click at [137, 170] on link "General" at bounding box center [179, 161] width 199 height 32
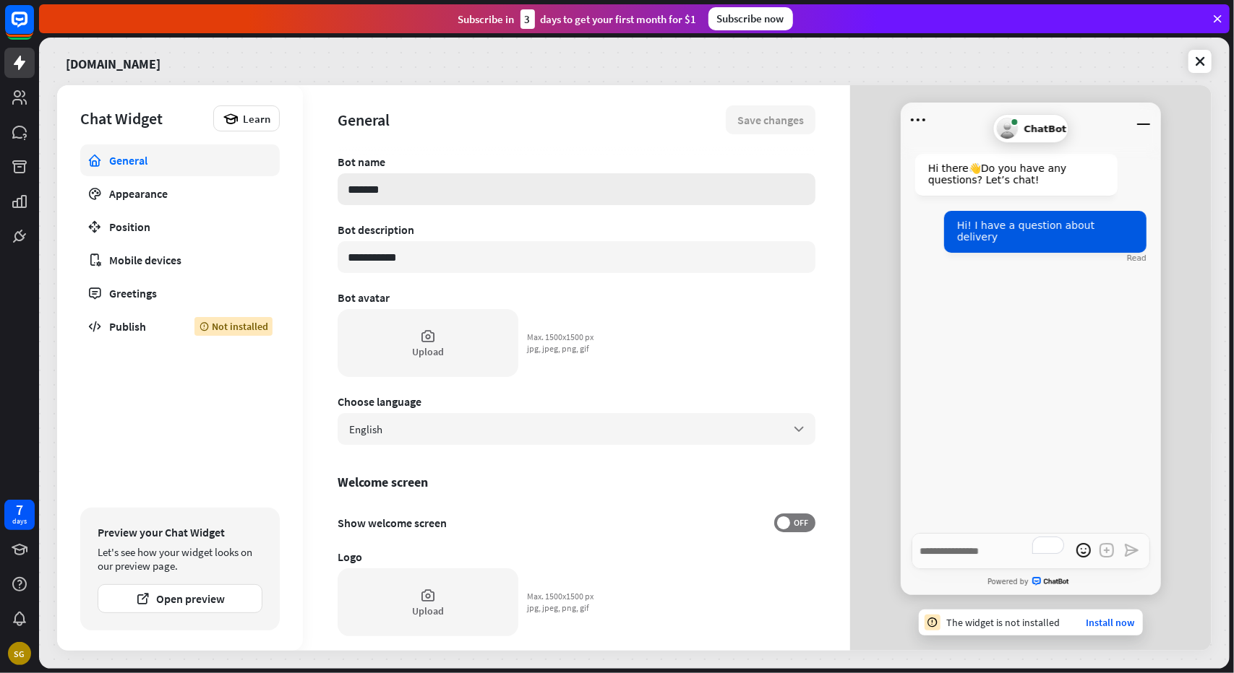
click at [470, 190] on input "*******" at bounding box center [576, 189] width 478 height 32
type textarea "*"
type input "*"
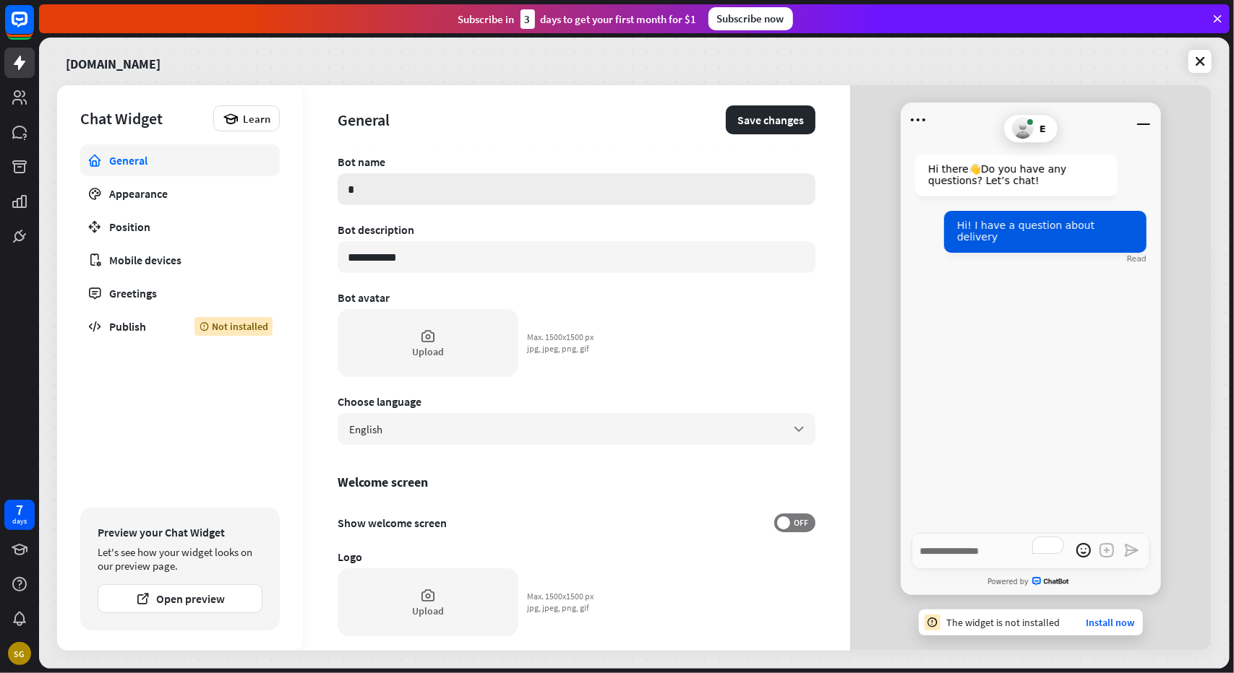
type textarea "*"
type input "**"
type textarea "*"
type input "***"
type textarea "*"
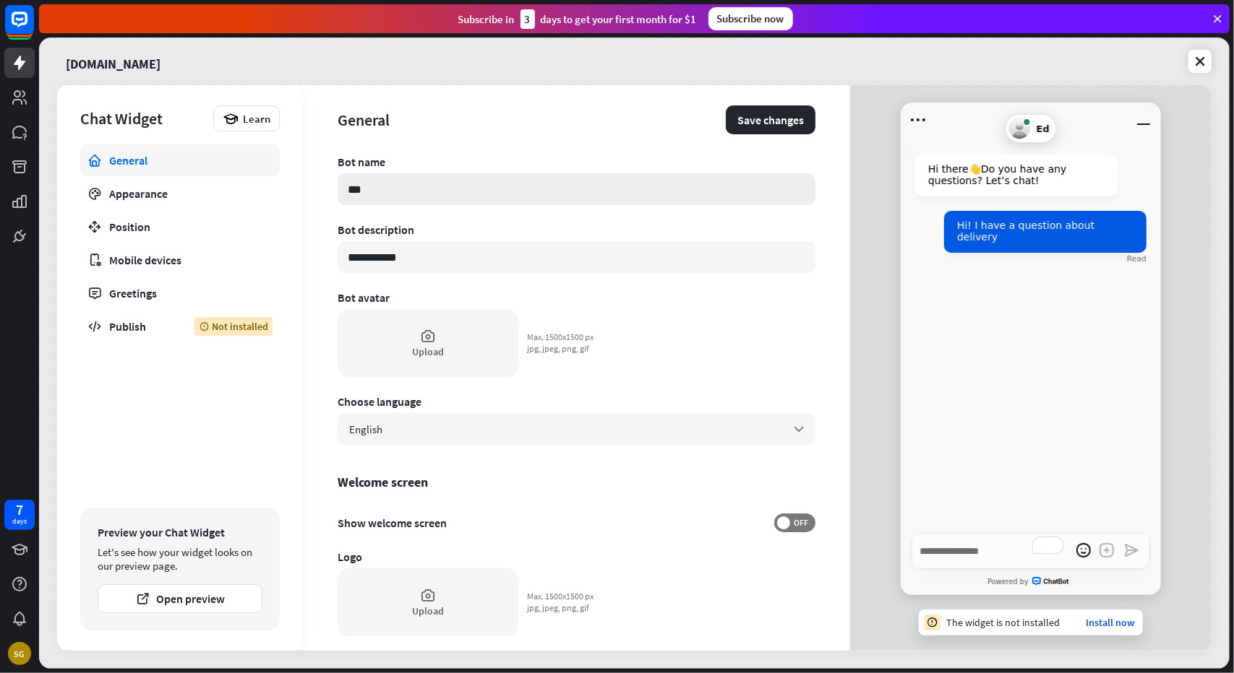
type input "****"
type textarea "*"
type input "*****"
type textarea "*"
type input "******"
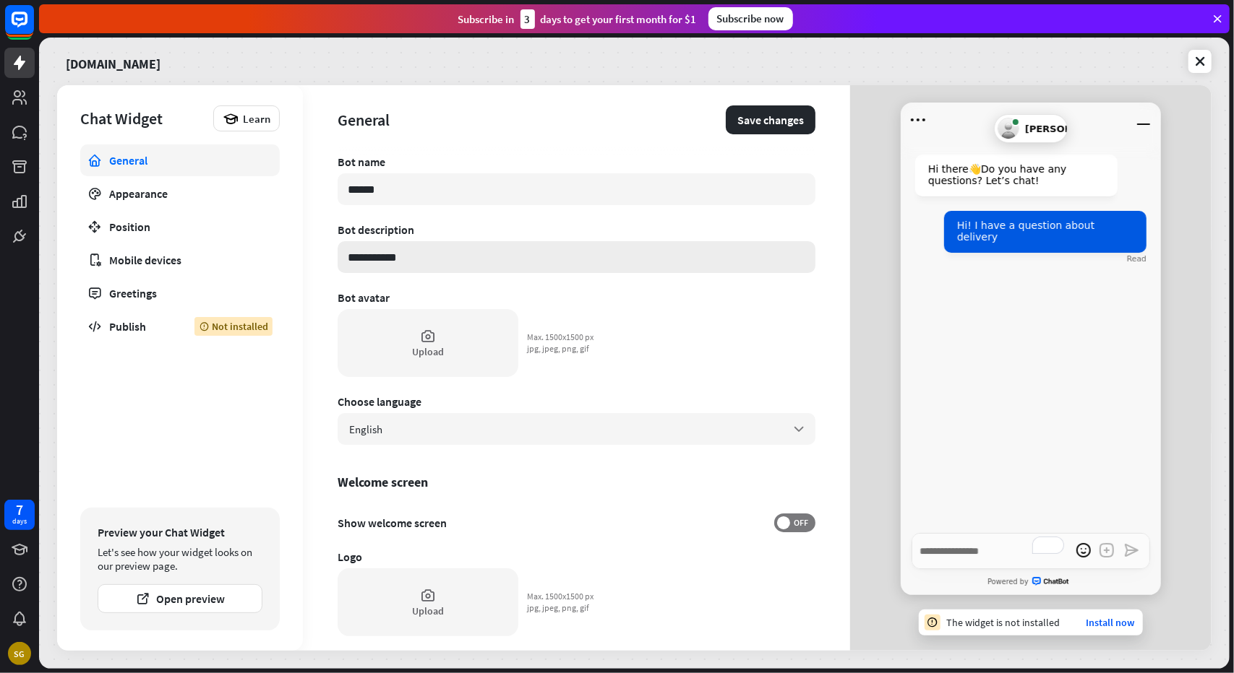
click at [415, 262] on input "**********" at bounding box center [576, 257] width 478 height 32
type textarea "*"
type input "*"
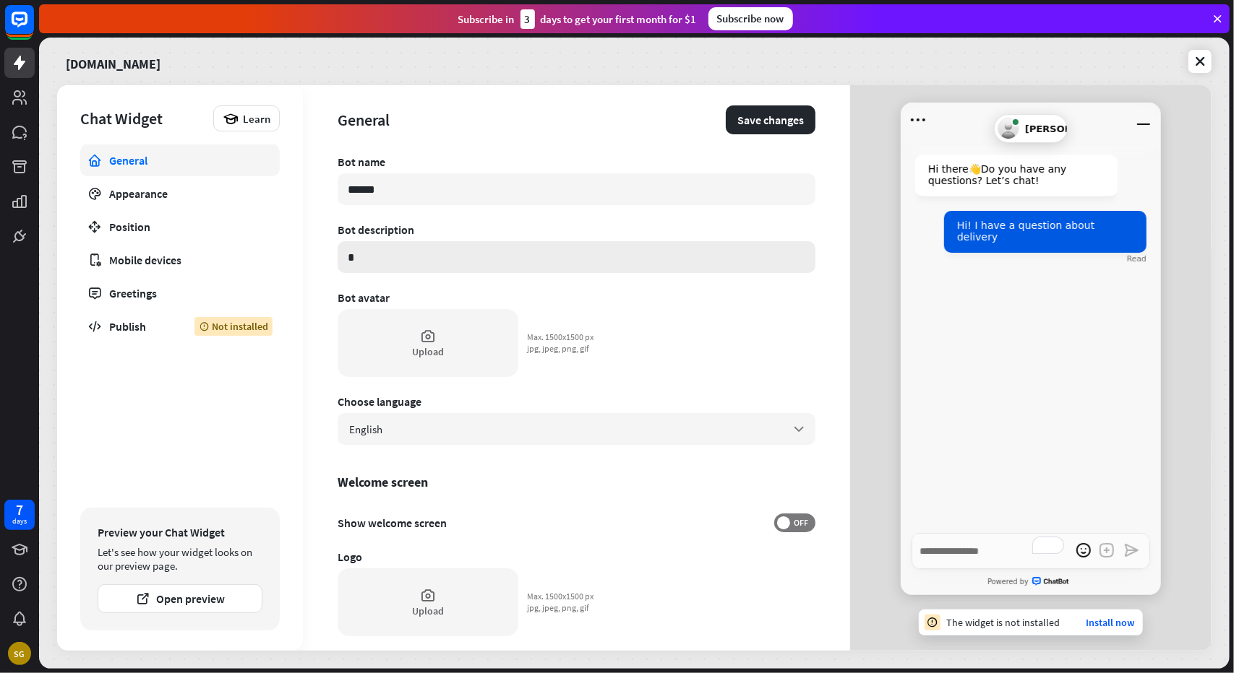
type textarea "*"
type input "**"
type textarea "*"
type input "***"
type textarea "*"
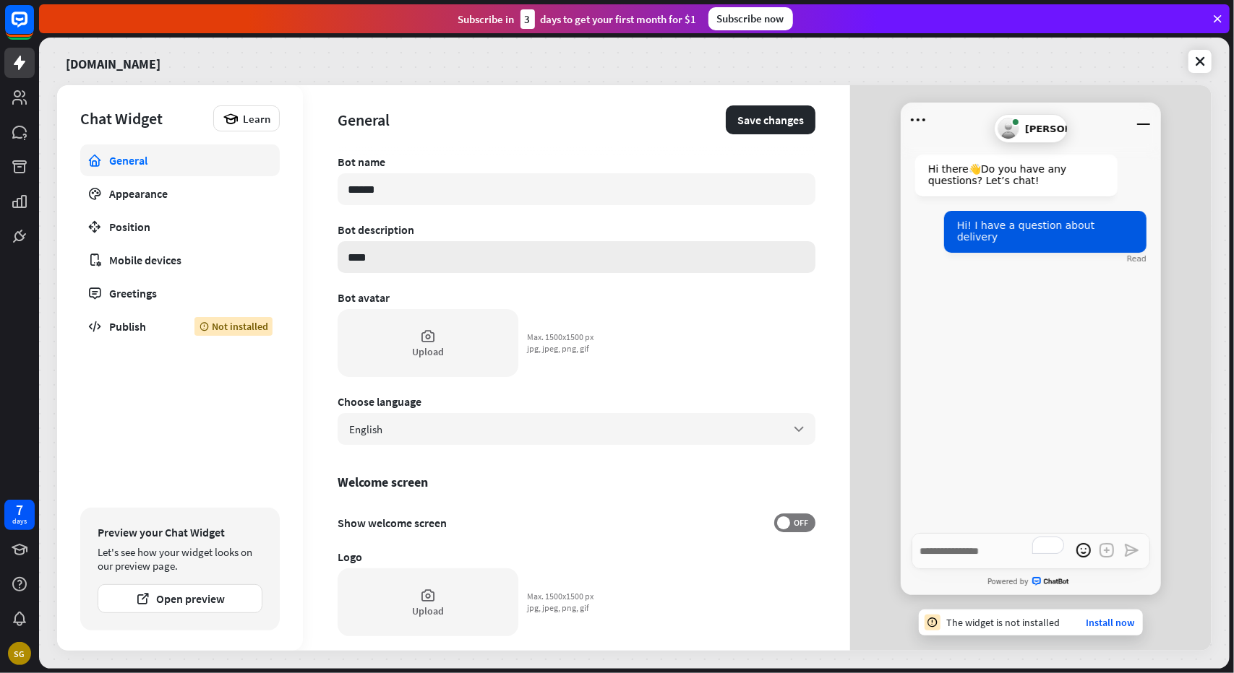
type input "*****"
type textarea "*"
type input "******"
type textarea "*"
type input "******"
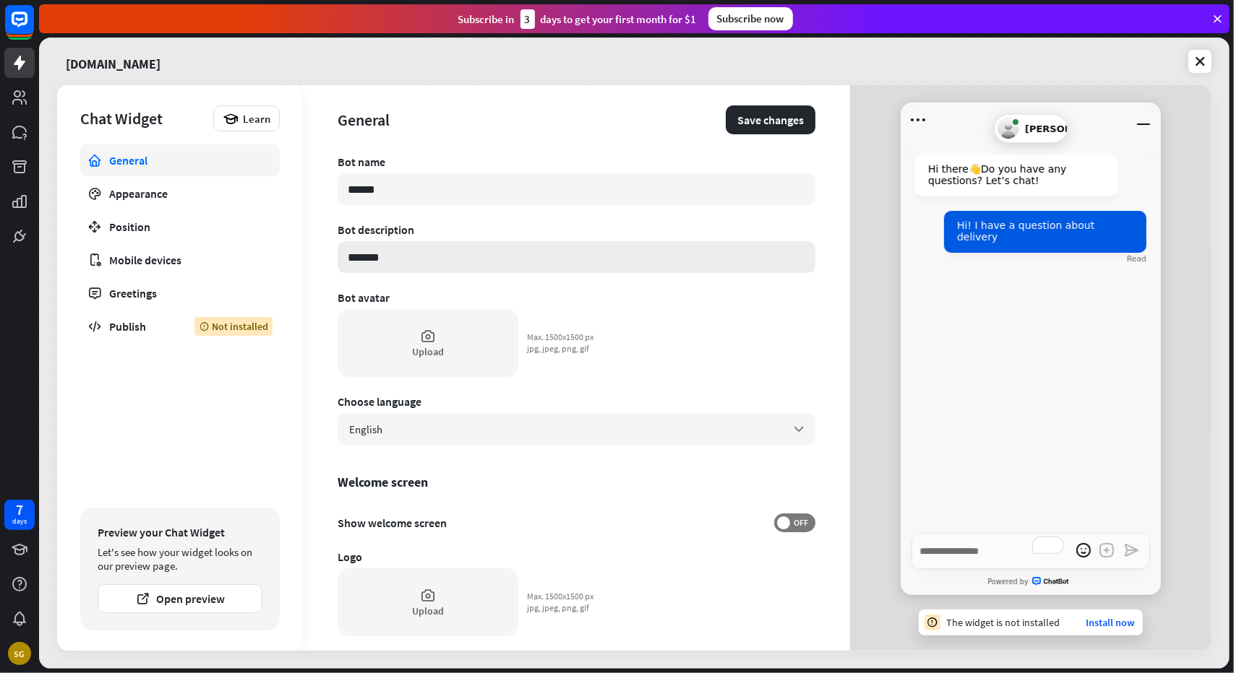
type textarea "*"
type input "********"
type textarea "*"
type input "*********"
type textarea "*"
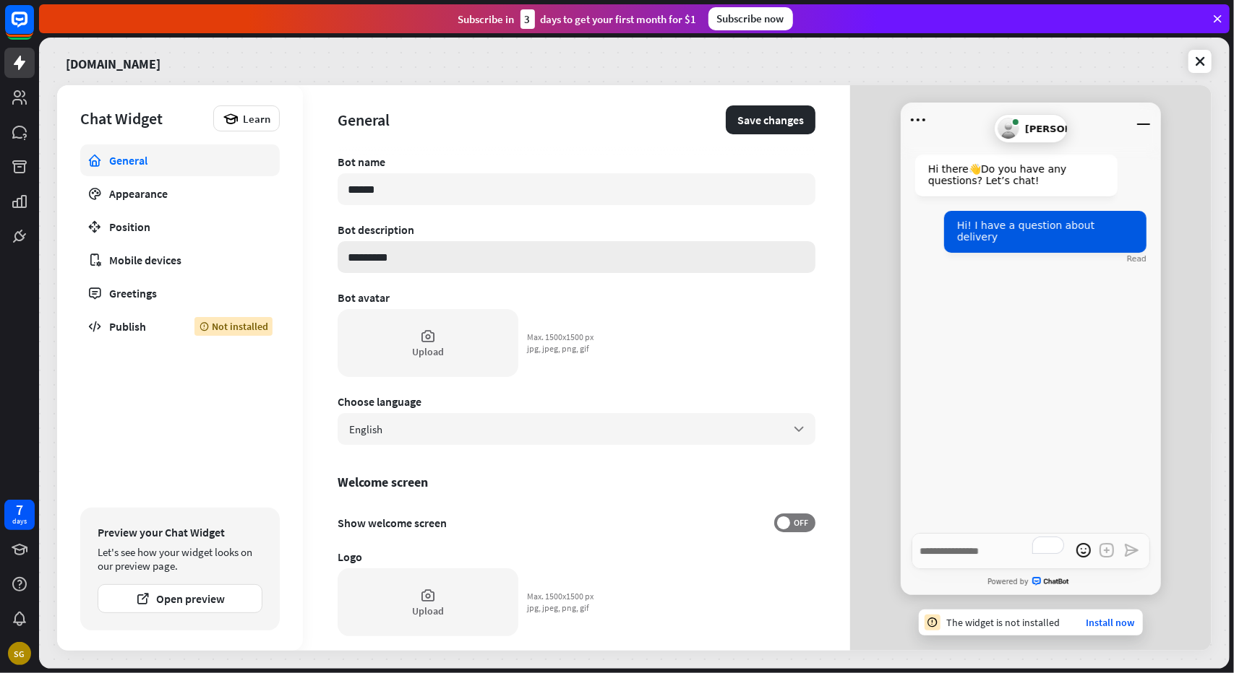
type input "**********"
type textarea "*"
type input "**********"
type textarea "*"
type input "**********"
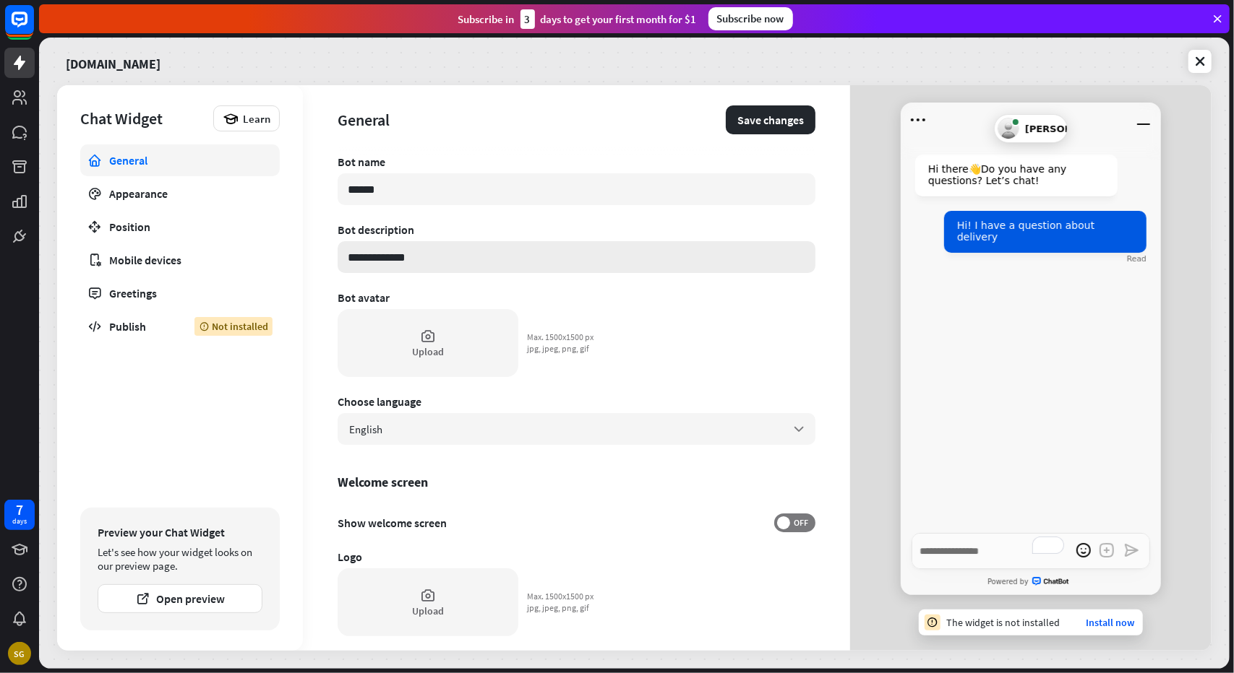
type textarea "*"
type input "**********"
type textarea "*"
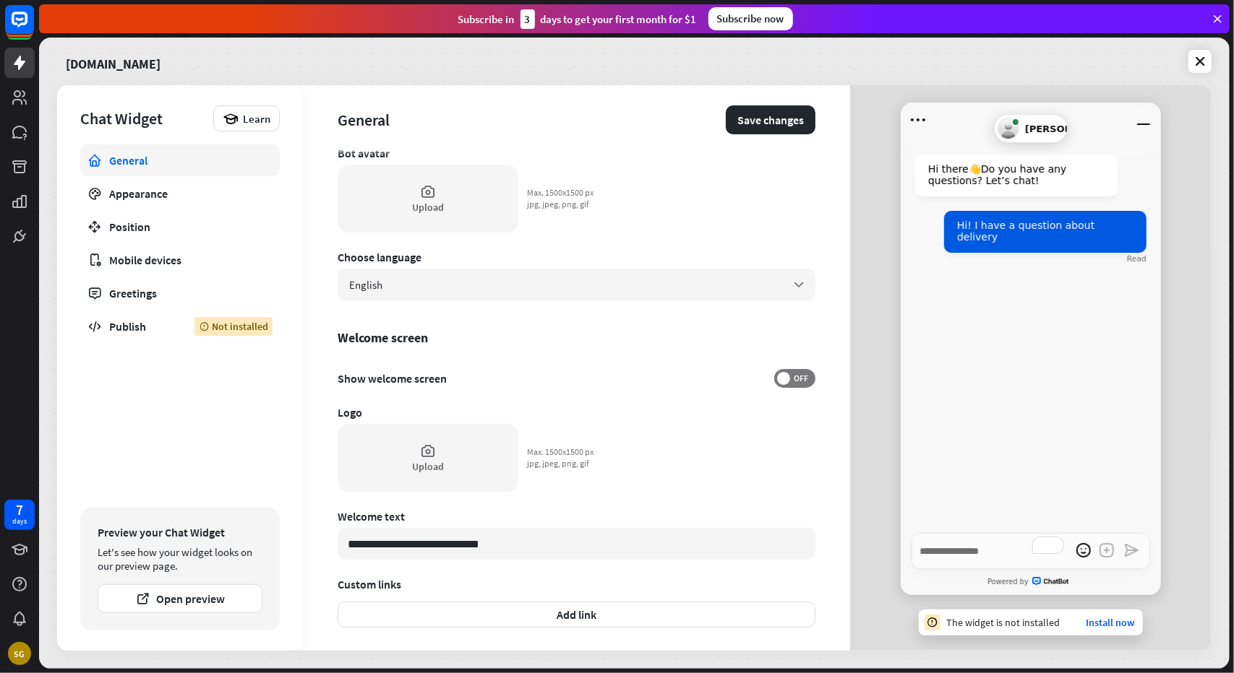
scroll to position [277, 0]
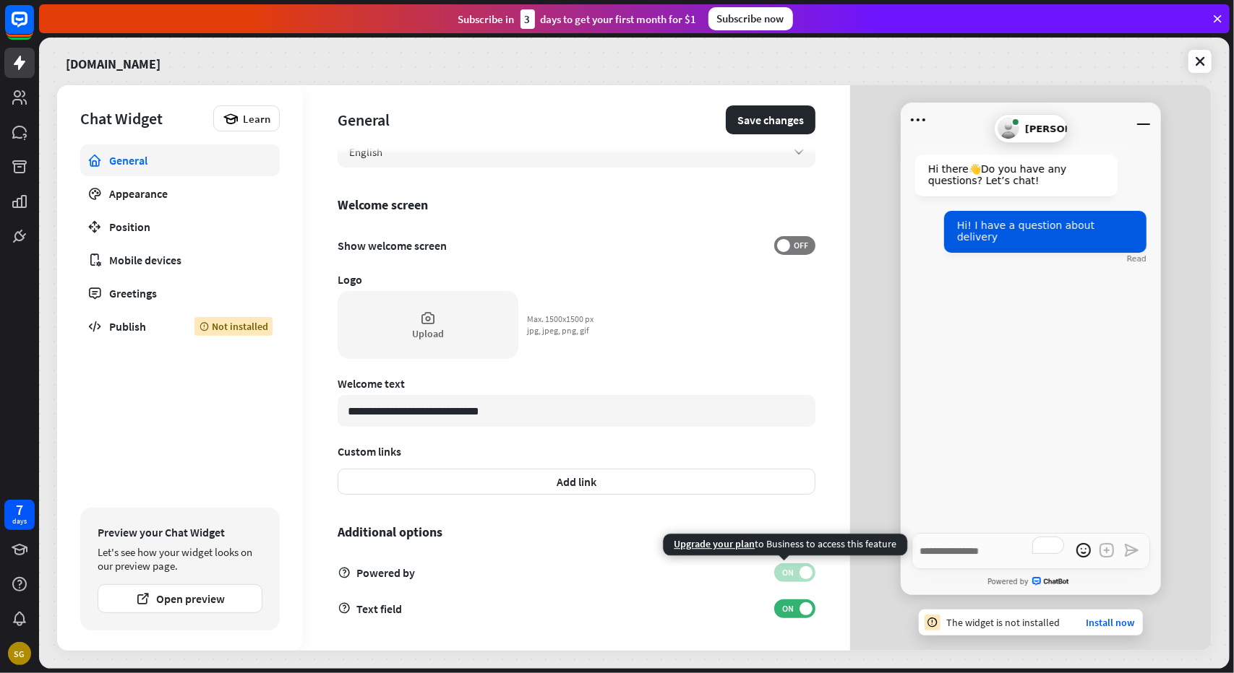
type input "**********"
click at [778, 576] on span "ON" at bounding box center [788, 573] width 22 height 12
click at [777, 575] on span "ON" at bounding box center [788, 573] width 22 height 12
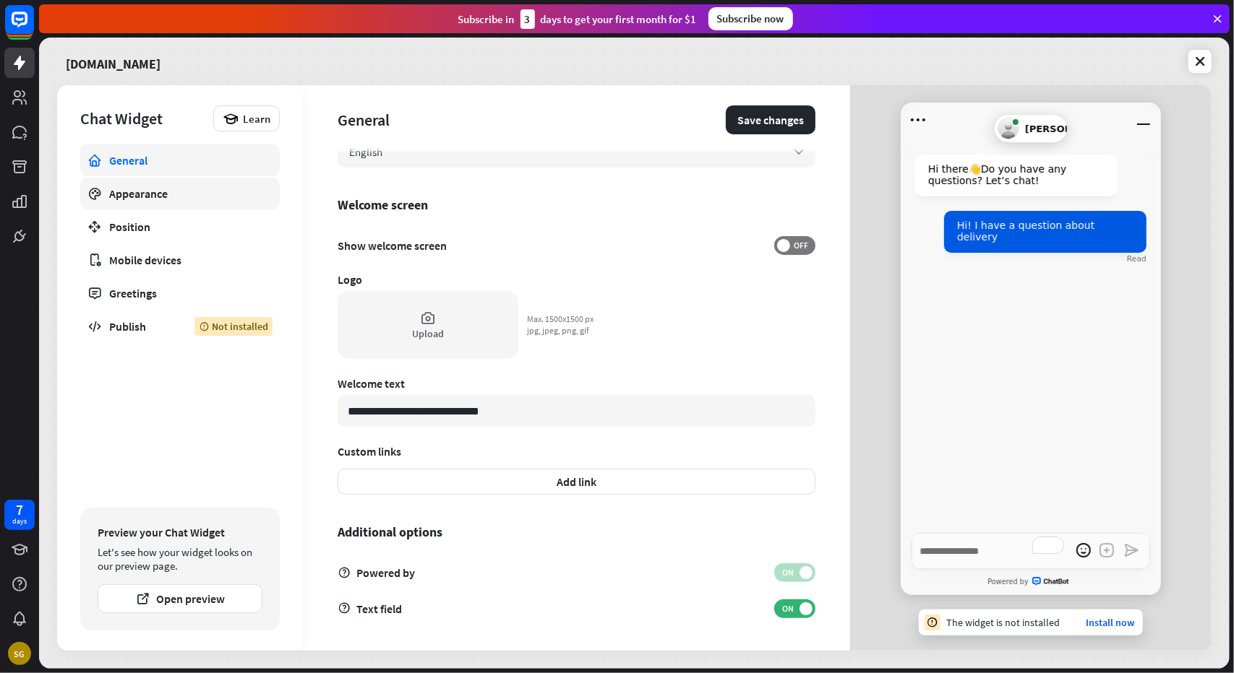
click at [136, 197] on div "Appearance" at bounding box center [180, 193] width 142 height 14
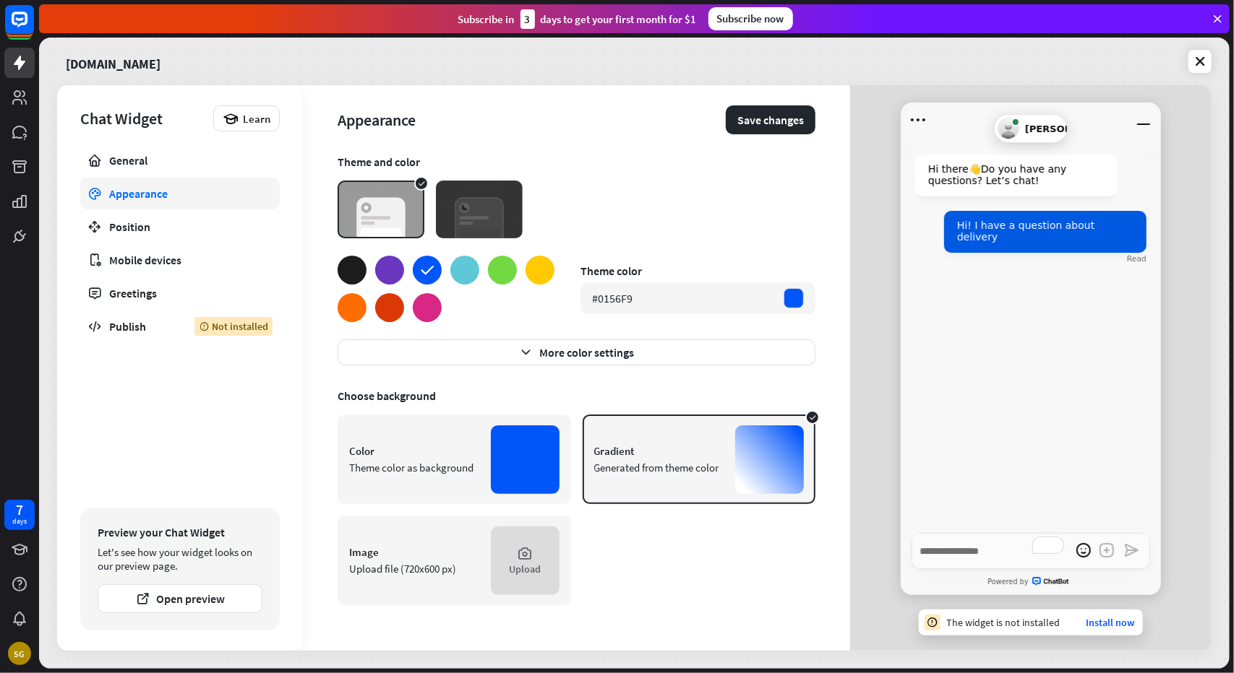
click at [428, 309] on div at bounding box center [427, 307] width 29 height 29
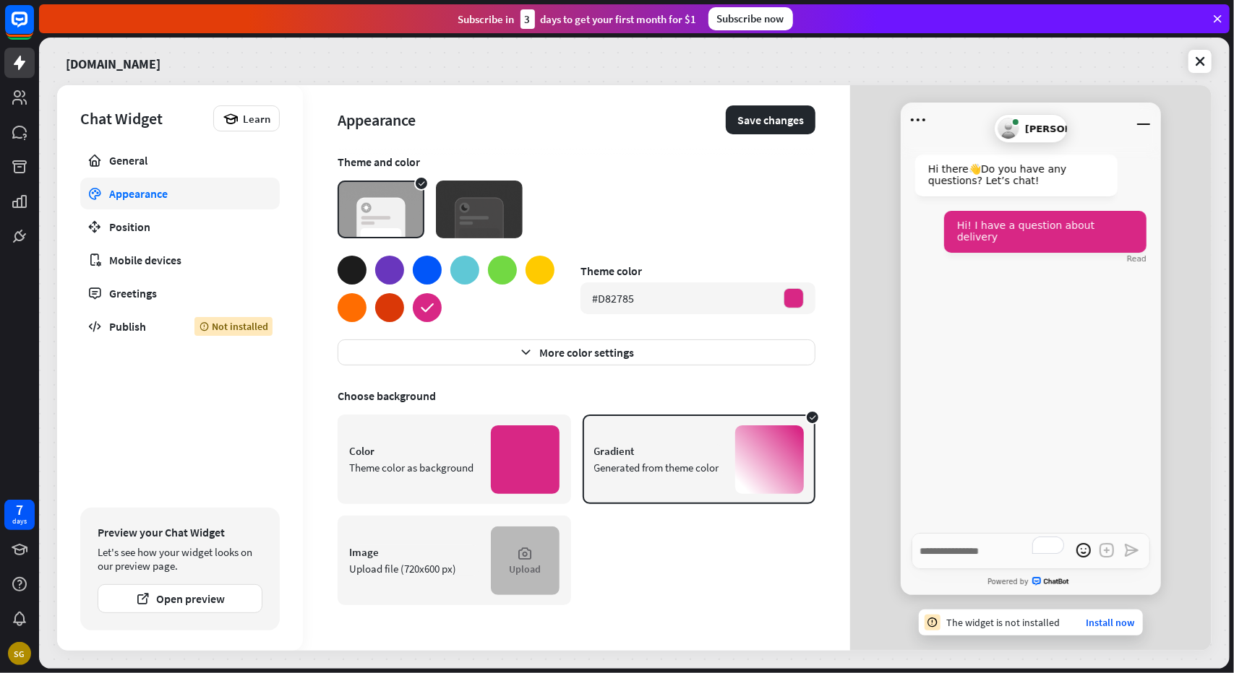
click at [531, 563] on div "Upload" at bounding box center [525, 569] width 32 height 13
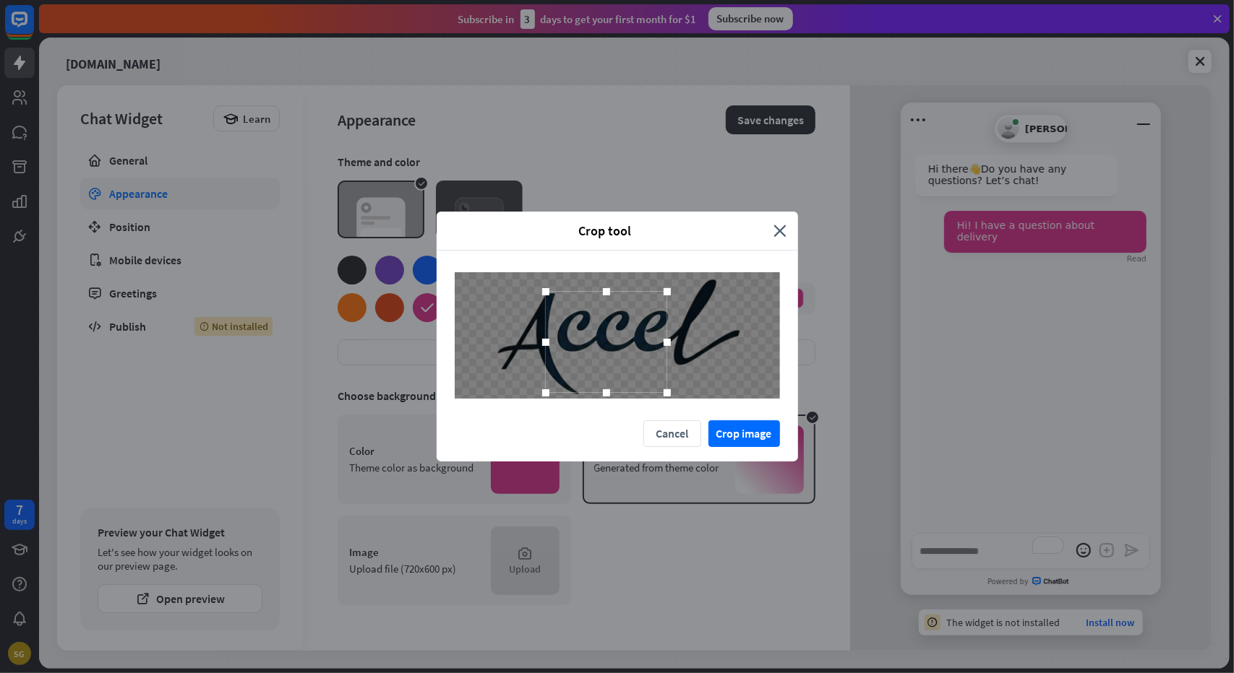
drag, startPoint x: 634, startPoint y: 346, endPoint x: 632, endPoint y: 354, distance: 8.2
click at [632, 354] on div at bounding box center [606, 342] width 121 height 101
drag, startPoint x: 668, startPoint y: 394, endPoint x: 601, endPoint y: 352, distance: 79.2
click at [789, 368] on div at bounding box center [616, 336] width 361 height 170
drag, startPoint x: 600, startPoint y: 352, endPoint x: 567, endPoint y: 344, distance: 34.9
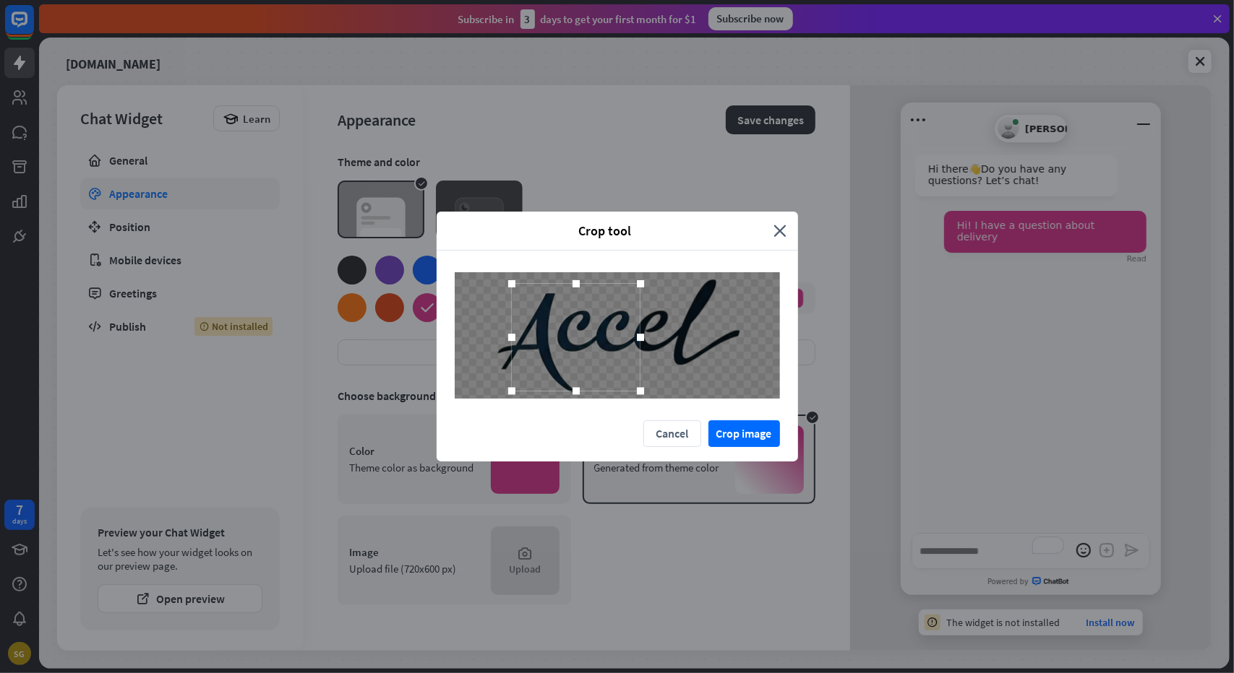
click at [567, 344] on div at bounding box center [576, 338] width 129 height 108
click at [780, 228] on icon "close" at bounding box center [780, 231] width 13 height 17
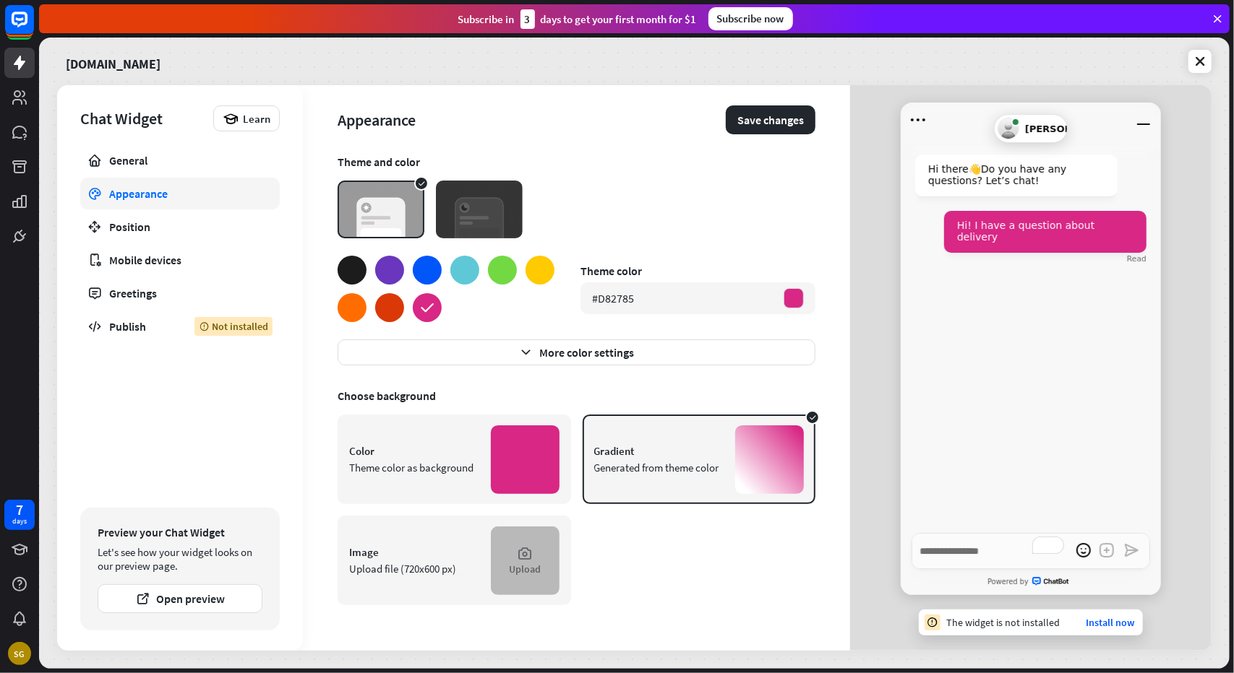
click at [511, 537] on div "Upload" at bounding box center [525, 561] width 69 height 69
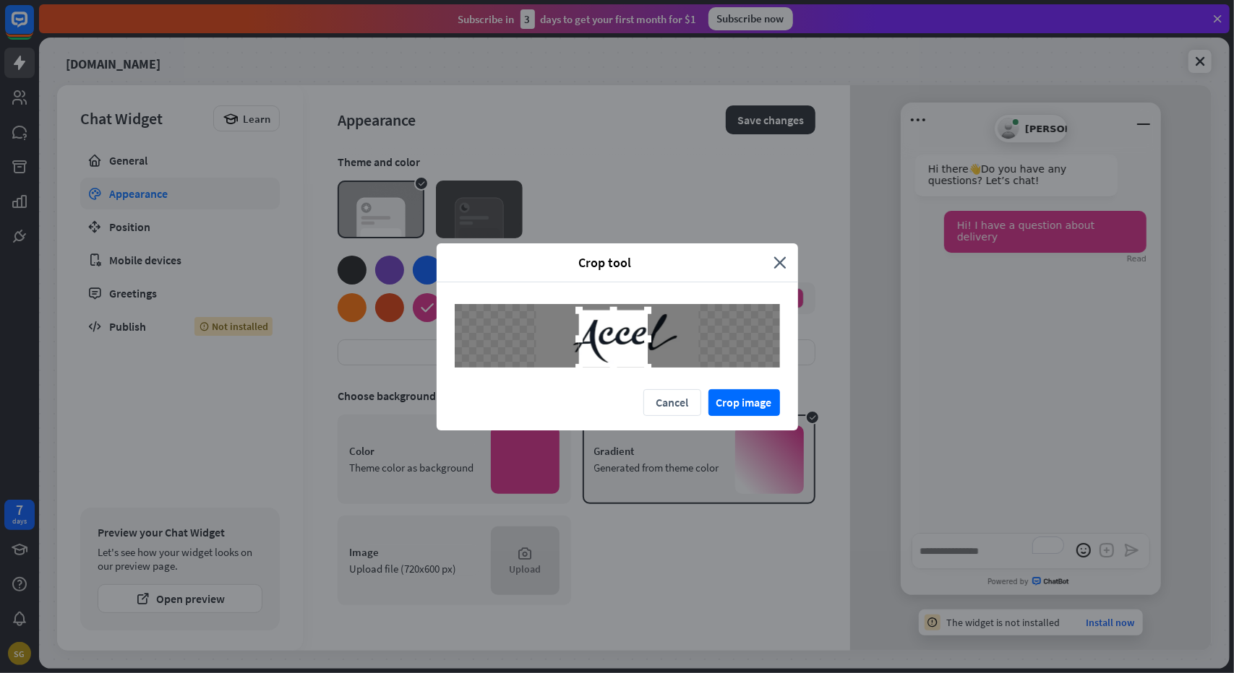
drag, startPoint x: 587, startPoint y: 360, endPoint x: 580, endPoint y: 357, distance: 7.8
click at [543, 357] on div at bounding box center [617, 336] width 325 height 64
drag, startPoint x: 644, startPoint y: 343, endPoint x: 655, endPoint y: 342, distance: 11.6
click at [655, 342] on div at bounding box center [650, 334] width 69 height 57
drag, startPoint x: 614, startPoint y: 335, endPoint x: 545, endPoint y: 335, distance: 69.4
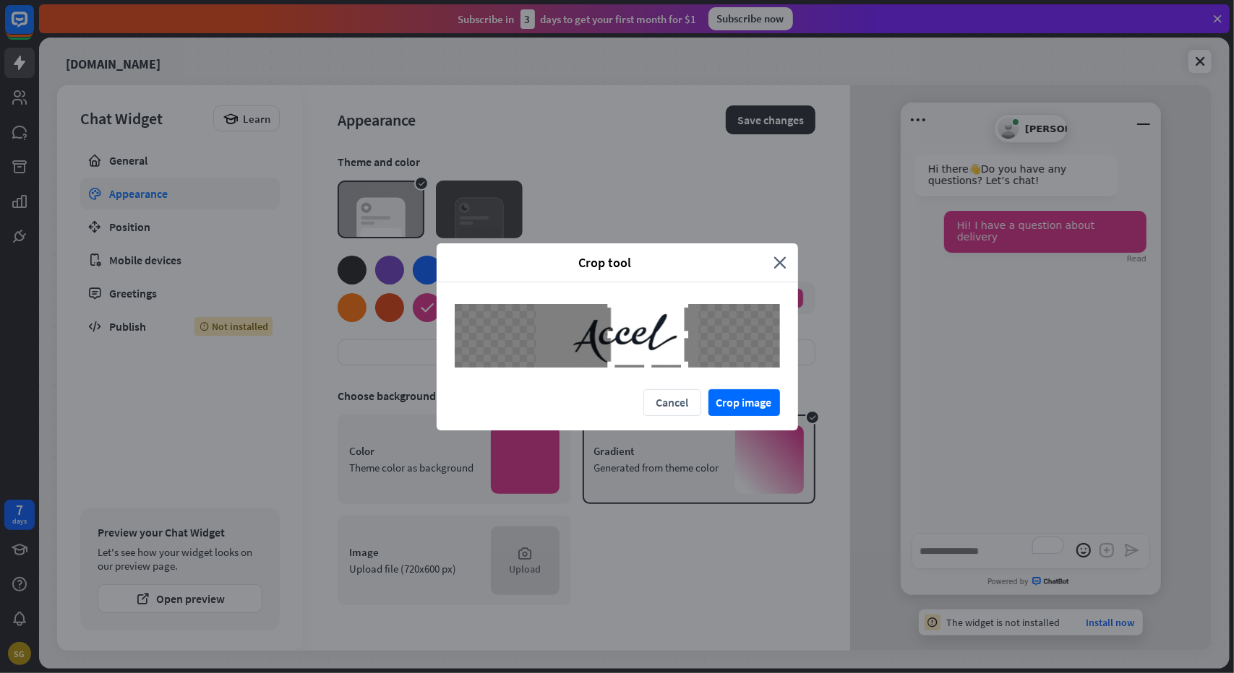
click at [545, 335] on div at bounding box center [617, 336] width 325 height 64
drag, startPoint x: 664, startPoint y: 337, endPoint x: 642, endPoint y: 340, distance: 21.9
click at [641, 339] on div at bounding box center [615, 334] width 74 height 61
click at [149, 161] on div "Crop tool close Cancel Crop image" at bounding box center [617, 336] width 1234 height 673
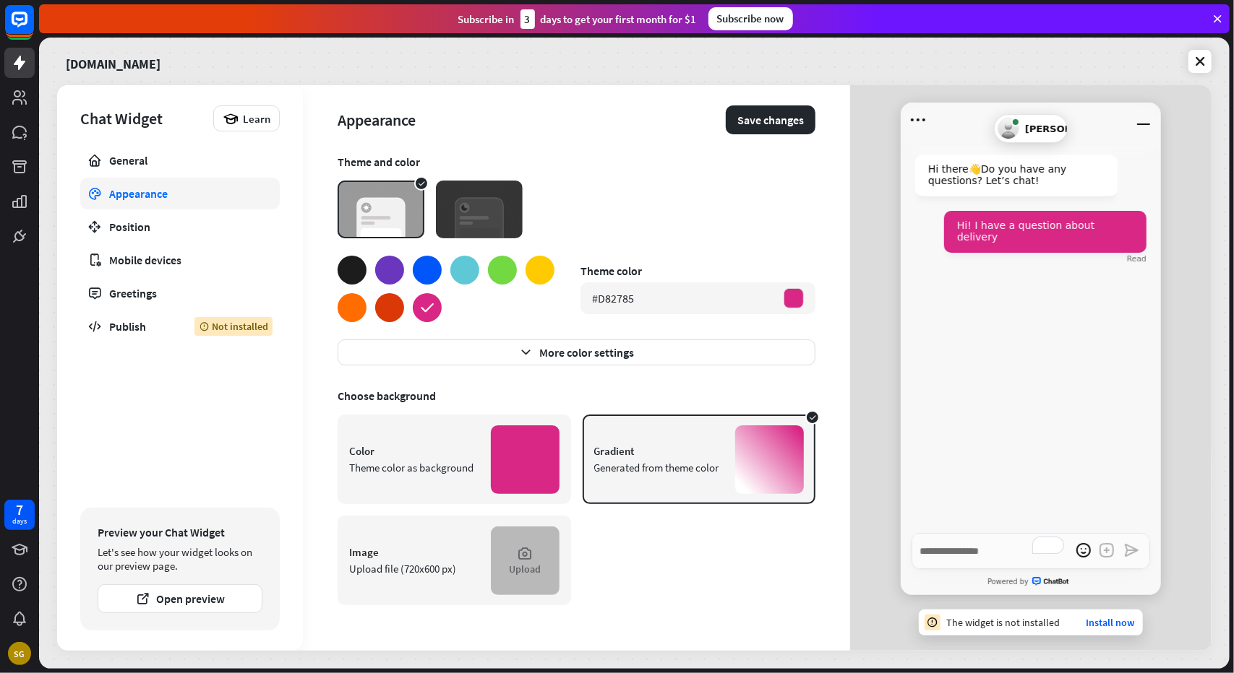
click at [532, 569] on div "Upload" at bounding box center [525, 569] width 32 height 13
click at [533, 567] on div "Upload" at bounding box center [525, 569] width 32 height 13
click at [523, 576] on div "Upload" at bounding box center [525, 561] width 69 height 69
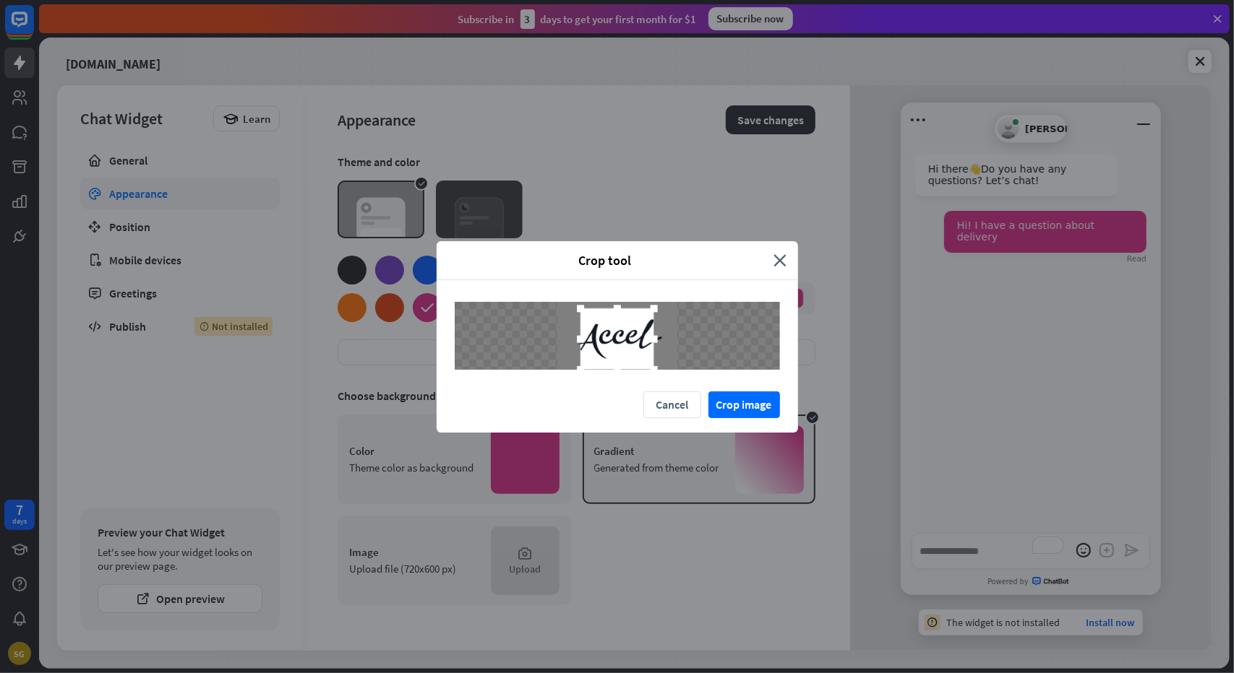
drag, startPoint x: 602, startPoint y: 355, endPoint x: 676, endPoint y: 367, distance: 74.7
click at [669, 369] on div at bounding box center [617, 336] width 325 height 68
click at [631, 338] on div at bounding box center [618, 335] width 74 height 61
click at [762, 414] on button "Crop image" at bounding box center [744, 405] width 72 height 27
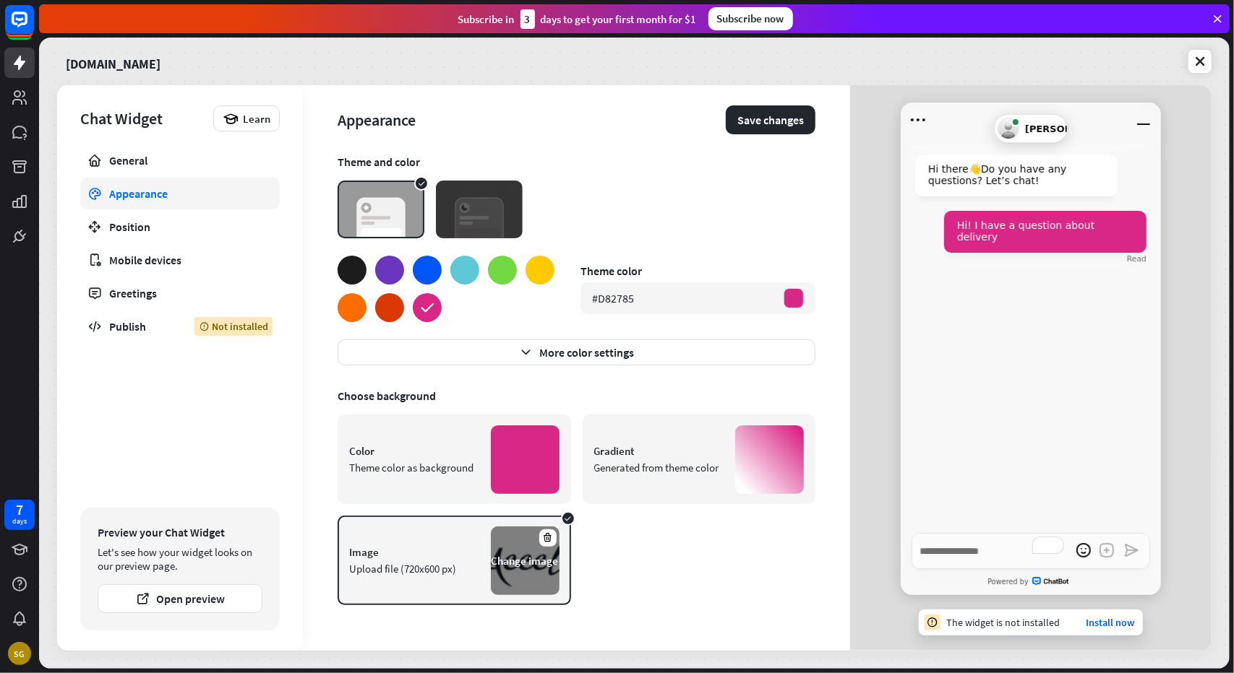
click at [526, 559] on div "Change image" at bounding box center [524, 561] width 67 height 14
click at [426, 560] on div "Image Upload file (720x600 px)" at bounding box center [414, 561] width 130 height 30
click at [543, 563] on div "Change image" at bounding box center [524, 561] width 67 height 14
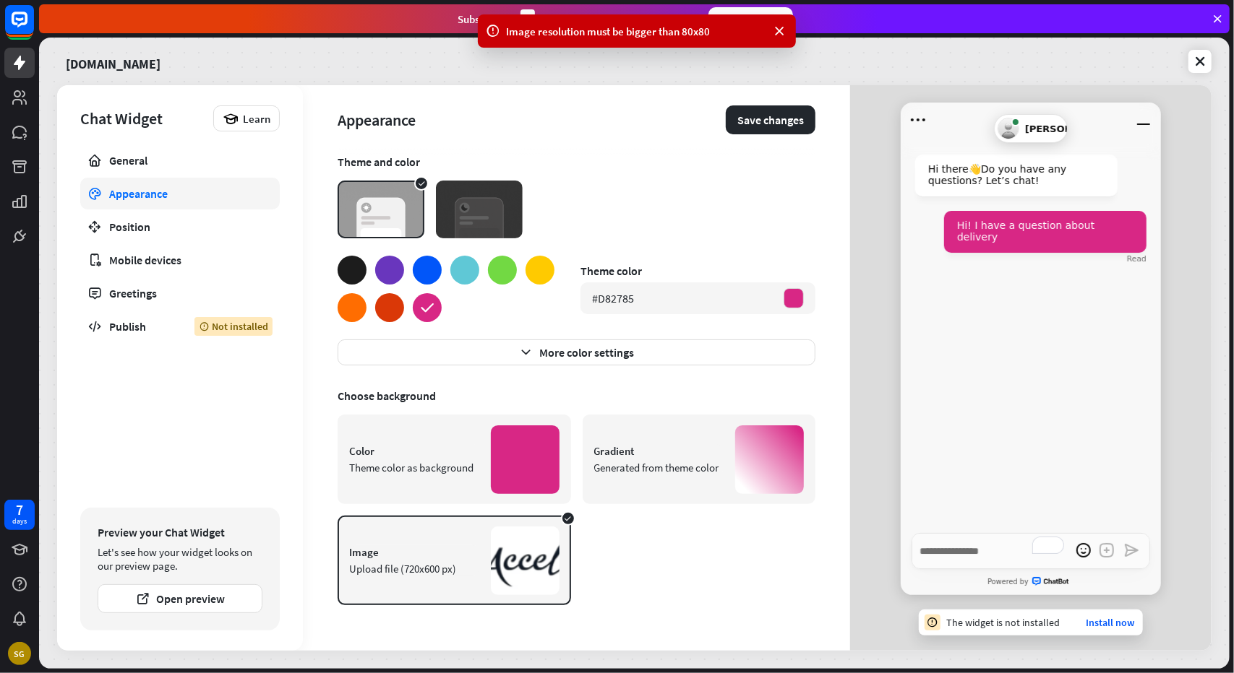
click at [844, 173] on div "Appearance Save changes Theme and color Theme color #D82785 More color settings…" at bounding box center [576, 368] width 547 height 566
click at [533, 561] on div "Change image" at bounding box center [524, 561] width 67 height 14
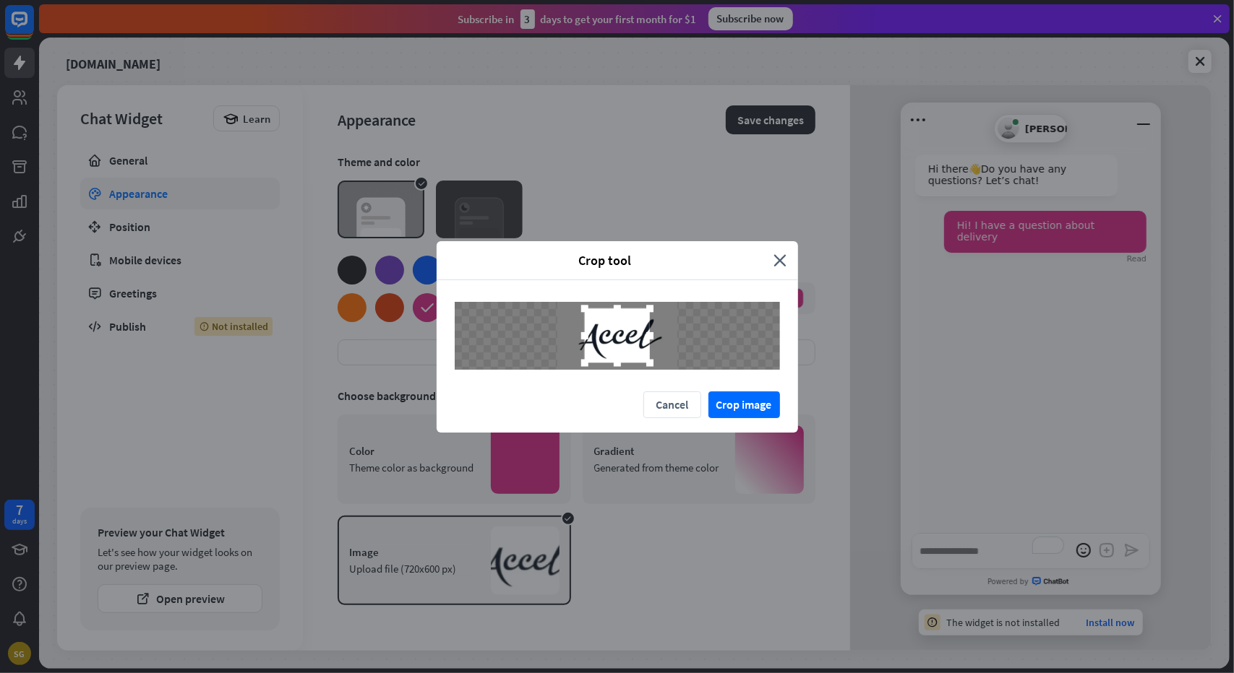
click at [606, 323] on div at bounding box center [616, 336] width 65 height 54
drag, startPoint x: 517, startPoint y: 265, endPoint x: 495, endPoint y: 265, distance: 22.4
click at [495, 265] on span "Crop tool" at bounding box center [605, 260] width 316 height 17
drag, startPoint x: 642, startPoint y: 337, endPoint x: 855, endPoint y: 337, distance: 213.2
click at [855, 337] on div "Crop tool close Cancel Crop image" at bounding box center [617, 336] width 1234 height 673
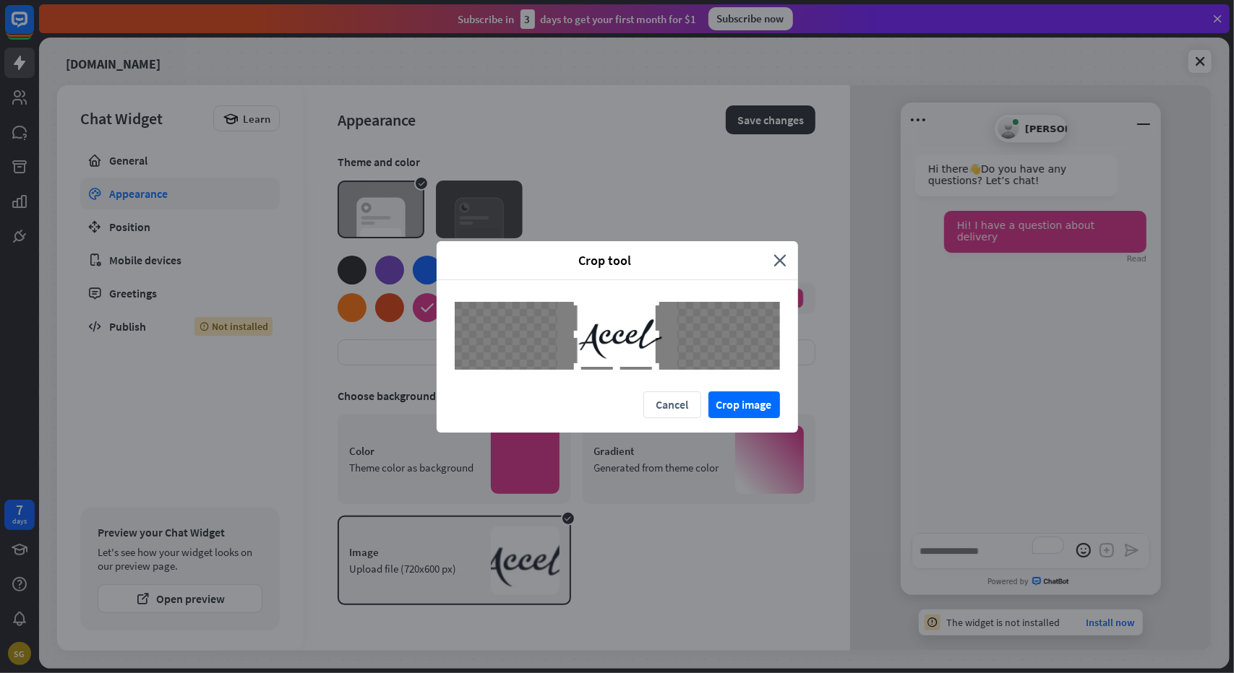
click at [634, 346] on div at bounding box center [616, 334] width 78 height 65
click at [749, 405] on button "Crop image" at bounding box center [744, 405] width 72 height 27
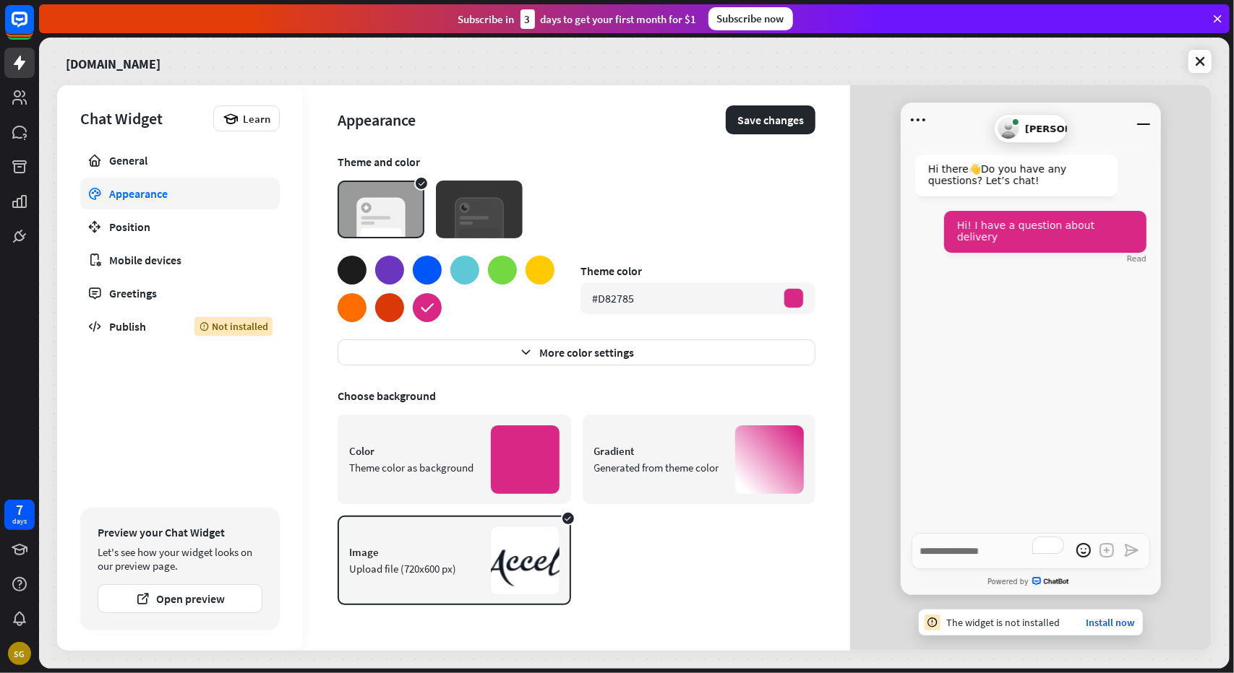
click at [653, 572] on div "Color Theme color as background Gradient Generated from theme color Image Uploa…" at bounding box center [576, 510] width 478 height 191
click at [772, 116] on button "Save changes" at bounding box center [771, 120] width 90 height 29
click at [155, 160] on div "General" at bounding box center [180, 160] width 142 height 14
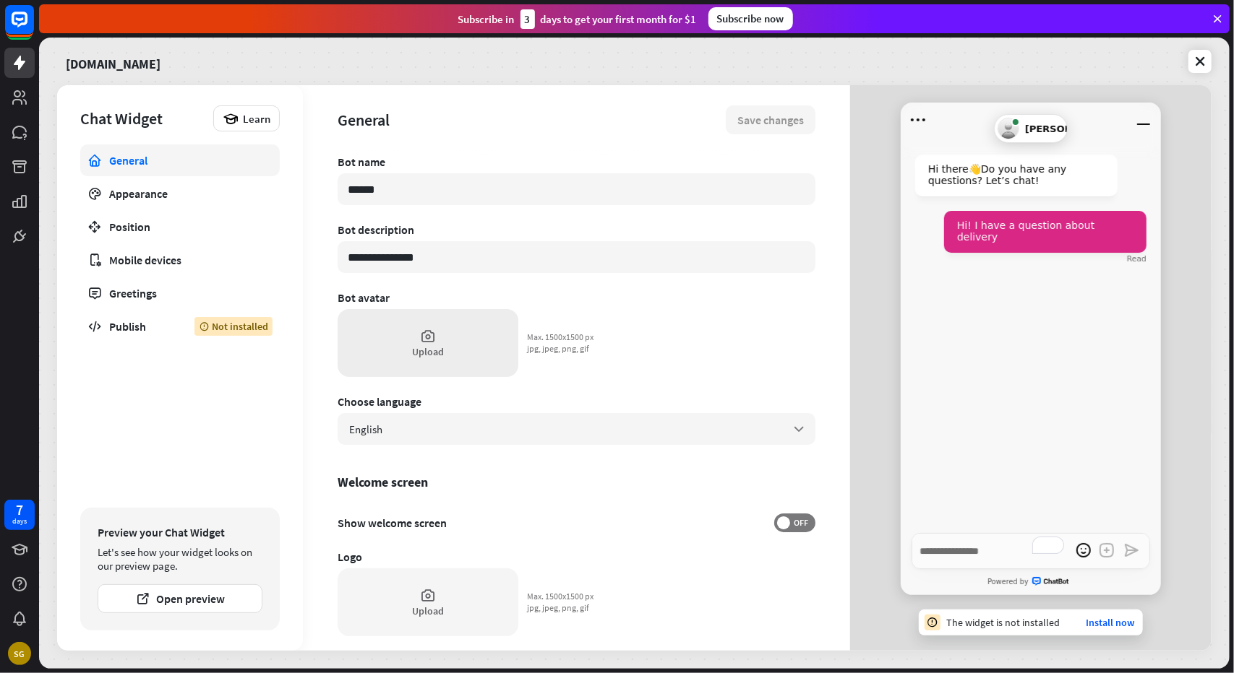
click at [447, 360] on div "Upload" at bounding box center [427, 343] width 181 height 68
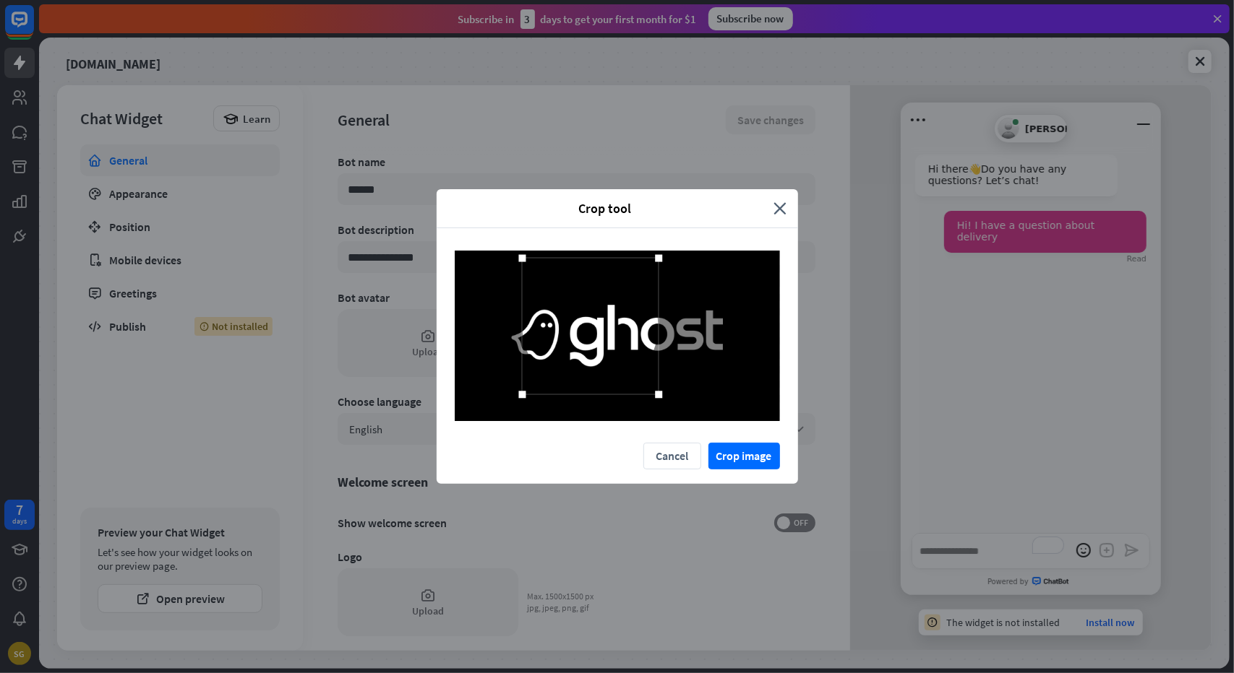
drag, startPoint x: 653, startPoint y: 387, endPoint x: 627, endPoint y: 378, distance: 27.4
click at [627, 378] on div at bounding box center [590, 326] width 137 height 137
click at [674, 455] on button "Cancel" at bounding box center [672, 456] width 58 height 27
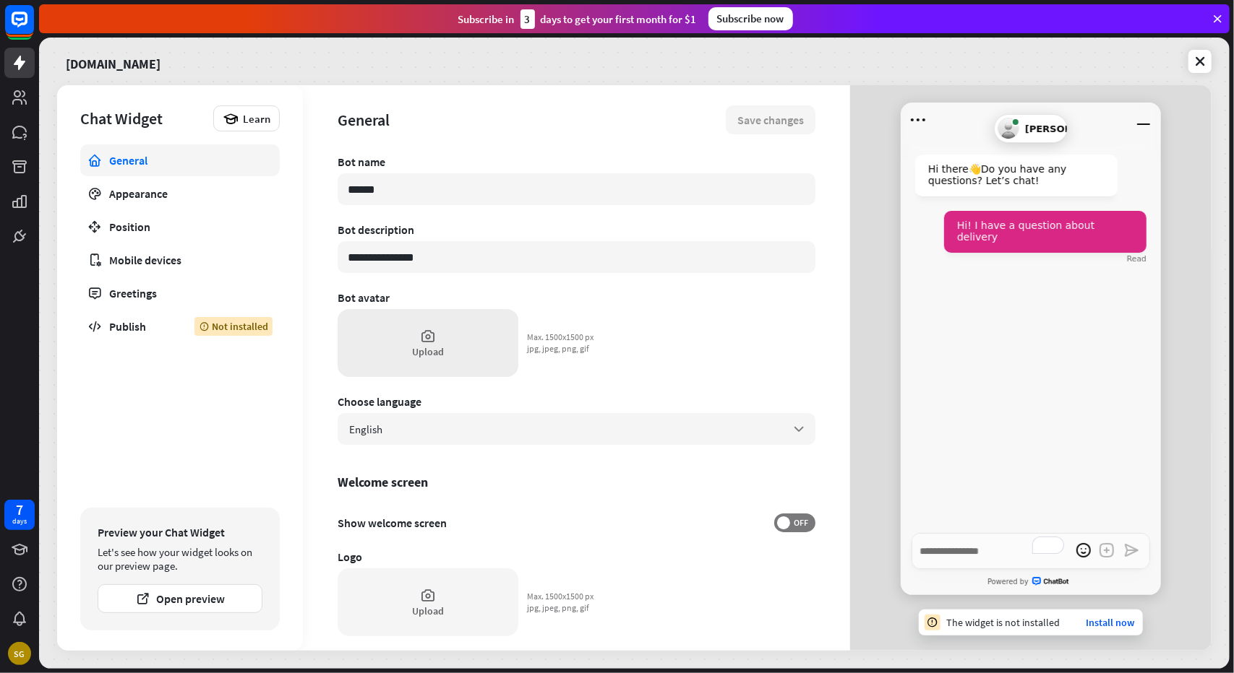
click at [439, 346] on div "Upload" at bounding box center [428, 351] width 32 height 13
click at [452, 343] on div "Upload" at bounding box center [427, 343] width 181 height 68
click at [1046, 374] on div "Hi there 👋 Do you have any questions? Let’s chat! Hi! I have a question about d…" at bounding box center [1030, 335] width 260 height 396
click at [965, 549] on textarea "To enrich screen reader interactions, please activate Accessibility in Grammarl…" at bounding box center [1030, 551] width 238 height 36
click at [436, 352] on div "Upload" at bounding box center [428, 351] width 32 height 13
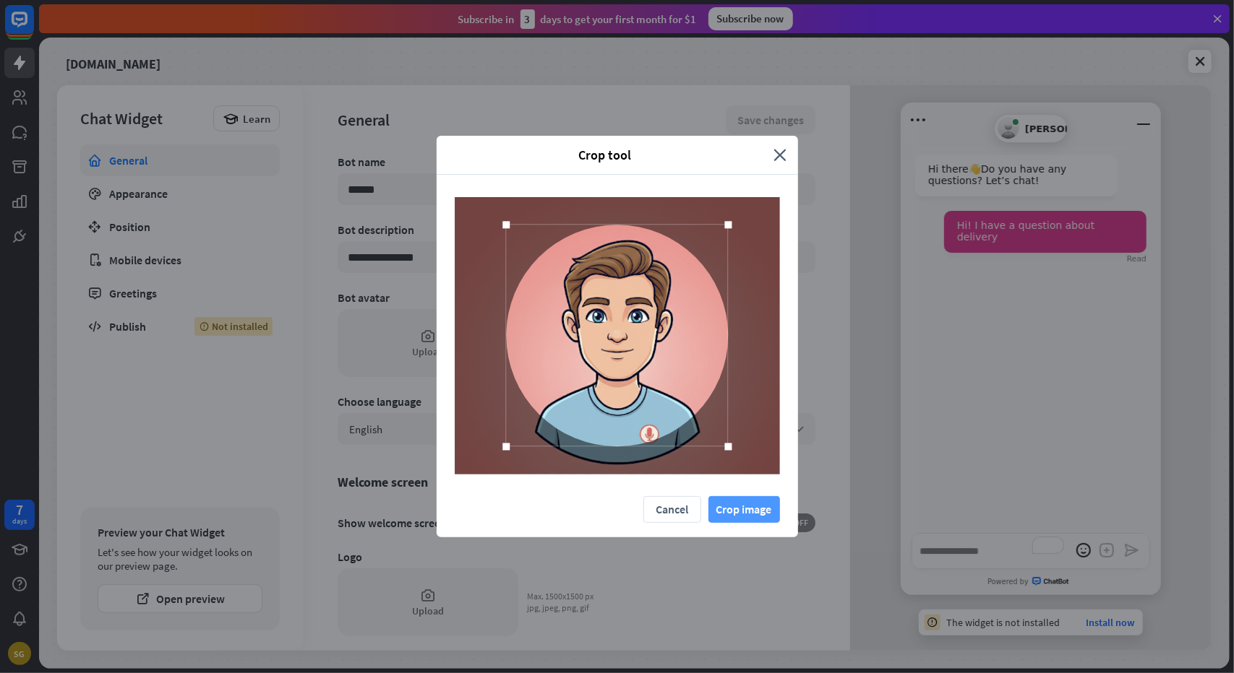
click at [745, 513] on button "Crop image" at bounding box center [744, 509] width 72 height 27
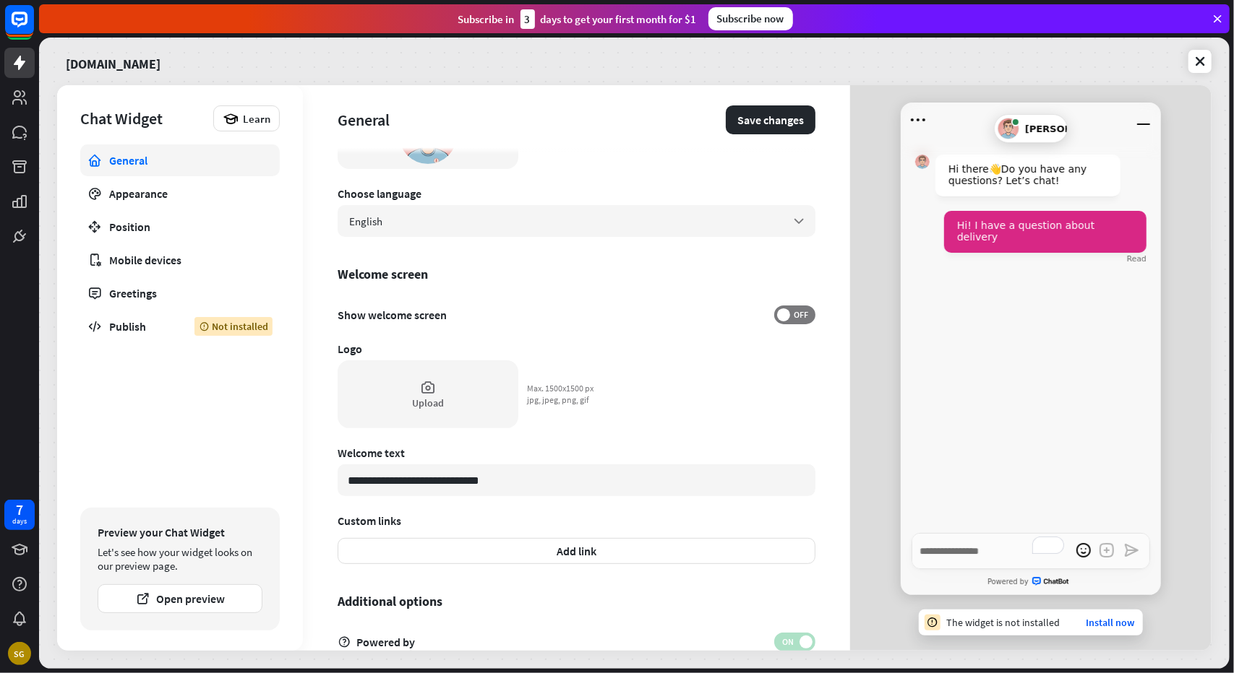
scroll to position [217, 0]
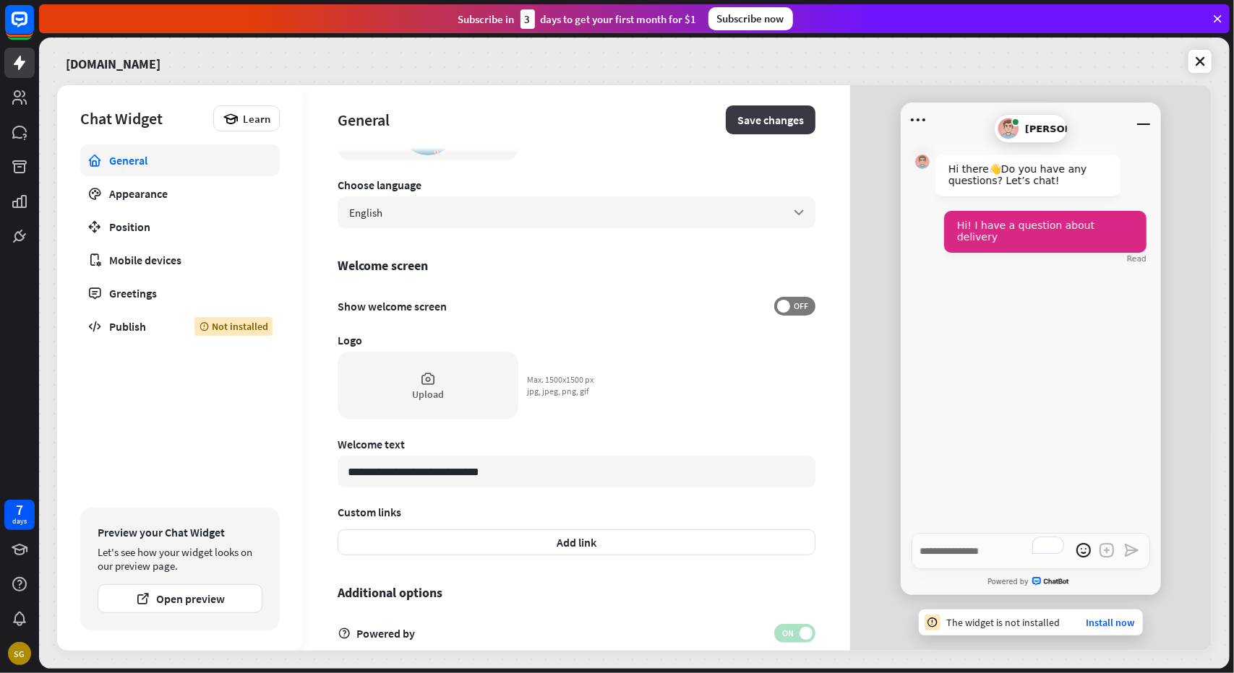
click at [752, 114] on button "Save changes" at bounding box center [771, 120] width 90 height 29
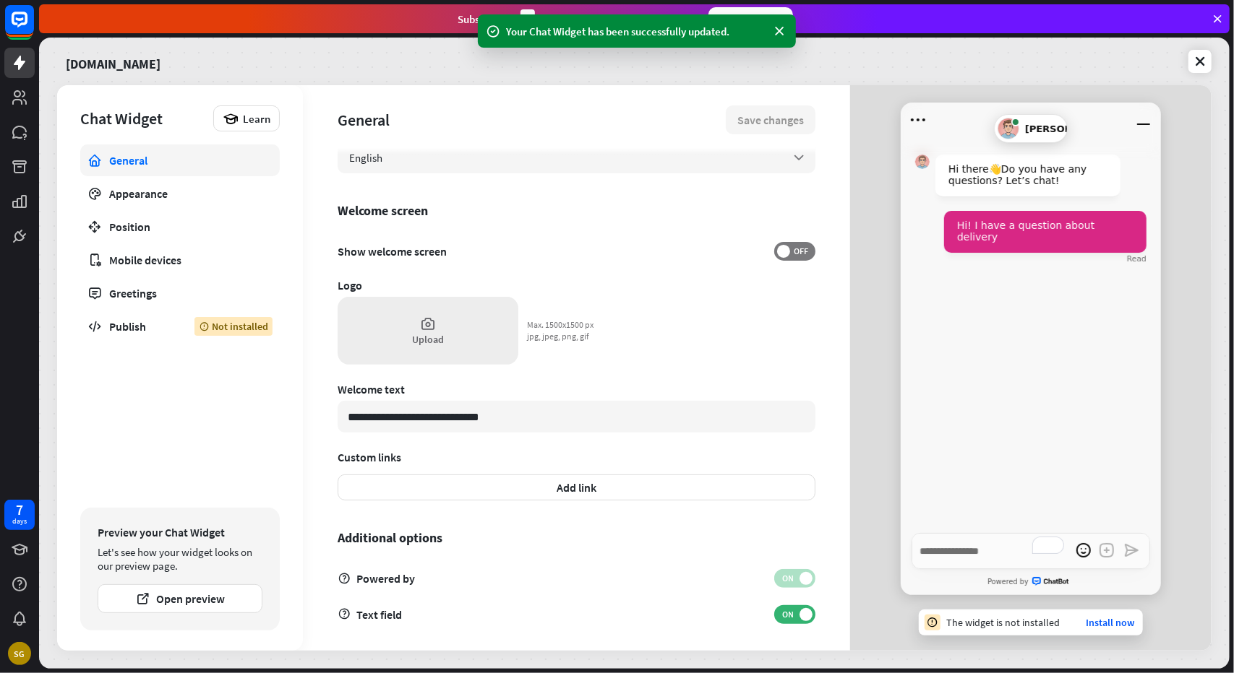
scroll to position [277, 0]
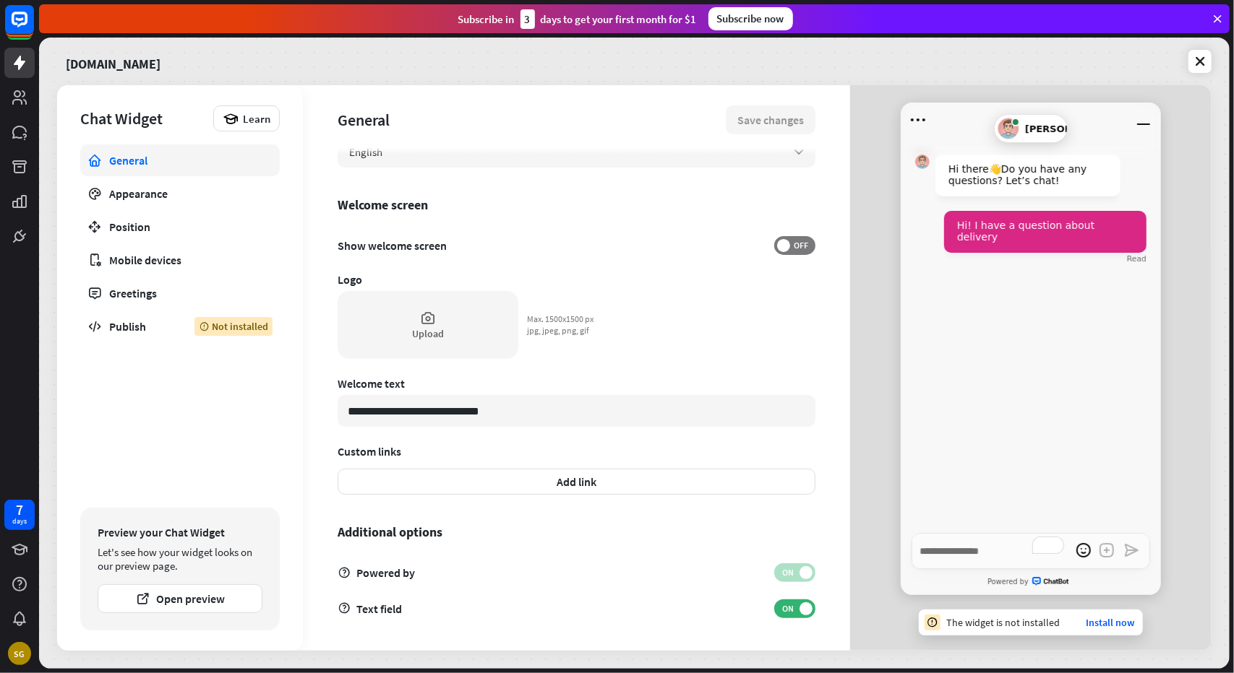
click at [165, 431] on div "General Appearance Position Mobile devices Greetings Publish Not installed" at bounding box center [179, 323] width 199 height 356
click at [965, 556] on textarea "To enrich screen reader interactions, please activate Accessibility in Grammarl…" at bounding box center [1030, 551] width 238 height 36
type textarea "*"
click at [1070, 332] on div "Hi there 👋 Do you have any questions? Let’s chat! Hi! I have a question about d…" at bounding box center [1030, 335] width 260 height 396
click at [344, 116] on div "General" at bounding box center [531, 120] width 388 height 20
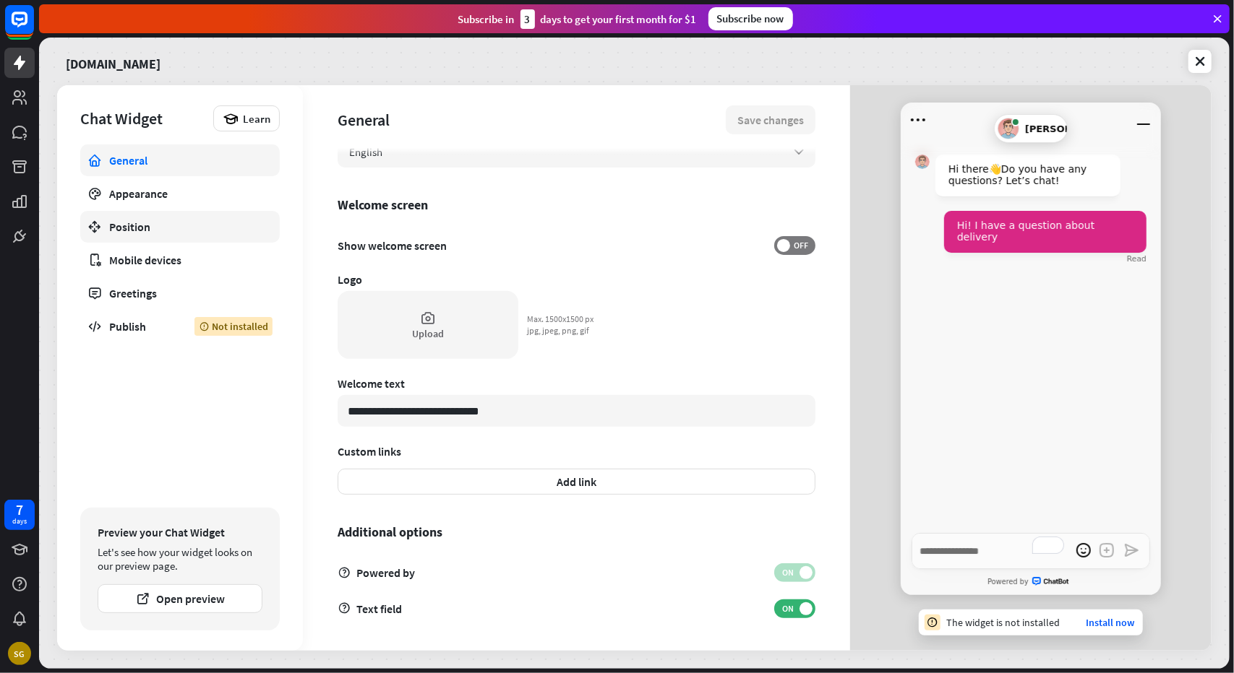
click at [129, 226] on div "Position" at bounding box center [180, 227] width 142 height 14
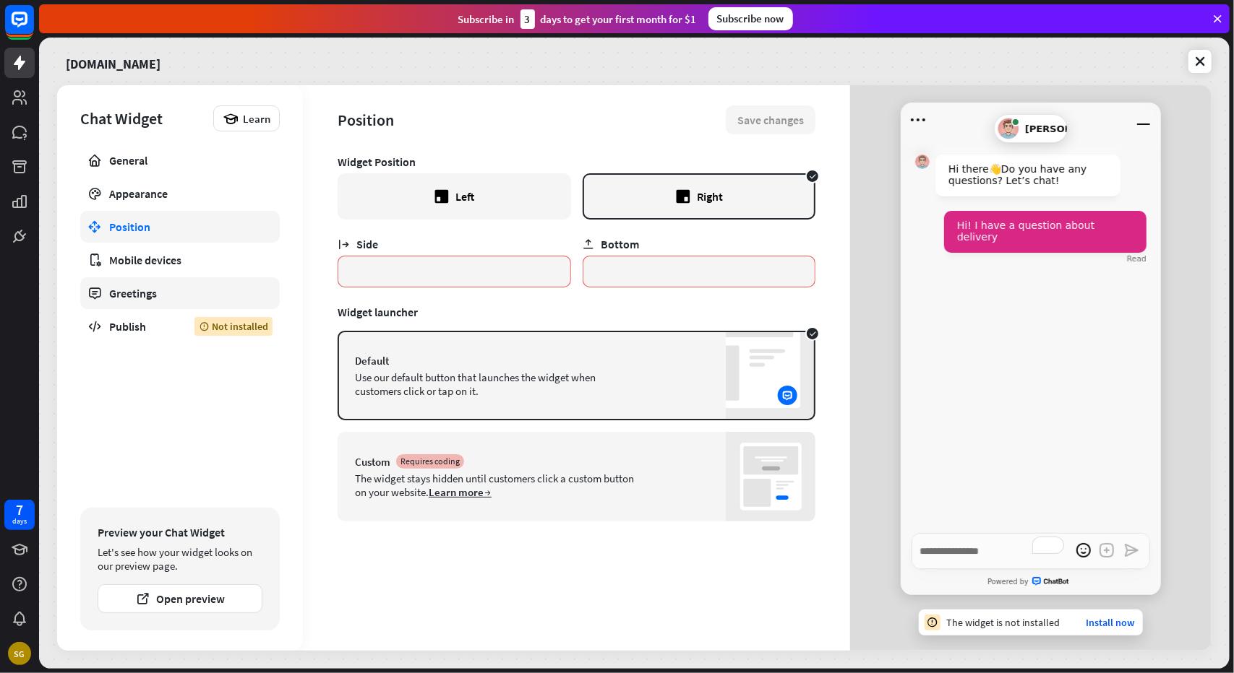
click at [126, 298] on div "Greetings" at bounding box center [180, 293] width 142 height 14
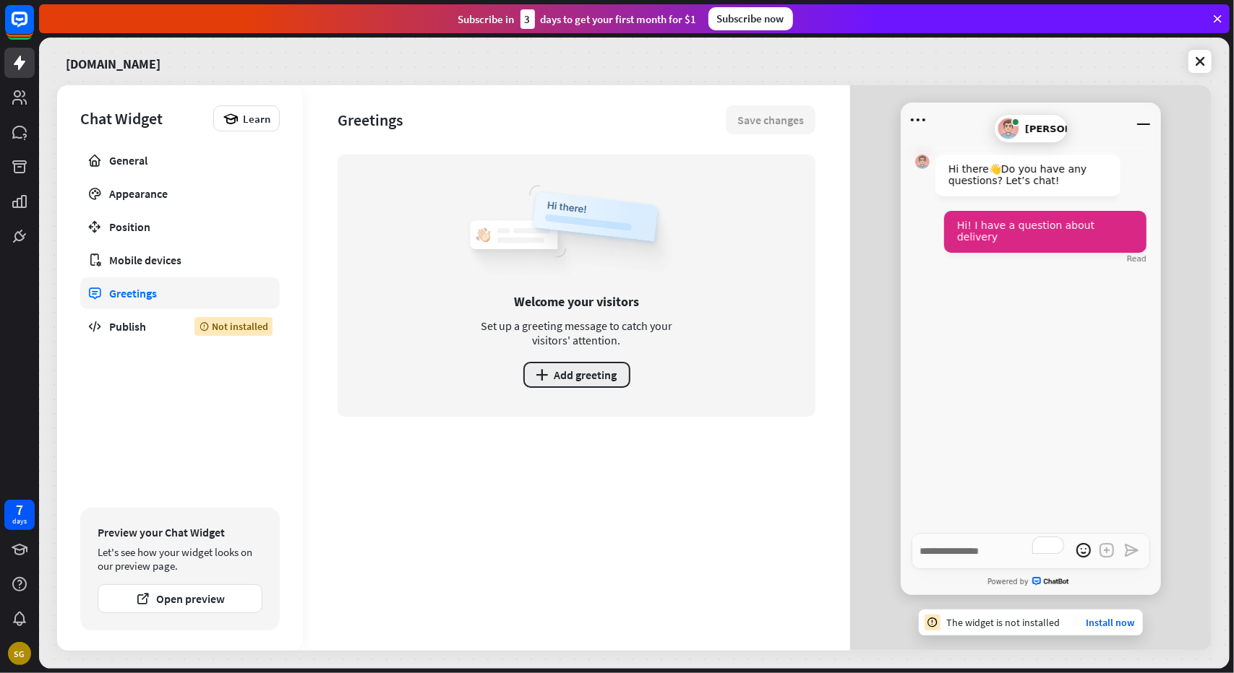
click at [564, 380] on button "plus Add greeting" at bounding box center [576, 375] width 107 height 26
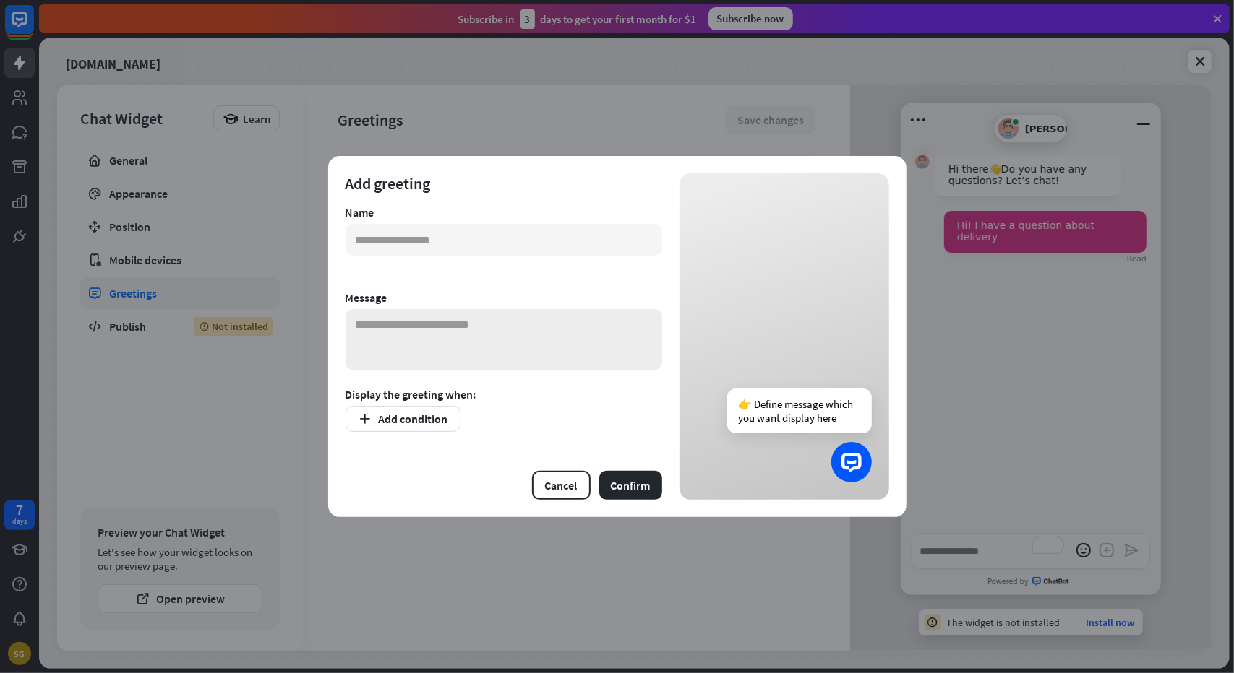
click at [491, 335] on textarea at bounding box center [503, 339] width 317 height 61
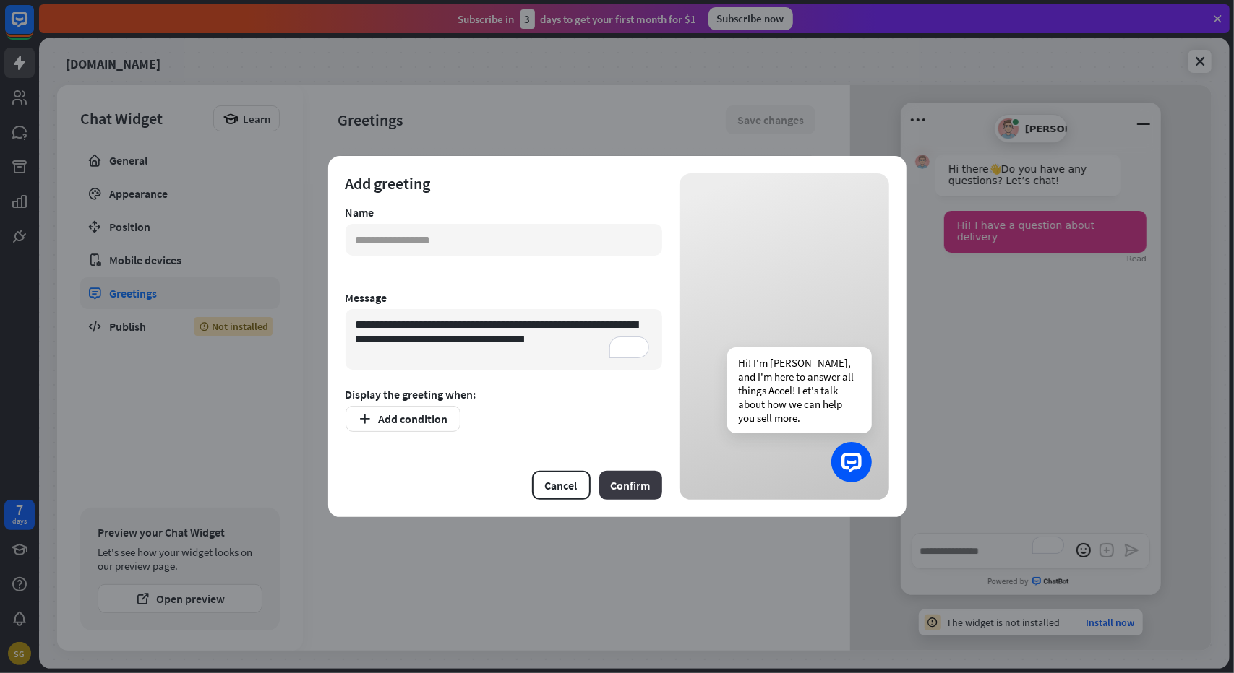
type textarea "**********"
click at [621, 489] on button "Confirm" at bounding box center [630, 485] width 63 height 29
click at [457, 233] on input "text" at bounding box center [503, 240] width 317 height 32
type input "*******"
click at [620, 487] on button "Confirm" at bounding box center [630, 485] width 63 height 29
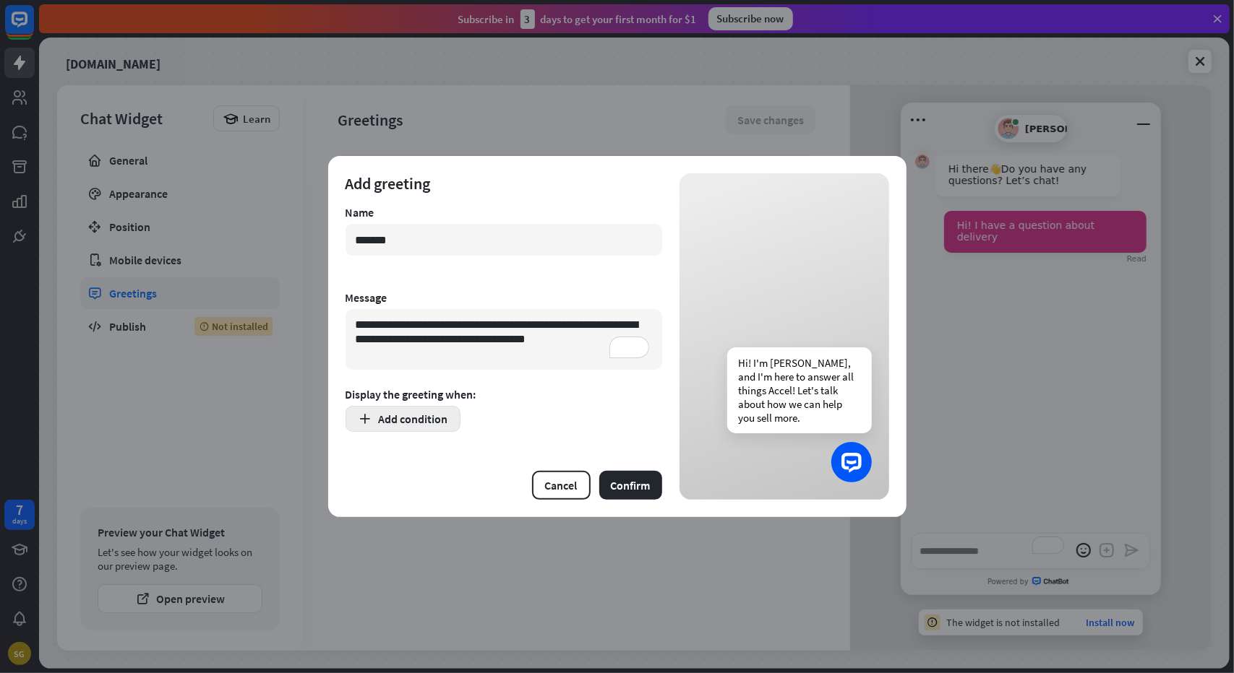
click at [442, 429] on button "Add condition" at bounding box center [402, 419] width 115 height 26
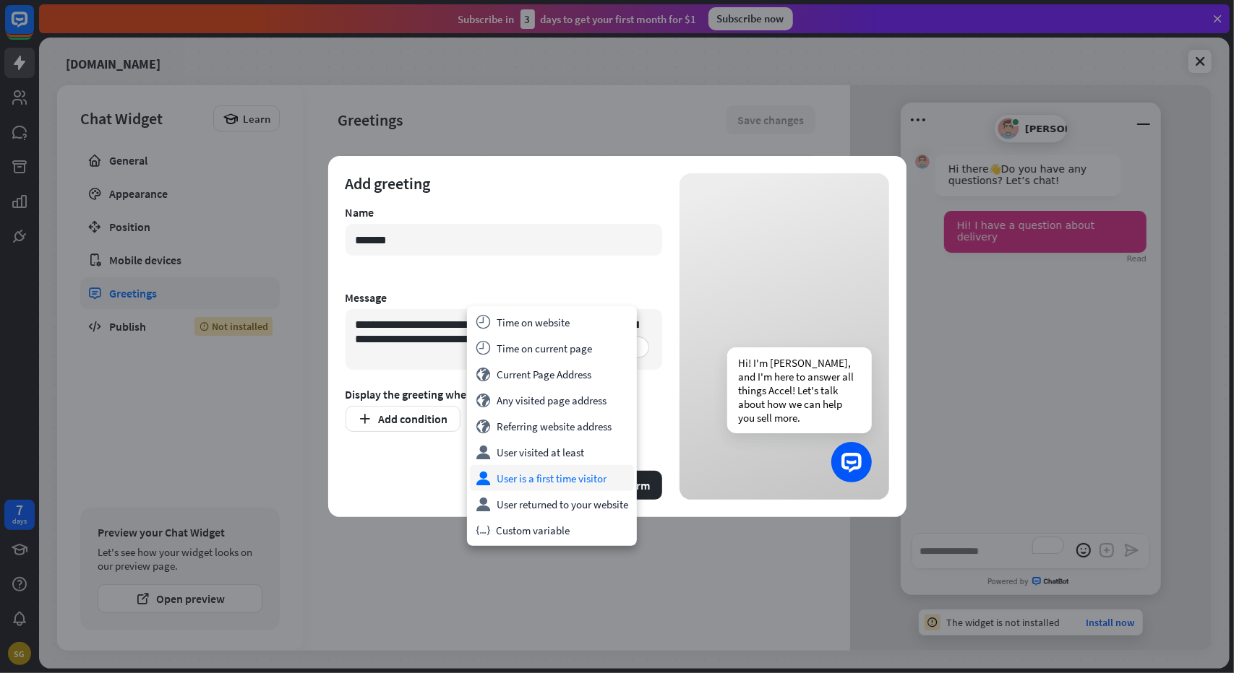
click at [567, 481] on div "user User is a first time visitor" at bounding box center [552, 478] width 164 height 26
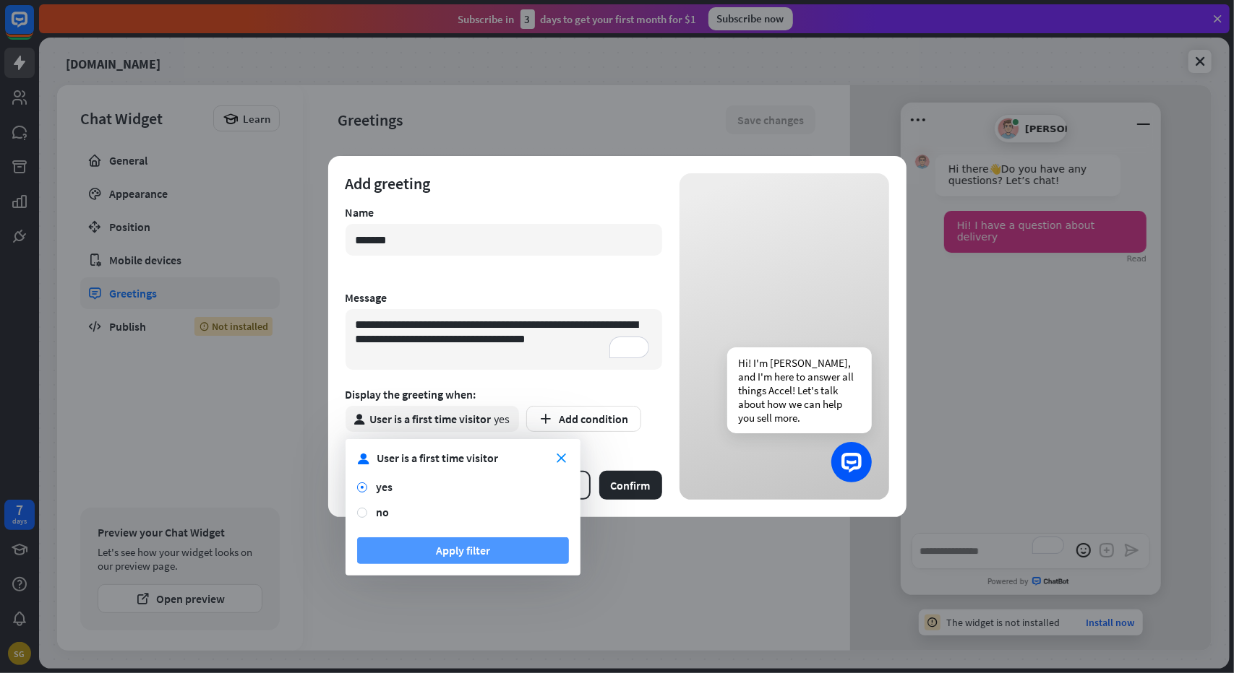
click at [464, 562] on button "Apply filter" at bounding box center [463, 551] width 212 height 27
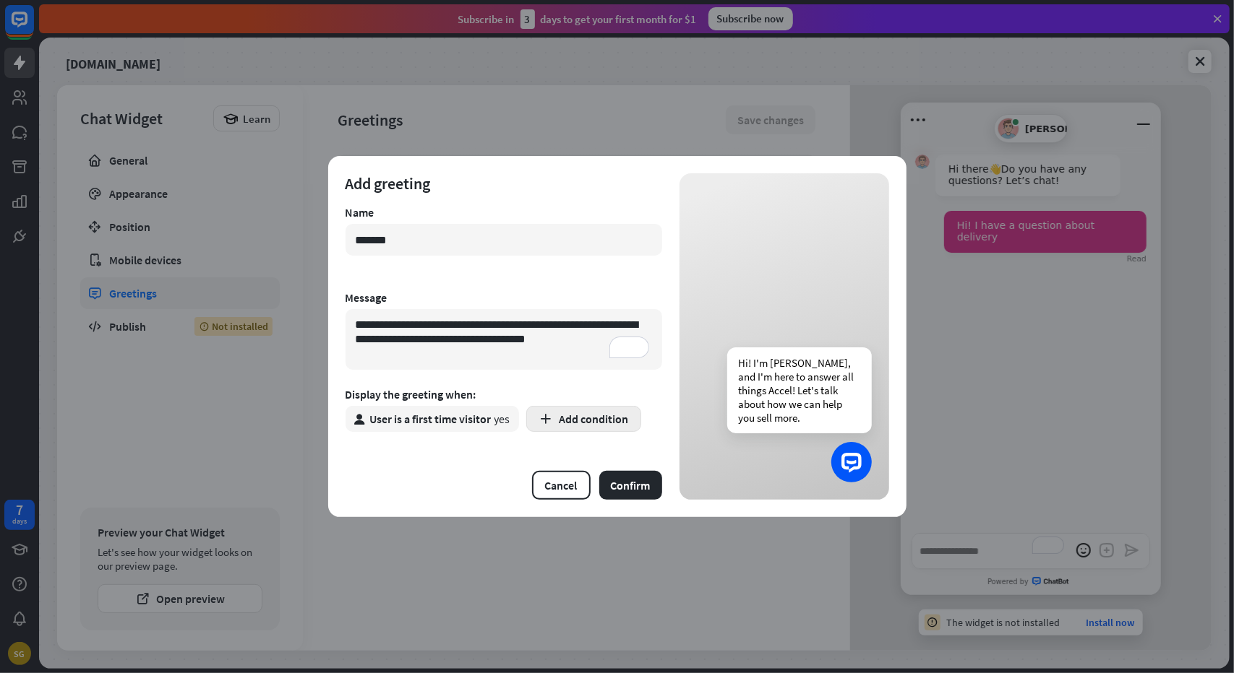
click at [574, 426] on button "Add condition" at bounding box center [583, 419] width 115 height 26
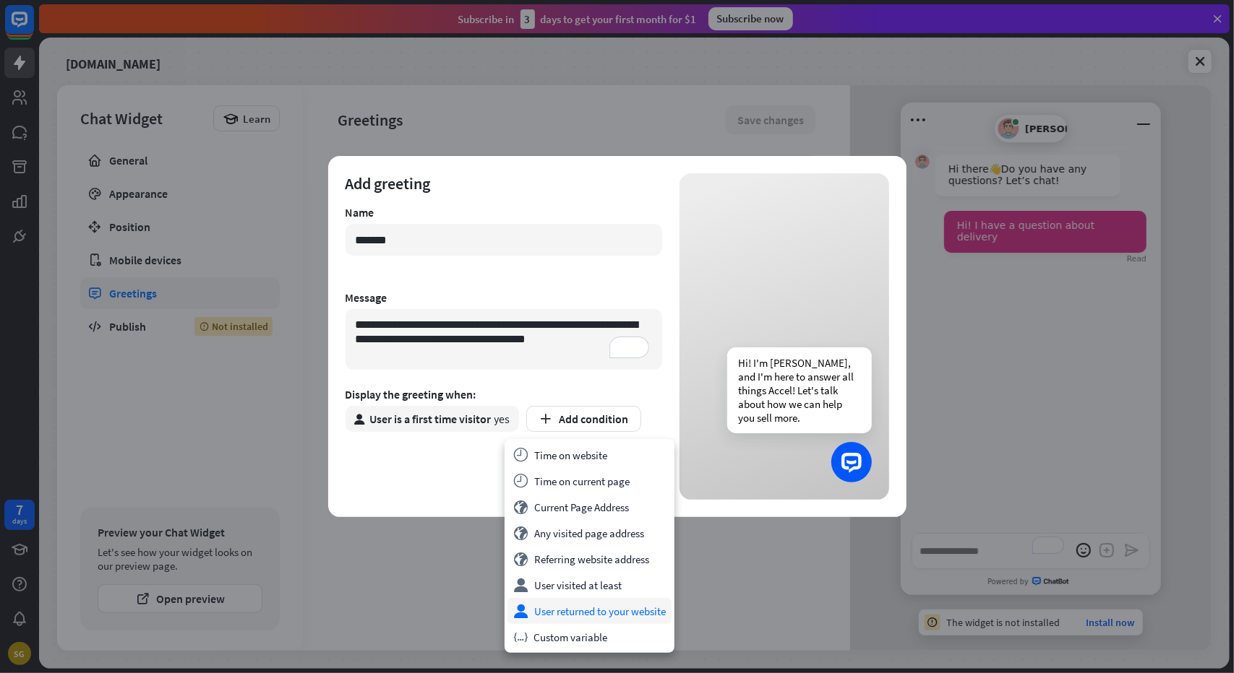
click at [593, 611] on div "user User returned to your website" at bounding box center [589, 611] width 164 height 26
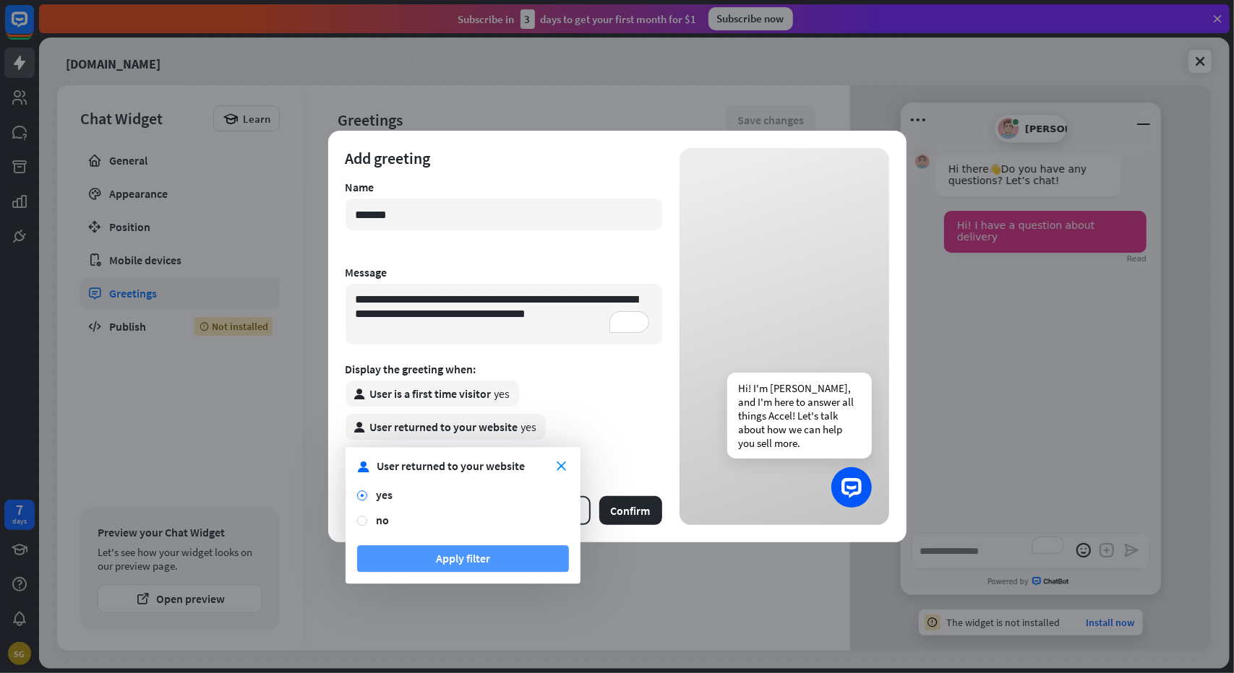
click at [472, 560] on button "Apply filter" at bounding box center [463, 559] width 212 height 27
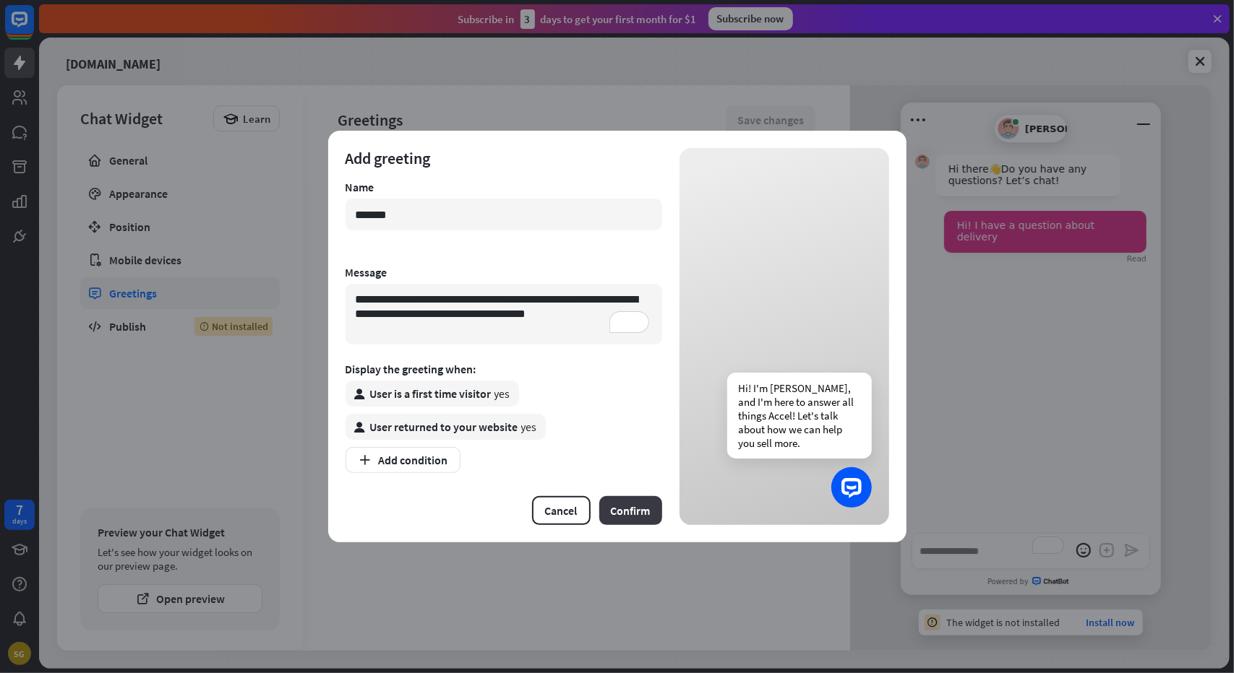
click at [625, 520] on button "Confirm" at bounding box center [630, 510] width 63 height 29
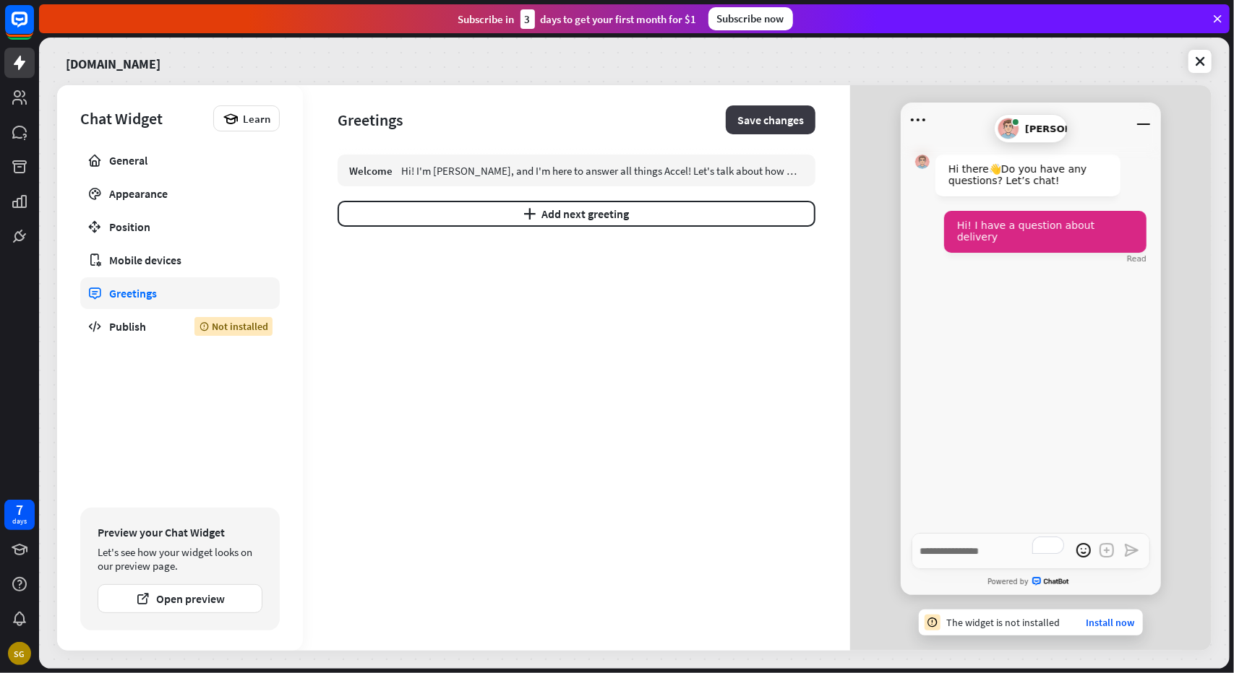
click at [789, 119] on button "Save changes" at bounding box center [771, 120] width 90 height 29
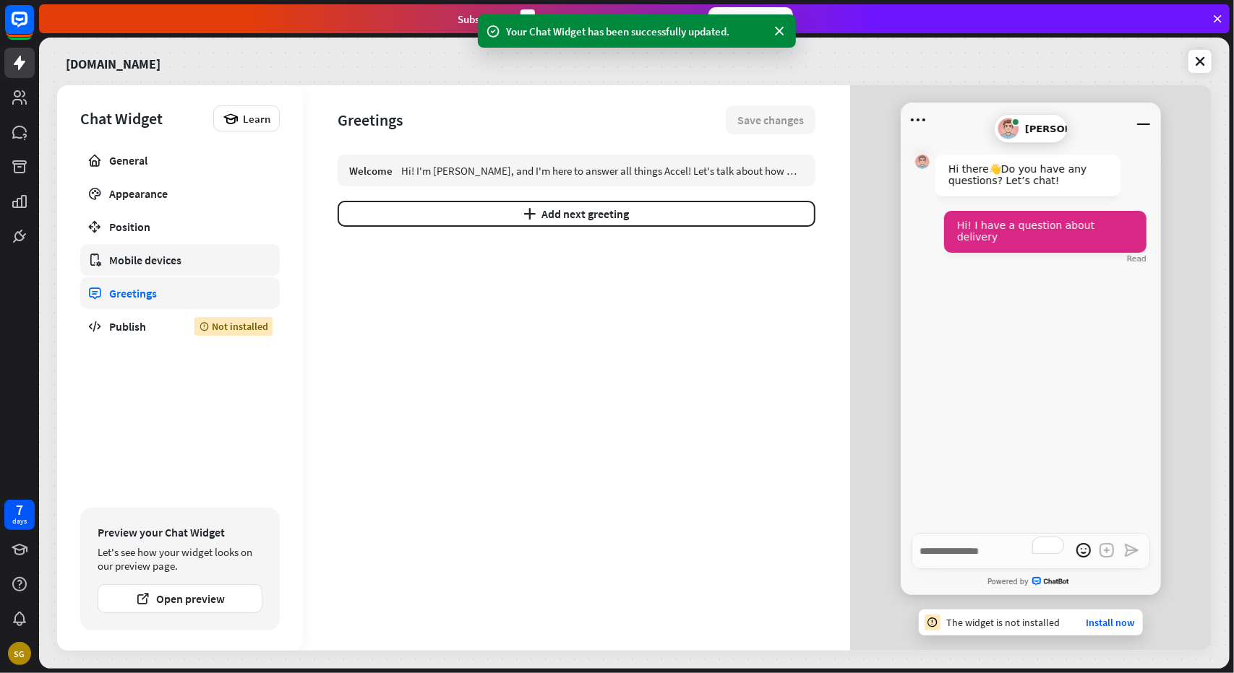
click at [161, 264] on div "Mobile devices" at bounding box center [180, 260] width 142 height 14
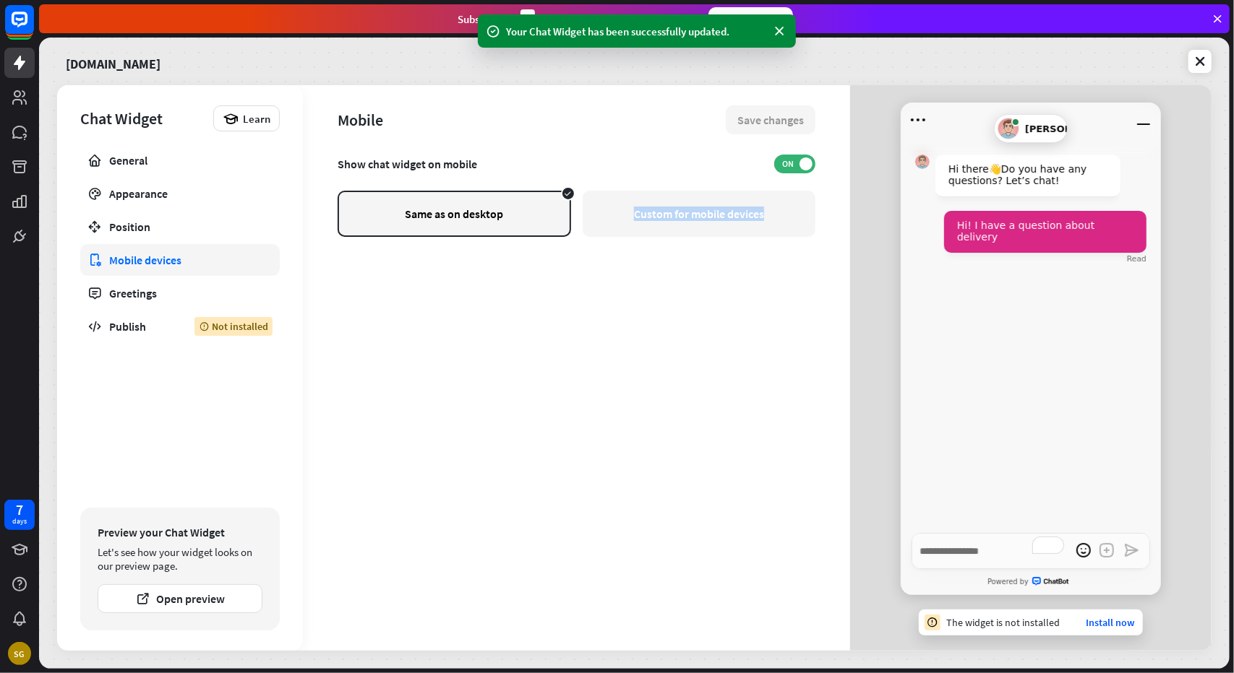
drag, startPoint x: 614, startPoint y: 209, endPoint x: 363, endPoint y: 330, distance: 278.9
click at [375, 340] on div "Show chat widget on mobile ON Same as on desktop Custom for mobile devices" at bounding box center [576, 403] width 478 height 496
click at [159, 236] on link "Position" at bounding box center [179, 227] width 199 height 32
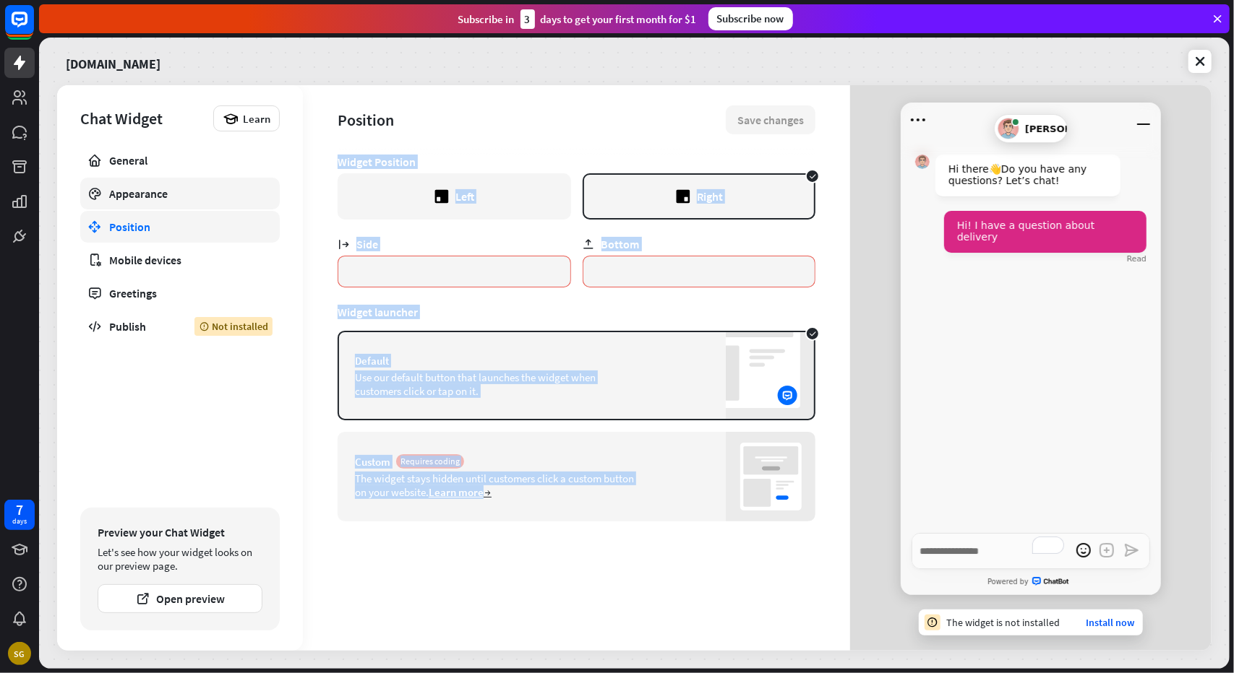
click at [128, 196] on div "Appearance" at bounding box center [180, 193] width 142 height 14
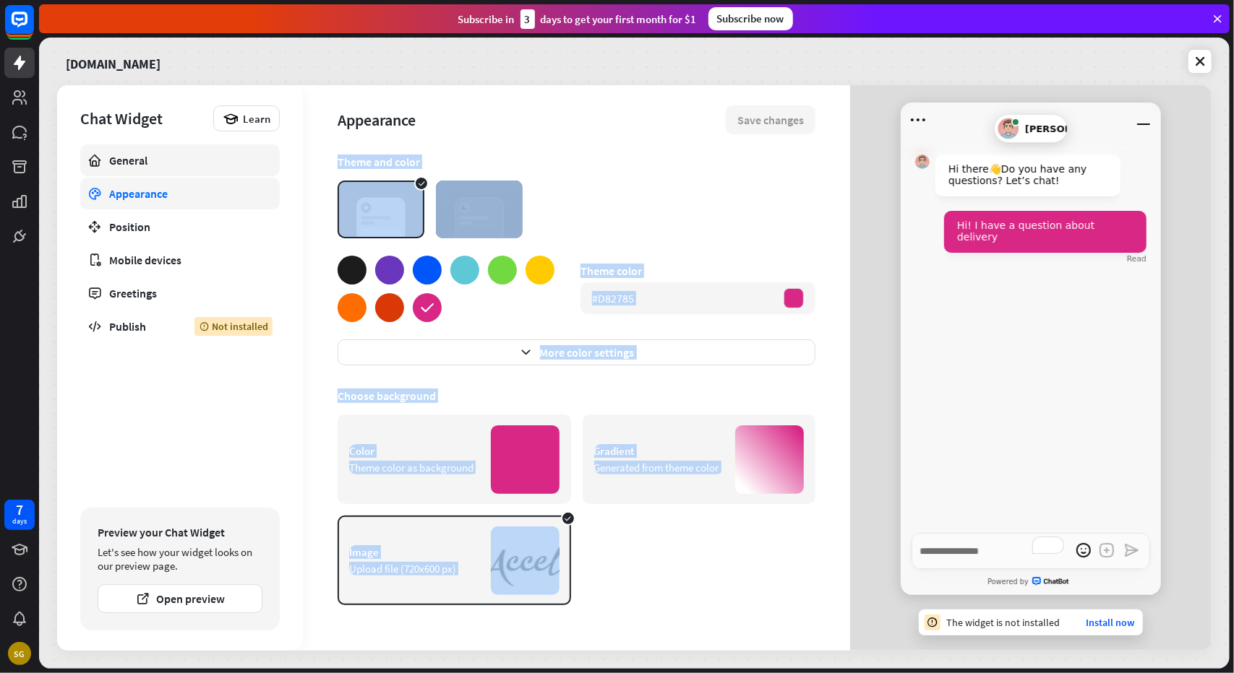
click at [124, 165] on div "General" at bounding box center [180, 160] width 142 height 14
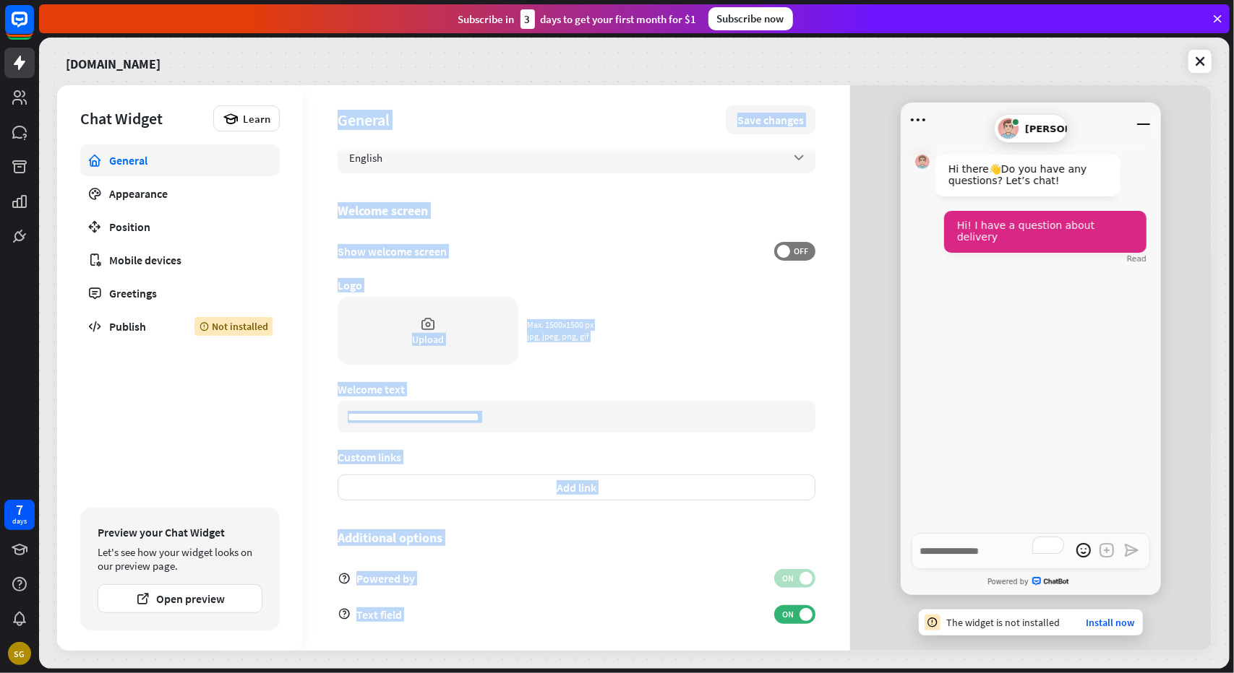
scroll to position [277, 0]
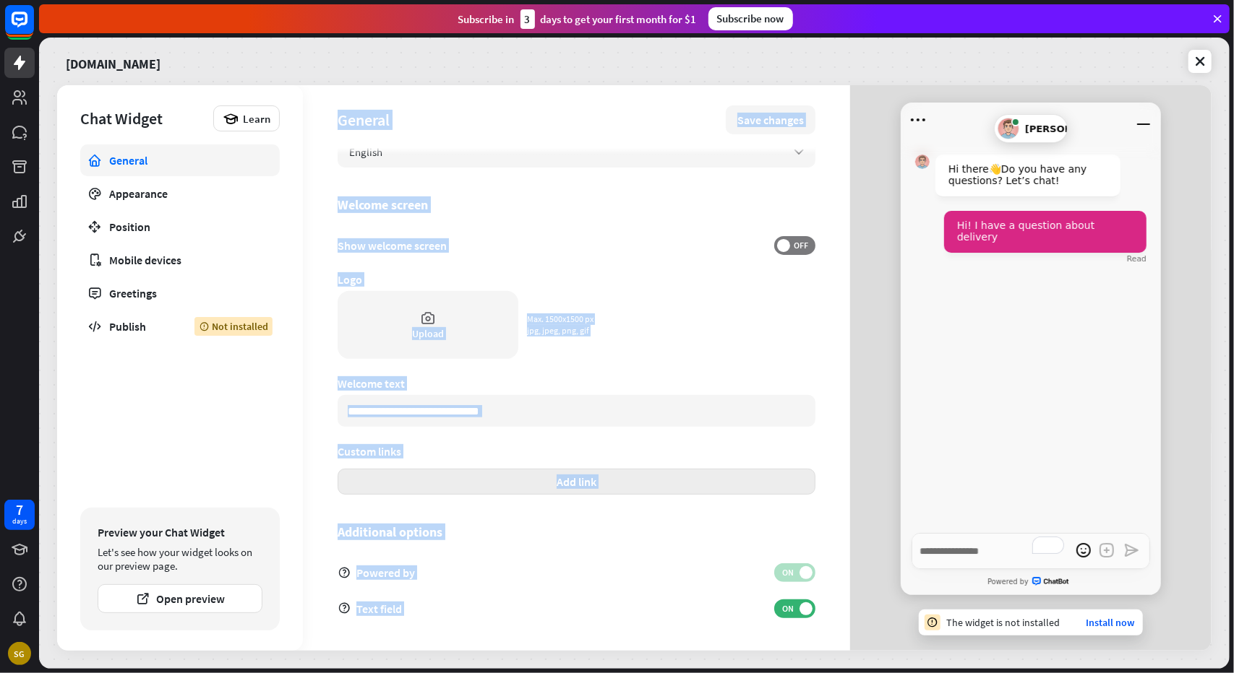
click at [514, 481] on button "Add link" at bounding box center [576, 482] width 478 height 26
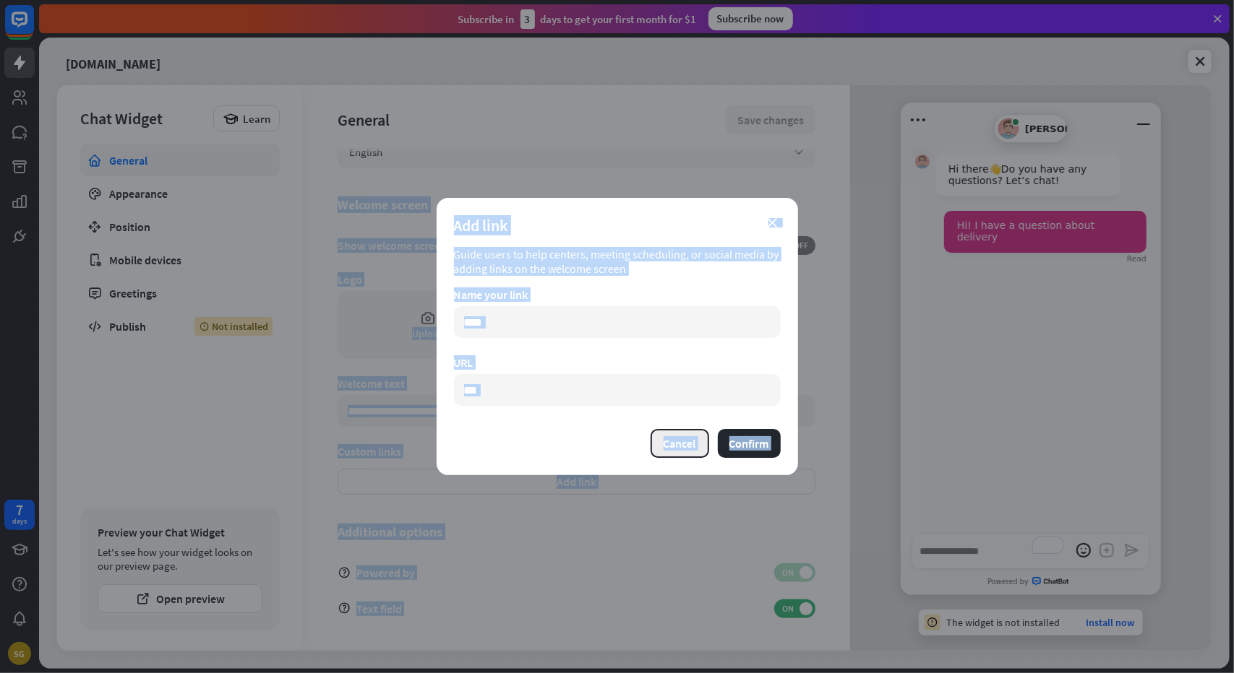
click at [688, 443] on button "Cancel" at bounding box center [679, 443] width 59 height 29
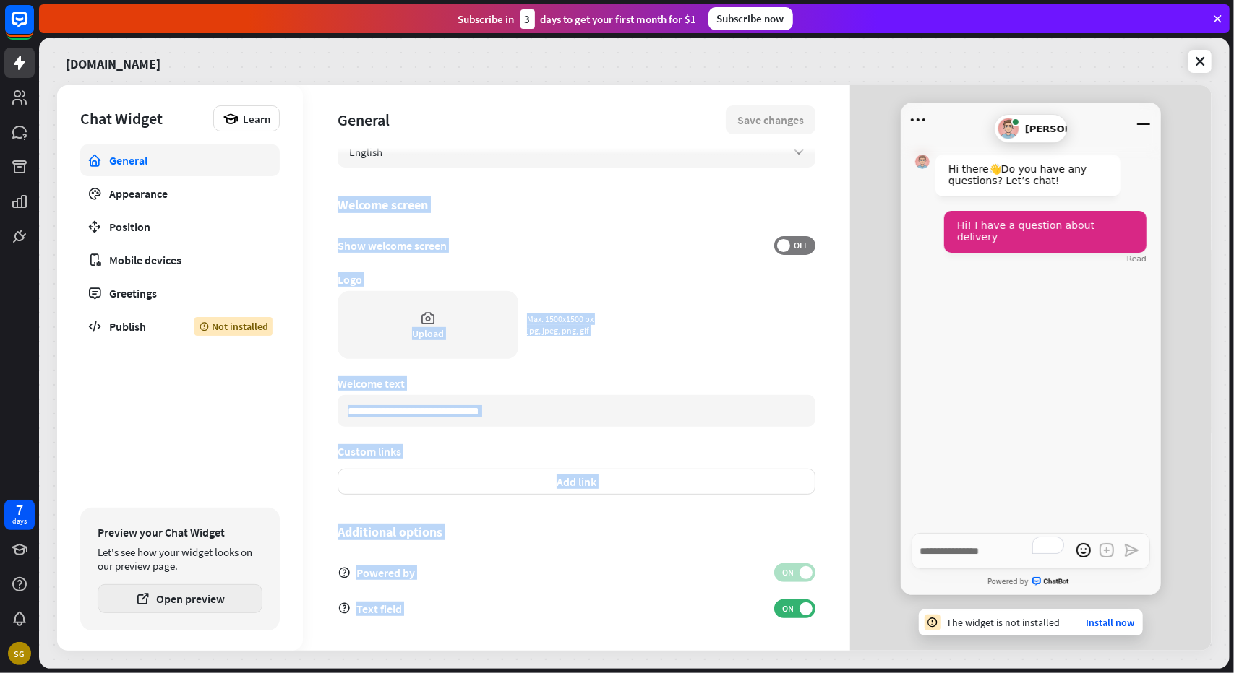
click at [228, 598] on button "Open preview" at bounding box center [180, 599] width 165 height 29
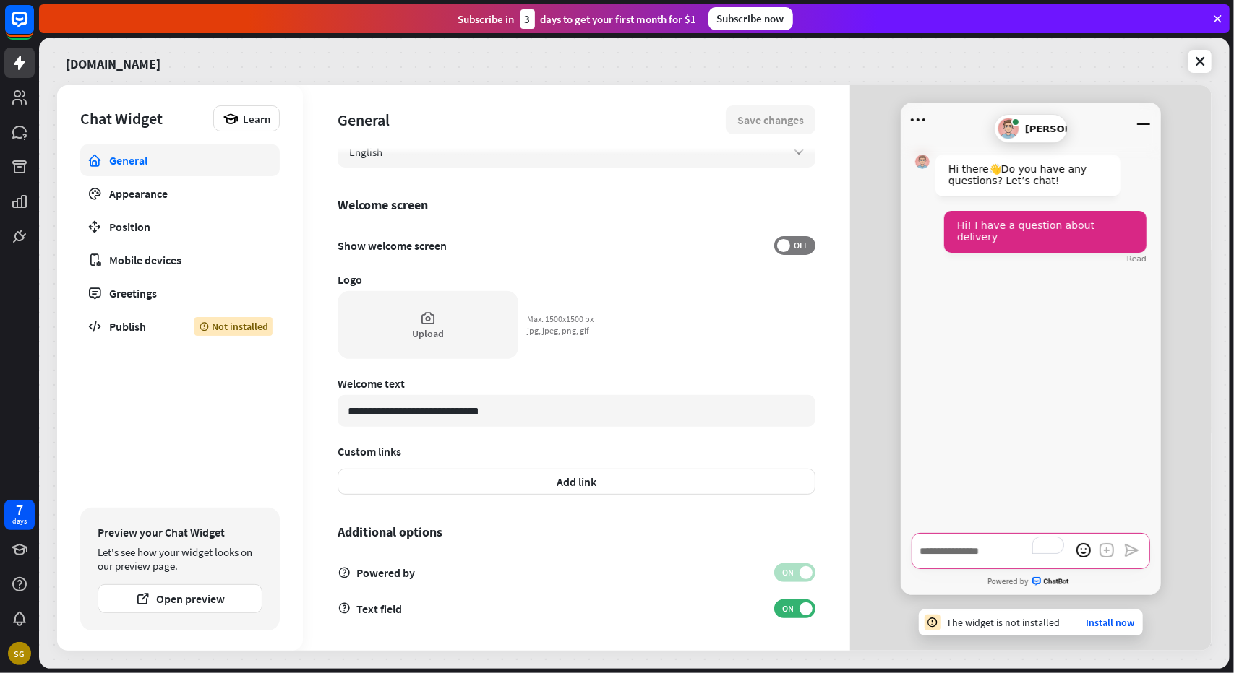
click at [931, 557] on textarea "To enrich screen reader interactions, please activate Accessibility in Grammarl…" at bounding box center [1030, 551] width 238 height 36
type textarea "*"
click at [1104, 620] on link "Install now" at bounding box center [1109, 622] width 48 height 13
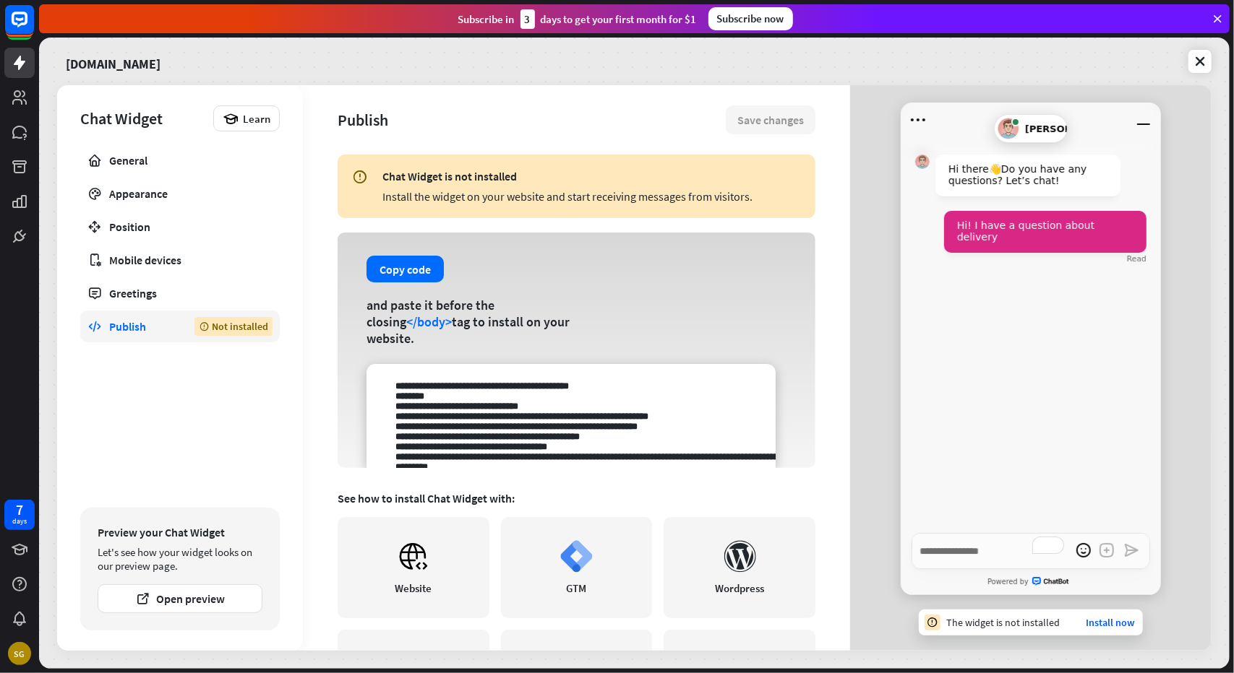
click at [1085, 254] on div "Hi! I have a question about delivery Read" at bounding box center [1030, 237] width 231 height 52
click at [1100, 624] on link "Install now" at bounding box center [1109, 622] width 48 height 13
click at [1202, 67] on icon at bounding box center [1199, 61] width 14 height 14
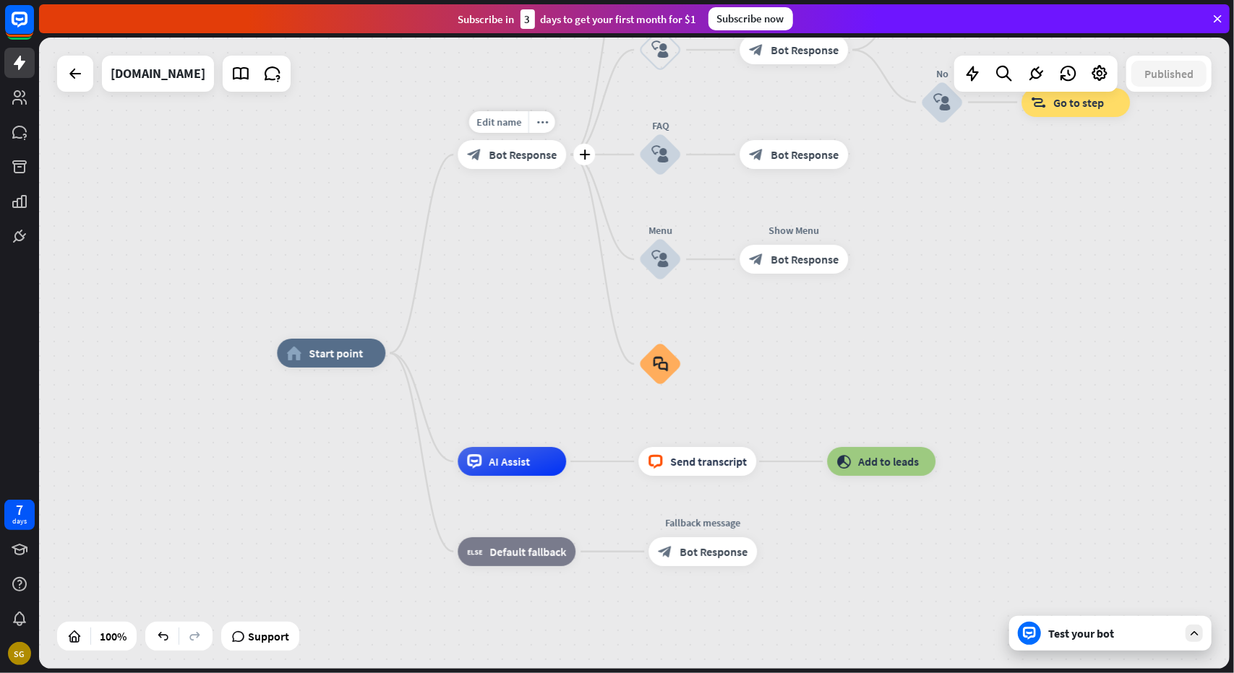
click at [525, 158] on span "Bot Response" at bounding box center [522, 154] width 68 height 14
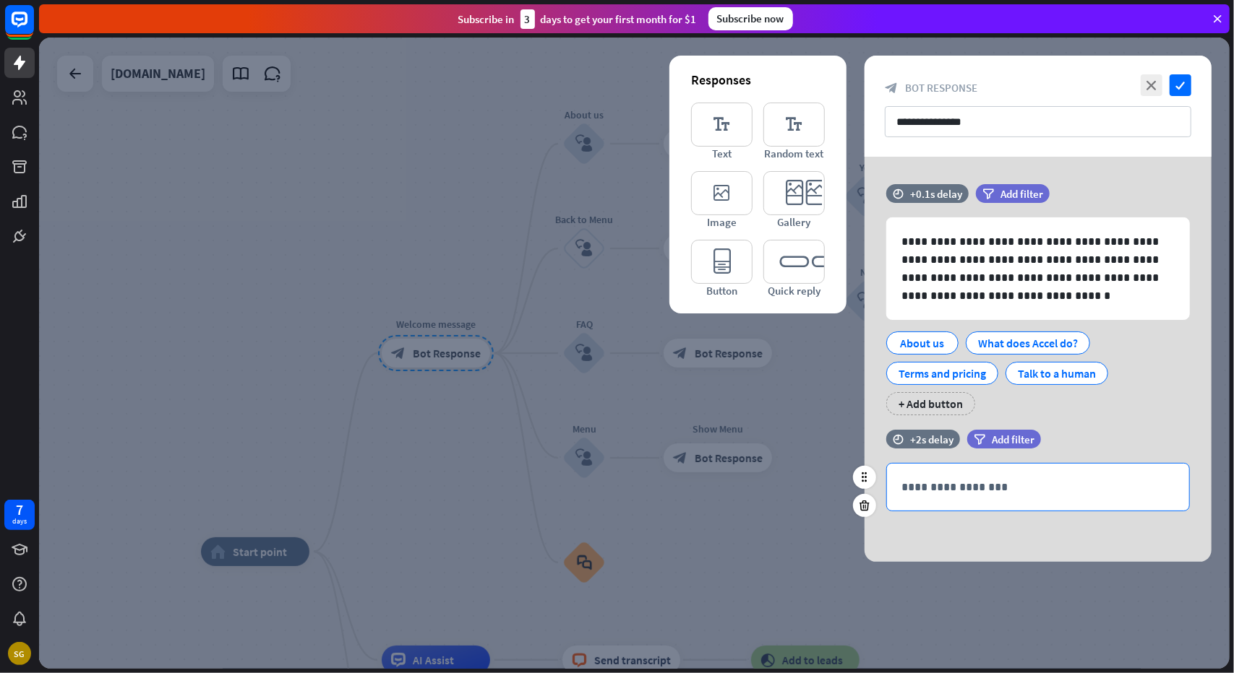
click at [1022, 499] on div "**********" at bounding box center [1038, 487] width 302 height 47
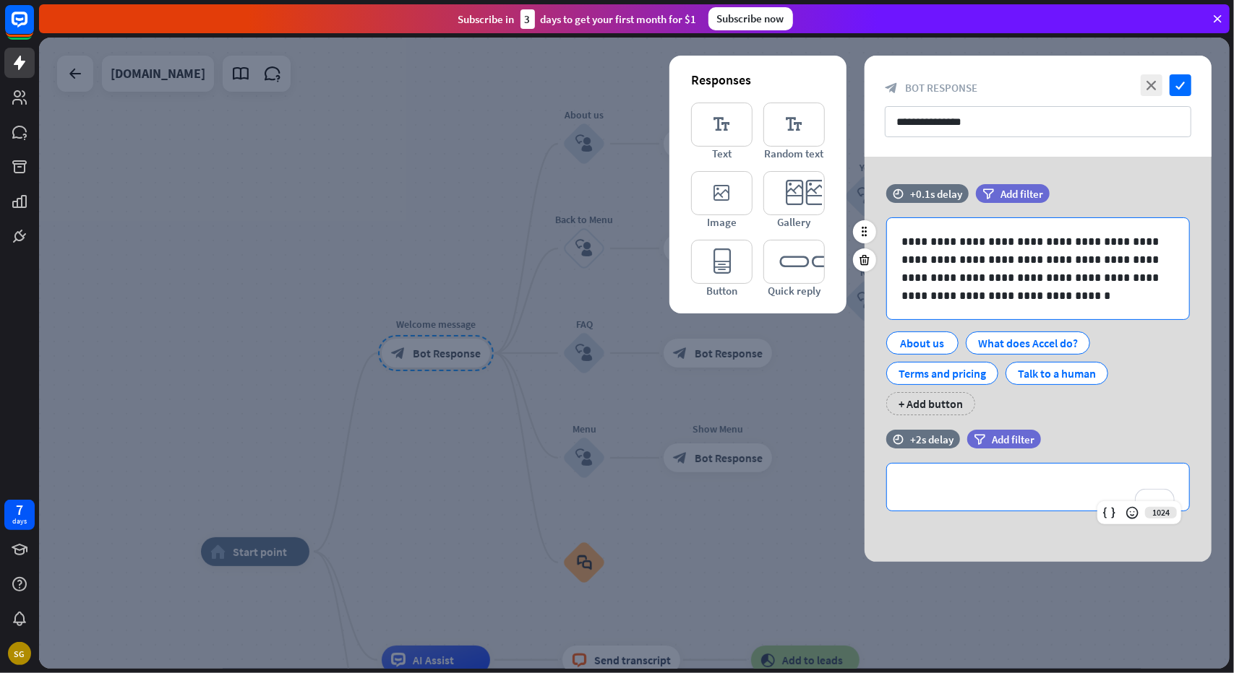
click at [983, 258] on p "**********" at bounding box center [1038, 269] width 274 height 72
click at [731, 356] on div at bounding box center [634, 354] width 1190 height 632
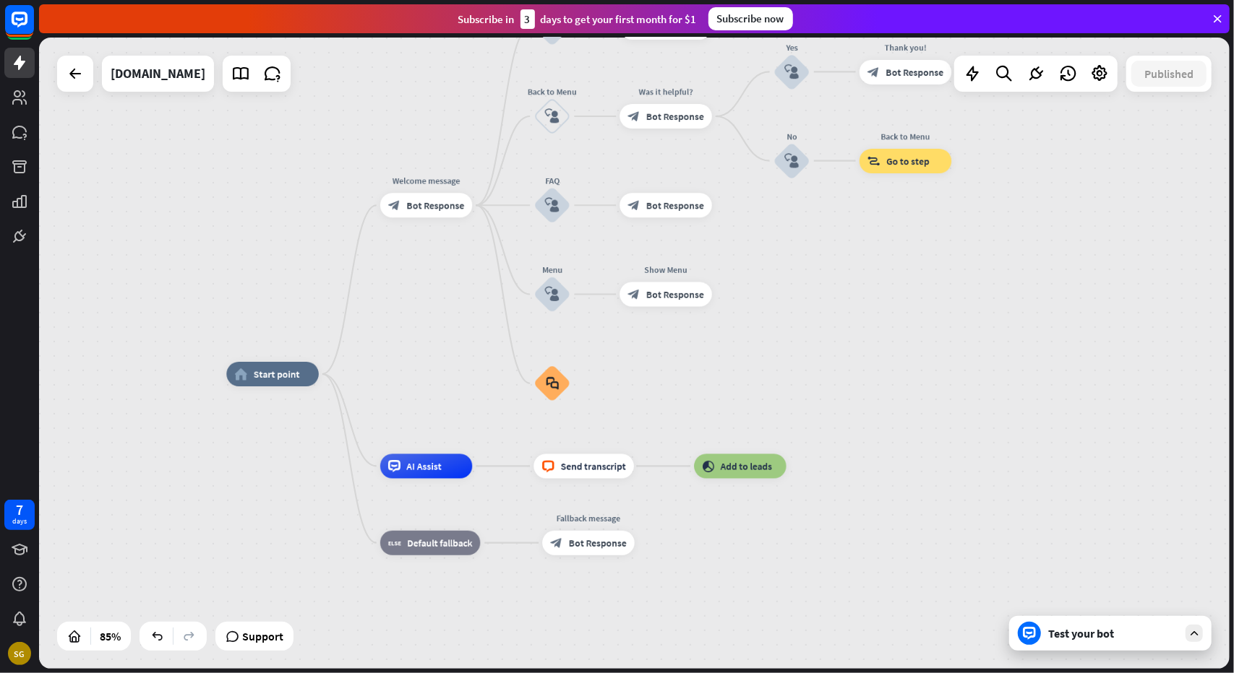
drag, startPoint x: 478, startPoint y: 548, endPoint x: 468, endPoint y: 358, distance: 191.1
click at [468, 358] on div "home_2 Start point Welcome message block_bot_response Bot Response About us blo…" at bounding box center [634, 354] width 1190 height 632
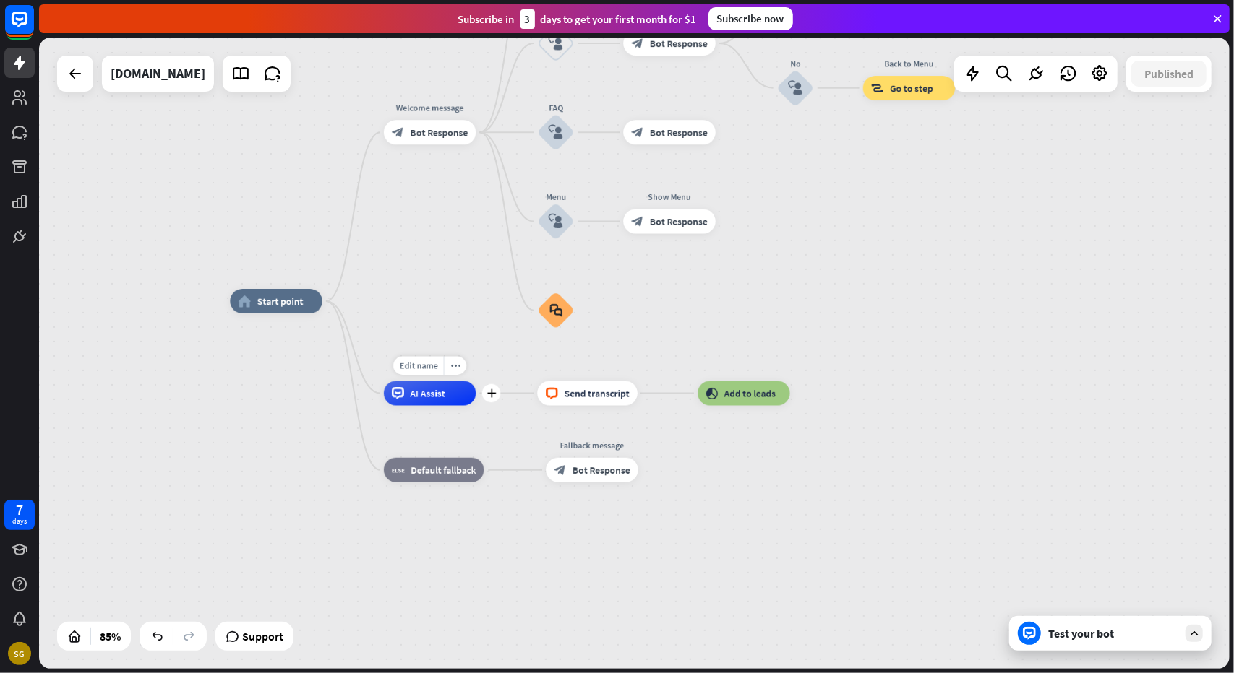
drag, startPoint x: 434, startPoint y: 474, endPoint x: 437, endPoint y: 408, distance: 65.9
click at [437, 406] on div "Edit name more_horiz plus AI Assist" at bounding box center [430, 394] width 92 height 25
drag, startPoint x: 436, startPoint y: 400, endPoint x: 435, endPoint y: 358, distance: 42.7
click at [435, 382] on div "Edit name more_horiz plus AI Assist" at bounding box center [430, 394] width 92 height 25
click at [438, 398] on span "AI Assist" at bounding box center [427, 393] width 35 height 12
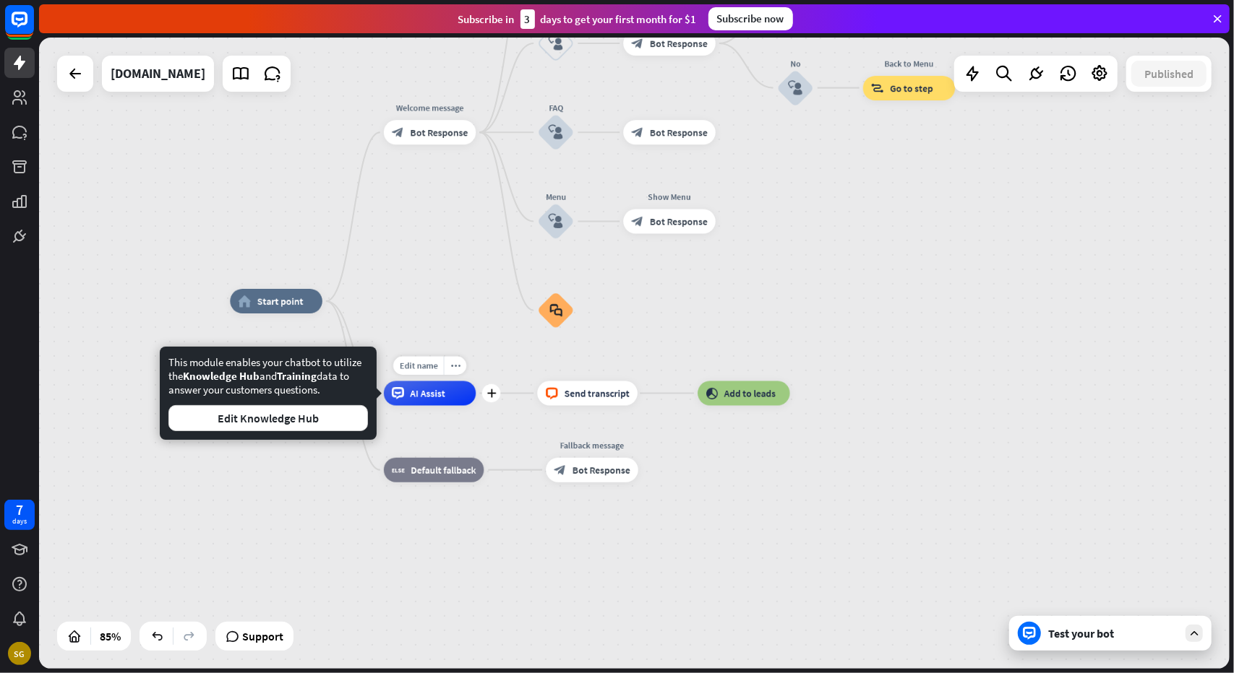
click at [438, 398] on span "AI Assist" at bounding box center [427, 393] width 35 height 12
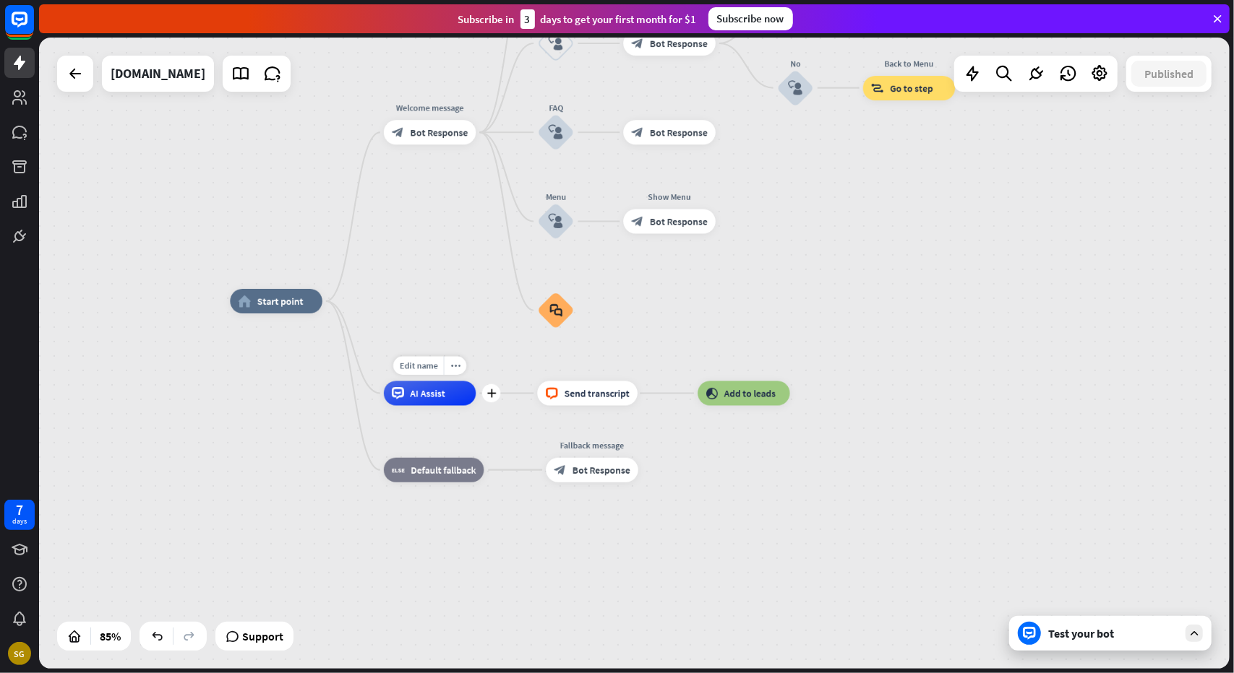
click at [438, 398] on span "AI Assist" at bounding box center [427, 393] width 35 height 12
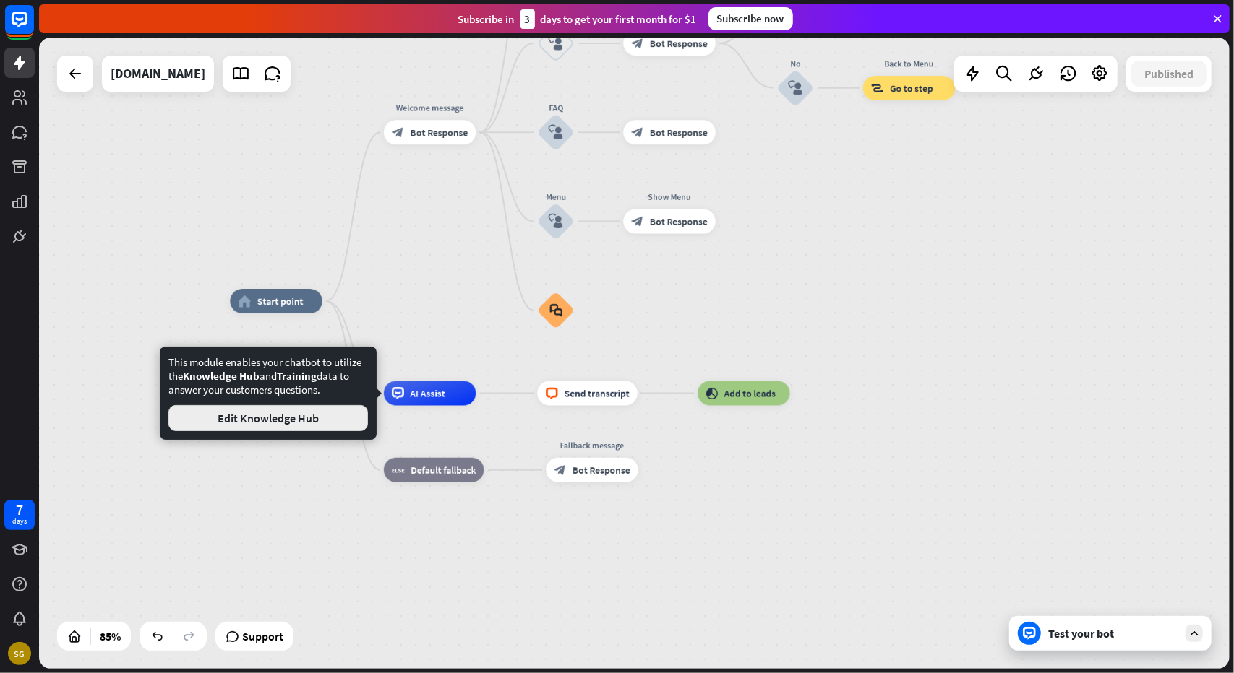
click at [298, 425] on button "Edit Knowledge Hub" at bounding box center [267, 418] width 199 height 26
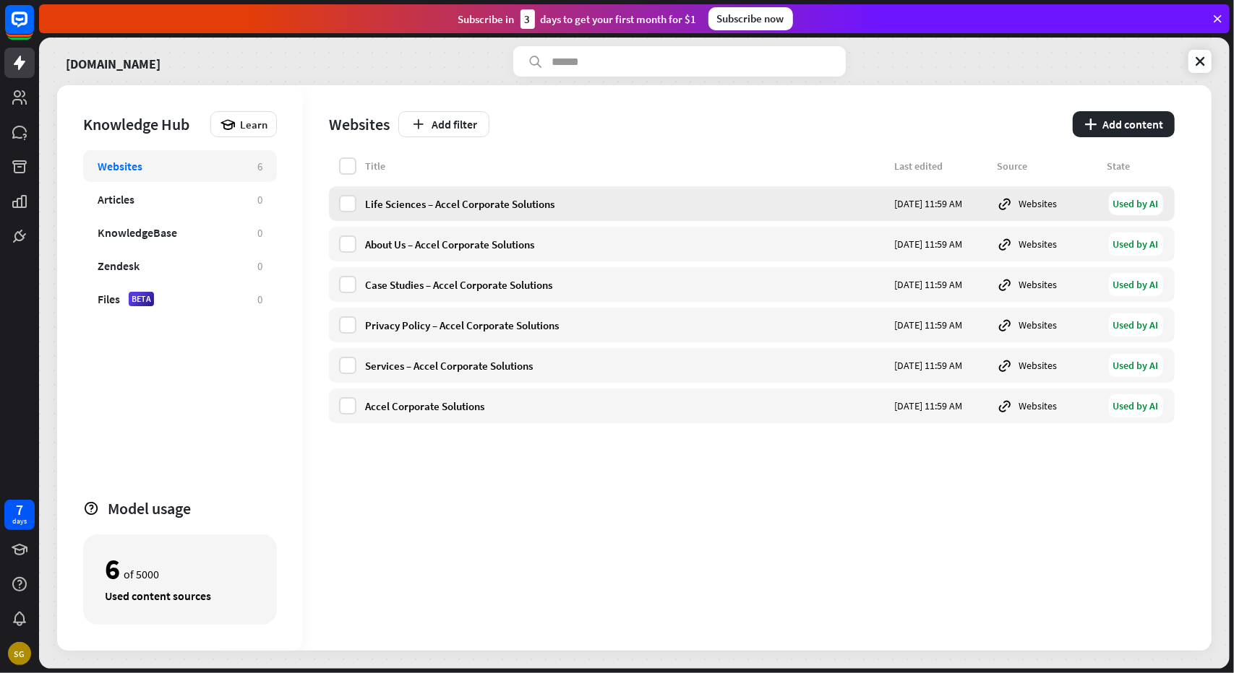
click at [457, 204] on div "Life Sciences – Accel Corporate Solutions" at bounding box center [625, 204] width 520 height 14
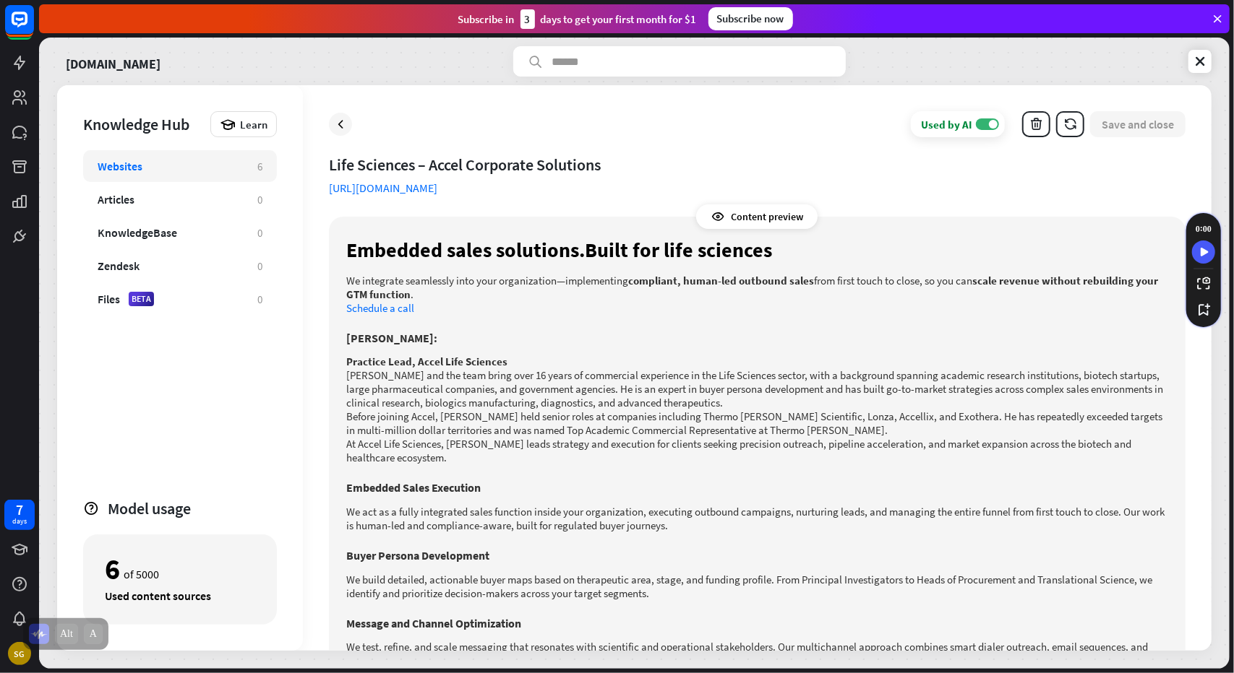
click at [569, 367] on p "Practice Lead, Accel Life Sciences" at bounding box center [757, 362] width 822 height 14
click at [152, 203] on div "Articles" at bounding box center [170, 199] width 145 height 14
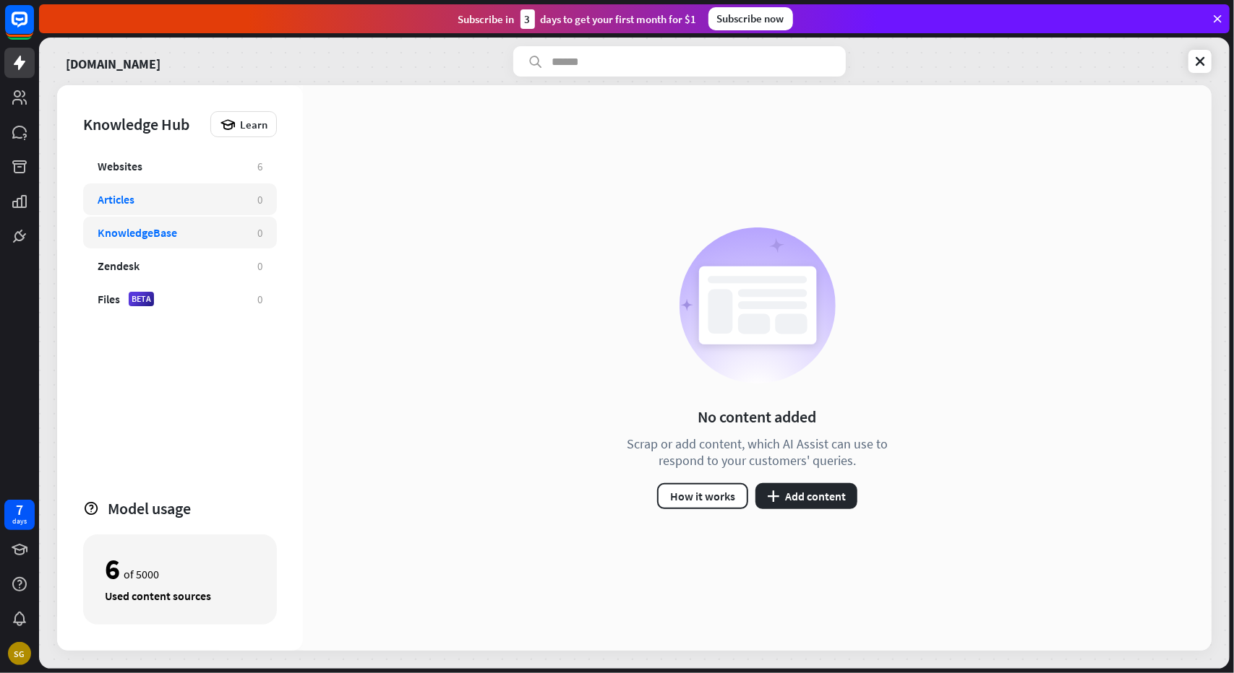
click at [155, 226] on div "KnowledgeBase" at bounding box center [137, 232] width 79 height 14
click at [151, 264] on div "Zendesk" at bounding box center [170, 266] width 145 height 14
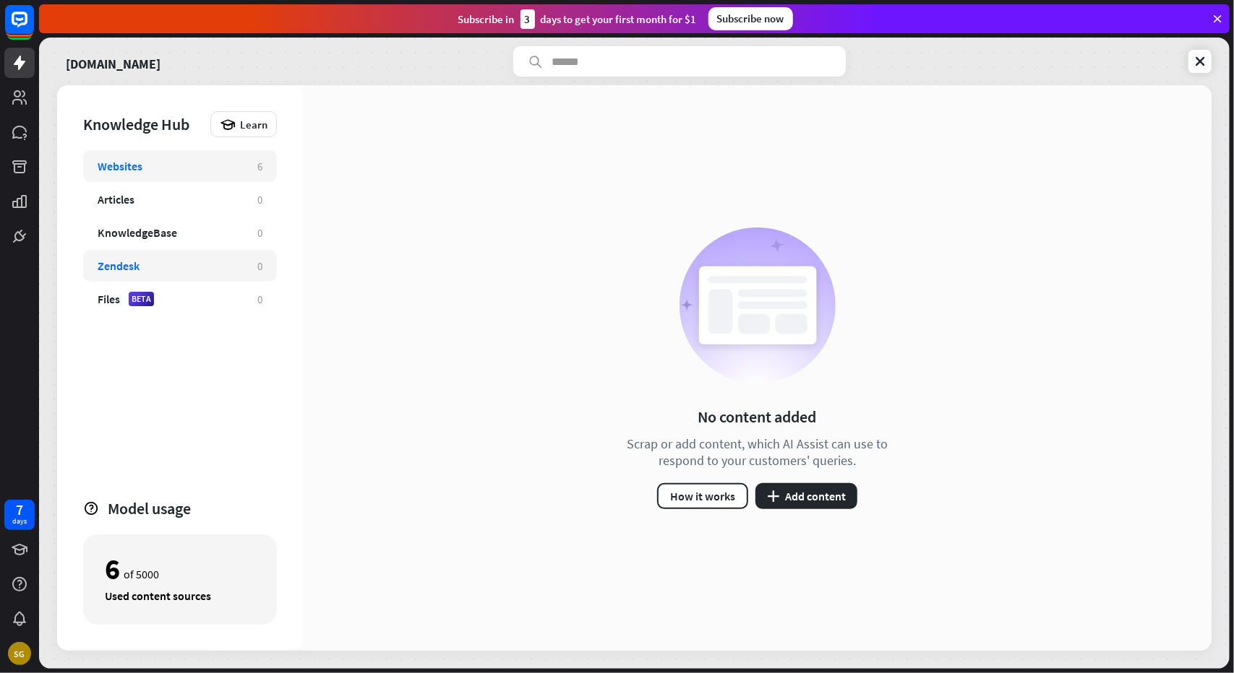
click at [171, 173] on div "Websites 6" at bounding box center [180, 166] width 194 height 32
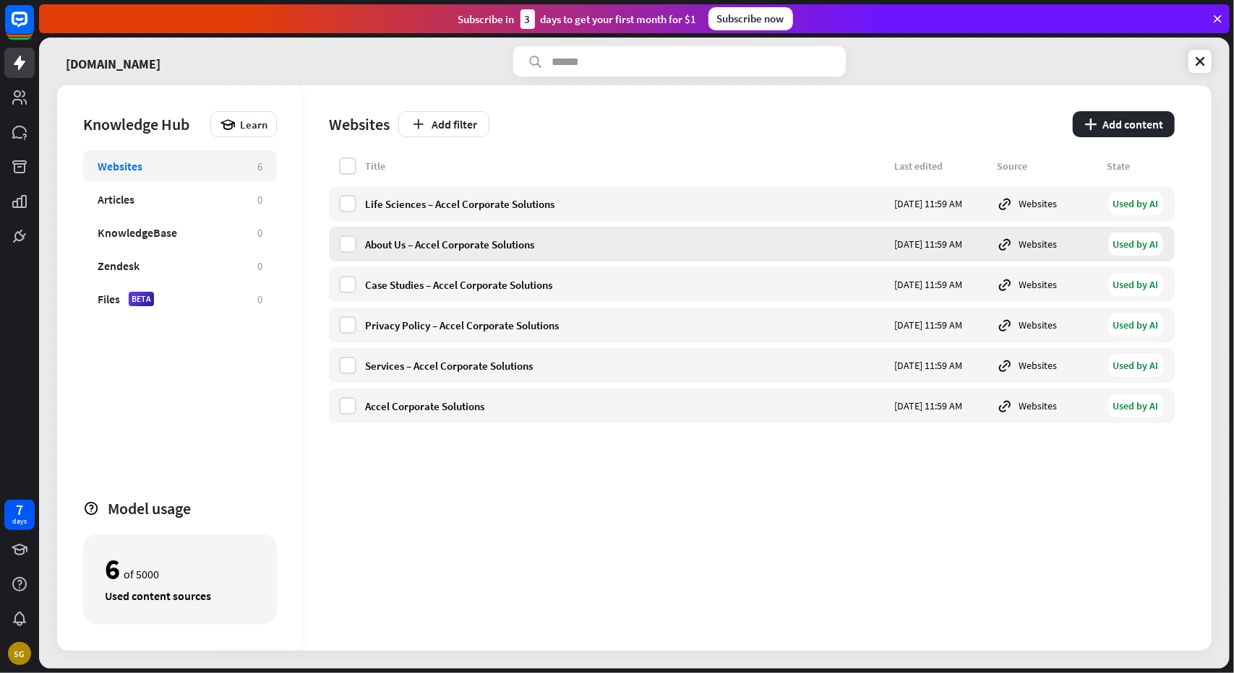
click at [370, 242] on div "About Us – Accel Corporate Solutions" at bounding box center [625, 245] width 520 height 14
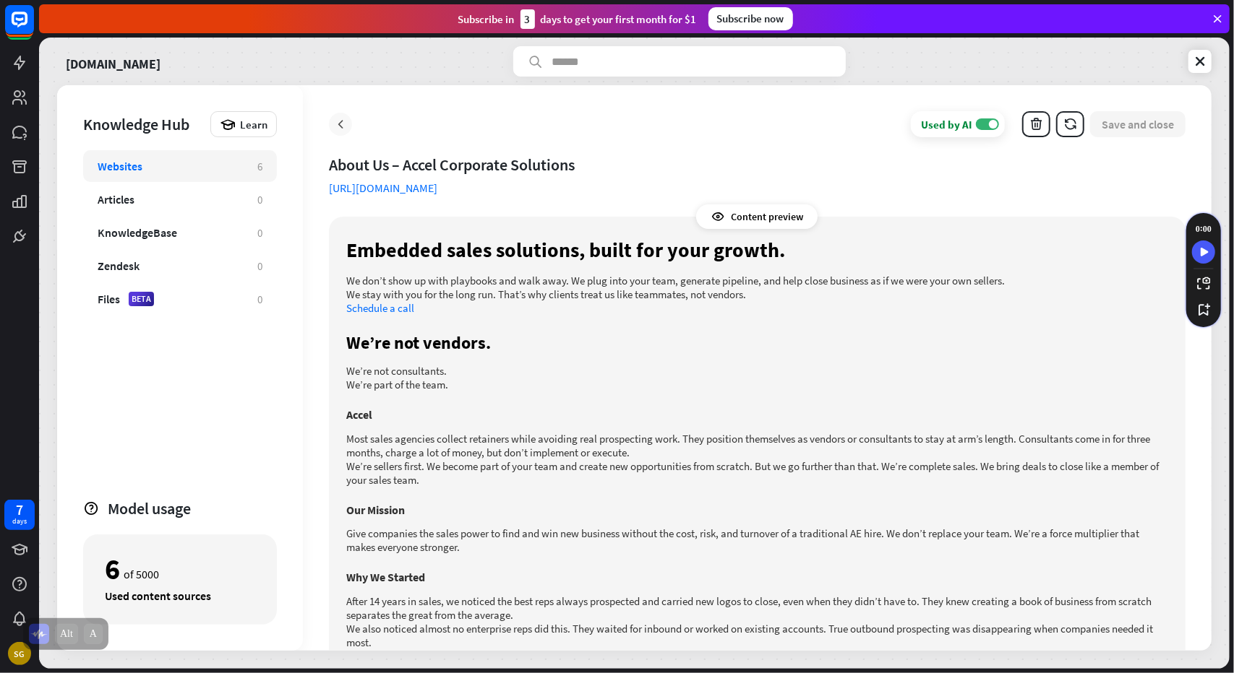
click at [337, 126] on icon at bounding box center [340, 124] width 14 height 14
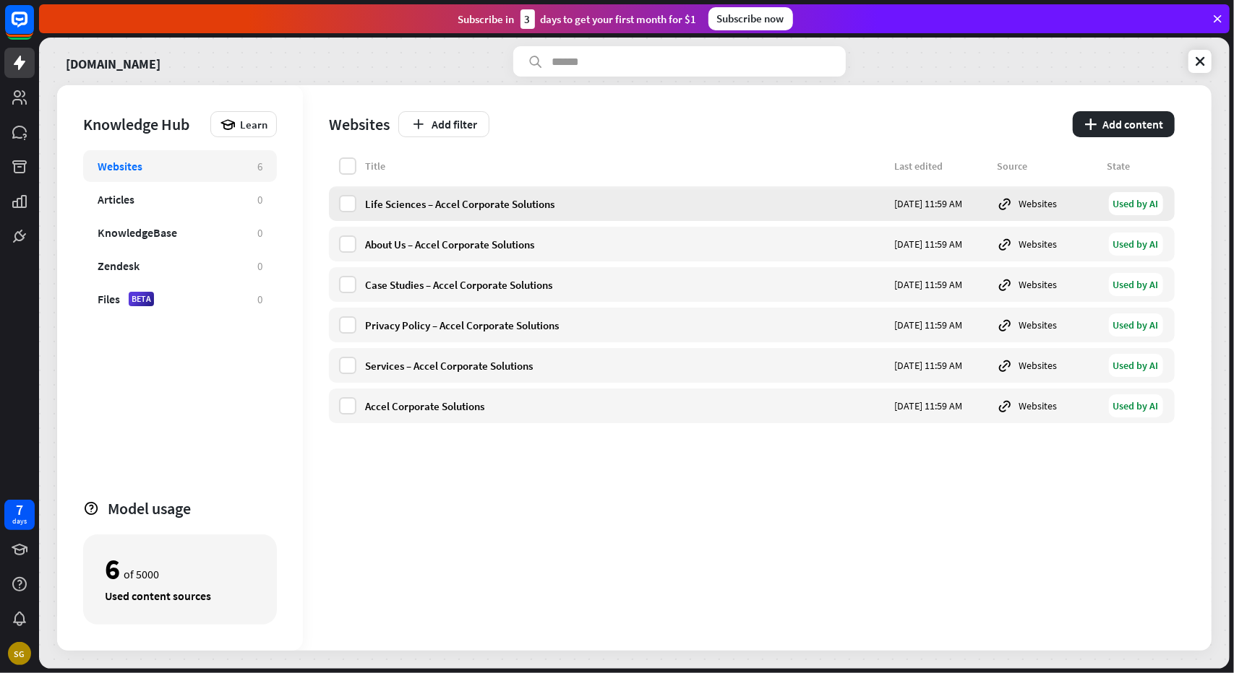
click at [402, 212] on div "Life Sciences – Accel Corporate Solutions [DATE] 11:59 AM Websites Used by AI" at bounding box center [751, 203] width 845 height 35
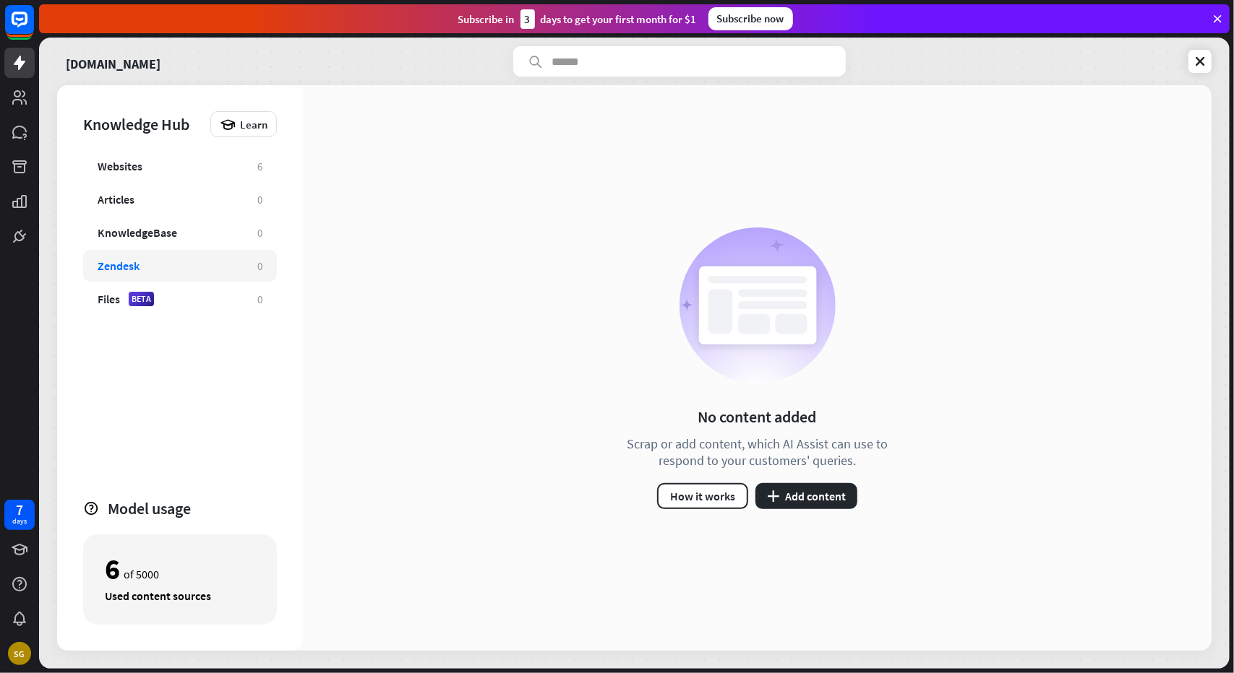
drag, startPoint x: 856, startPoint y: 230, endPoint x: 952, endPoint y: 294, distance: 115.6
click at [952, 294] on div "No content added Scrap or add content, which AI Assist can use to respond to yo…" at bounding box center [757, 368] width 908 height 566
click at [19, 70] on icon at bounding box center [19, 62] width 17 height 17
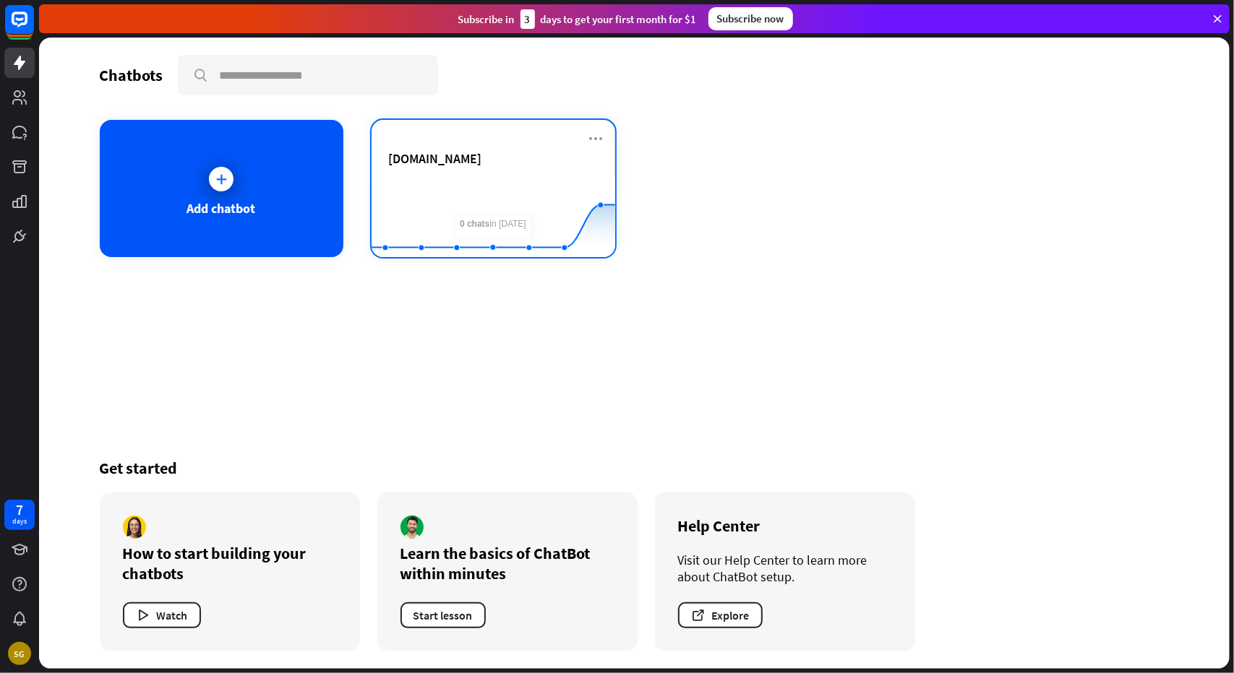
click at [496, 181] on rect at bounding box center [493, 221] width 244 height 90
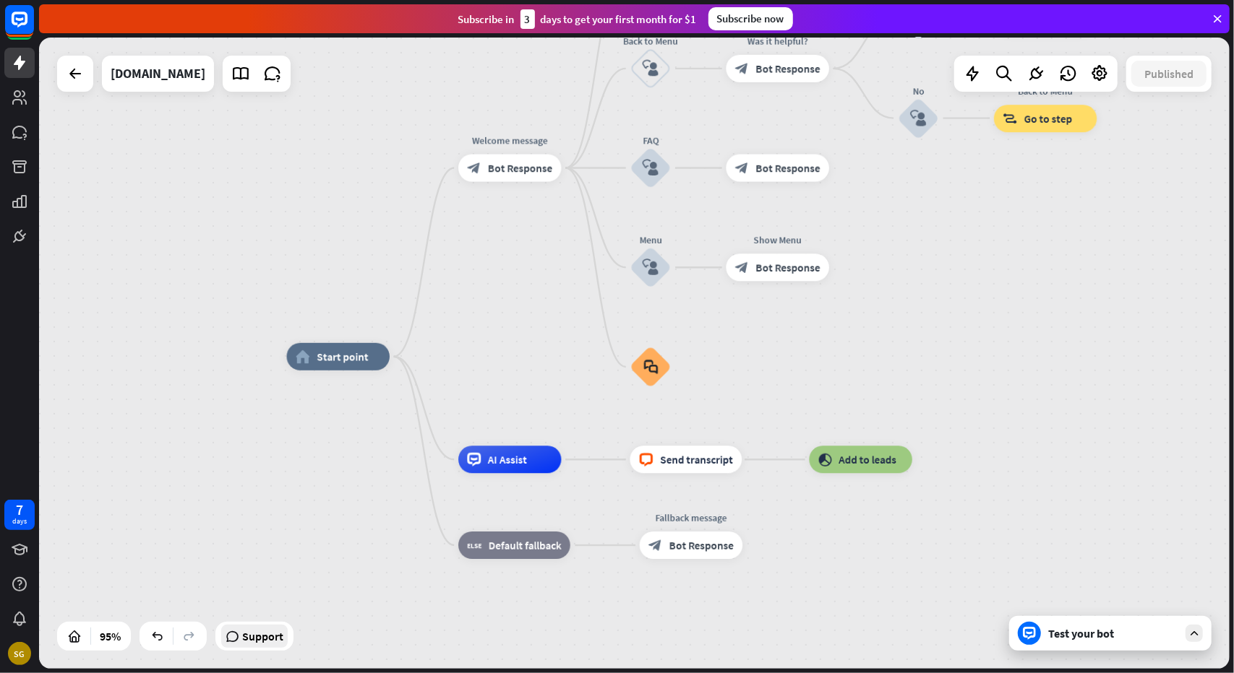
click at [265, 631] on span "Support" at bounding box center [262, 636] width 41 height 23
drag, startPoint x: 798, startPoint y: 541, endPoint x: 847, endPoint y: 586, distance: 67.0
click at [843, 585] on div "home_2 Start point Welcome message block_bot_response Bot Response About us blo…" at bounding box center [852, 658] width 1131 height 600
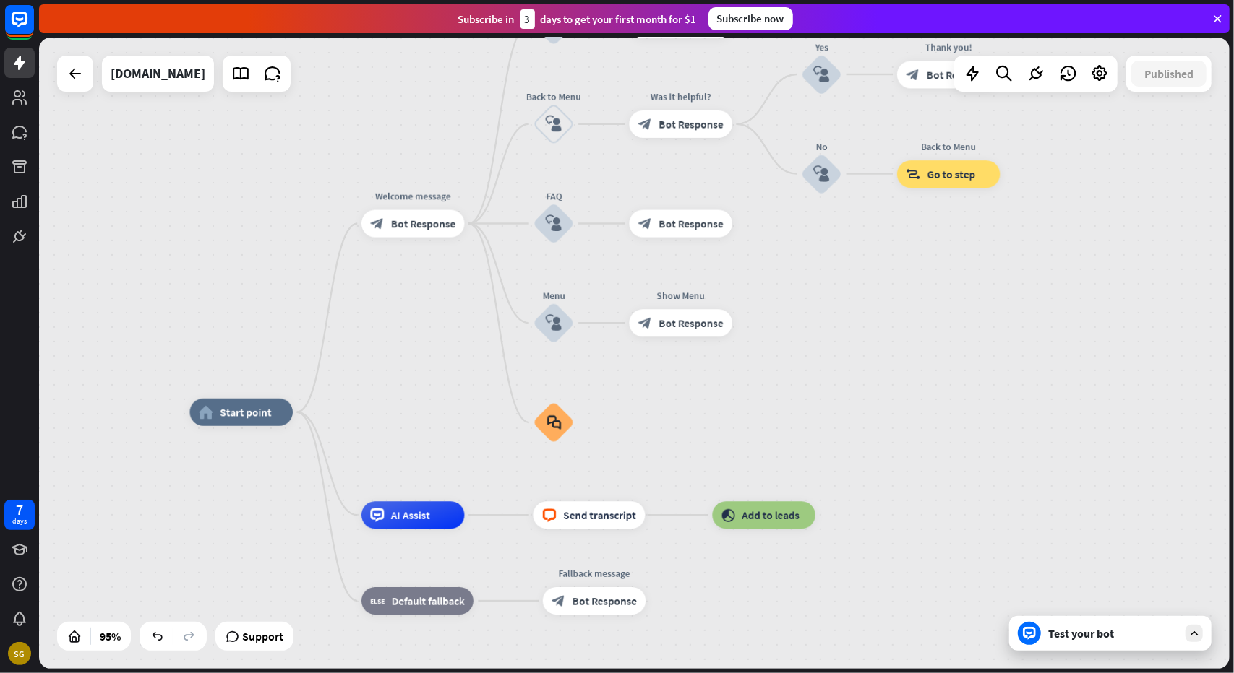
drag, startPoint x: 847, startPoint y: 586, endPoint x: 705, endPoint y: 597, distance: 142.0
click at [428, 218] on span "Bot Response" at bounding box center [423, 224] width 64 height 14
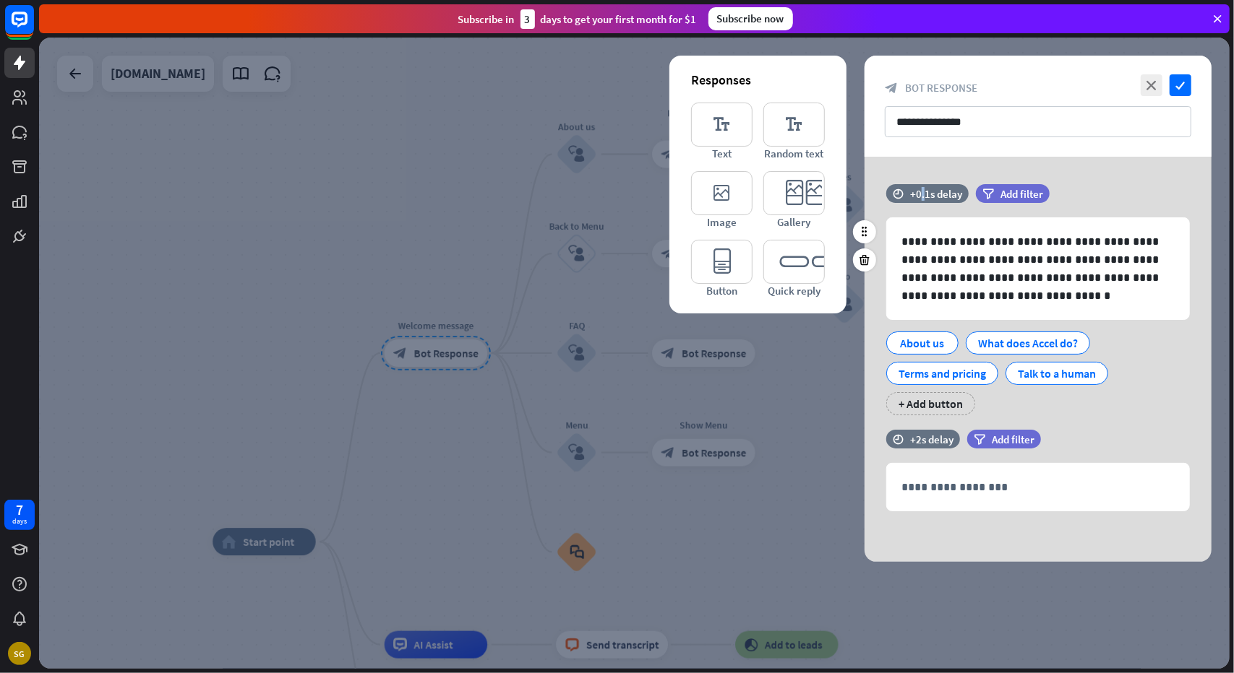
drag, startPoint x: 922, startPoint y: 181, endPoint x: 926, endPoint y: 212, distance: 31.3
click at [926, 212] on div "**********" at bounding box center [1037, 359] width 347 height 405
drag, startPoint x: 293, startPoint y: 75, endPoint x: 358, endPoint y: 96, distance: 68.3
click at [303, 80] on div at bounding box center [634, 354] width 1190 height 632
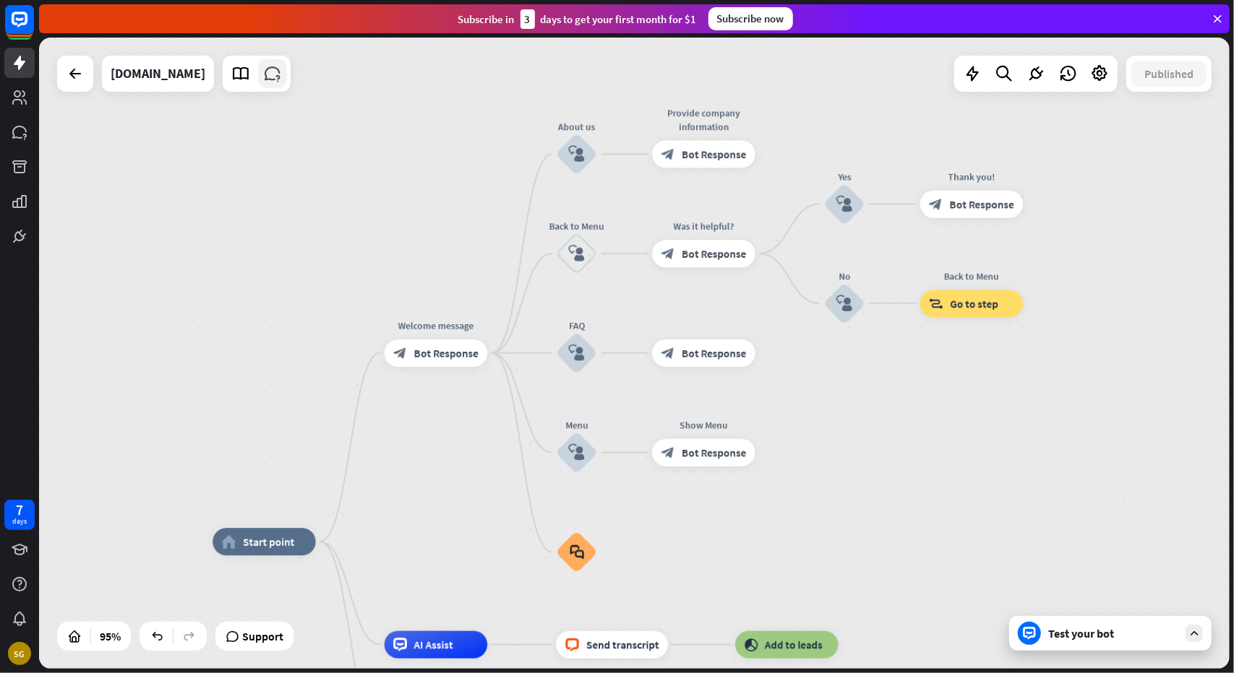
click at [282, 79] on icon at bounding box center [272, 73] width 19 height 19
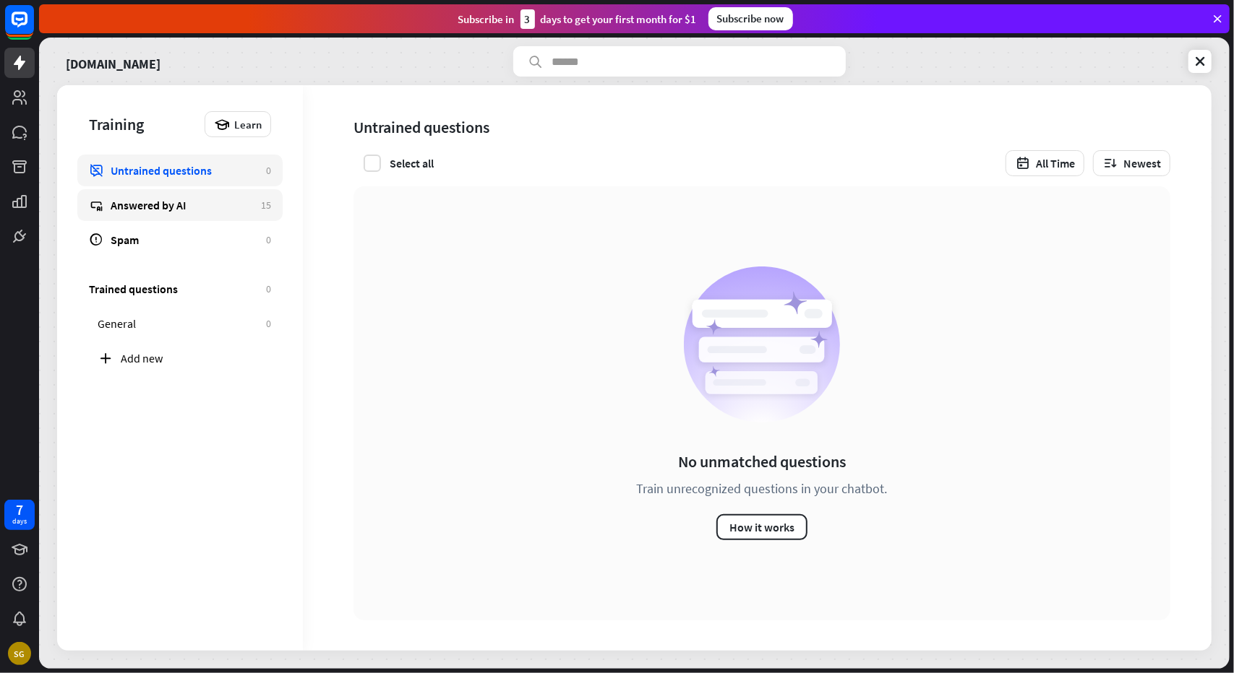
click at [182, 198] on div "Answered by AI" at bounding box center [182, 205] width 143 height 14
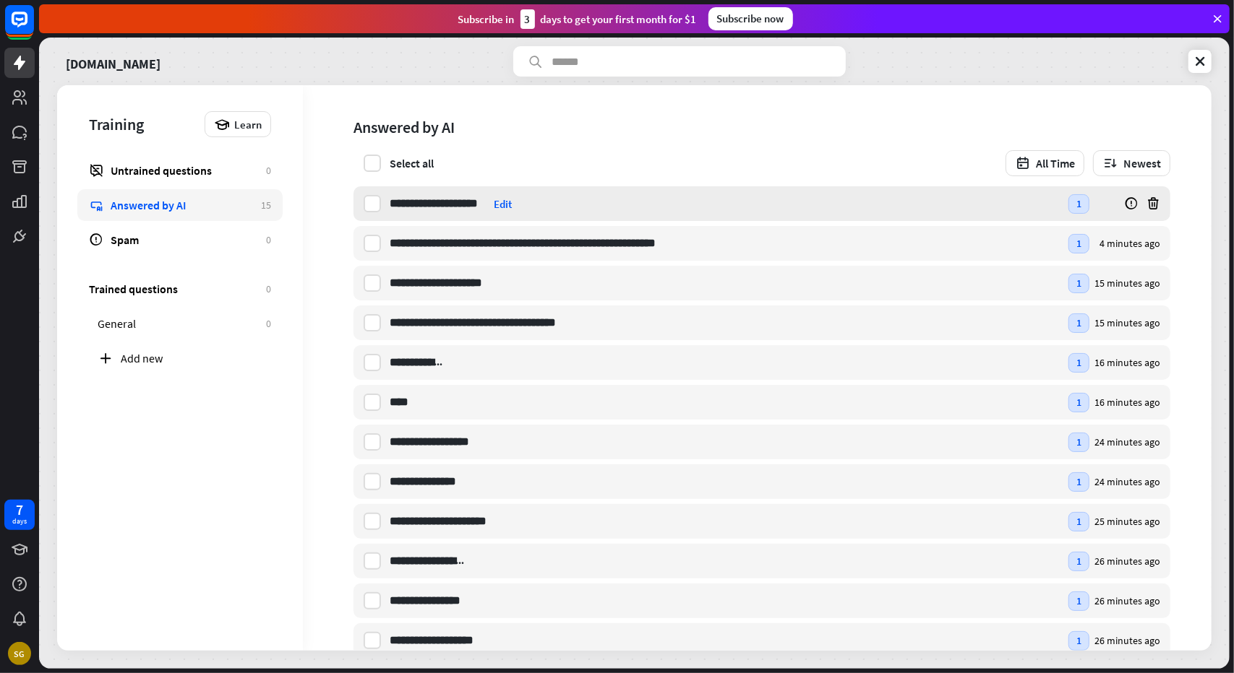
click at [495, 207] on div "Edit" at bounding box center [503, 204] width 18 height 14
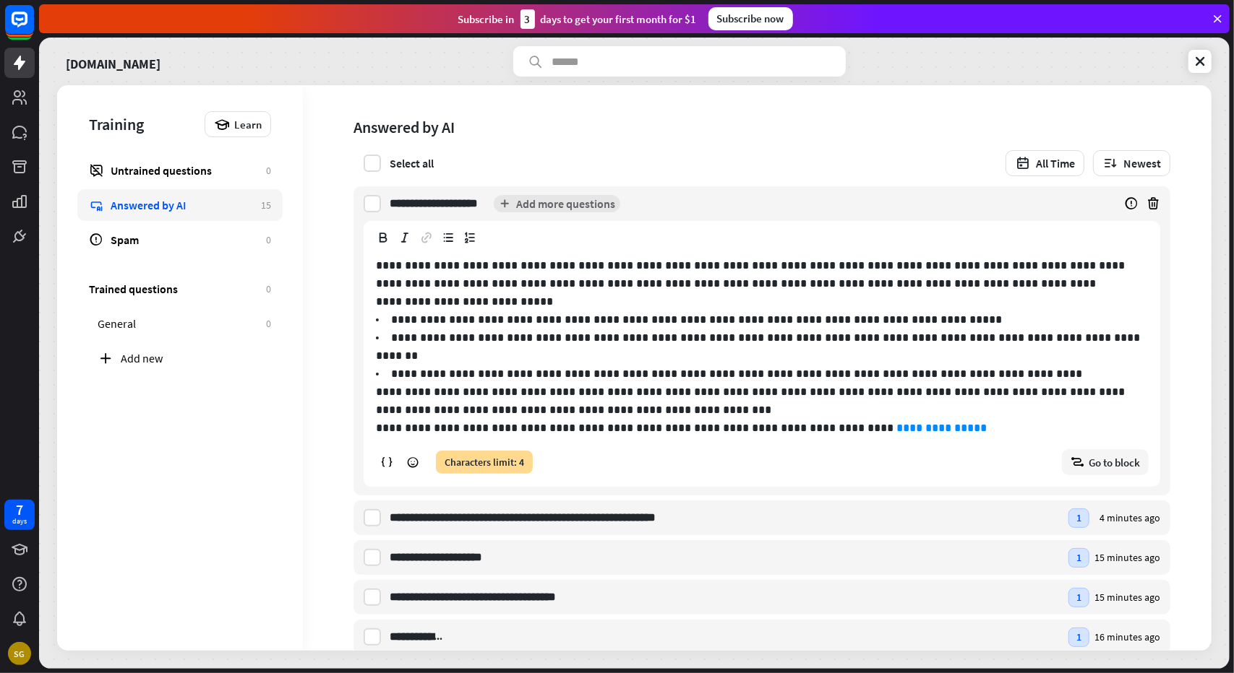
click at [530, 301] on p "**********" at bounding box center [762, 302] width 772 height 18
